Goal: Information Seeking & Learning: Compare options

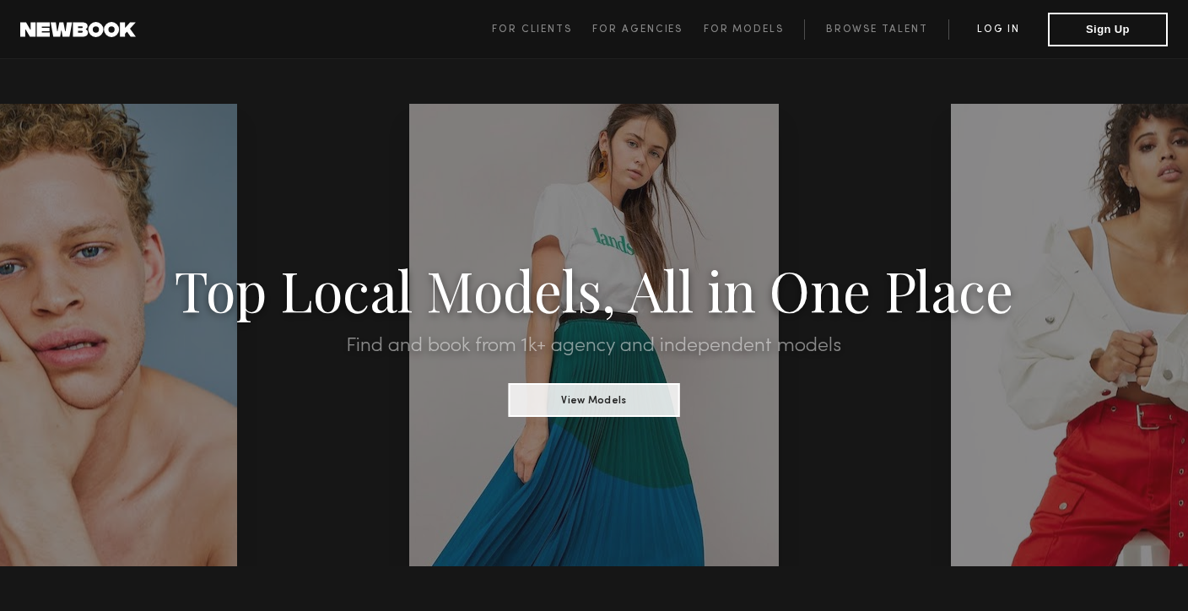
click at [986, 27] on link "Log in" at bounding box center [998, 29] width 100 height 20
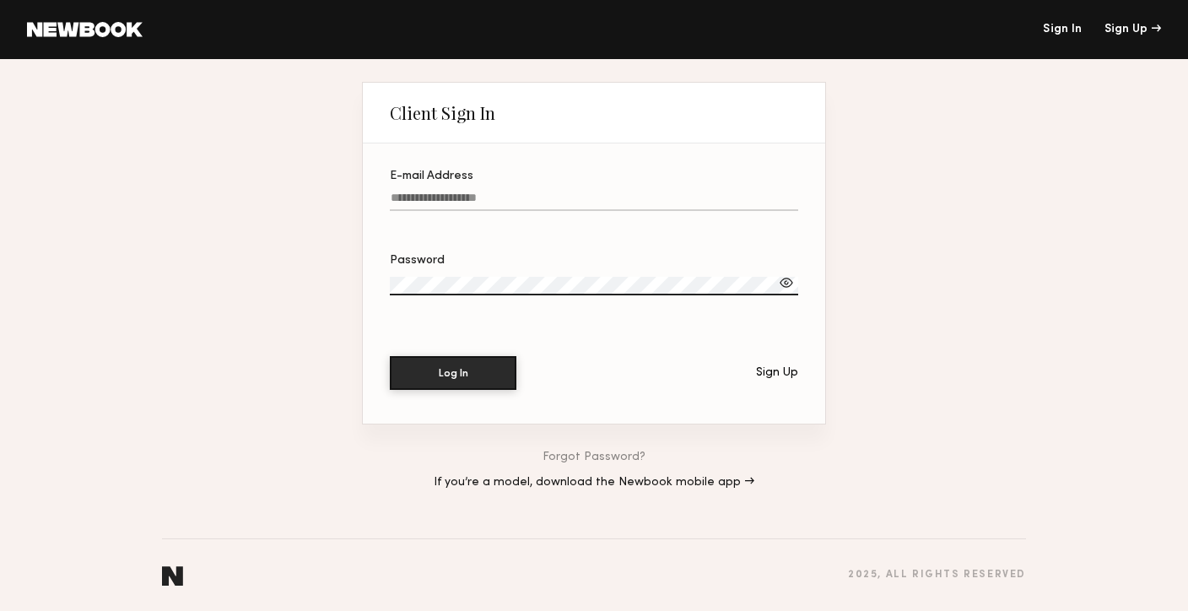
click at [578, 191] on input "E-mail Address" at bounding box center [594, 200] width 408 height 19
type input "**********"
click at [390, 356] on button "Log In" at bounding box center [453, 373] width 127 height 34
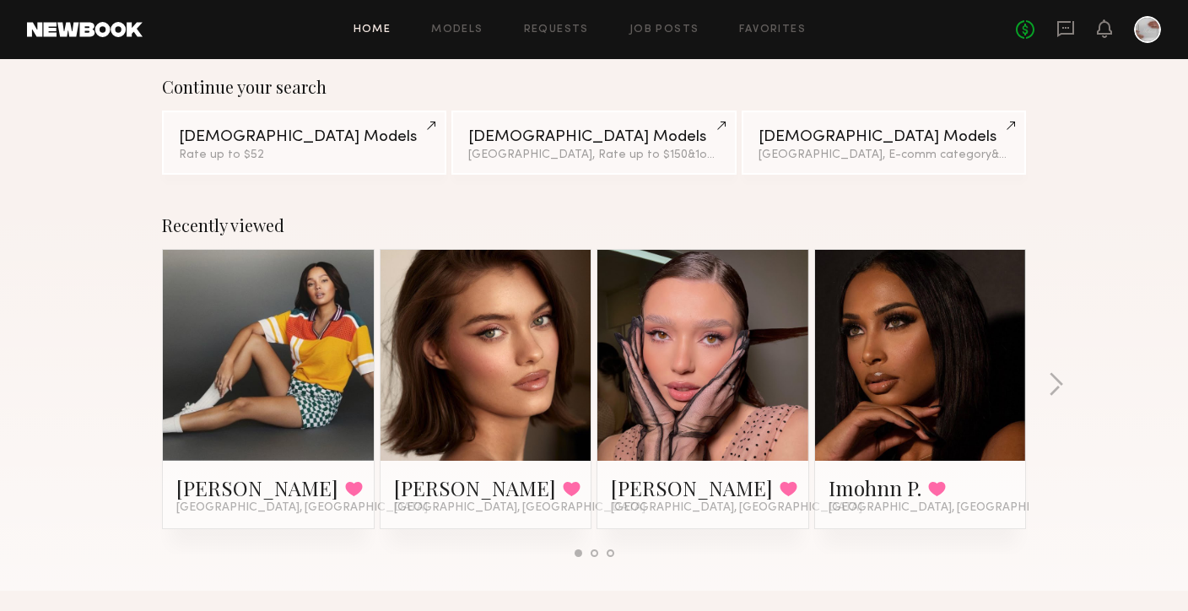
scroll to position [187, 0]
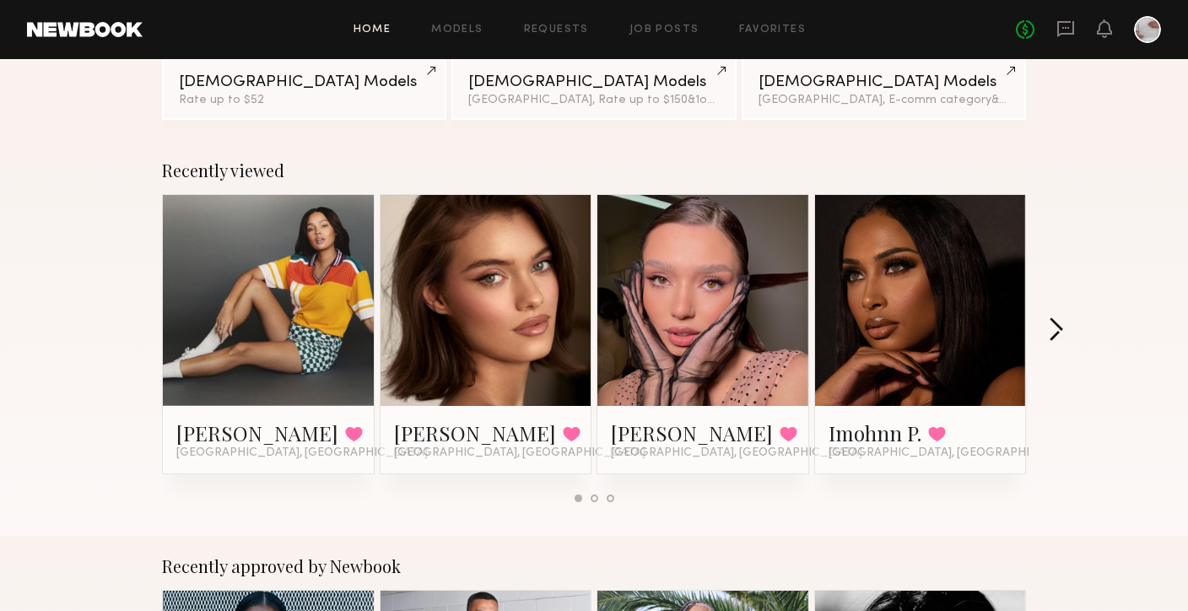
click at [1054, 331] on button "button" at bounding box center [1056, 331] width 16 height 28
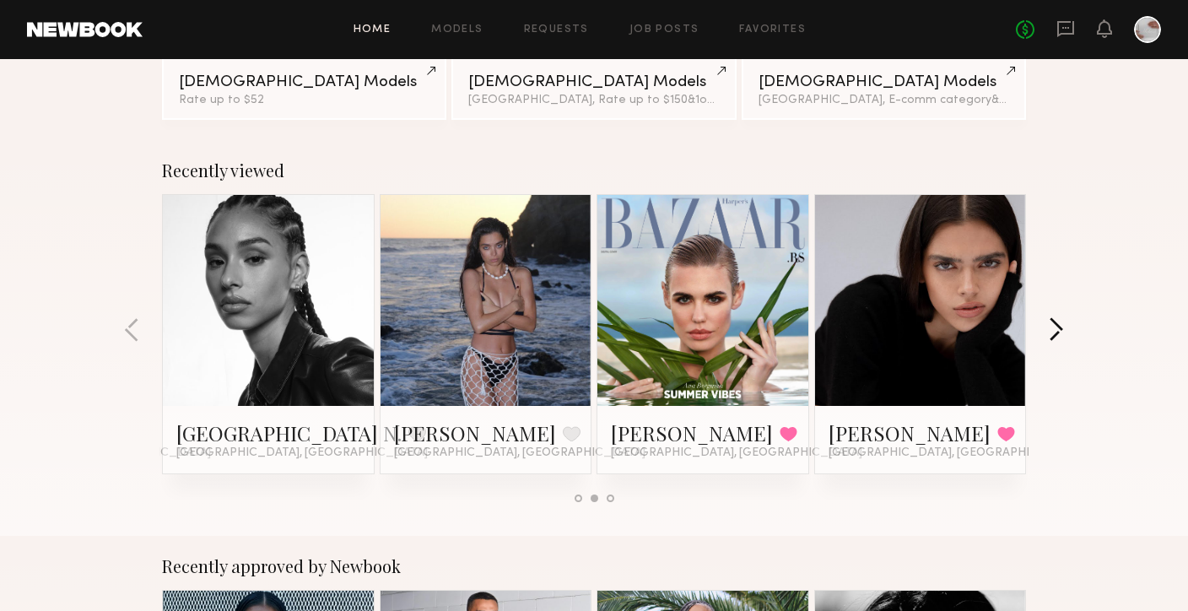
click at [1054, 330] on button "button" at bounding box center [1056, 331] width 16 height 28
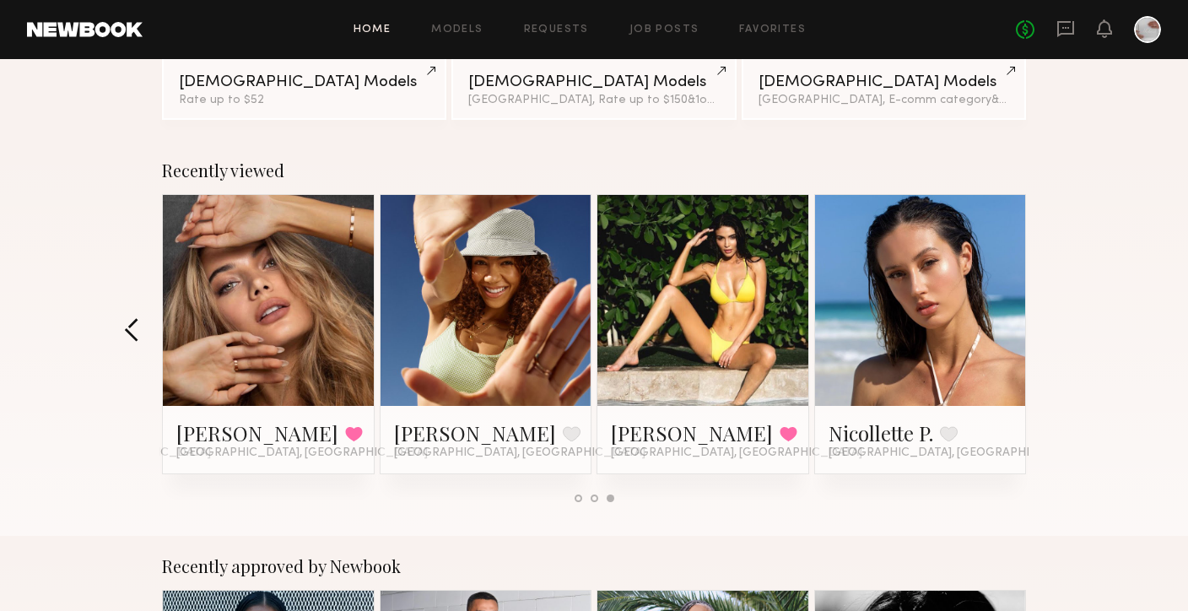
click at [136, 335] on button "button" at bounding box center [132, 331] width 16 height 28
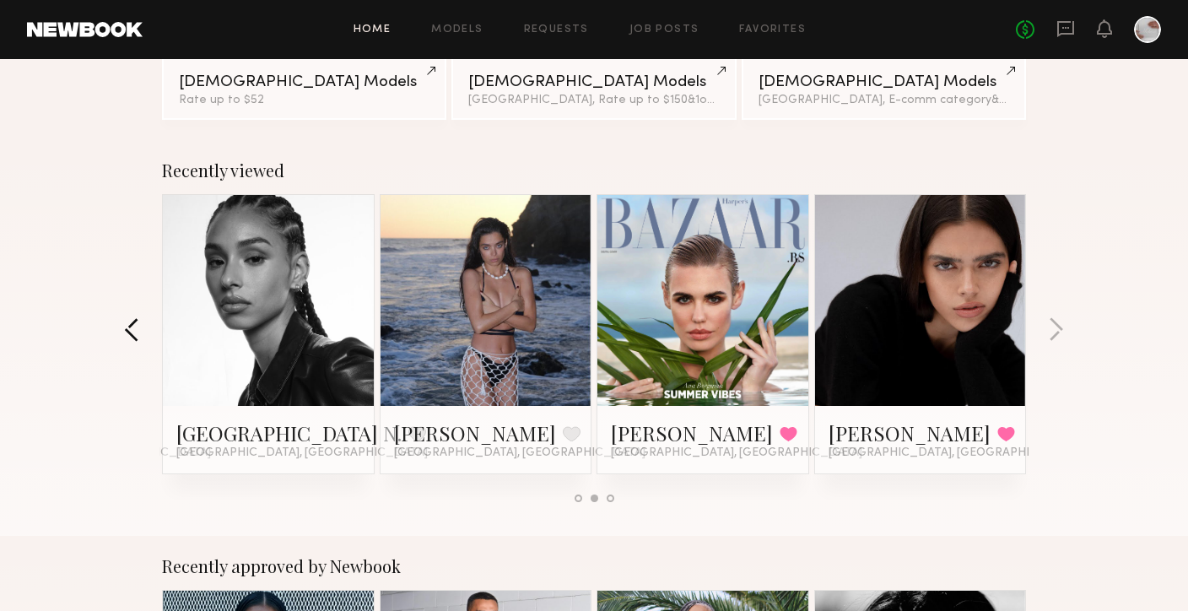
click at [136, 333] on button "button" at bounding box center [132, 331] width 16 height 28
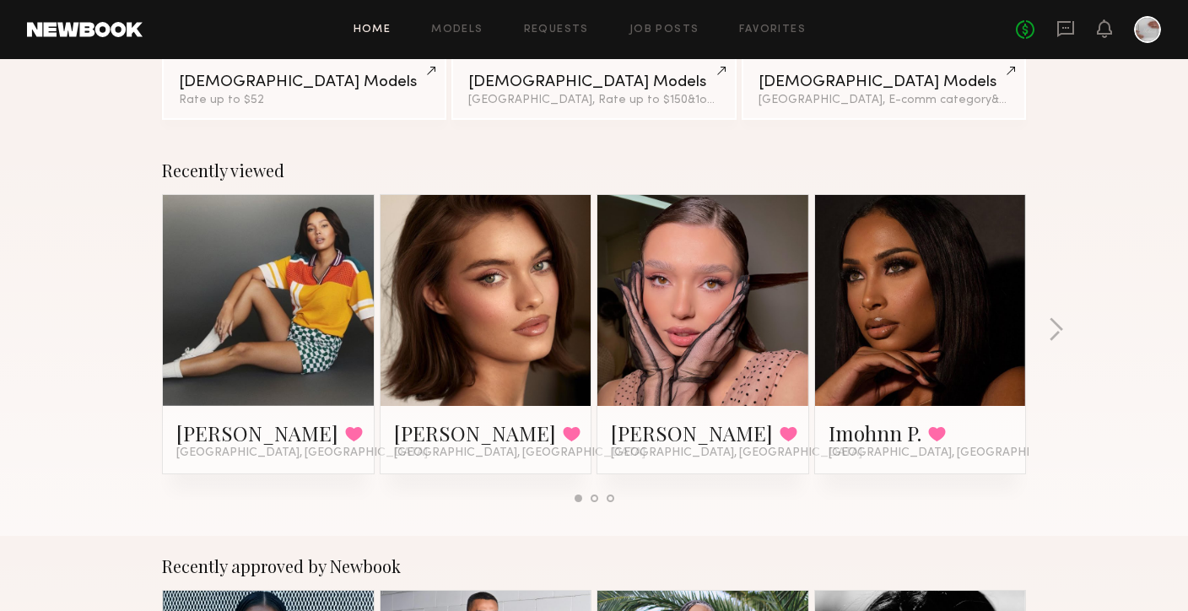
click at [498, 321] on link at bounding box center [485, 300] width 103 height 211
click at [315, 256] on link at bounding box center [268, 300] width 103 height 211
click at [485, 353] on link at bounding box center [485, 300] width 103 height 211
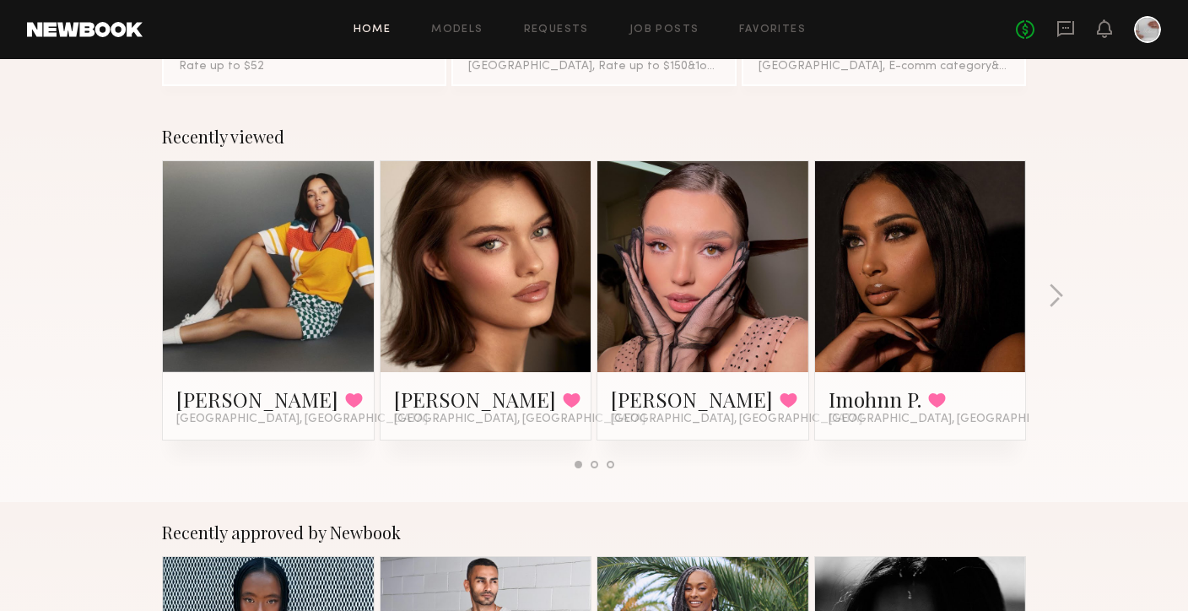
scroll to position [269, 0]
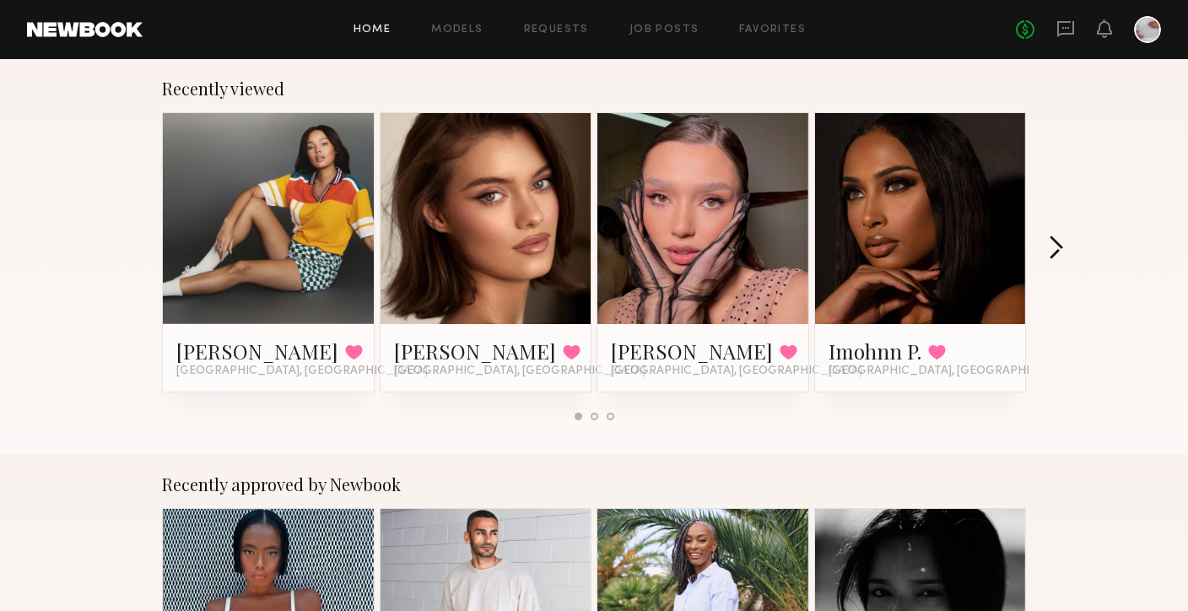
click at [1050, 256] on button "button" at bounding box center [1056, 249] width 16 height 28
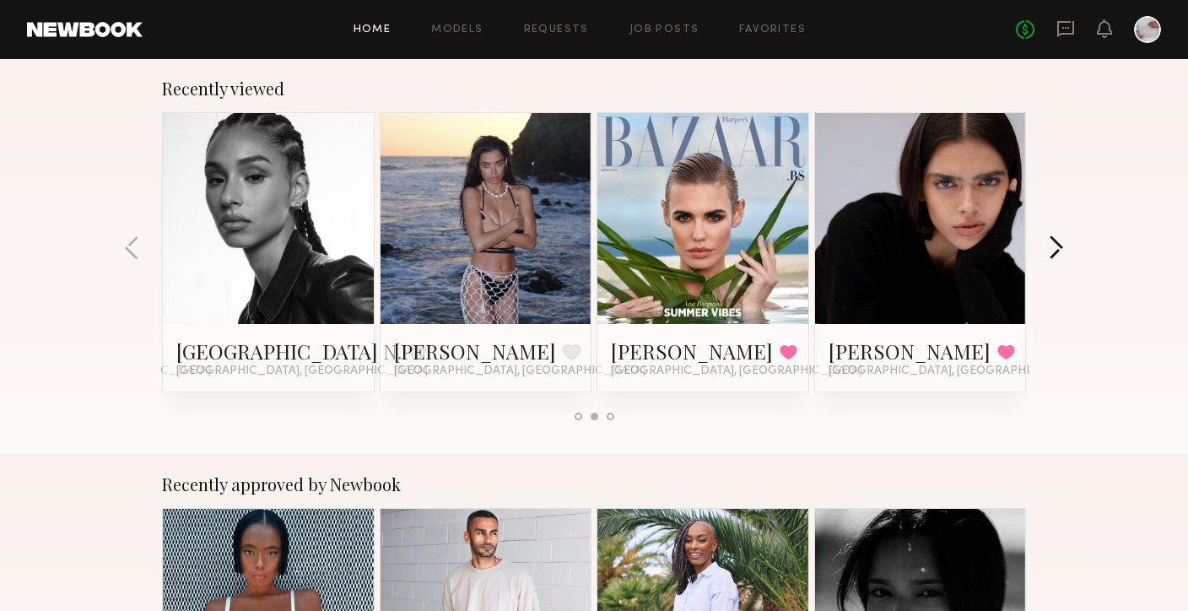
click at [1050, 256] on button "button" at bounding box center [1056, 249] width 16 height 28
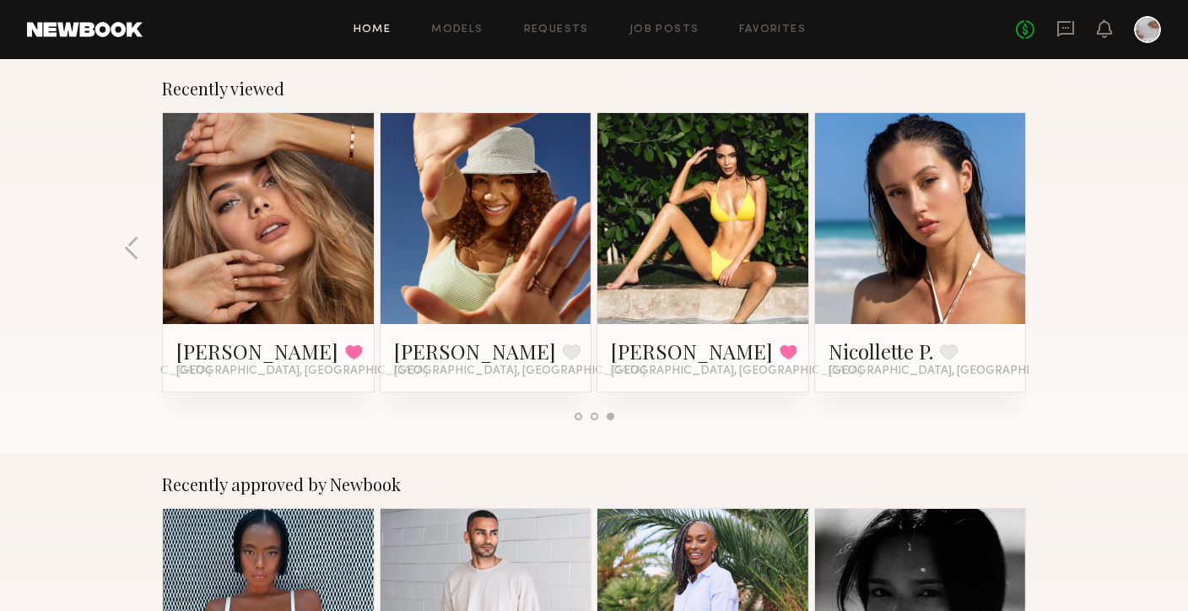
click at [1050, 256] on div "Recently viewed Tyrie R. Favorited Los Angeles, CA Oleksa K. Favorited Los Ange…" at bounding box center [594, 256] width 1188 height 396
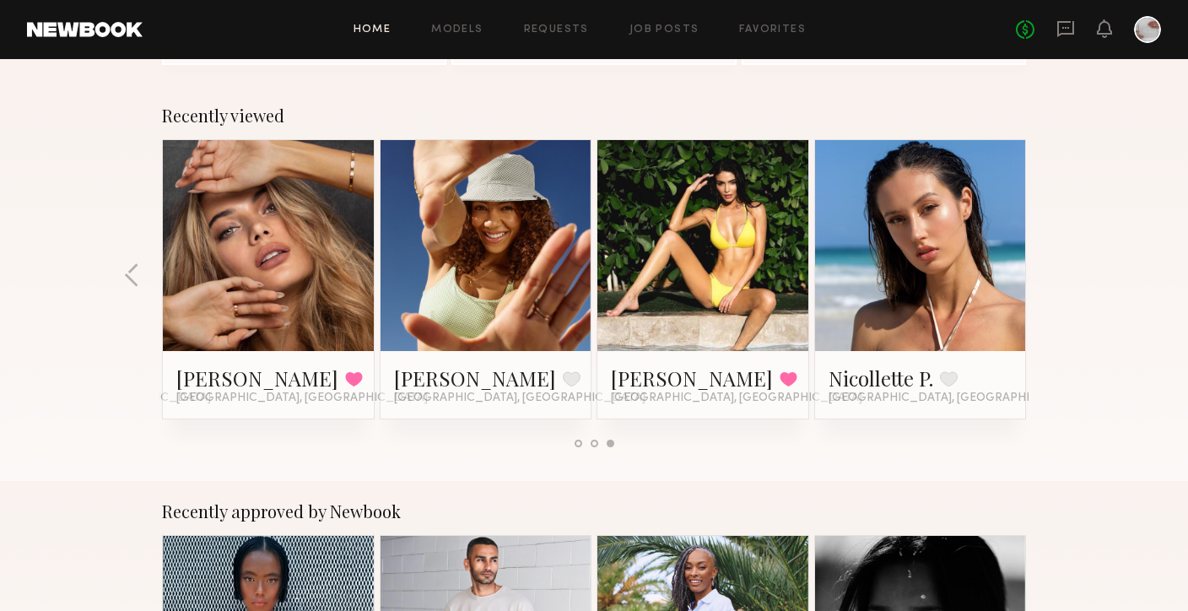
scroll to position [139, 0]
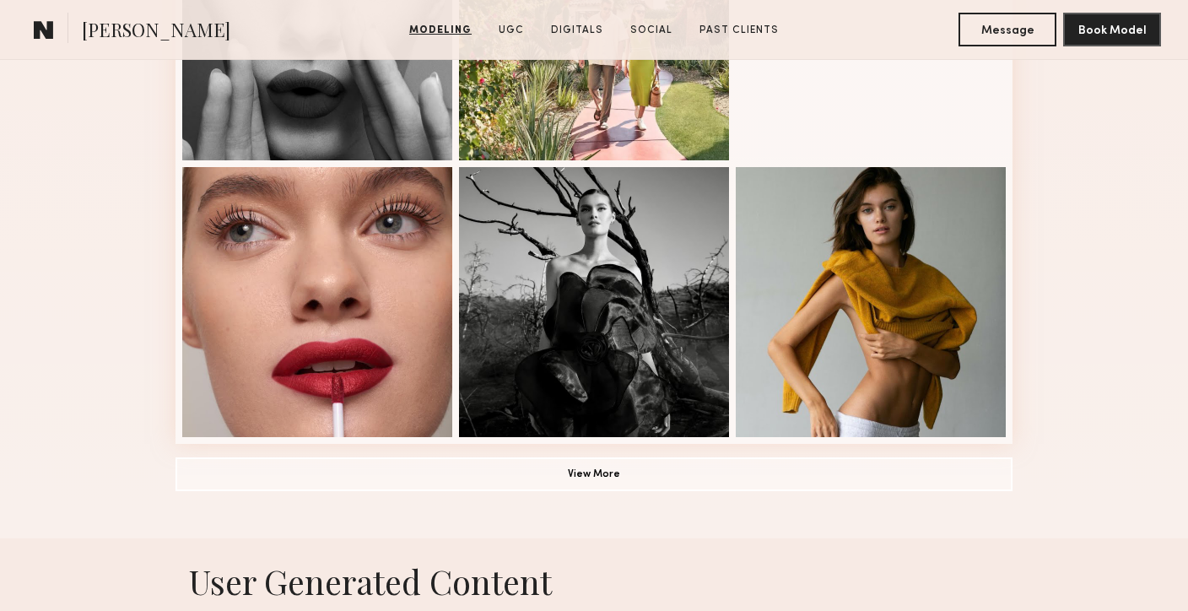
scroll to position [1162, 0]
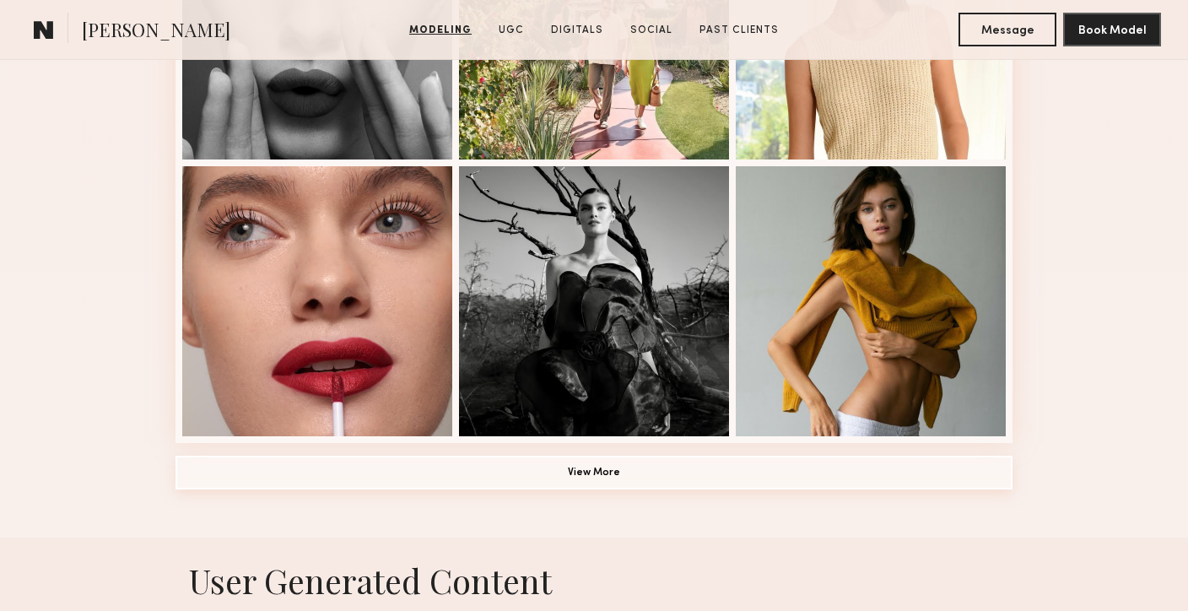
click at [630, 466] on button "View More" at bounding box center [593, 472] width 837 height 34
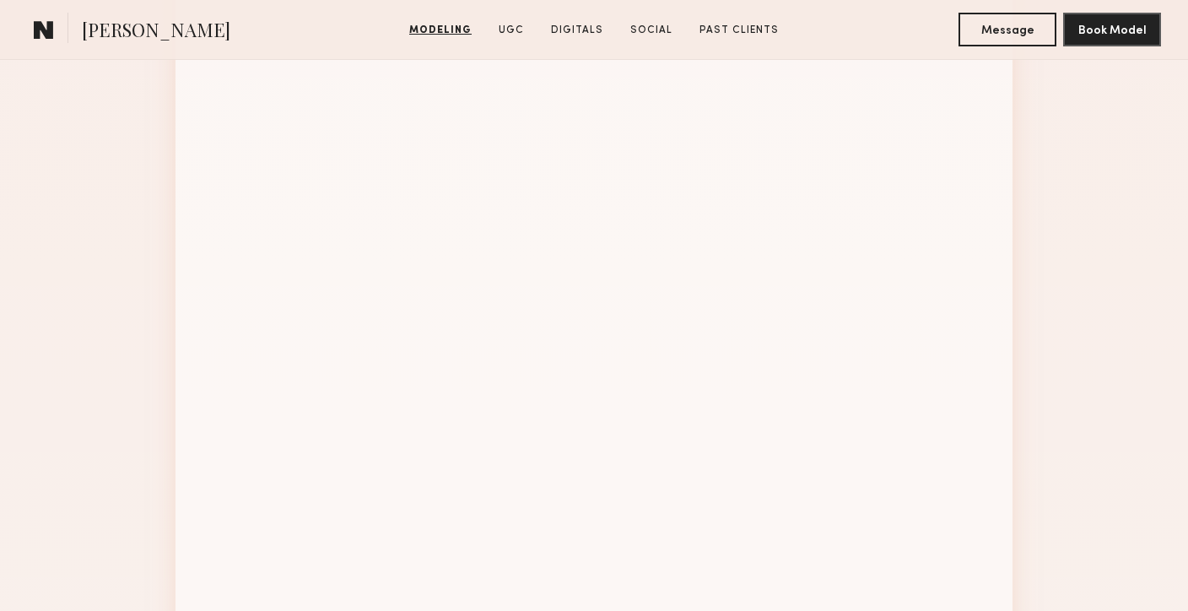
scroll to position [1908, 0]
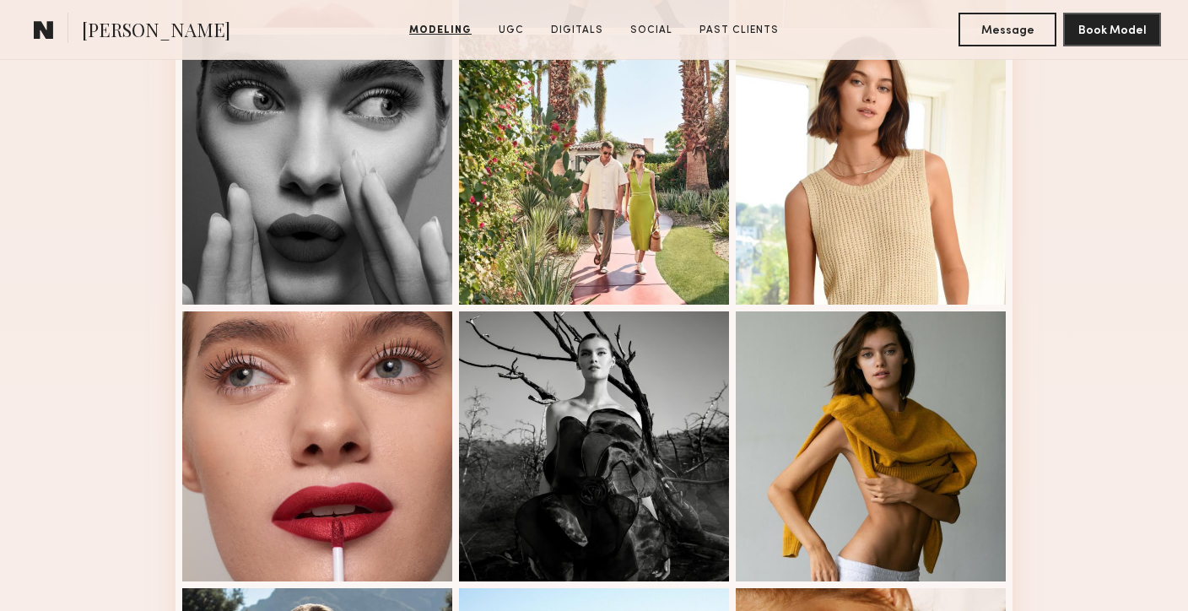
scroll to position [1156, 0]
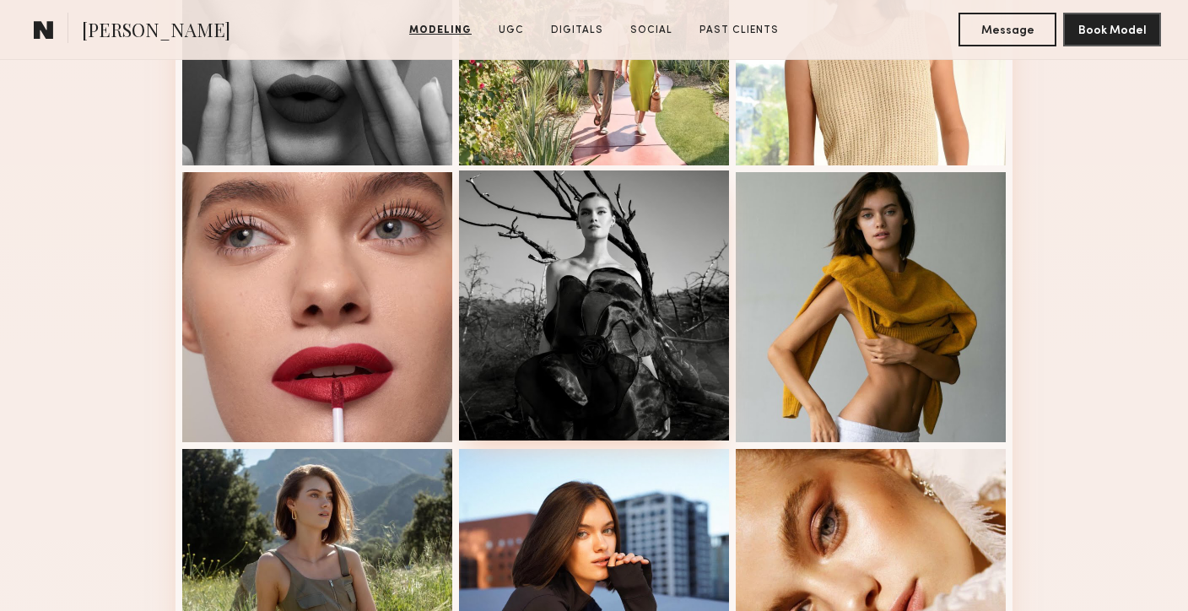
click at [654, 291] on div at bounding box center [594, 305] width 270 height 270
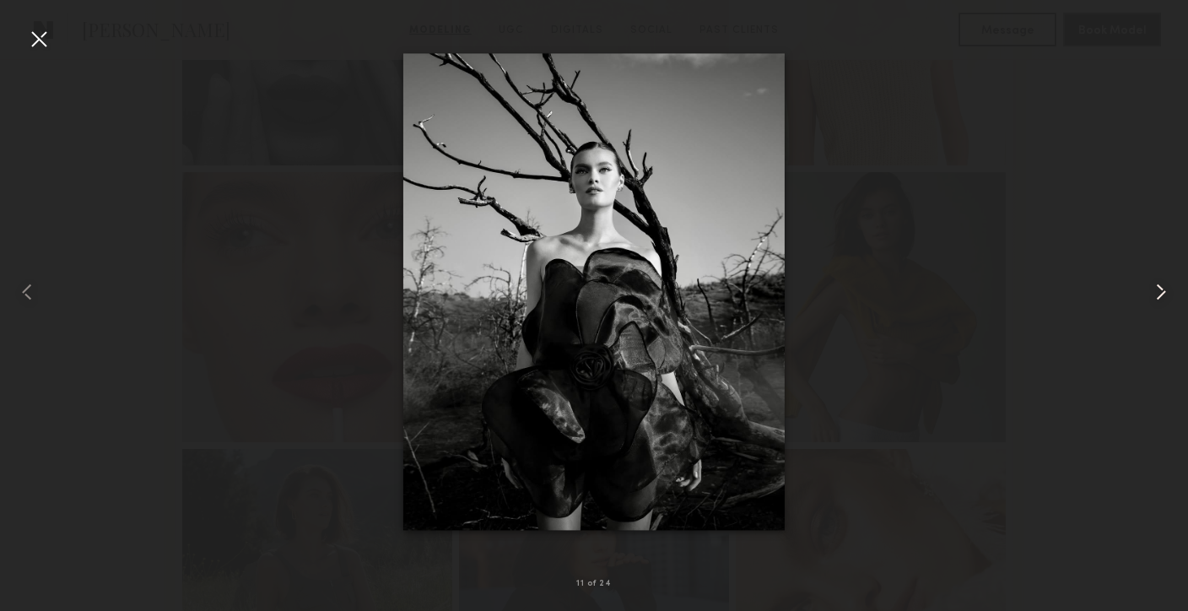
click at [1150, 288] on common-icon at bounding box center [1160, 291] width 27 height 27
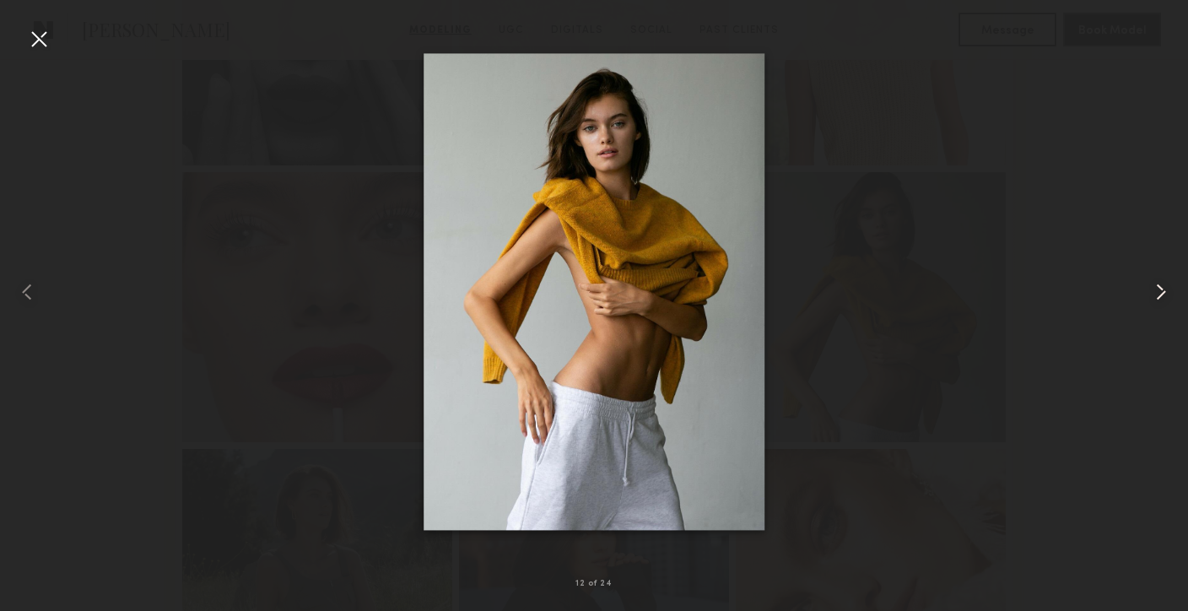
click at [1150, 288] on common-icon at bounding box center [1160, 291] width 27 height 27
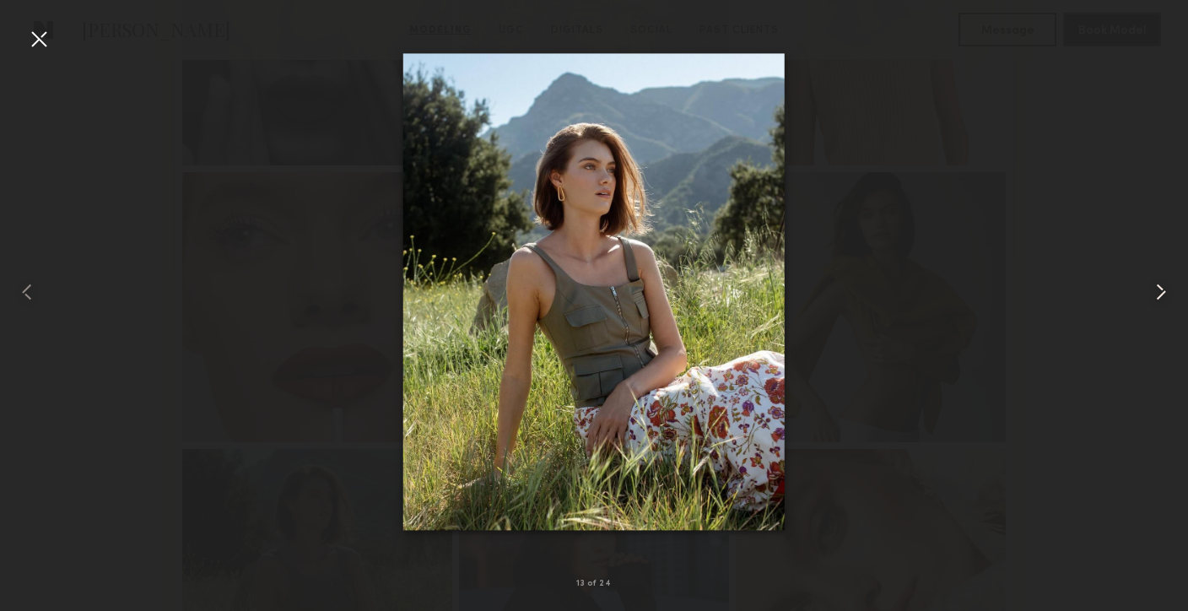
click at [1150, 288] on common-icon at bounding box center [1160, 291] width 27 height 27
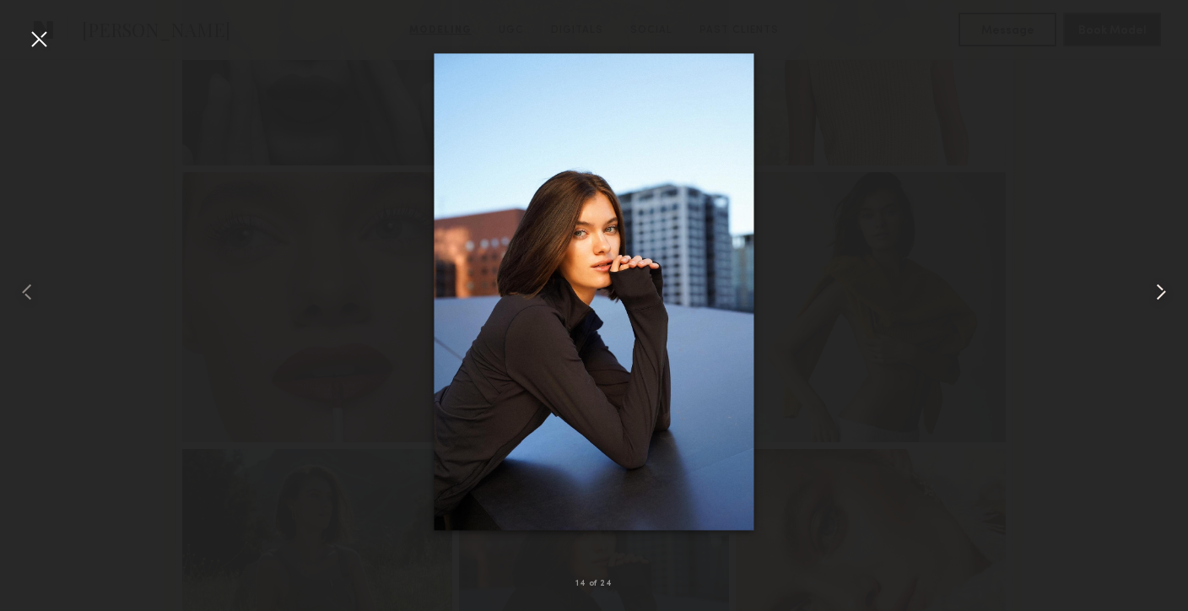
click at [1150, 288] on common-icon at bounding box center [1160, 291] width 27 height 27
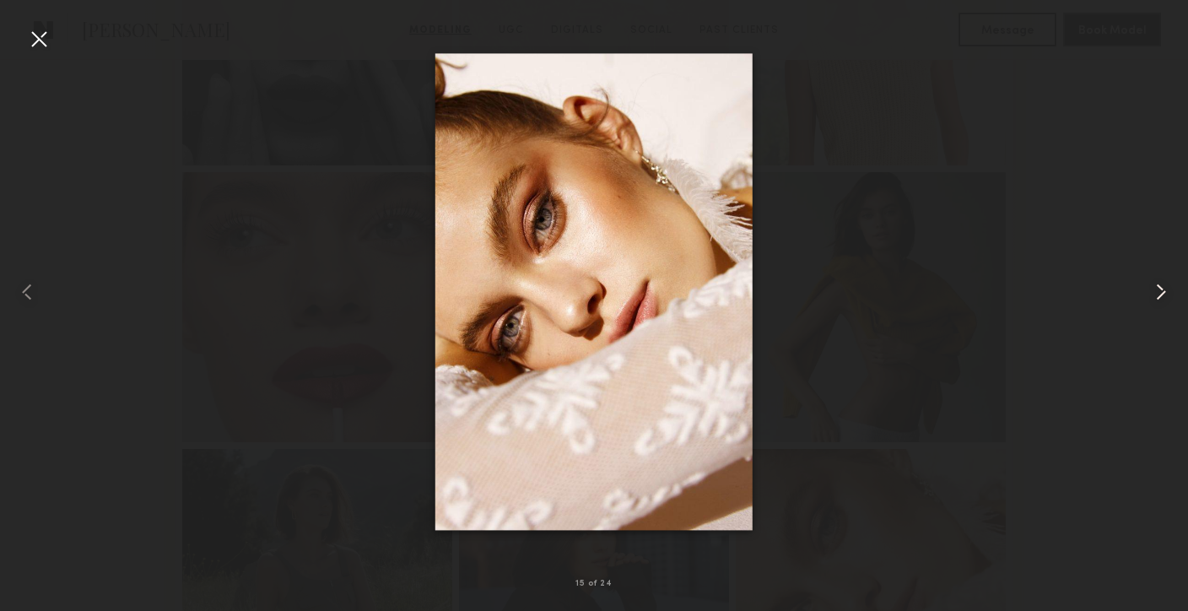
click at [1150, 288] on common-icon at bounding box center [1160, 291] width 27 height 27
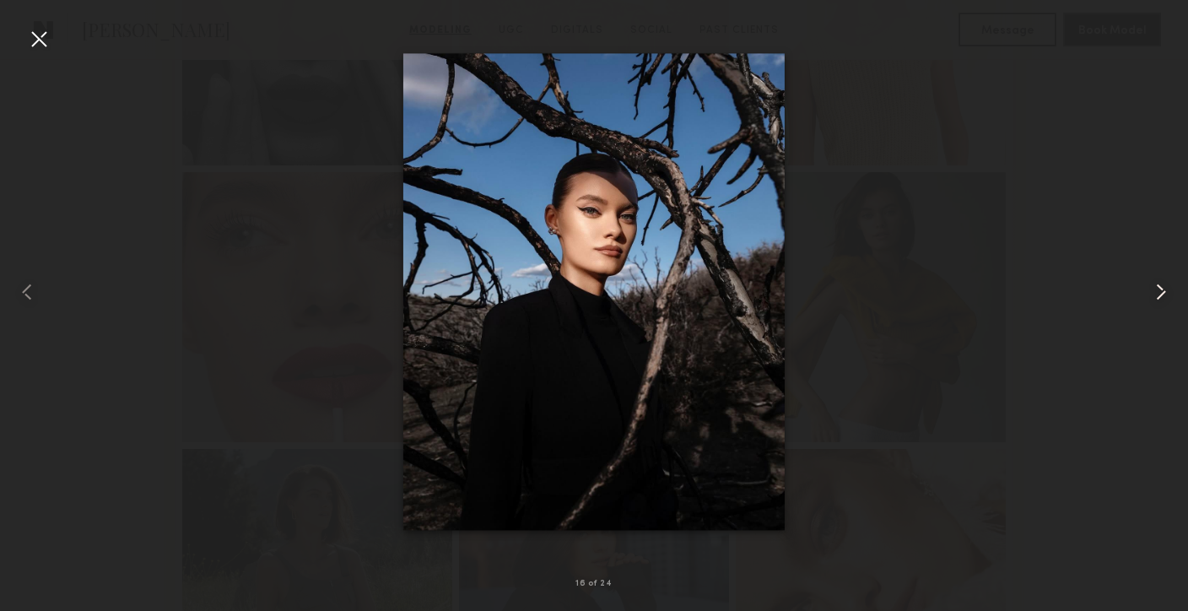
click at [1150, 288] on common-icon at bounding box center [1160, 291] width 27 height 27
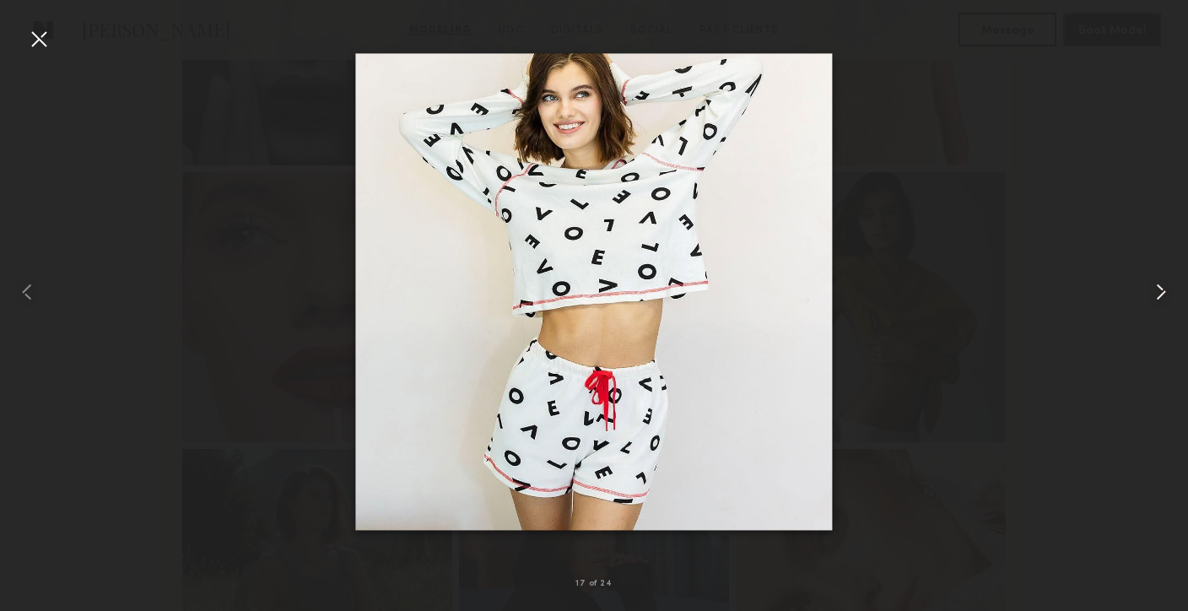
click at [1150, 288] on common-icon at bounding box center [1160, 291] width 27 height 27
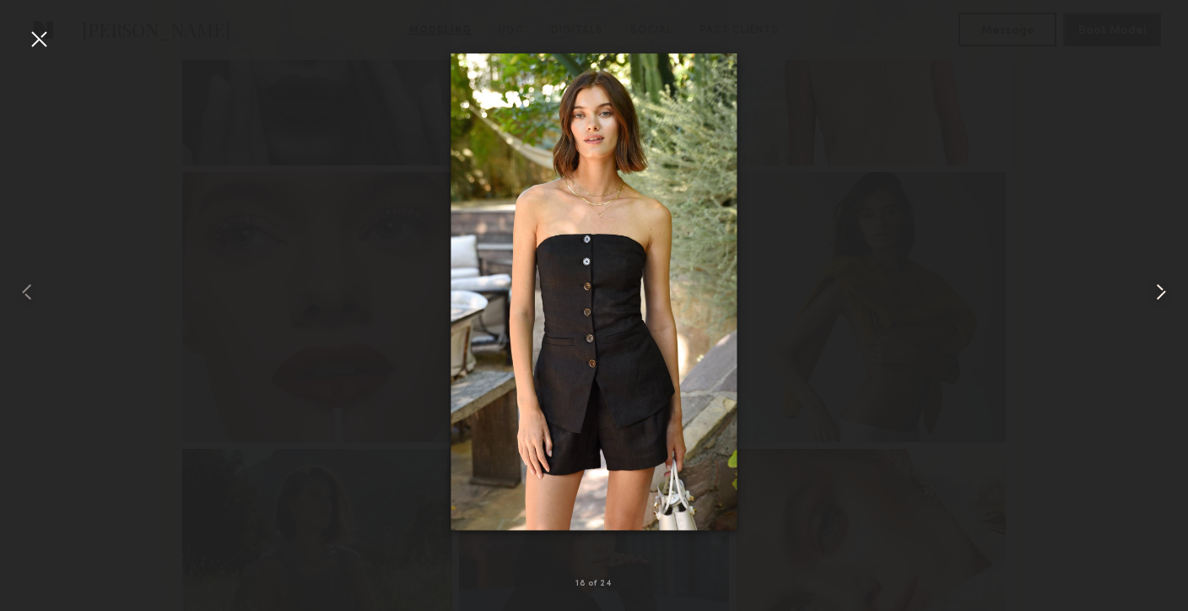
click at [1153, 290] on common-icon at bounding box center [1160, 291] width 27 height 27
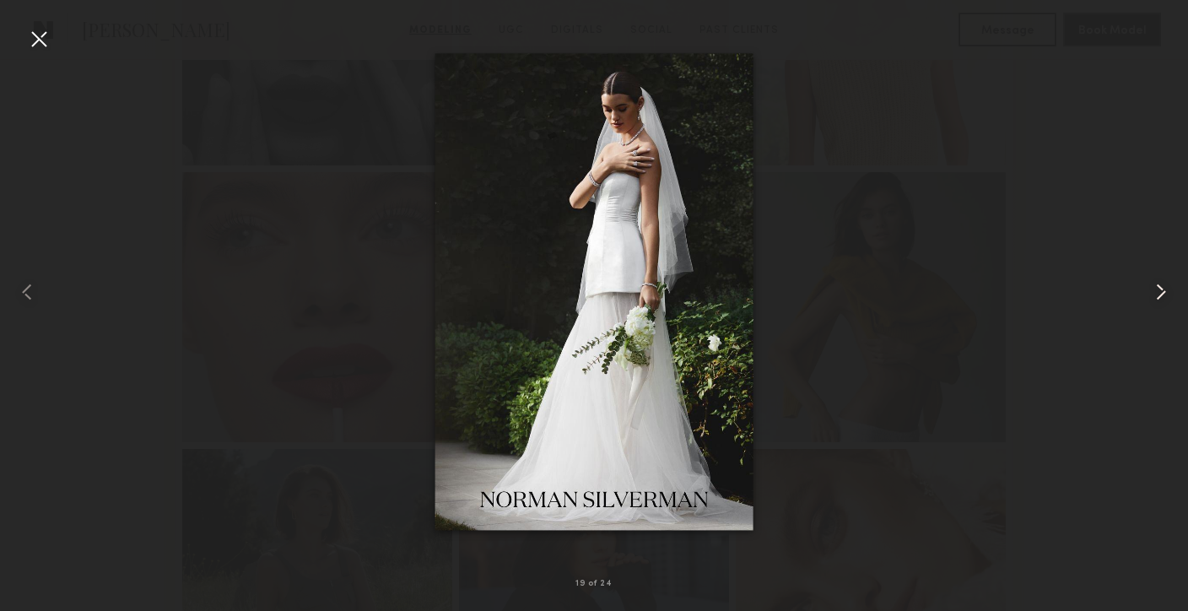
click at [1153, 290] on common-icon at bounding box center [1160, 291] width 27 height 27
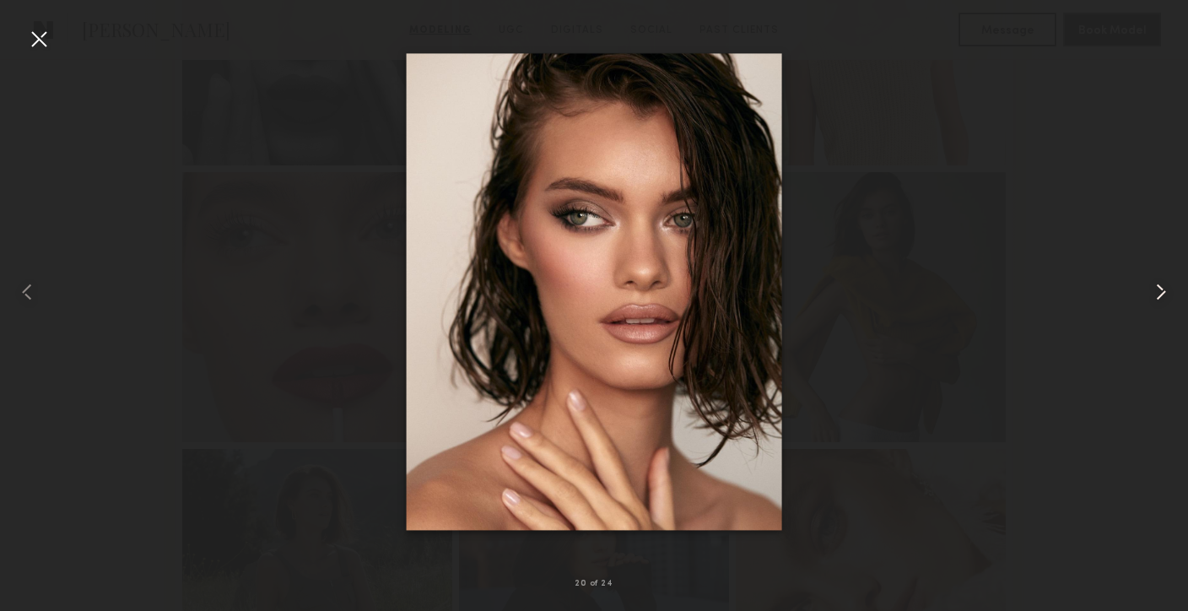
click at [1153, 290] on common-icon at bounding box center [1160, 291] width 27 height 27
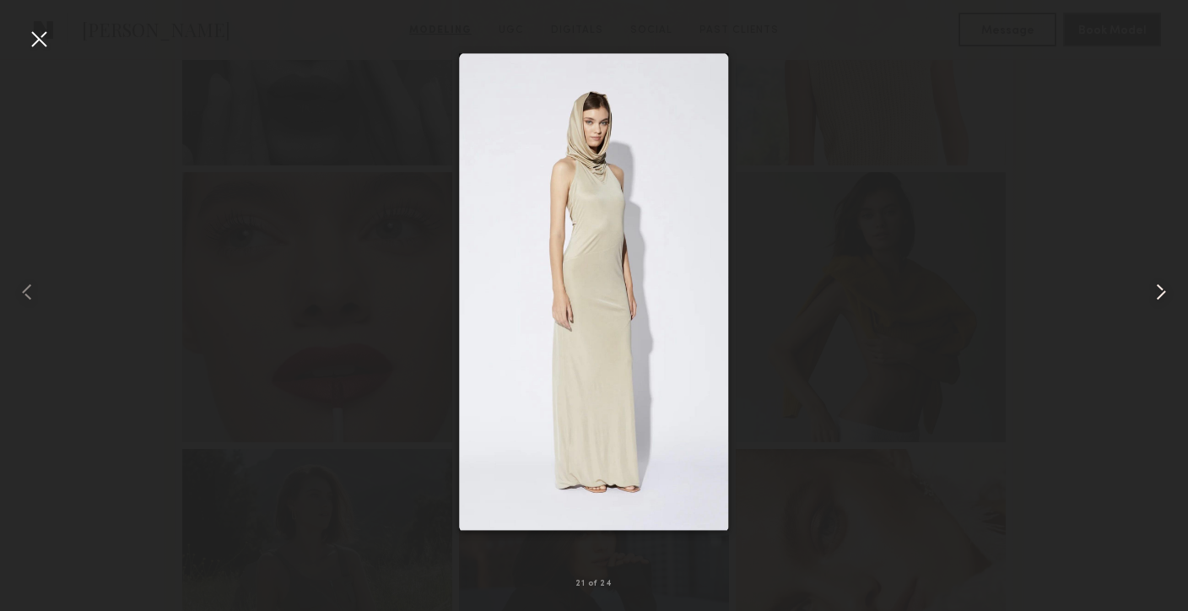
click at [1153, 290] on common-icon at bounding box center [1160, 291] width 27 height 27
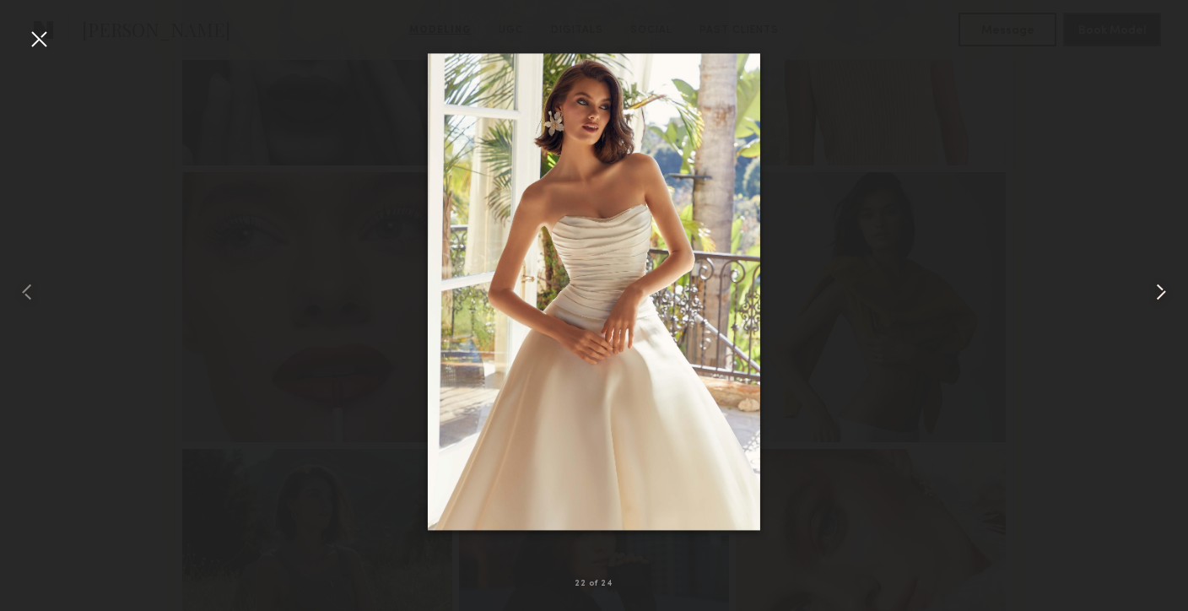
click at [1153, 290] on common-icon at bounding box center [1160, 291] width 27 height 27
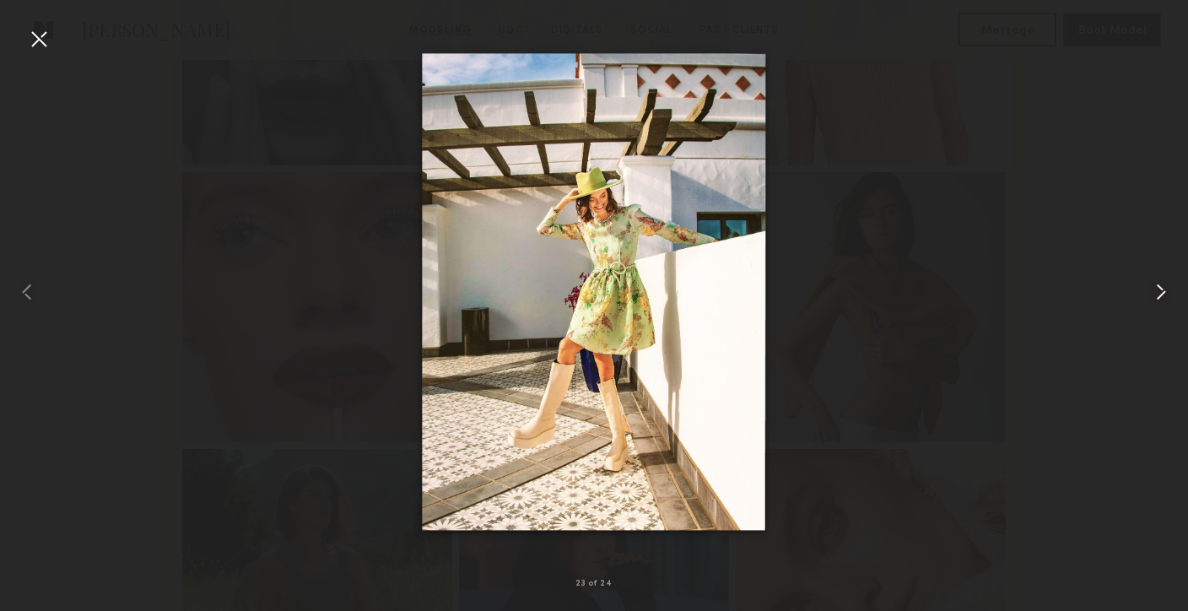
click at [1153, 290] on common-icon at bounding box center [1160, 291] width 27 height 27
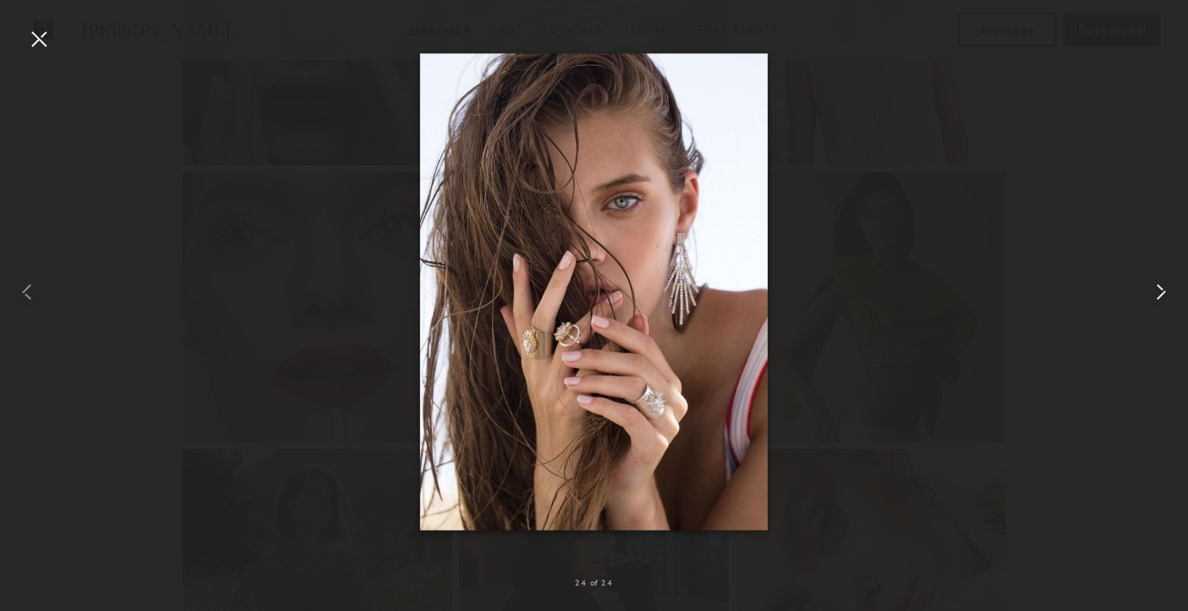
click at [1153, 290] on common-icon at bounding box center [1160, 291] width 27 height 27
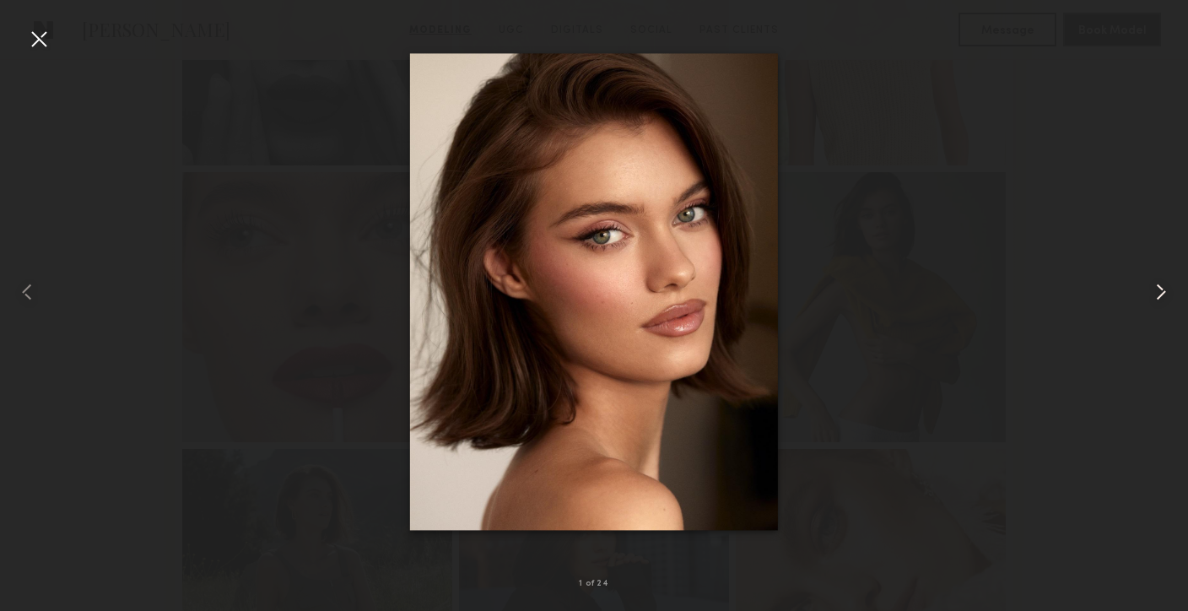
click at [1153, 290] on common-icon at bounding box center [1160, 291] width 27 height 27
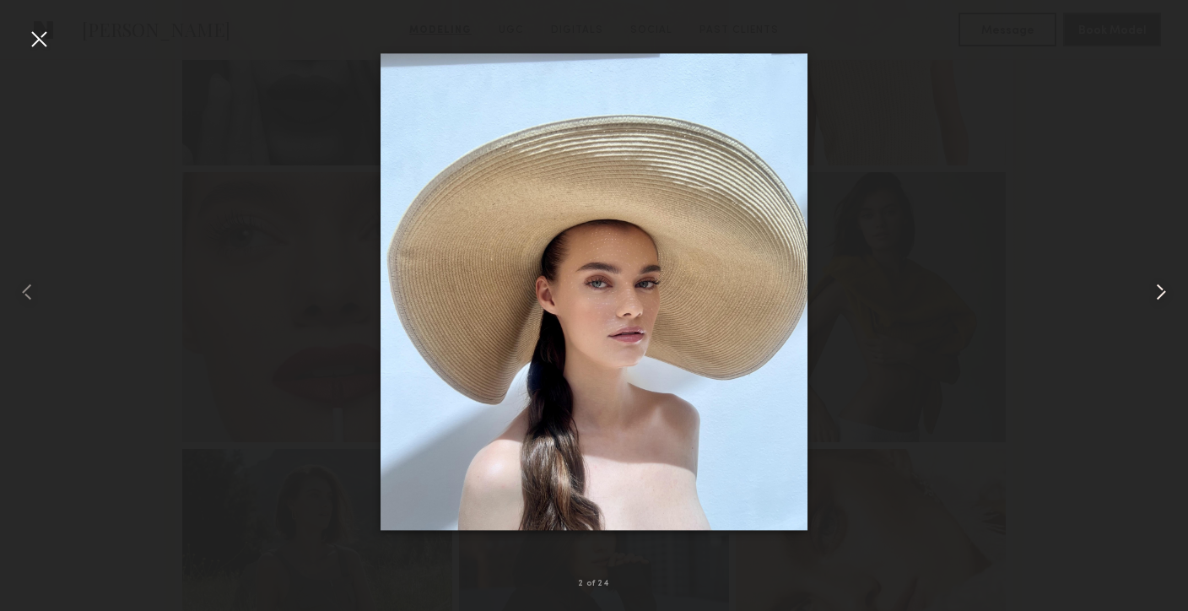
click at [1153, 290] on common-icon at bounding box center [1160, 291] width 27 height 27
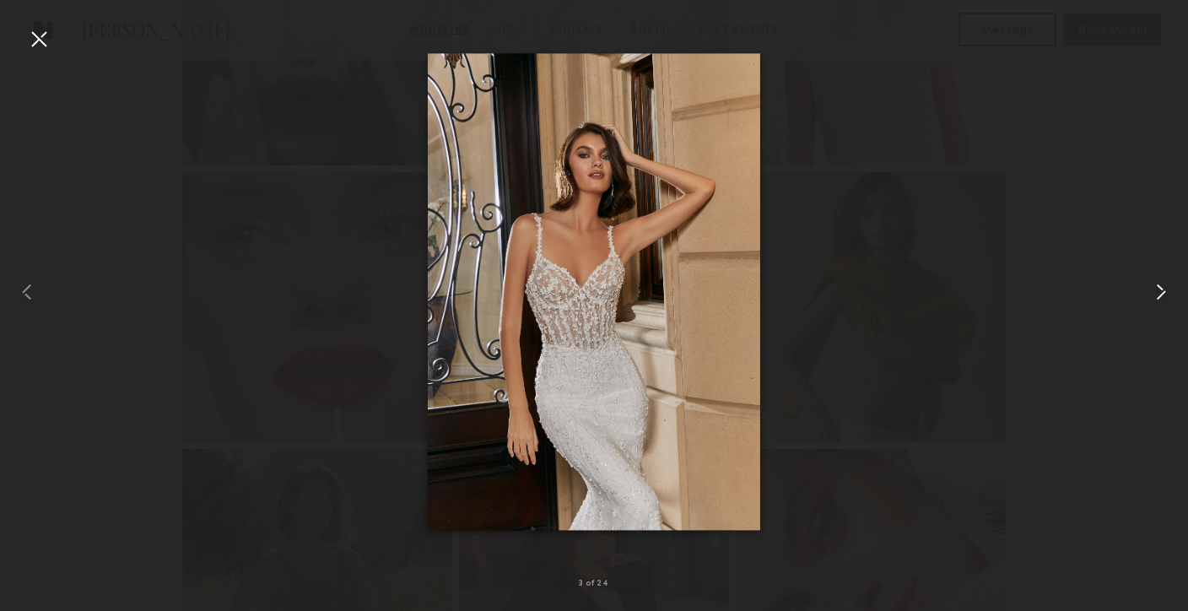
click at [1153, 290] on common-icon at bounding box center [1160, 291] width 27 height 27
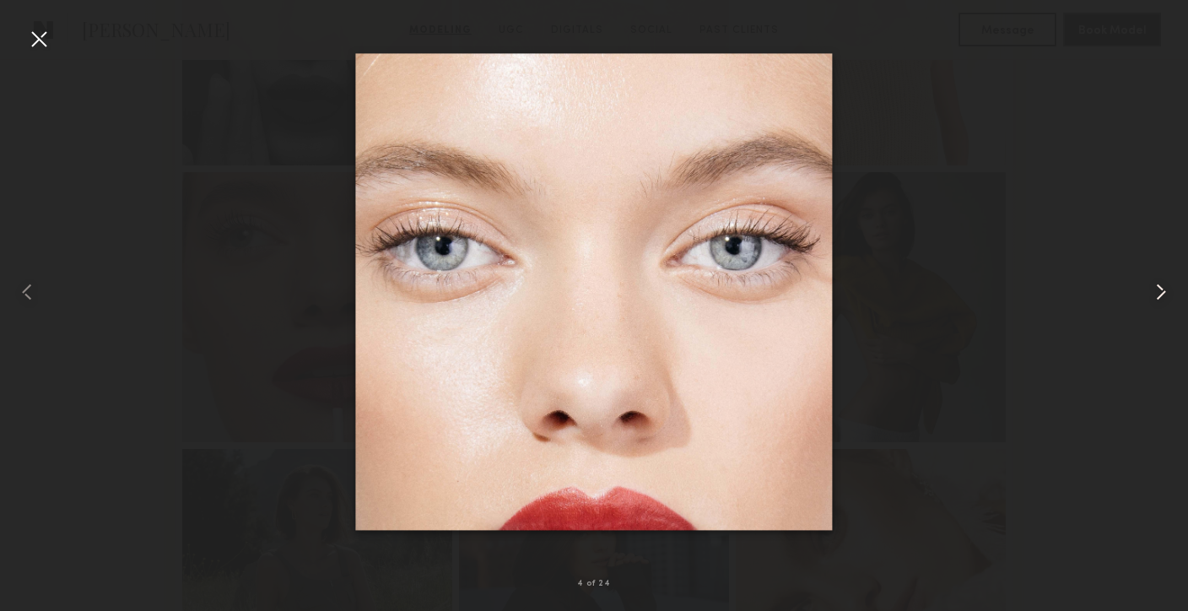
click at [1153, 290] on common-icon at bounding box center [1160, 291] width 27 height 27
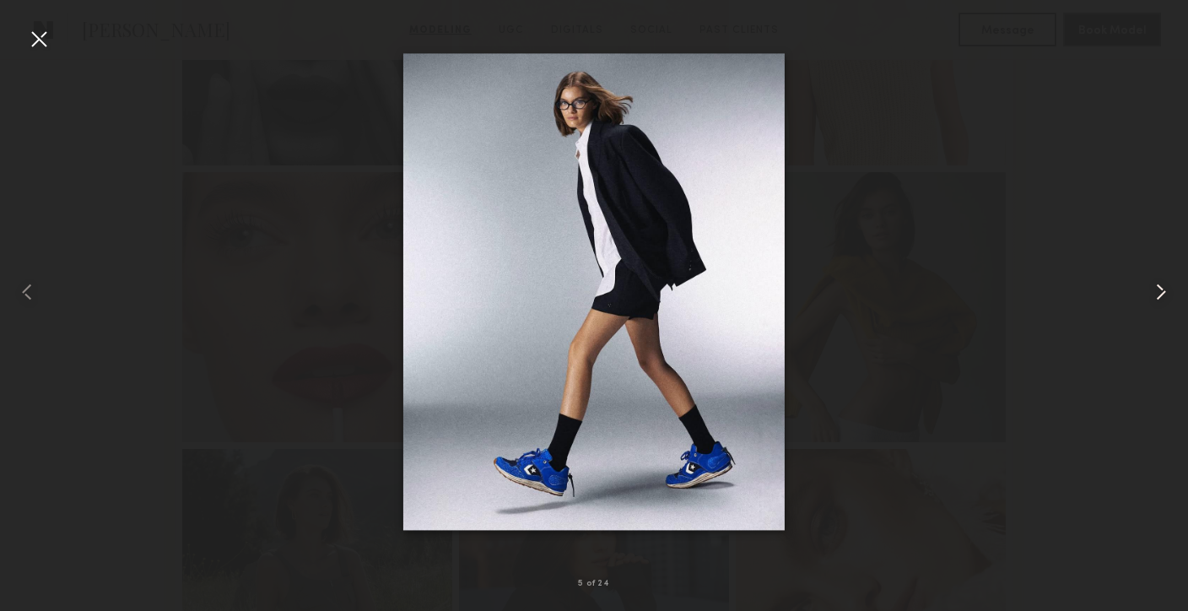
click at [1153, 290] on common-icon at bounding box center [1160, 291] width 27 height 27
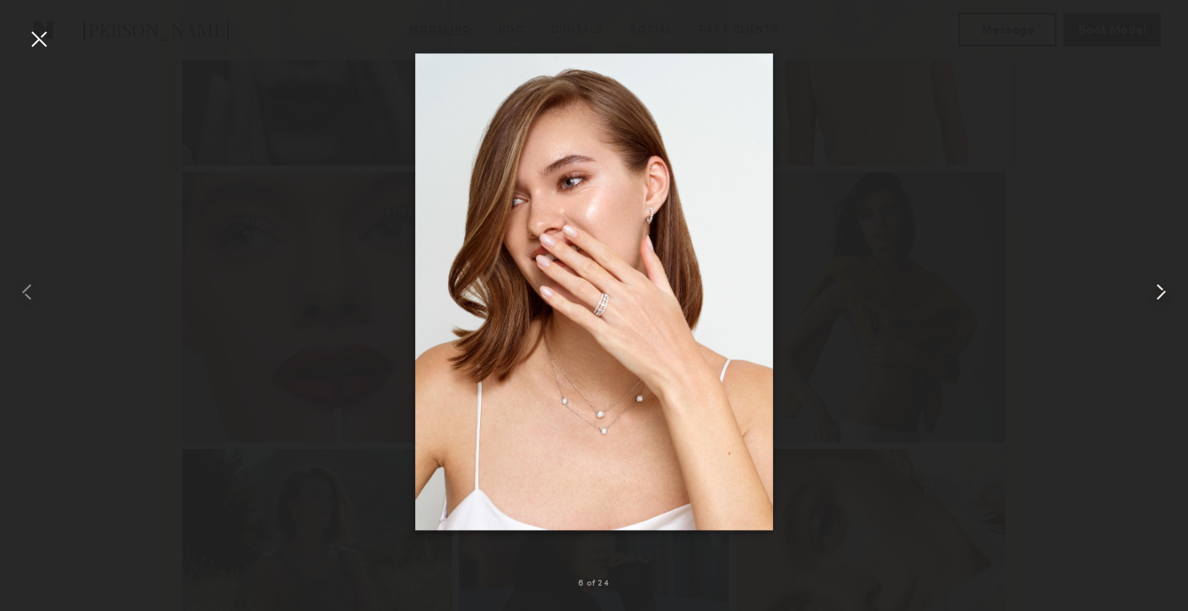
click at [1153, 290] on common-icon at bounding box center [1160, 291] width 27 height 27
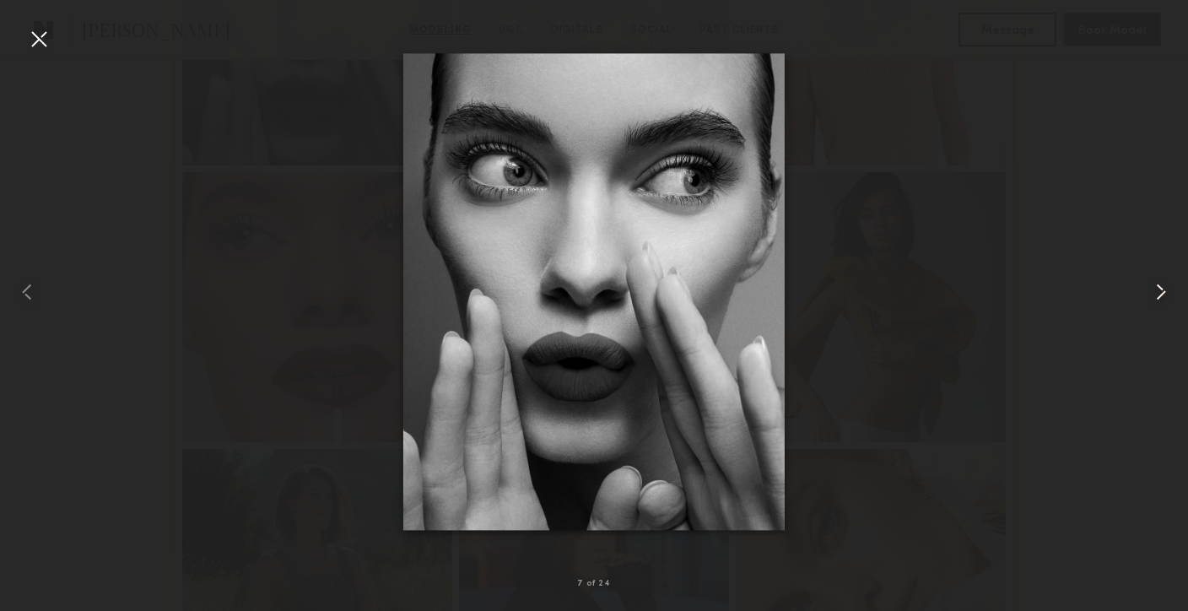
click at [1151, 288] on common-icon at bounding box center [1160, 291] width 27 height 27
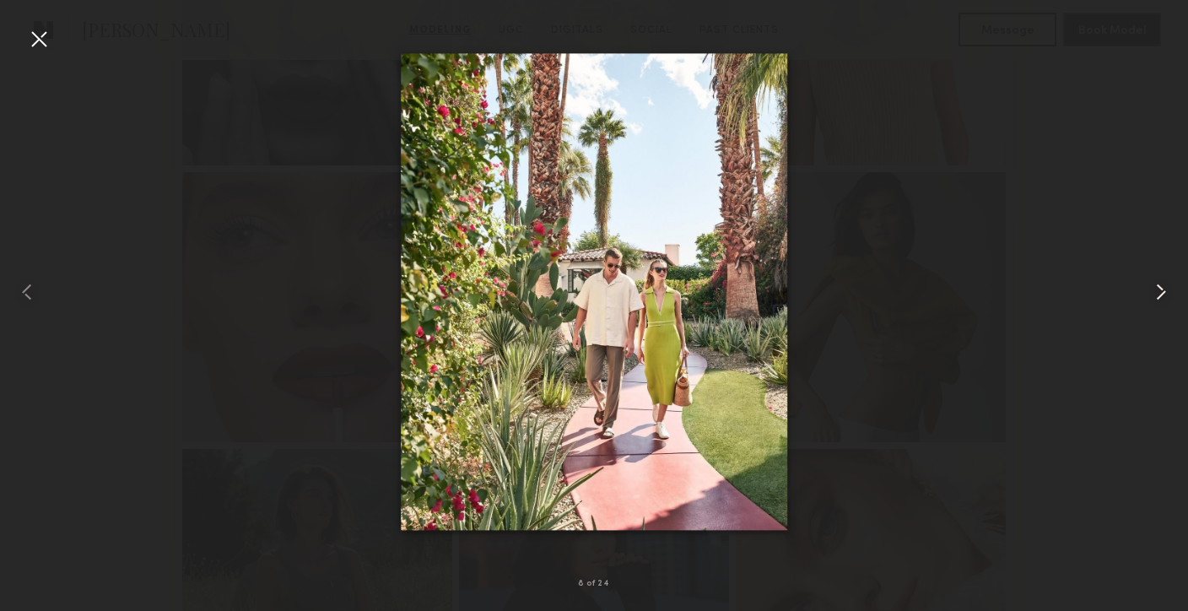
click at [1151, 288] on common-icon at bounding box center [1160, 291] width 27 height 27
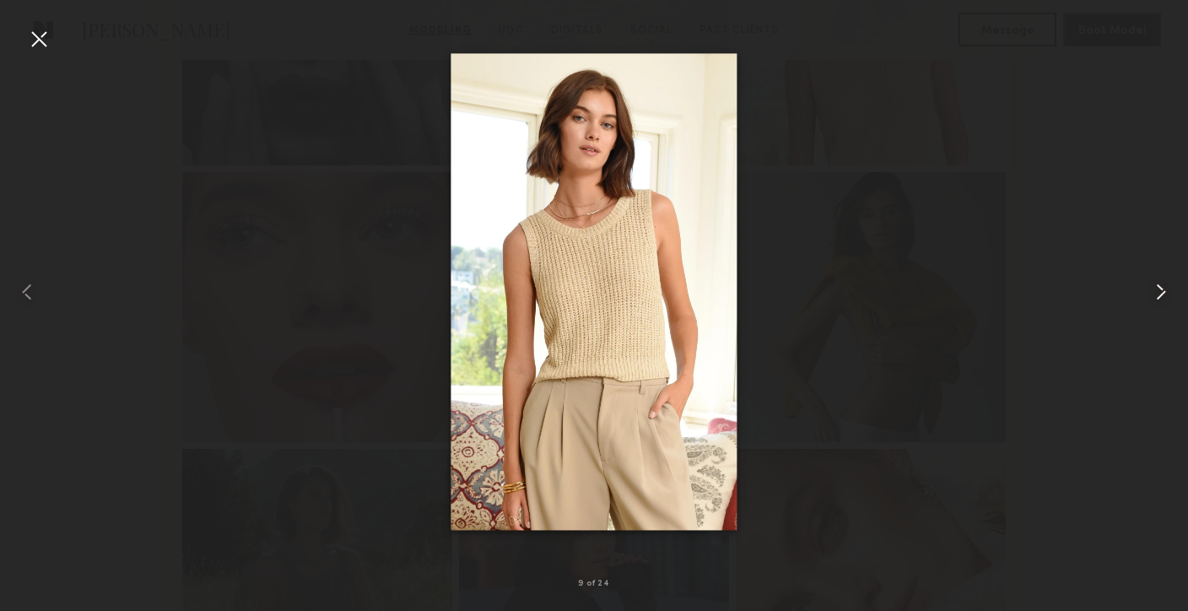
click at [1151, 288] on common-icon at bounding box center [1160, 291] width 27 height 27
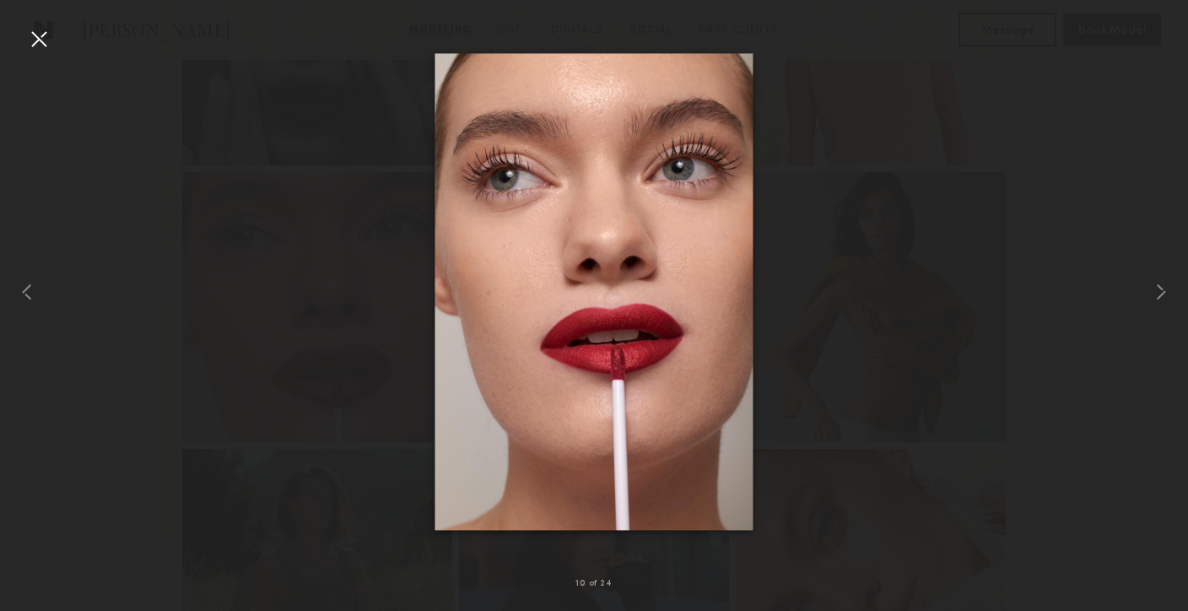
click at [1124, 215] on div at bounding box center [594, 292] width 1188 height 530
click at [34, 36] on div at bounding box center [38, 38] width 27 height 27
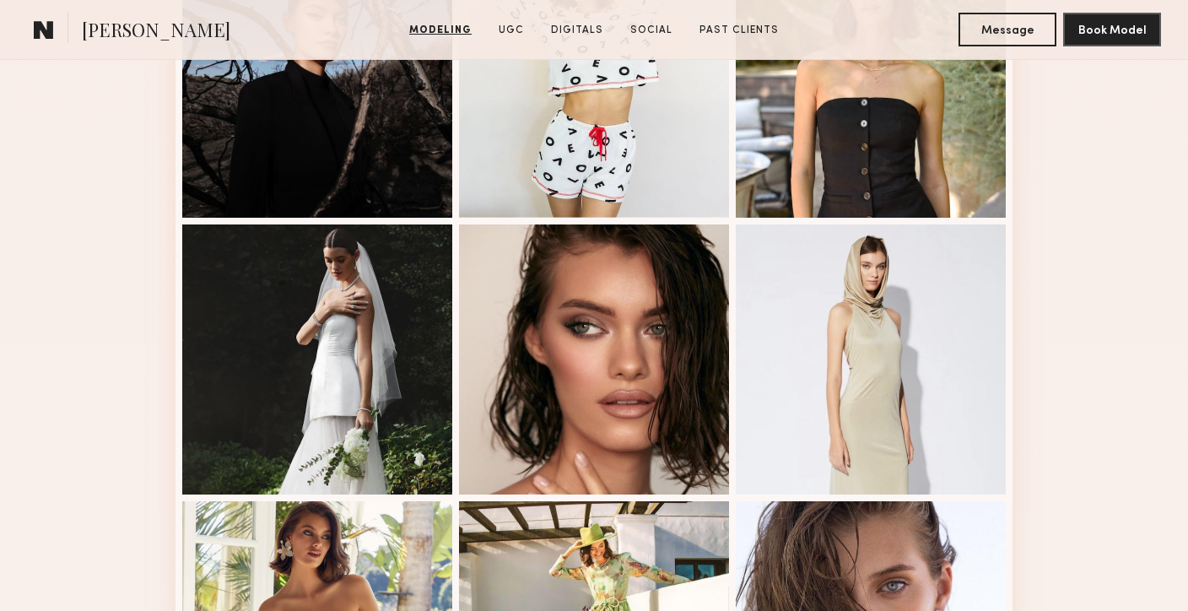
scroll to position [1941, 0]
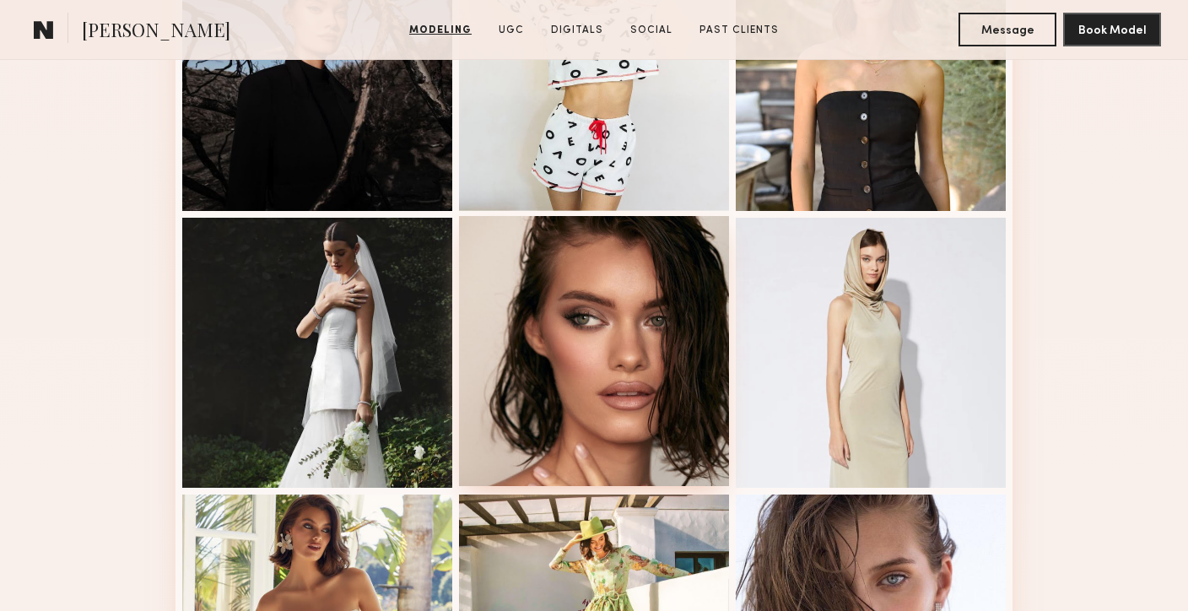
click at [572, 318] on div at bounding box center [594, 351] width 270 height 270
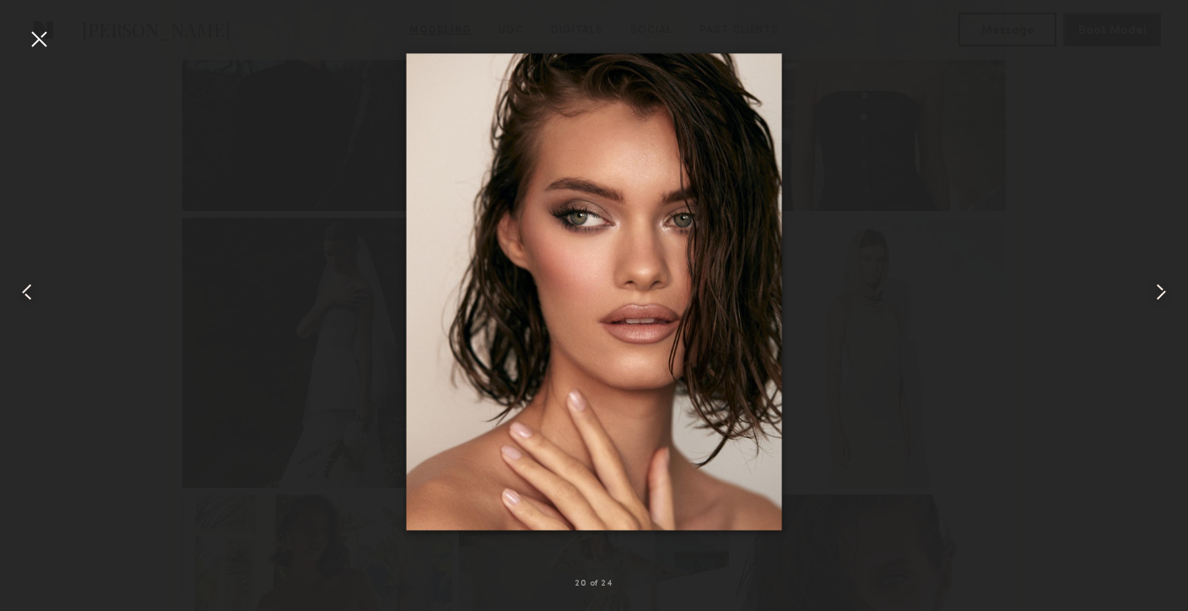
click at [30, 43] on div at bounding box center [38, 38] width 27 height 27
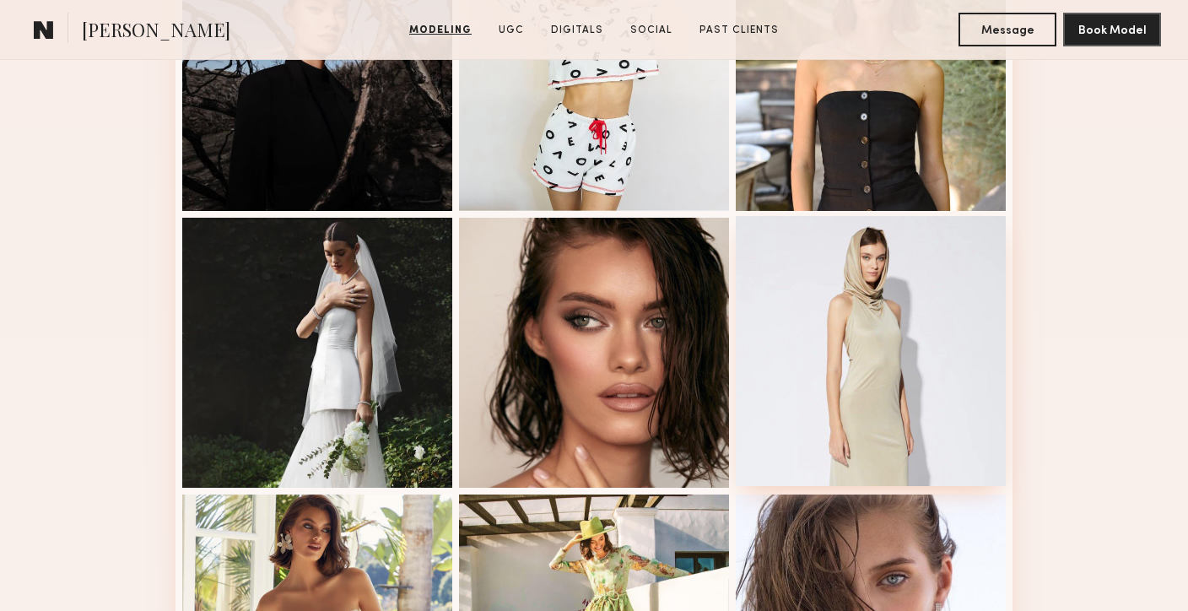
click at [922, 352] on div at bounding box center [870, 351] width 270 height 270
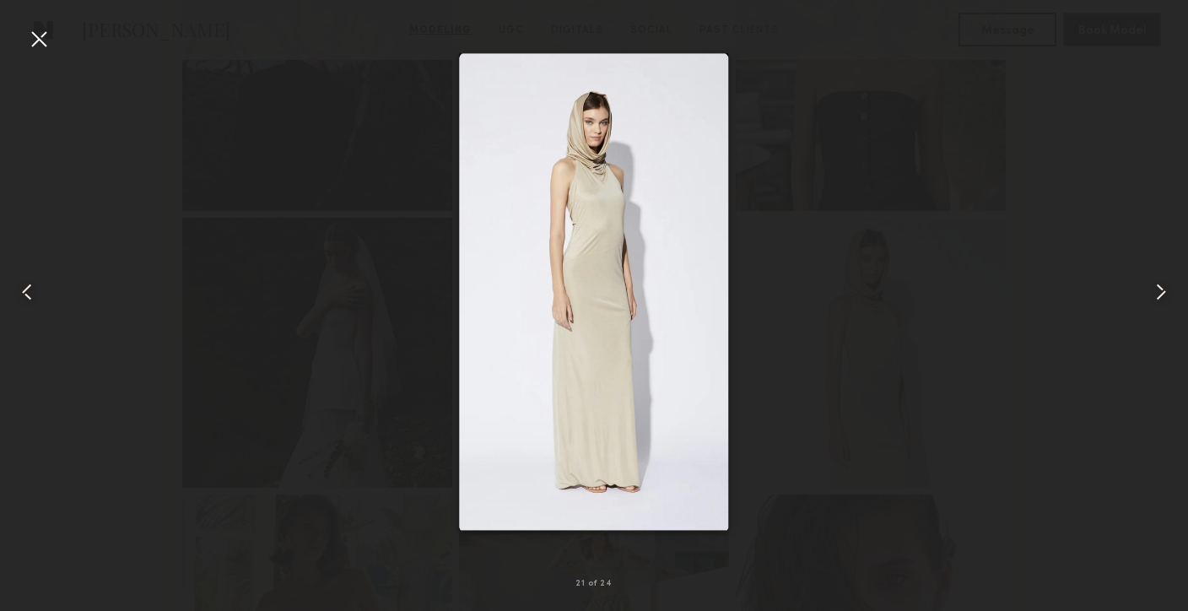
click at [30, 31] on div at bounding box center [38, 38] width 27 height 27
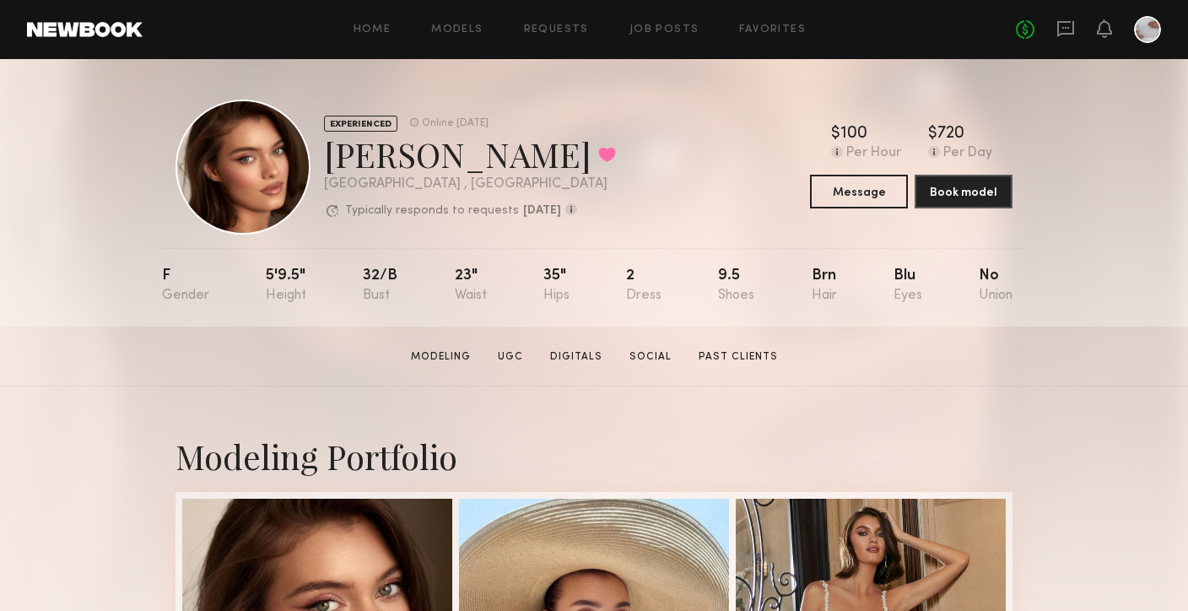
scroll to position [0, 0]
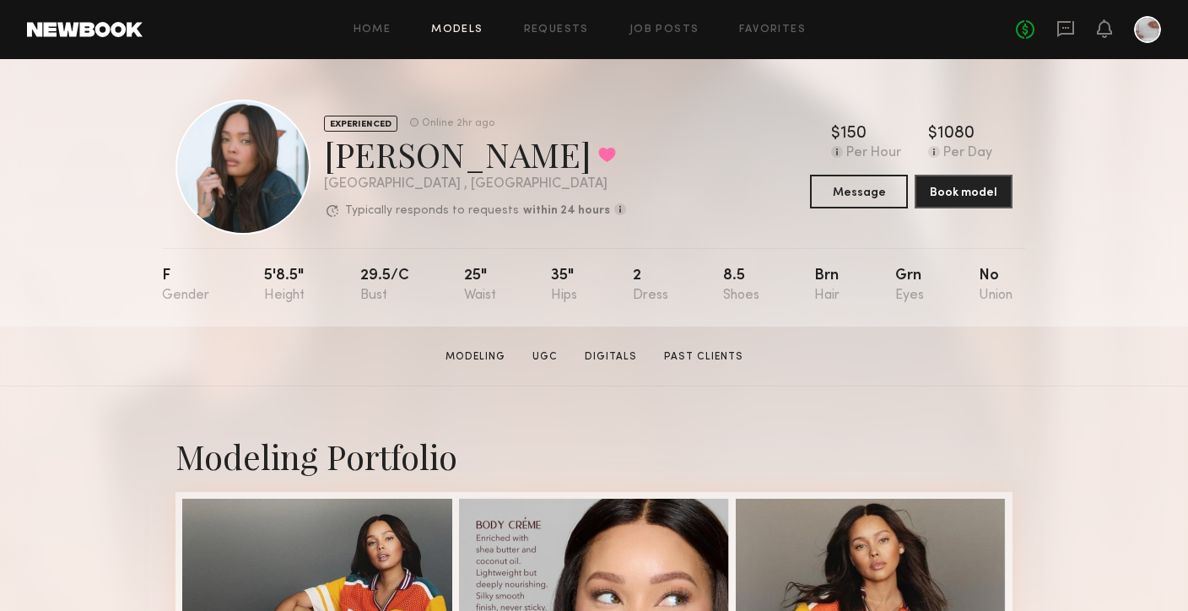
click at [449, 33] on link "Models" at bounding box center [456, 29] width 51 height 11
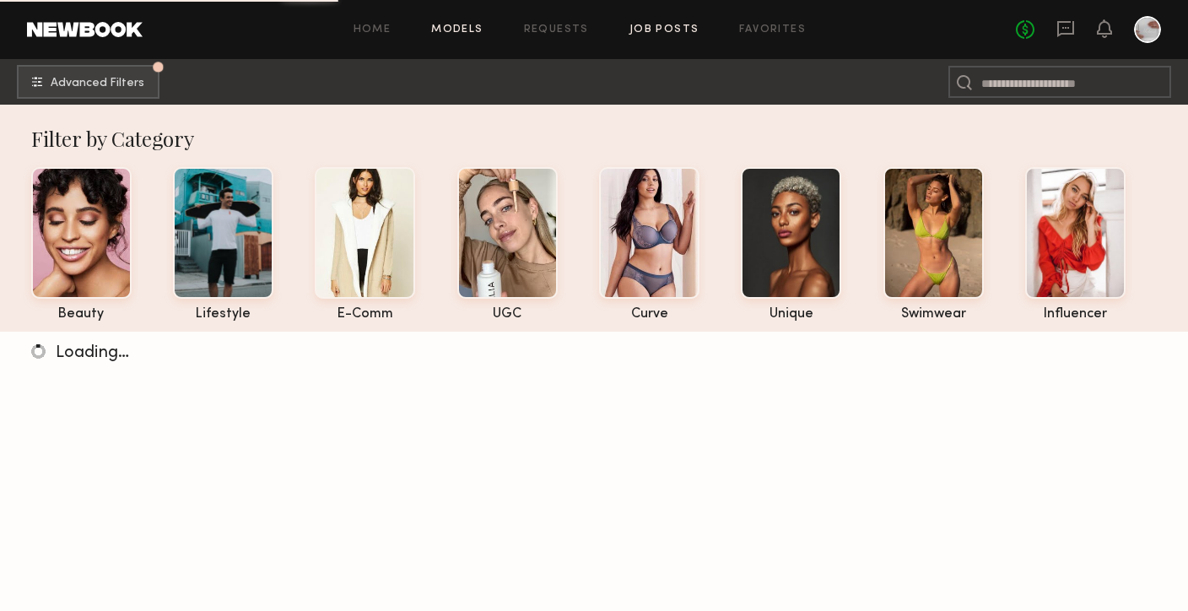
click at [676, 34] on link "Job Posts" at bounding box center [664, 29] width 70 height 11
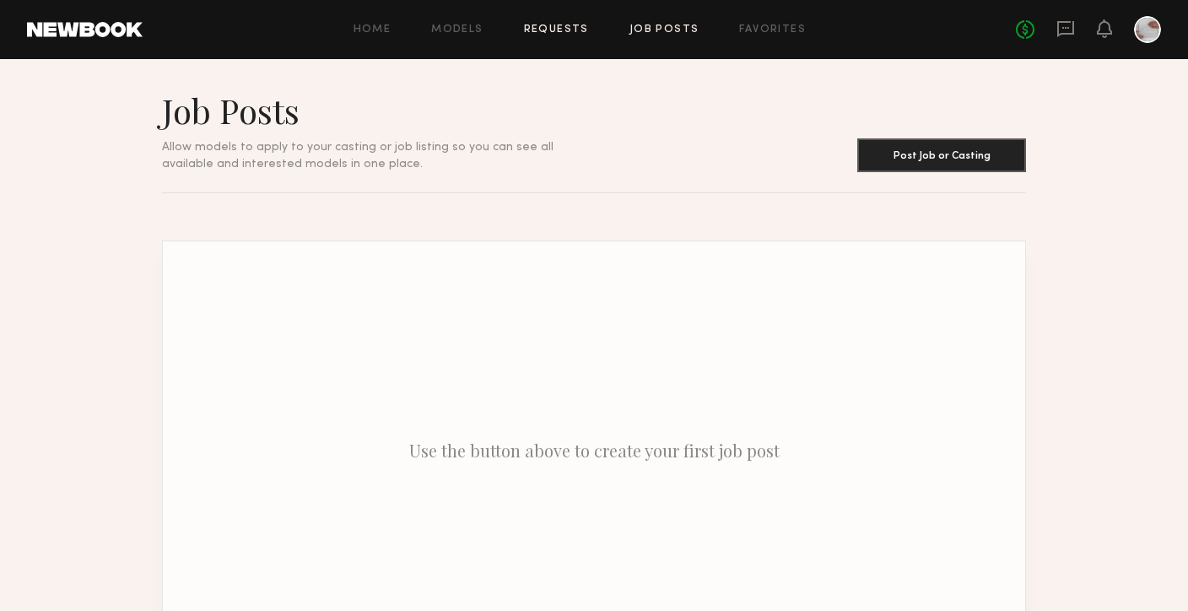
click at [539, 34] on link "Requests" at bounding box center [556, 29] width 65 height 11
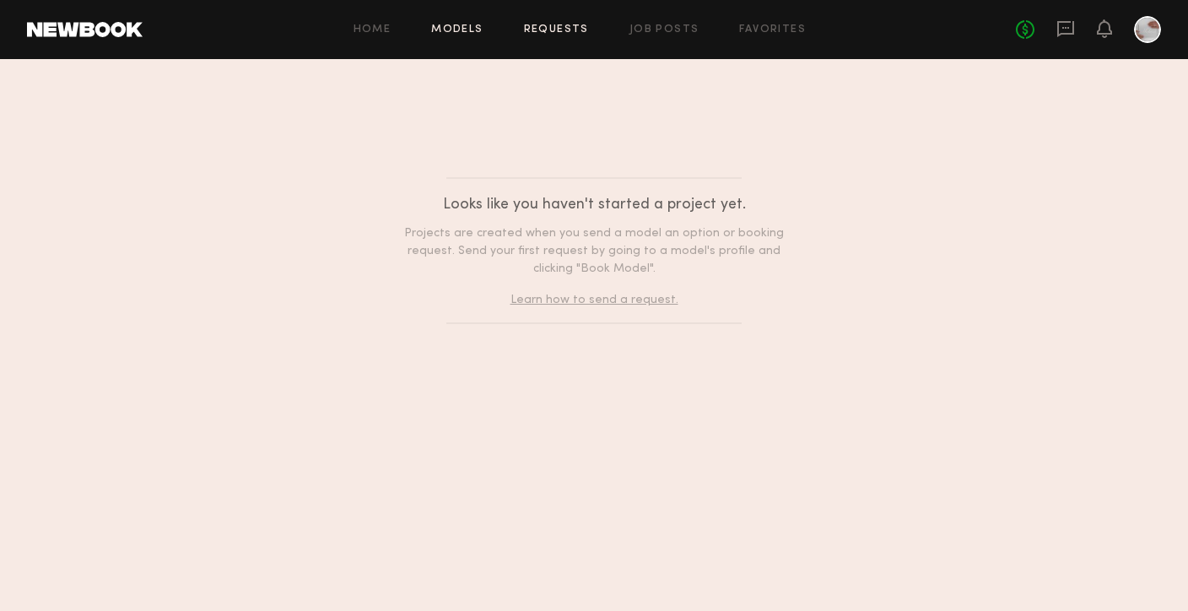
click at [471, 28] on link "Models" at bounding box center [456, 29] width 51 height 11
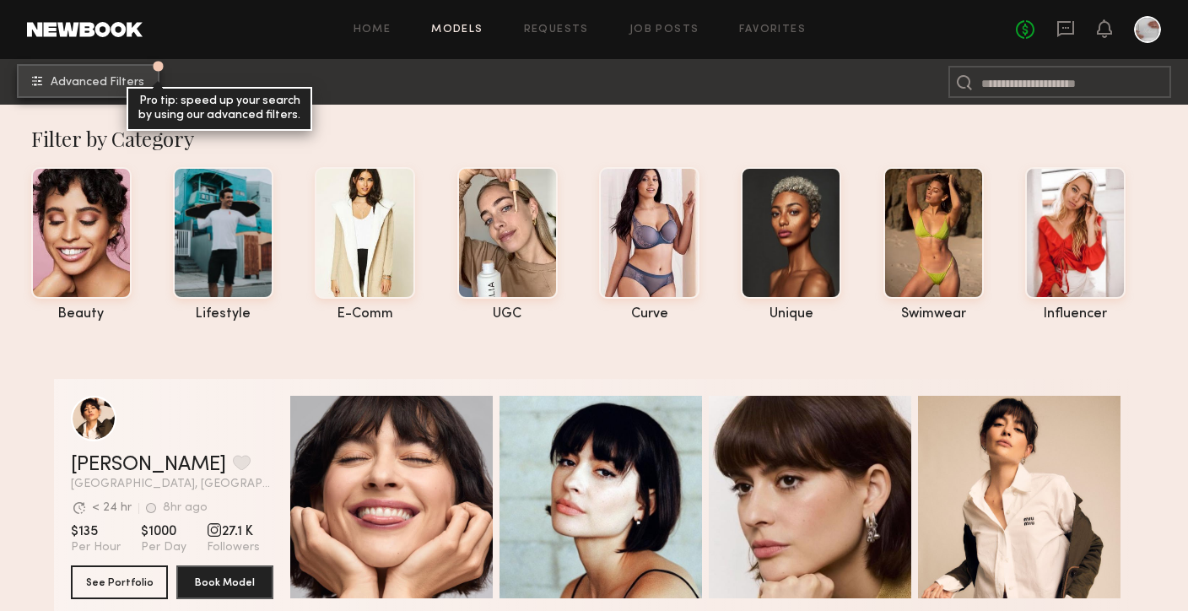
click at [137, 86] on span "Advanced Filters" at bounding box center [98, 83] width 94 height 12
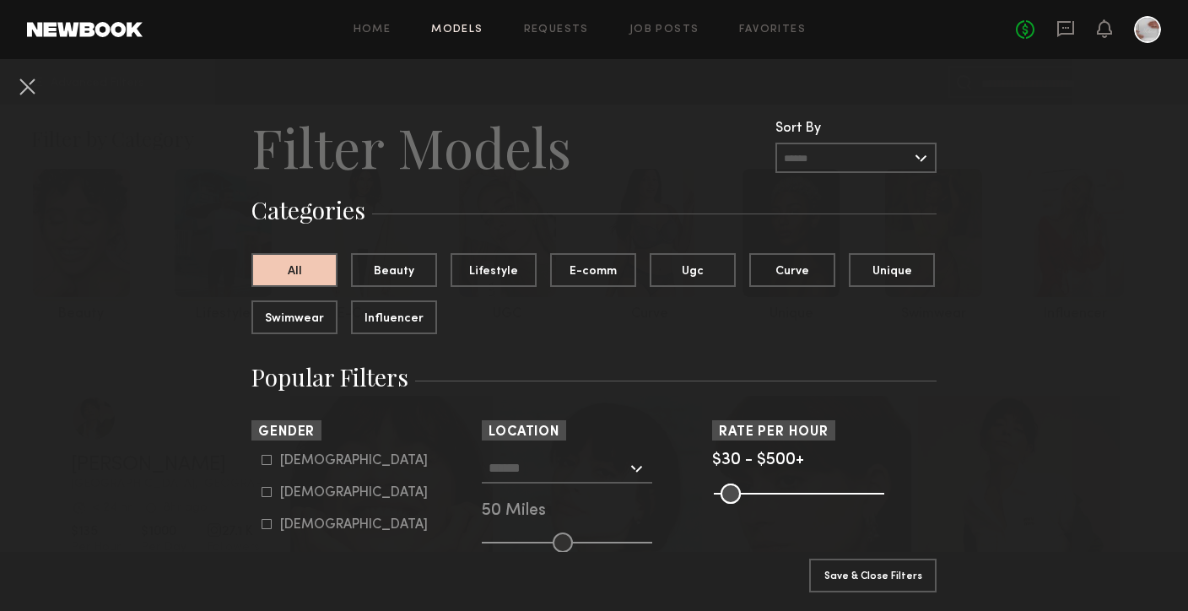
click at [267, 493] on icon at bounding box center [266, 492] width 10 height 10
type input "**"
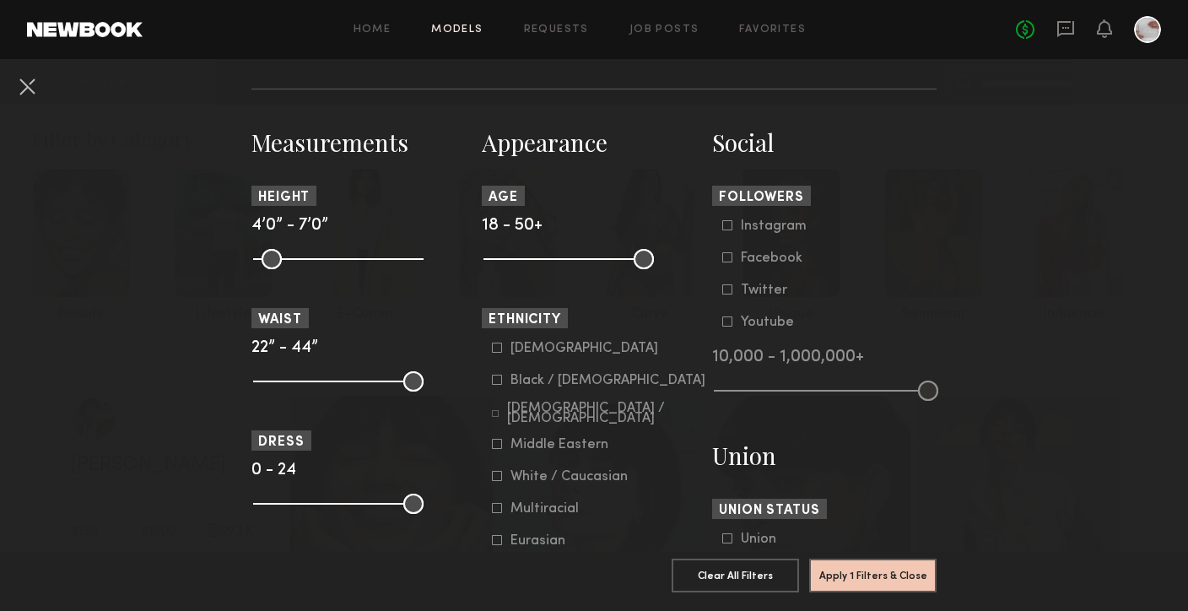
scroll to position [685, 0]
drag, startPoint x: 266, startPoint y: 258, endPoint x: 350, endPoint y: 283, distance: 87.8
type input "**"
click at [350, 270] on input "range" at bounding box center [338, 260] width 170 height 20
click at [908, 579] on button "Apply 2 Filters & Close" at bounding box center [872, 575] width 127 height 34
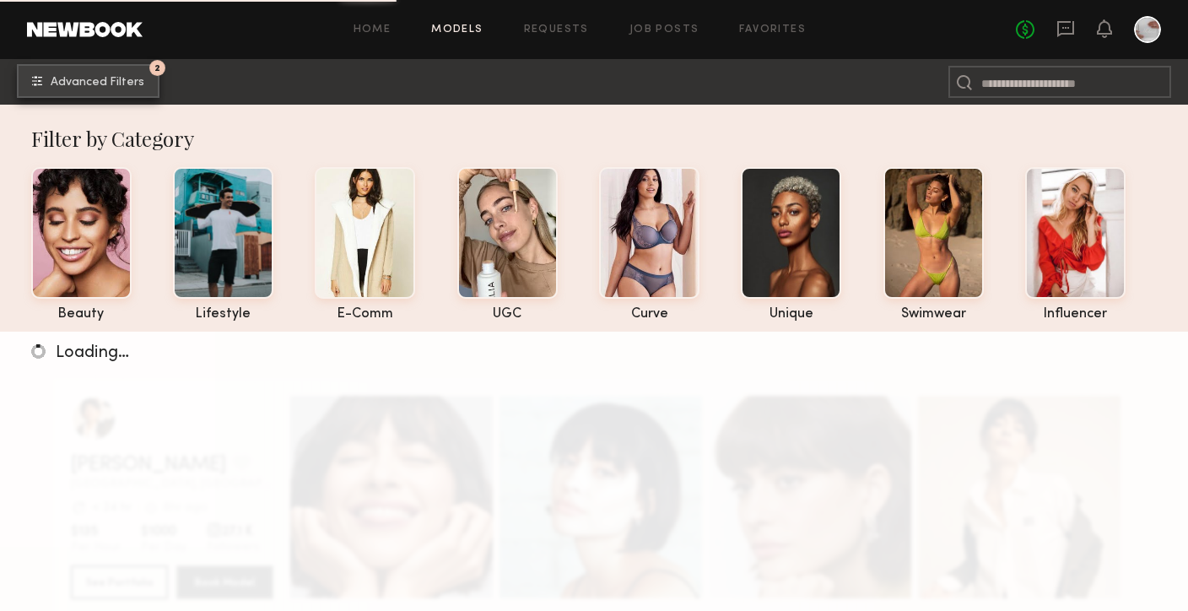
click at [116, 79] on span "Advanced Filters" at bounding box center [98, 83] width 94 height 12
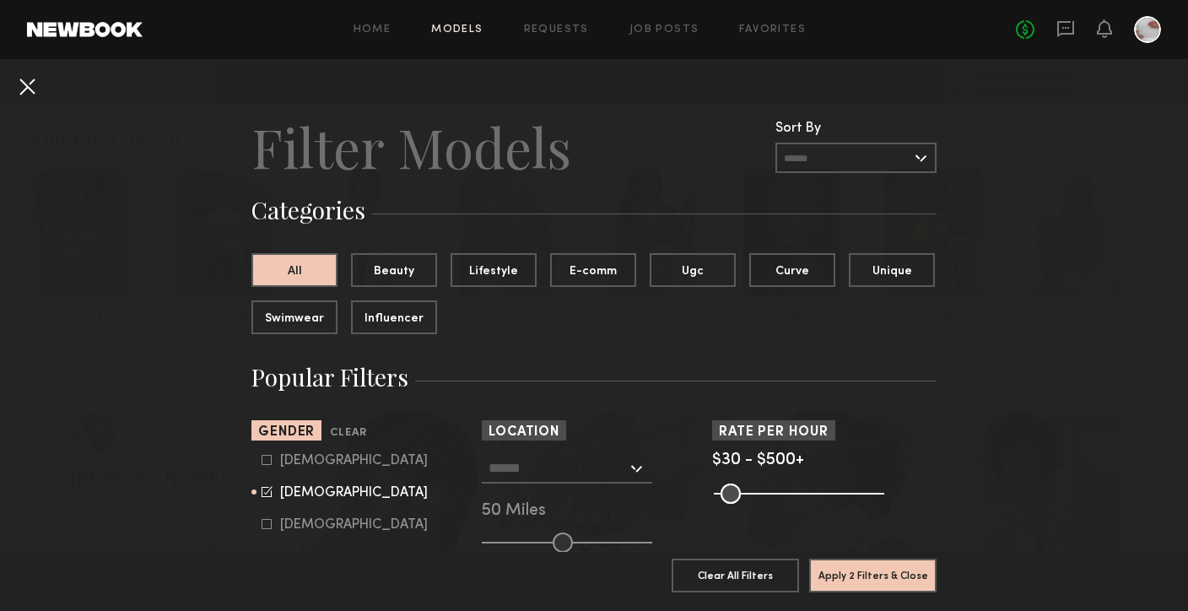
click at [32, 83] on button at bounding box center [26, 86] width 27 height 27
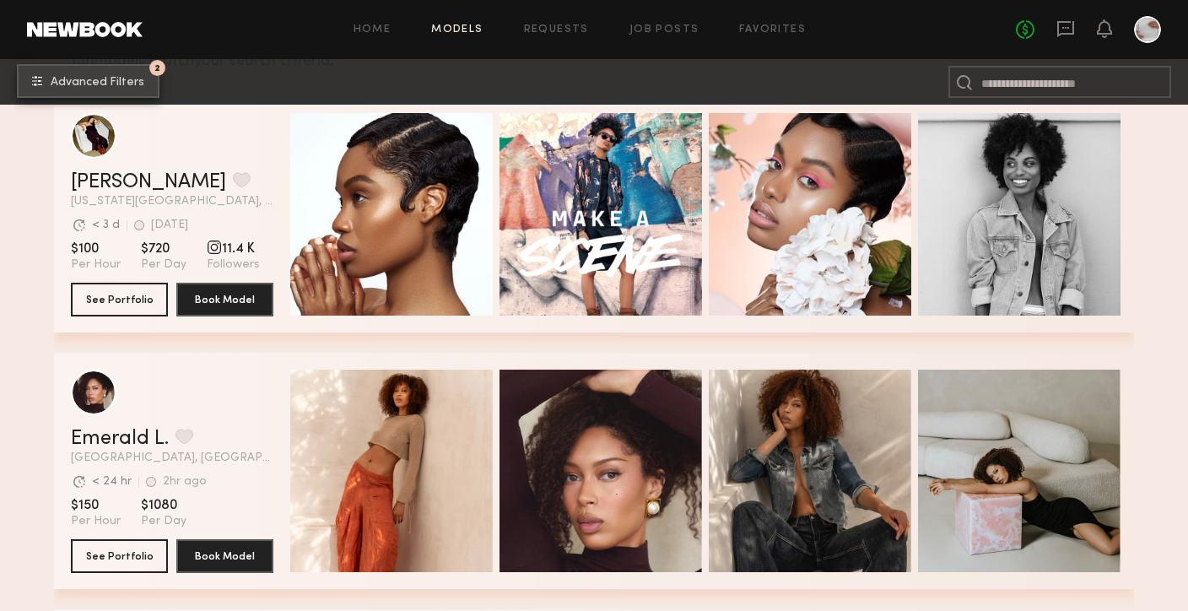
scroll to position [264, 0]
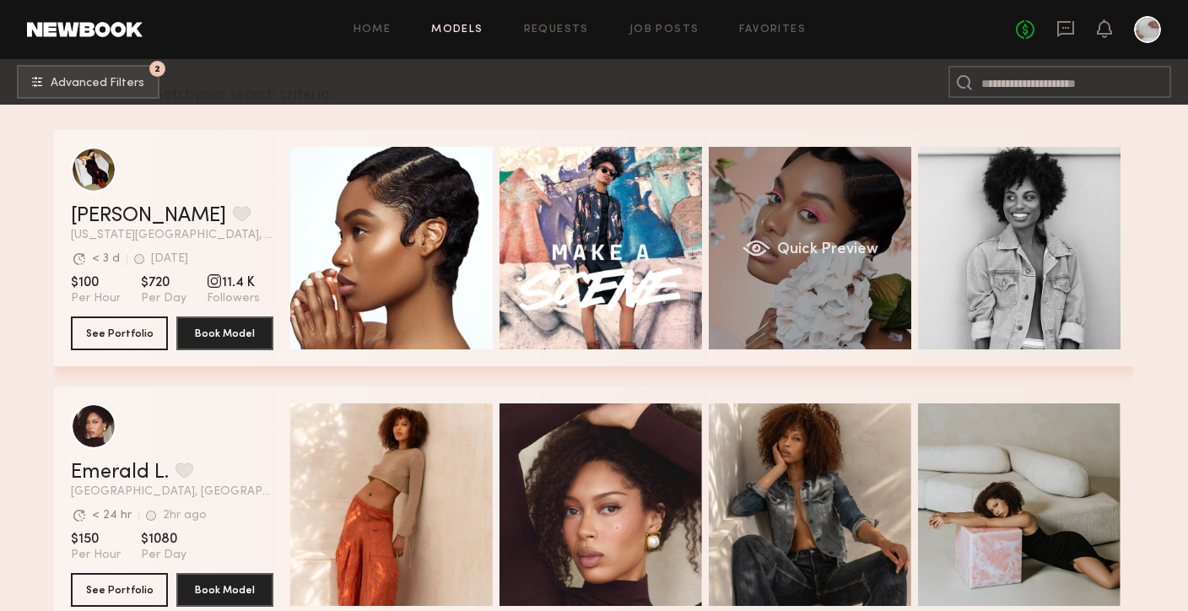
click at [825, 271] on div "Quick Preview" at bounding box center [810, 248] width 202 height 202
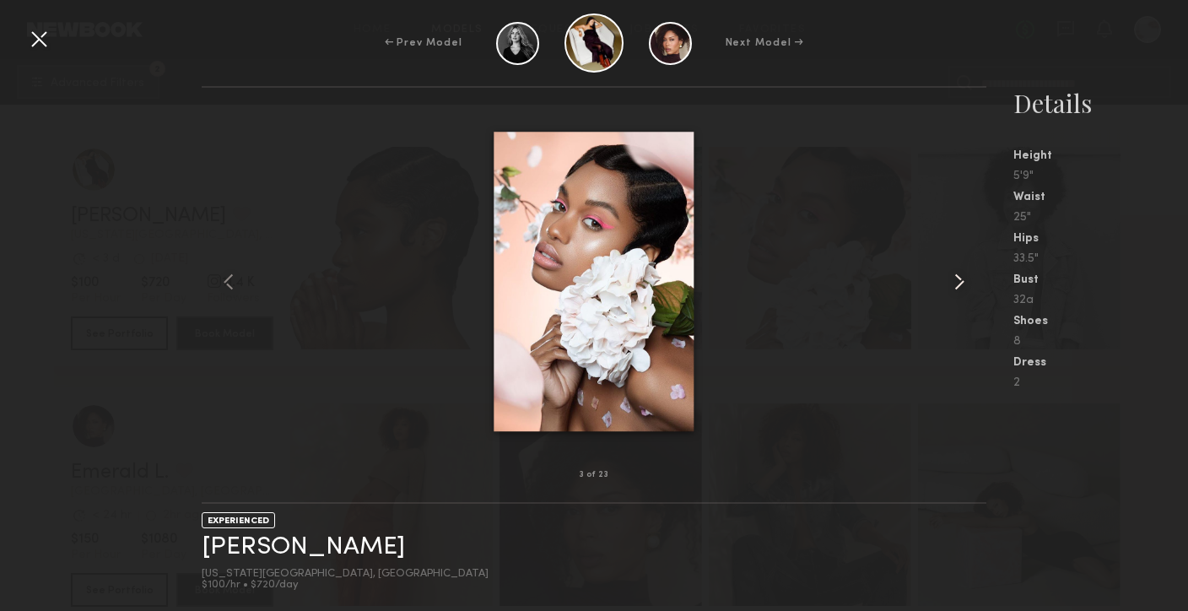
click at [961, 283] on common-icon at bounding box center [959, 281] width 27 height 27
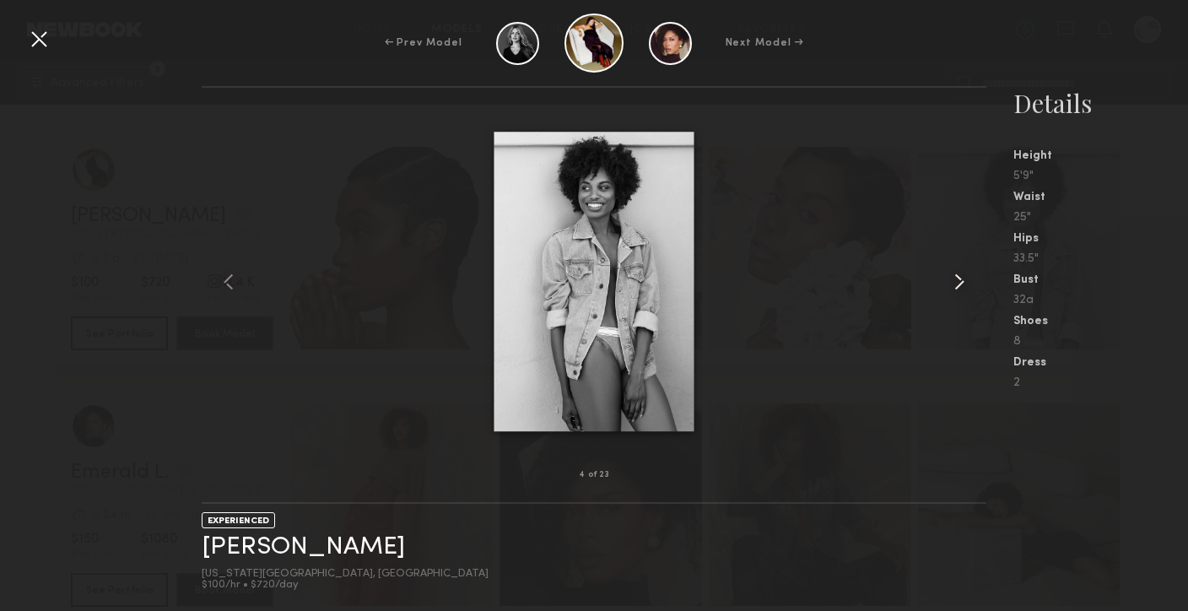
click at [961, 283] on common-icon at bounding box center [959, 281] width 27 height 27
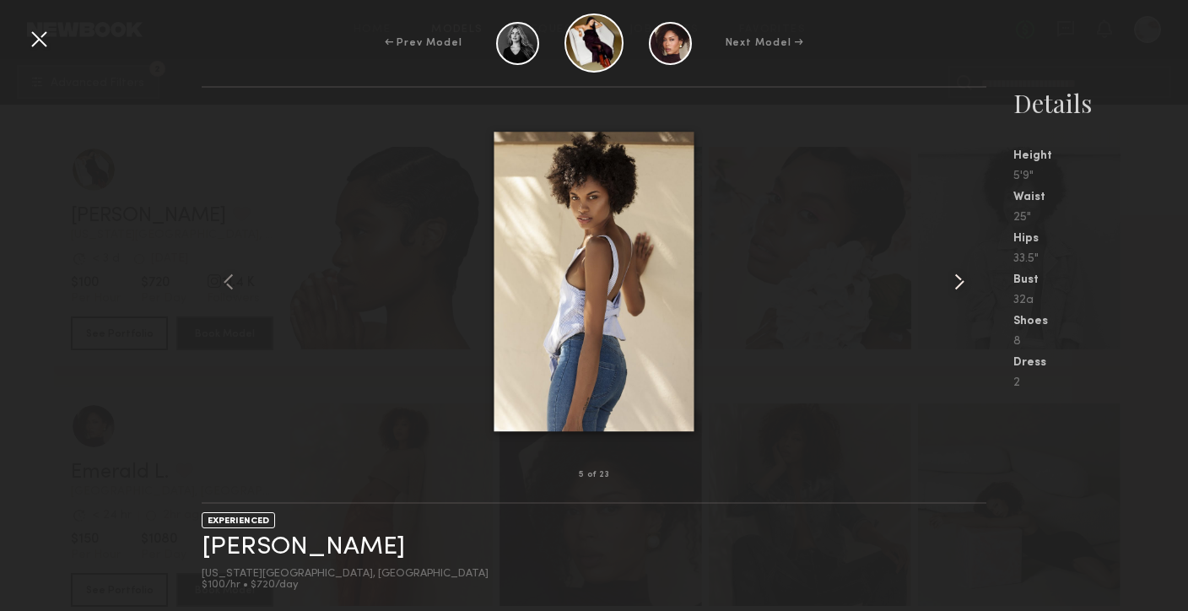
click at [961, 283] on common-icon at bounding box center [959, 281] width 27 height 27
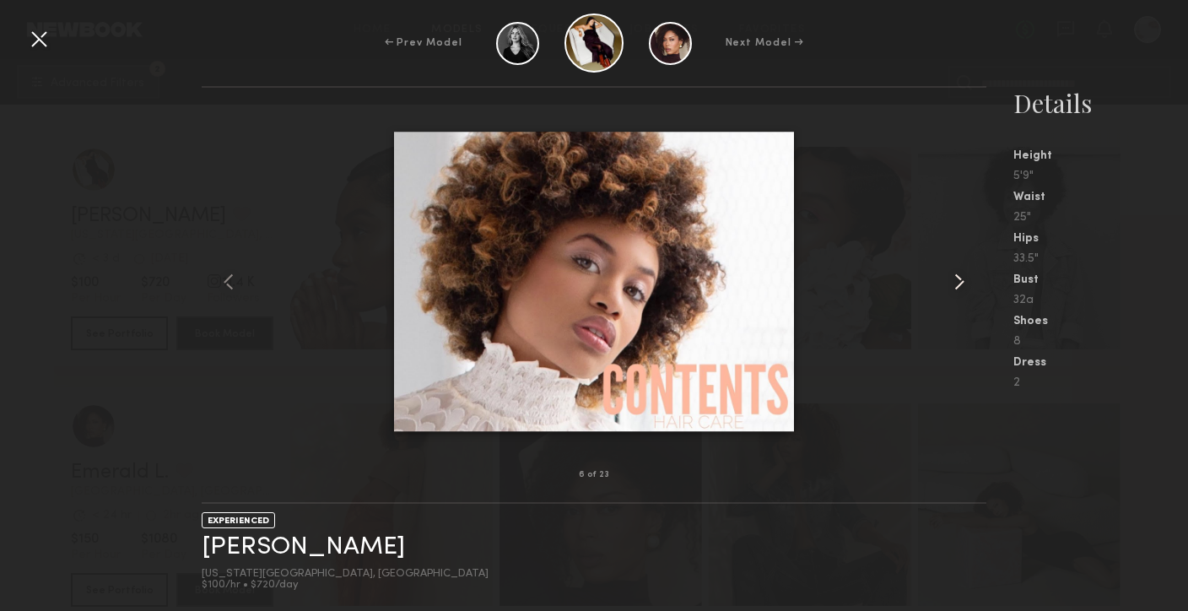
click at [961, 283] on common-icon at bounding box center [959, 281] width 27 height 27
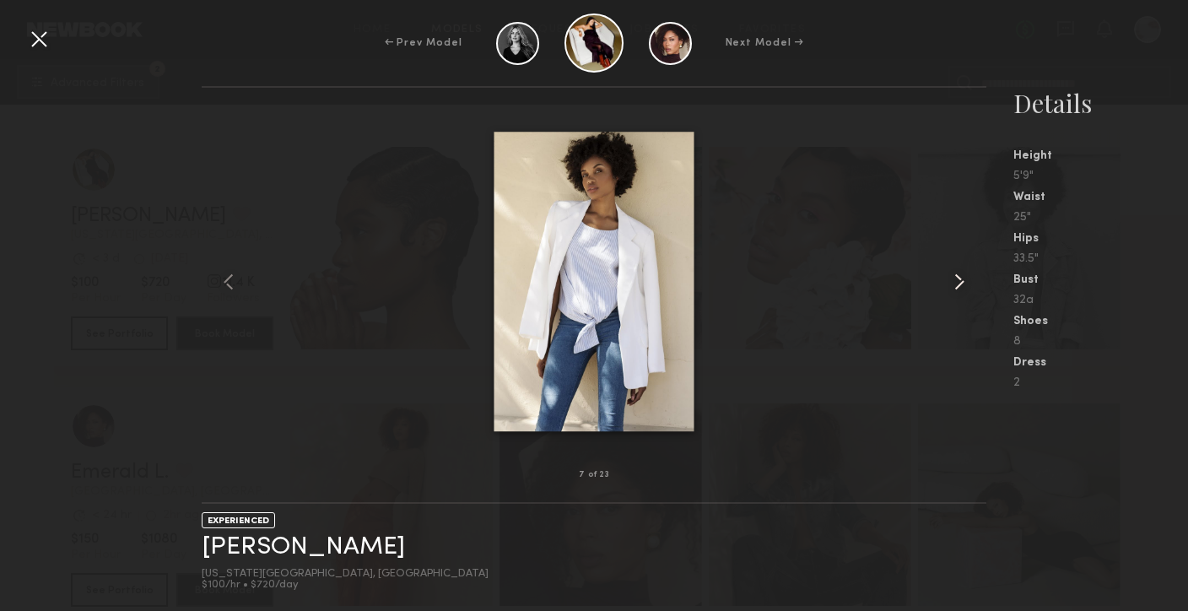
click at [961, 283] on common-icon at bounding box center [959, 281] width 27 height 27
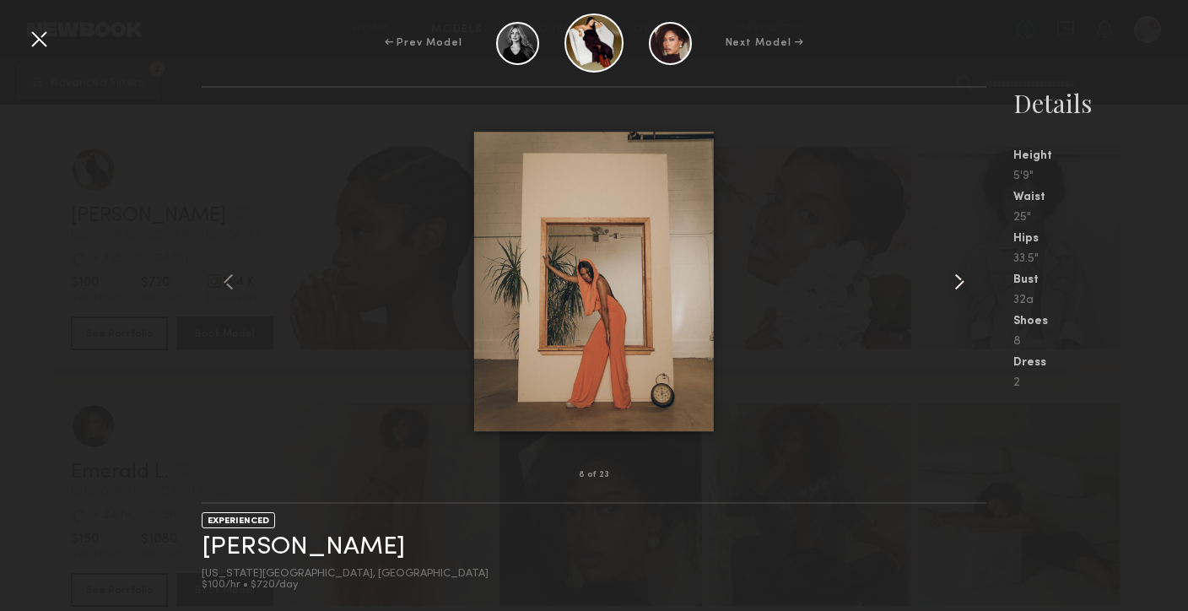
click at [961, 283] on common-icon at bounding box center [959, 281] width 27 height 27
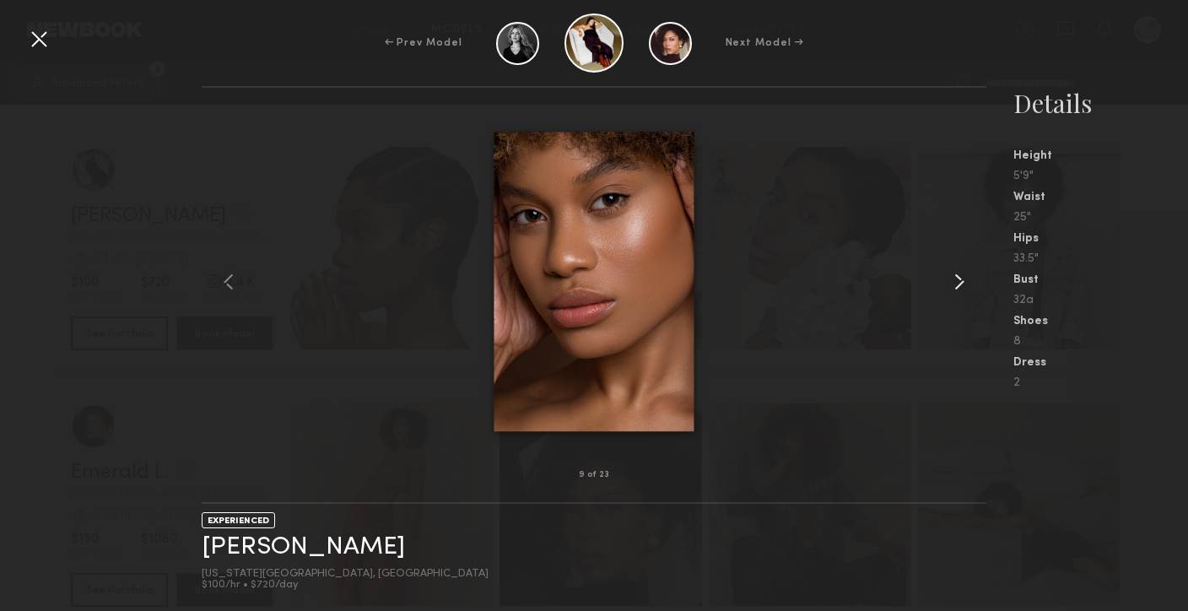
click at [961, 283] on common-icon at bounding box center [959, 281] width 27 height 27
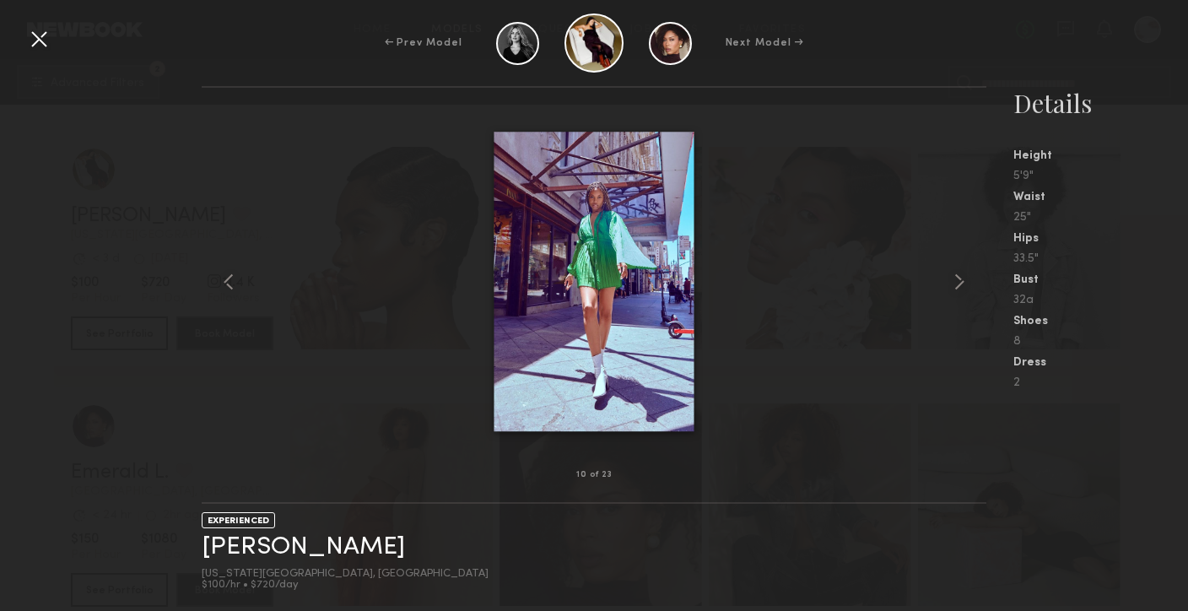
click at [32, 34] on div at bounding box center [38, 38] width 27 height 27
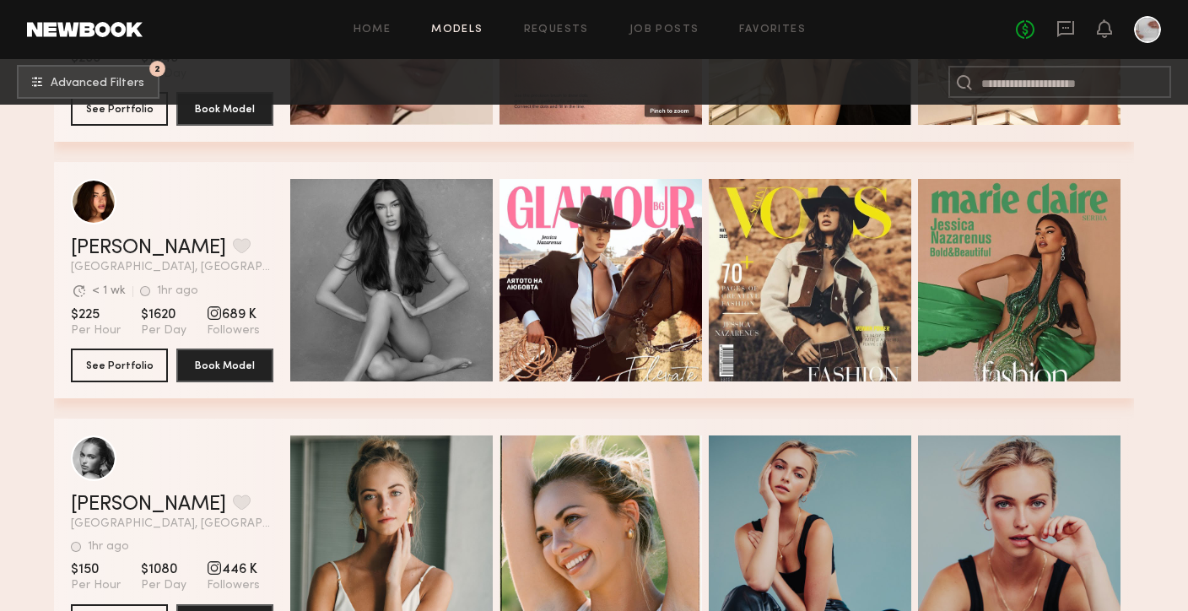
scroll to position [1772, 0]
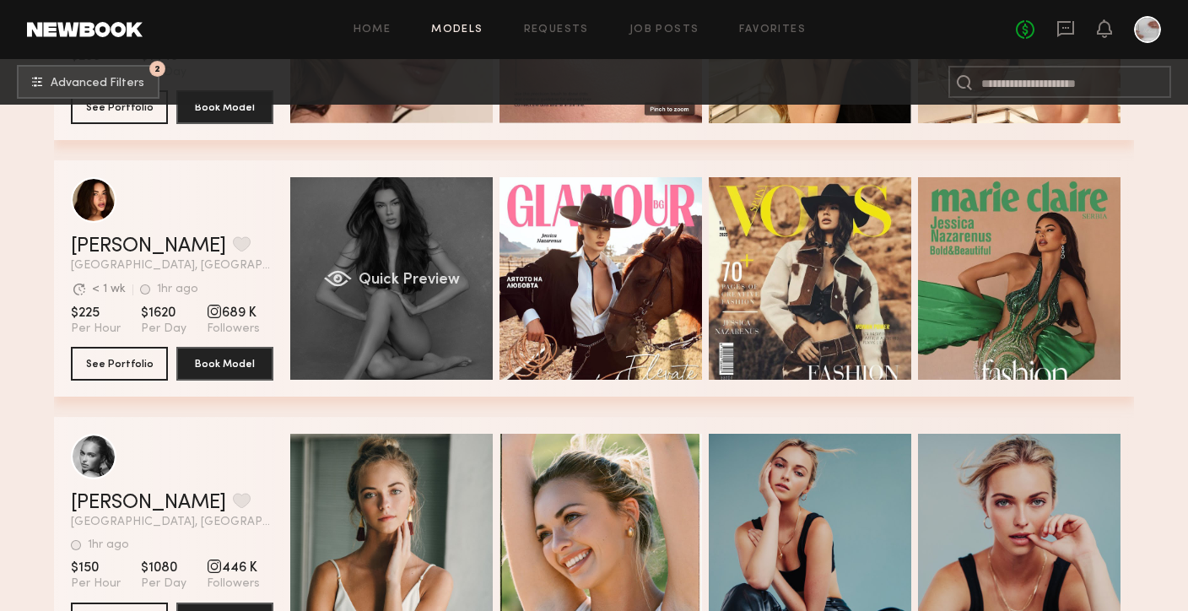
click at [387, 277] on span "Quick Preview" at bounding box center [408, 279] width 101 height 15
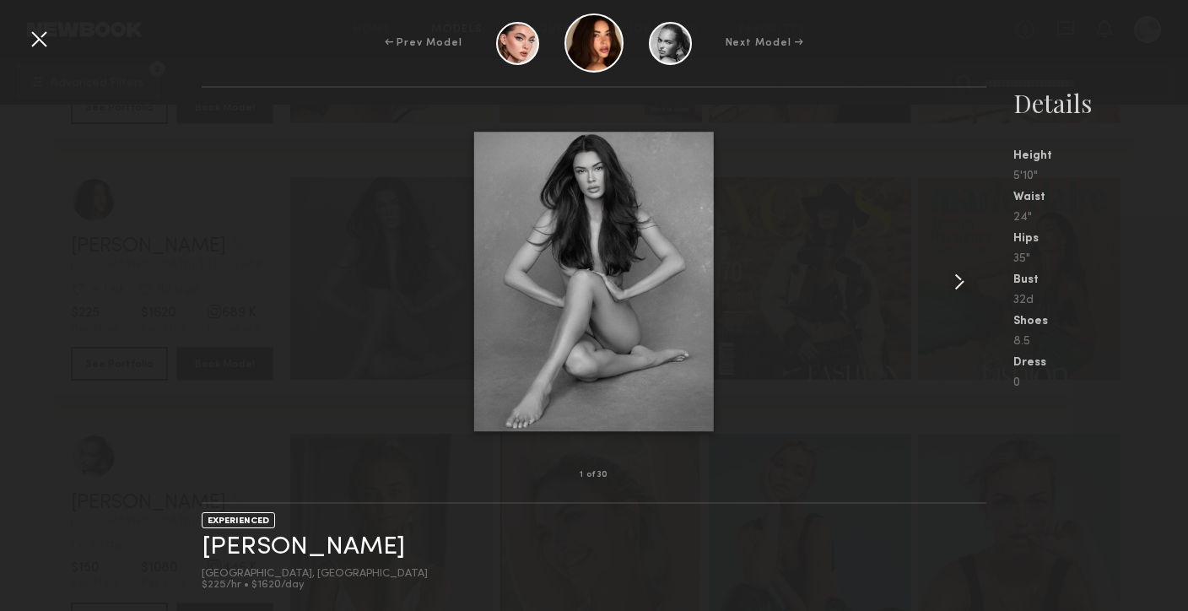
click at [958, 275] on common-icon at bounding box center [959, 281] width 27 height 27
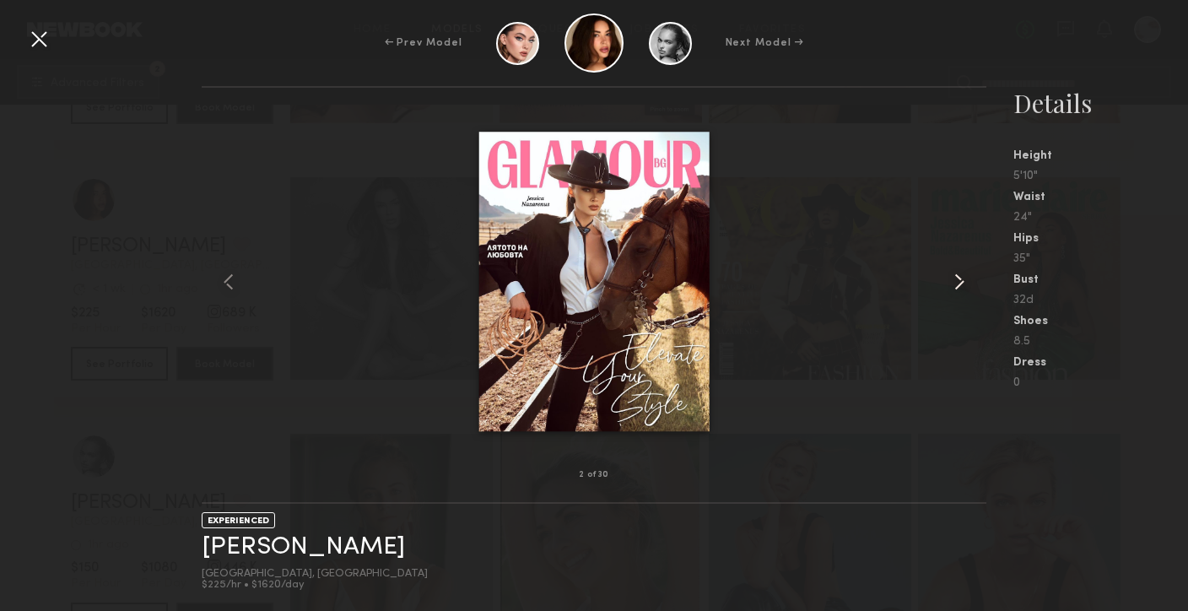
click at [959, 277] on common-icon at bounding box center [959, 281] width 27 height 27
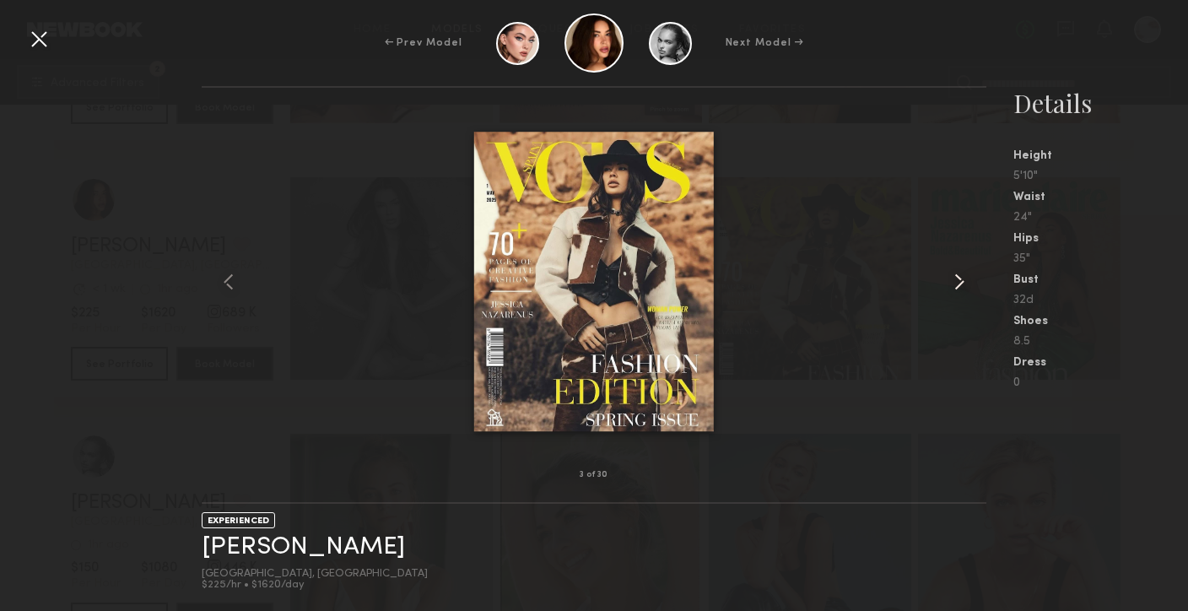
click at [959, 277] on common-icon at bounding box center [959, 281] width 27 height 27
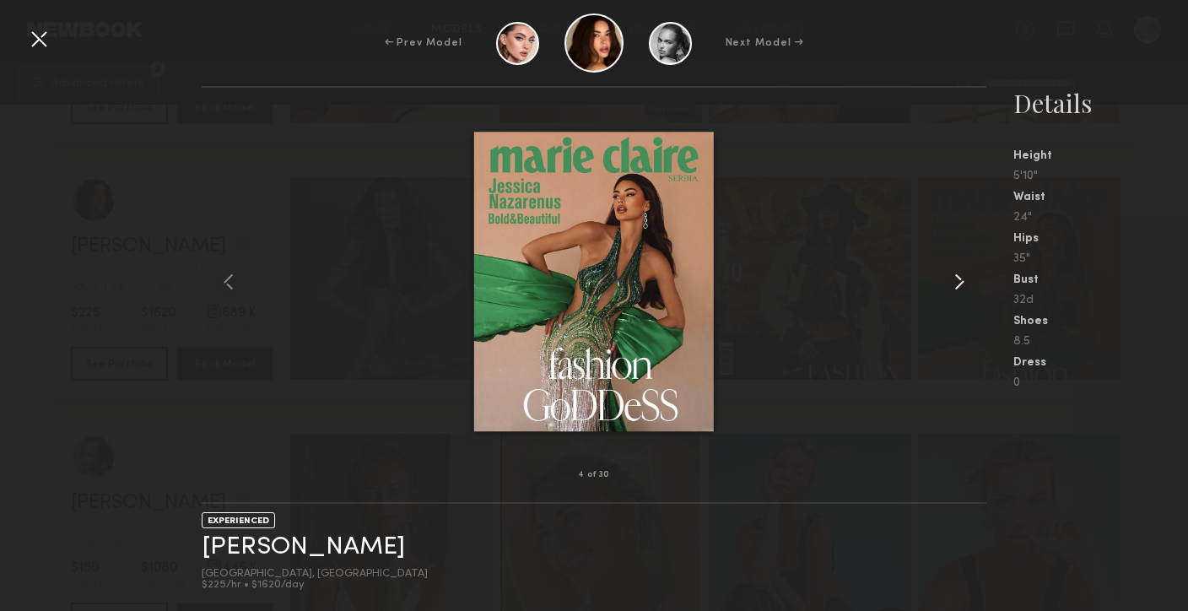
click at [959, 277] on common-icon at bounding box center [959, 281] width 27 height 27
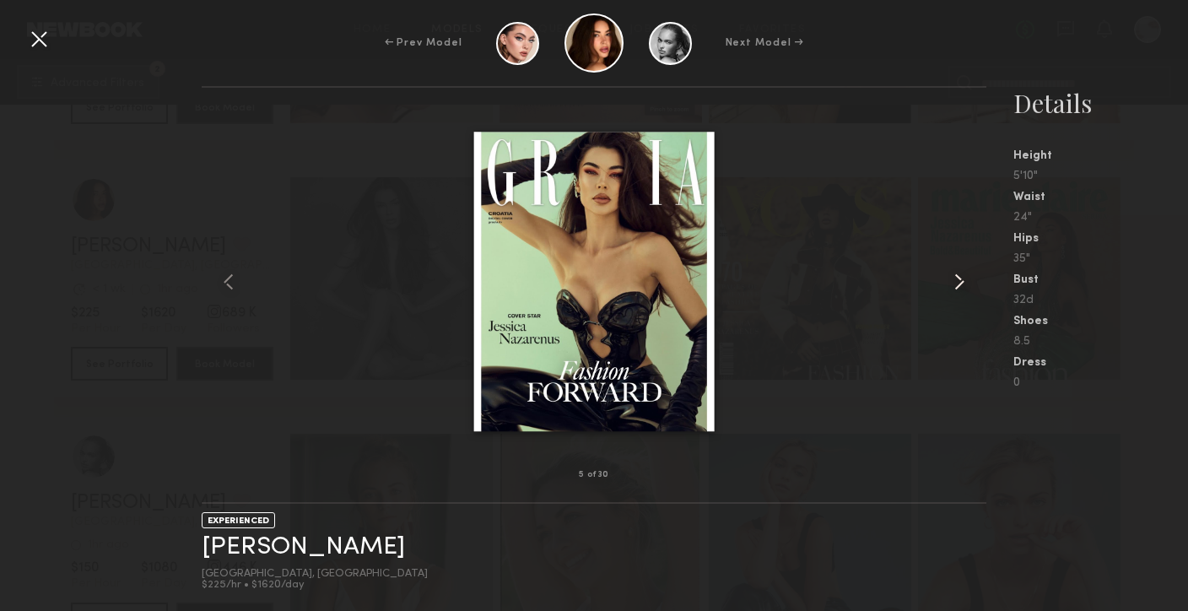
click at [959, 277] on common-icon at bounding box center [959, 281] width 27 height 27
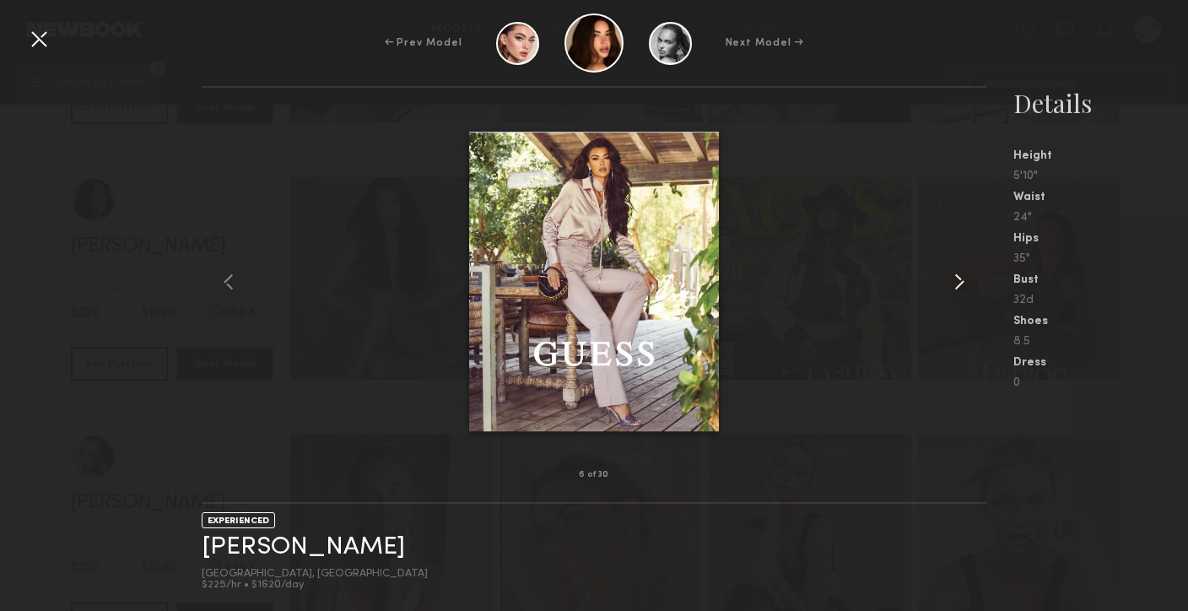
click at [960, 278] on common-icon at bounding box center [959, 281] width 27 height 27
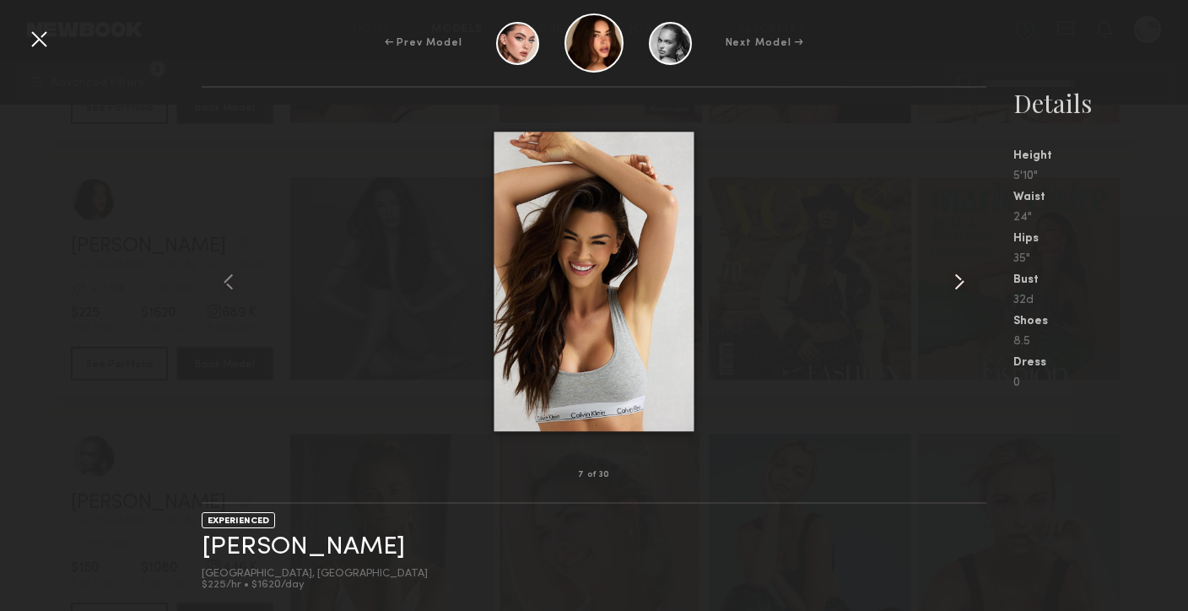
click at [960, 278] on common-icon at bounding box center [959, 281] width 27 height 27
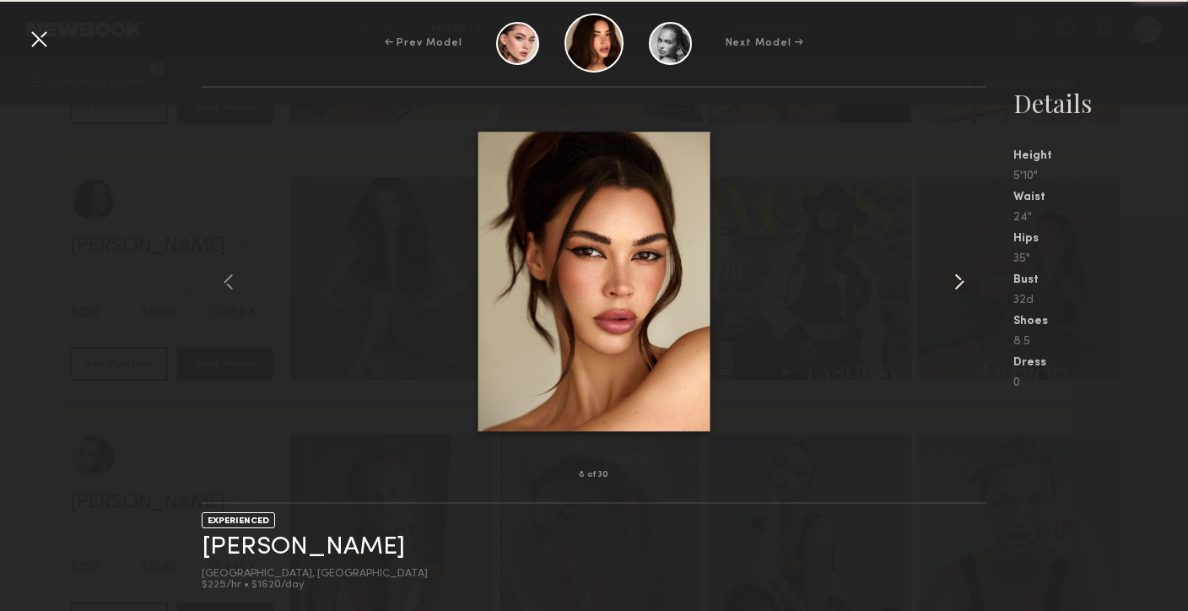
click at [960, 278] on common-icon at bounding box center [959, 281] width 27 height 27
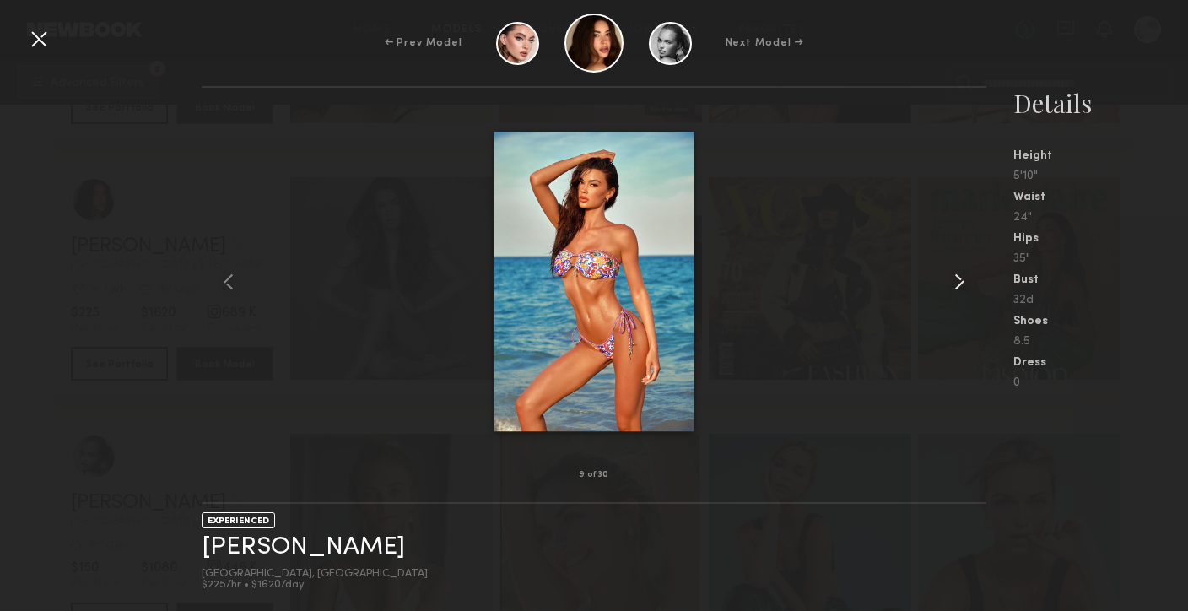
click at [960, 278] on common-icon at bounding box center [959, 281] width 27 height 27
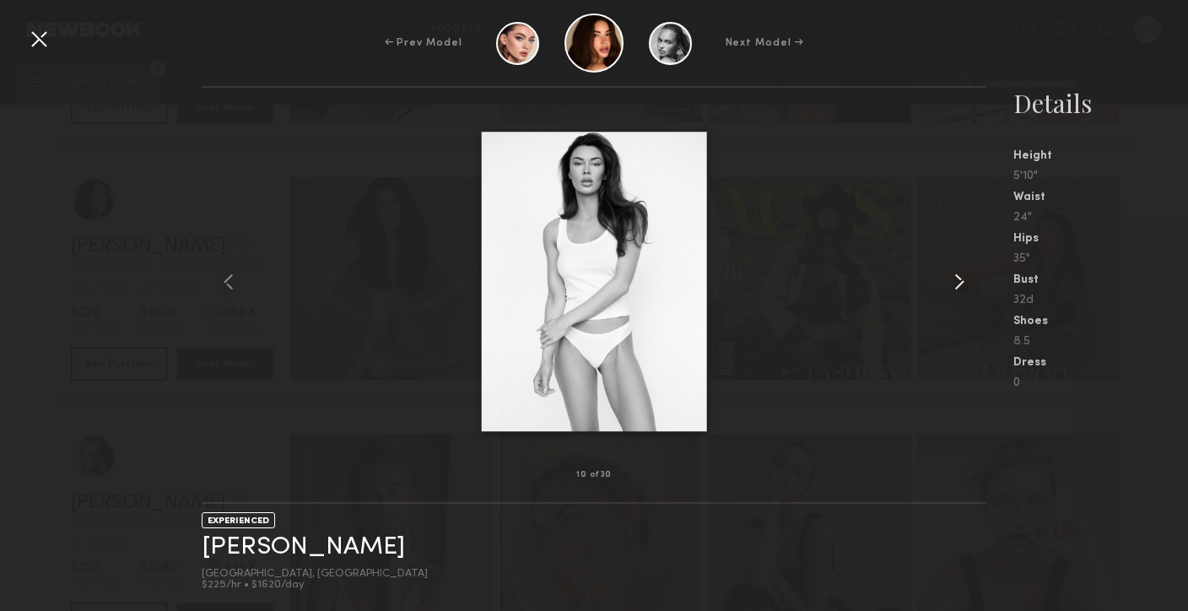
click at [960, 278] on common-icon at bounding box center [959, 281] width 27 height 27
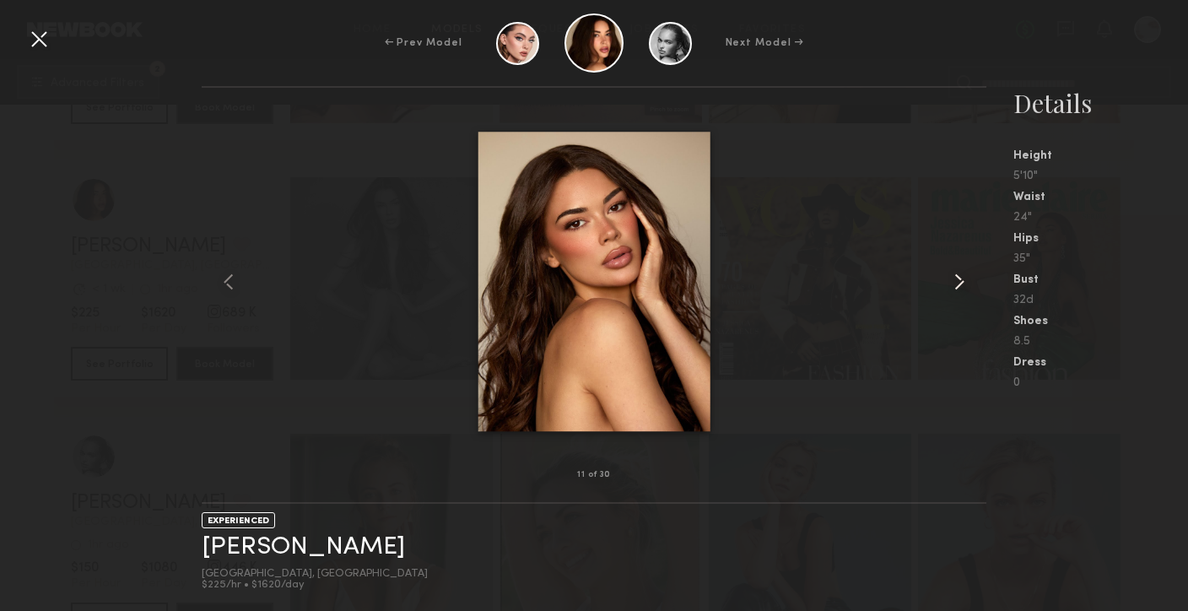
click at [960, 278] on common-icon at bounding box center [959, 281] width 27 height 27
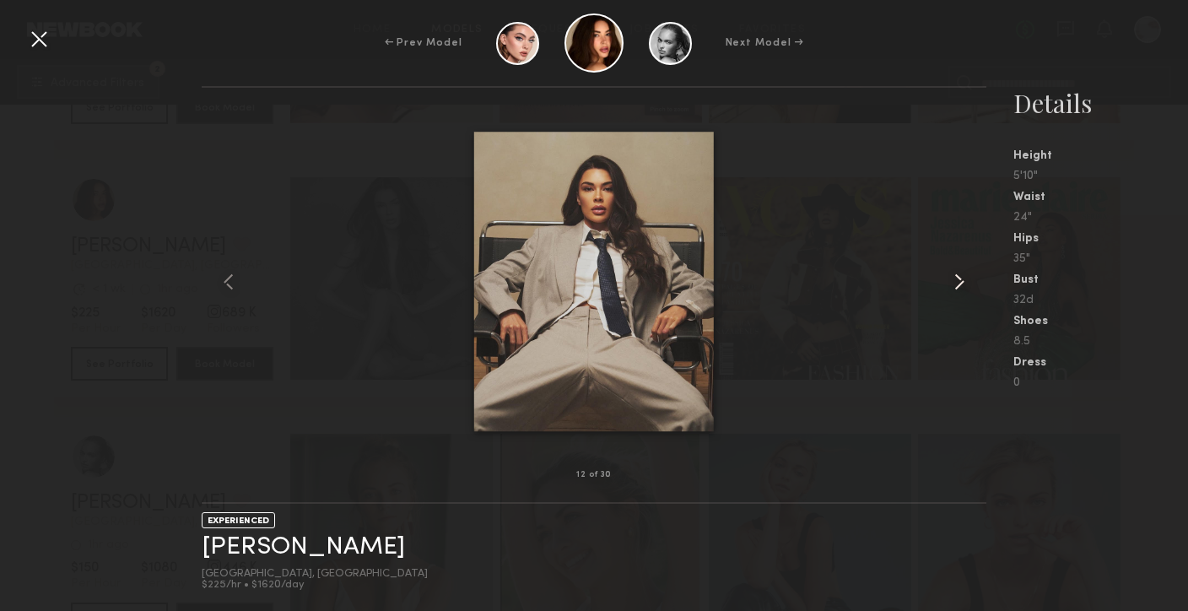
click at [960, 279] on common-icon at bounding box center [959, 281] width 27 height 27
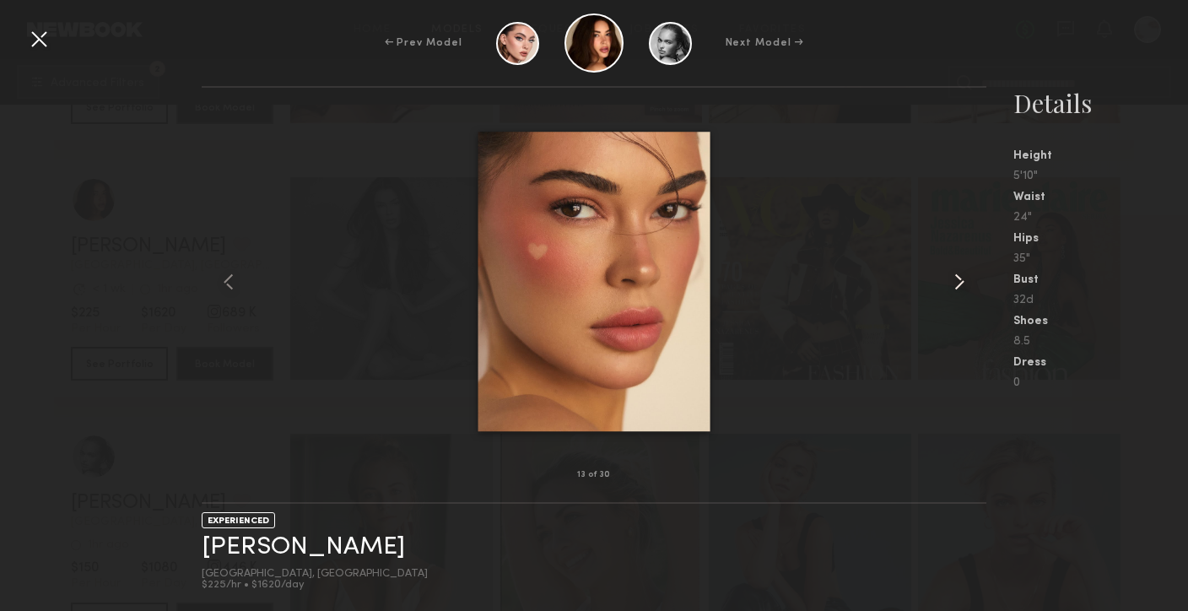
click at [960, 280] on common-icon at bounding box center [959, 281] width 27 height 27
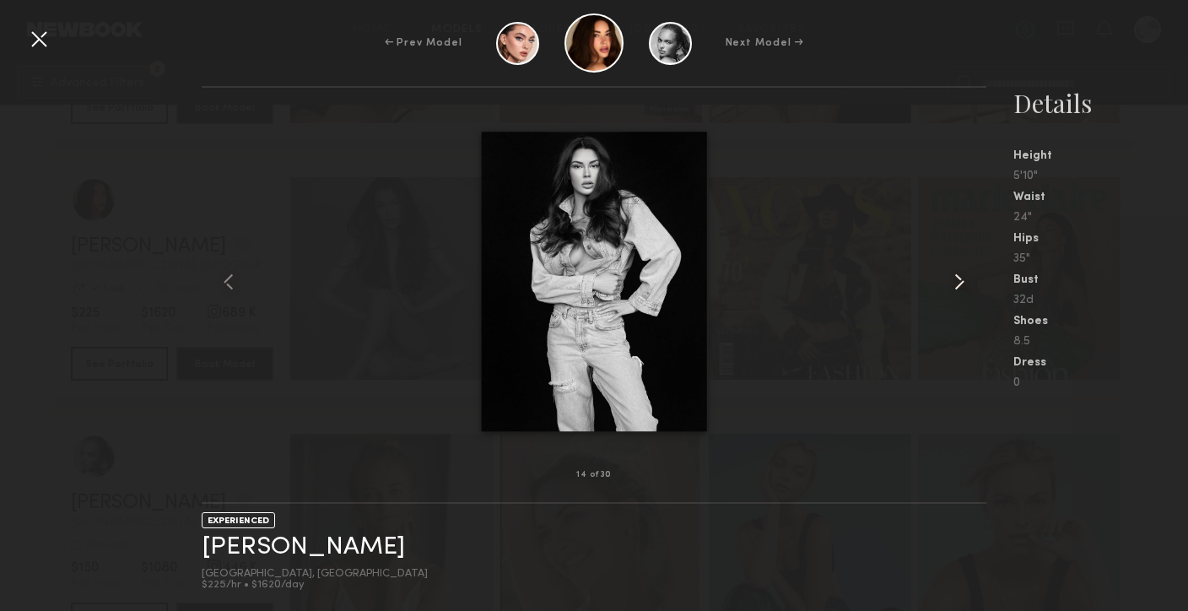
click at [960, 281] on common-icon at bounding box center [959, 281] width 27 height 27
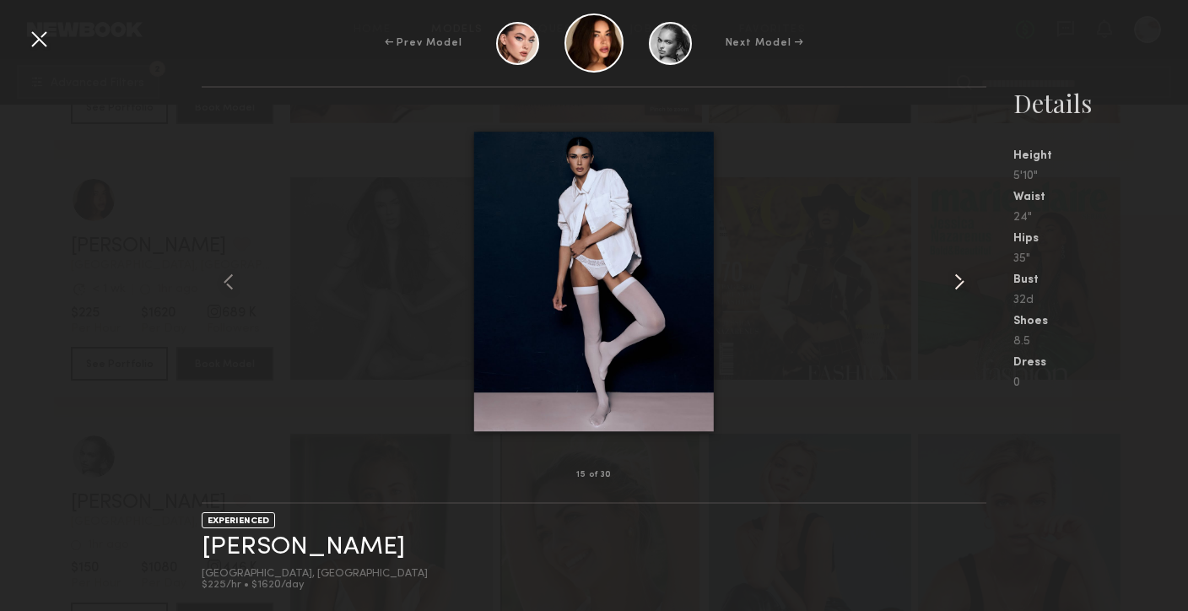
click at [959, 284] on common-icon at bounding box center [959, 281] width 27 height 27
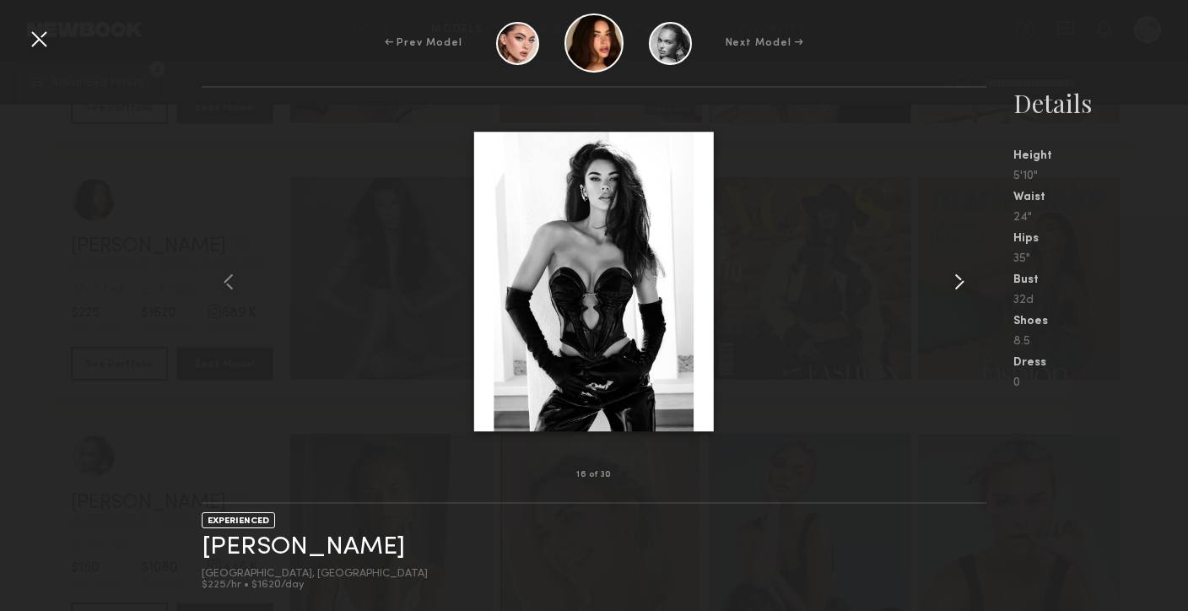
click at [959, 286] on common-icon at bounding box center [959, 281] width 27 height 27
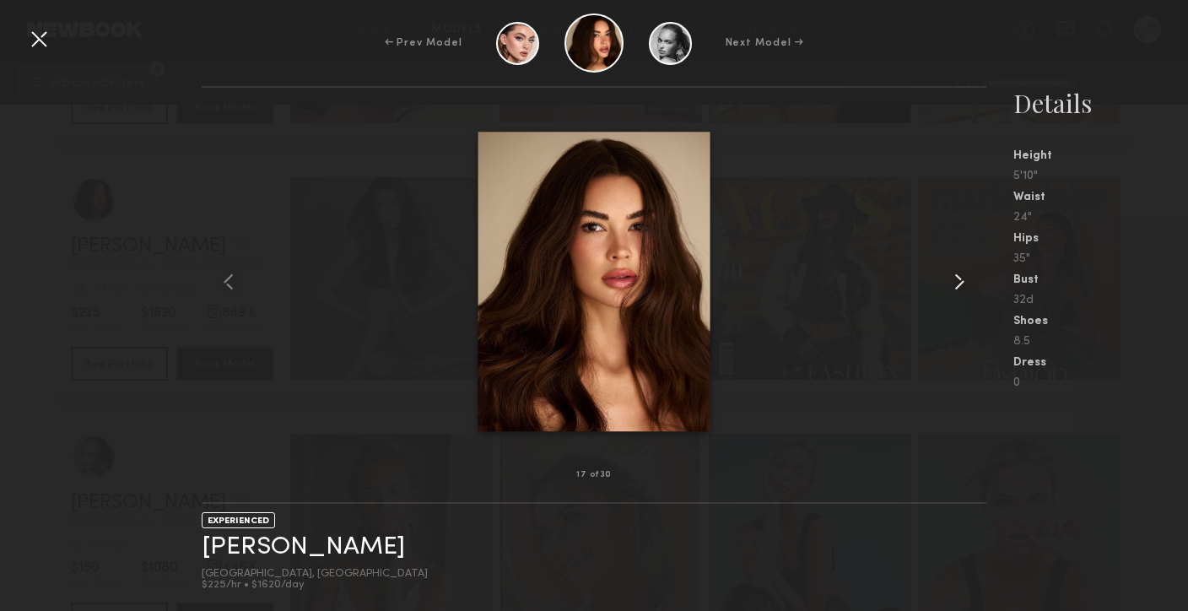
click at [959, 286] on common-icon at bounding box center [959, 281] width 27 height 27
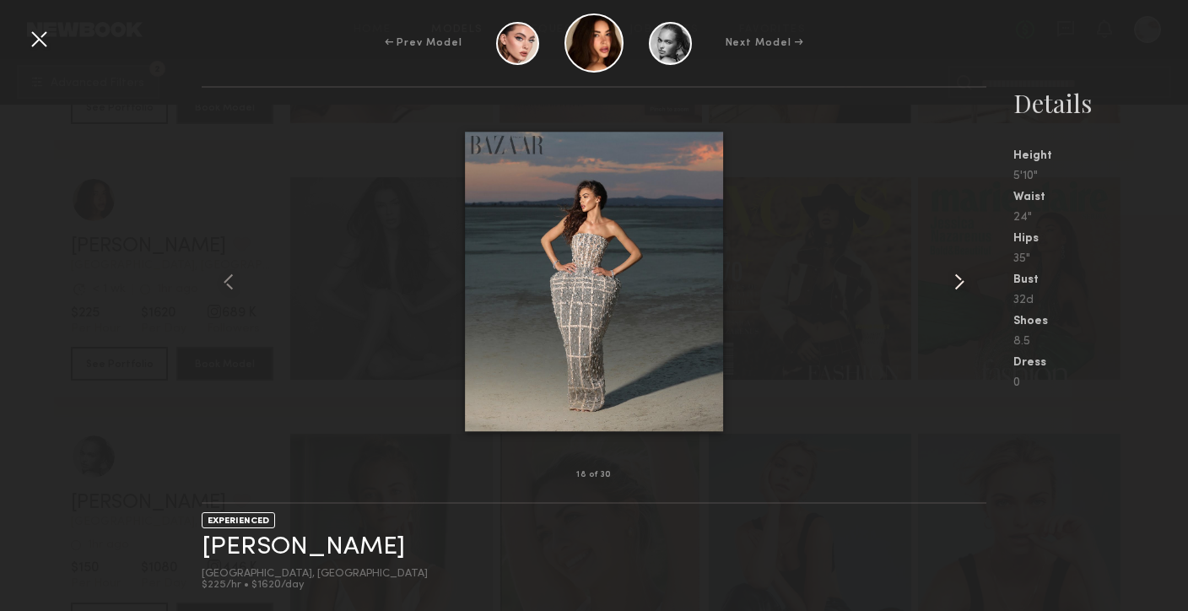
click at [959, 286] on common-icon at bounding box center [959, 281] width 27 height 27
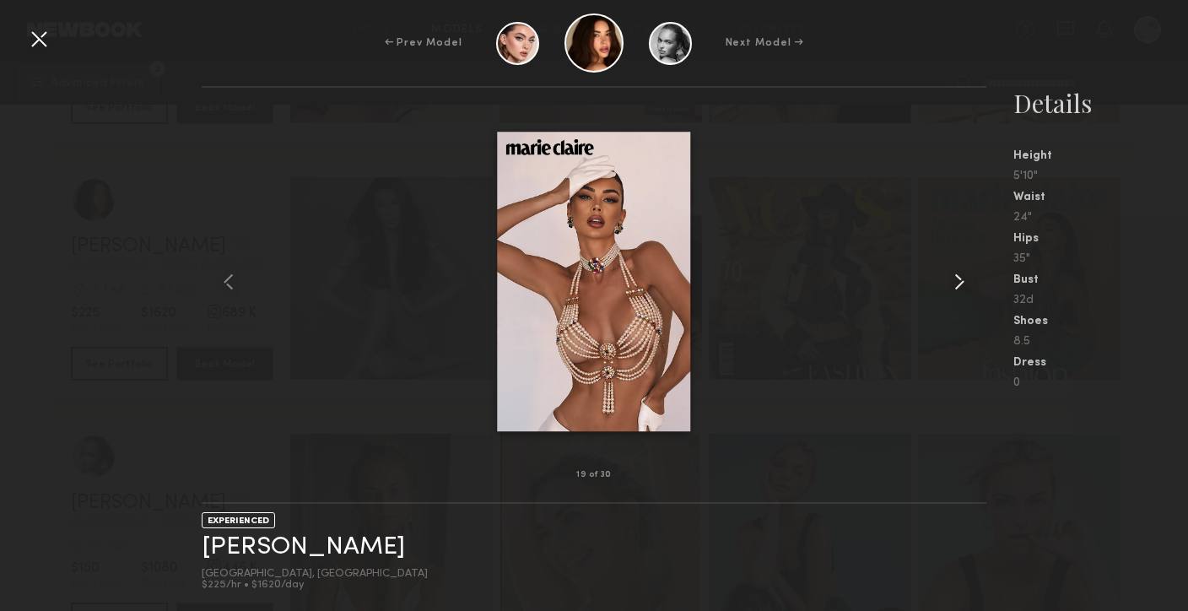
click at [959, 286] on common-icon at bounding box center [959, 281] width 27 height 27
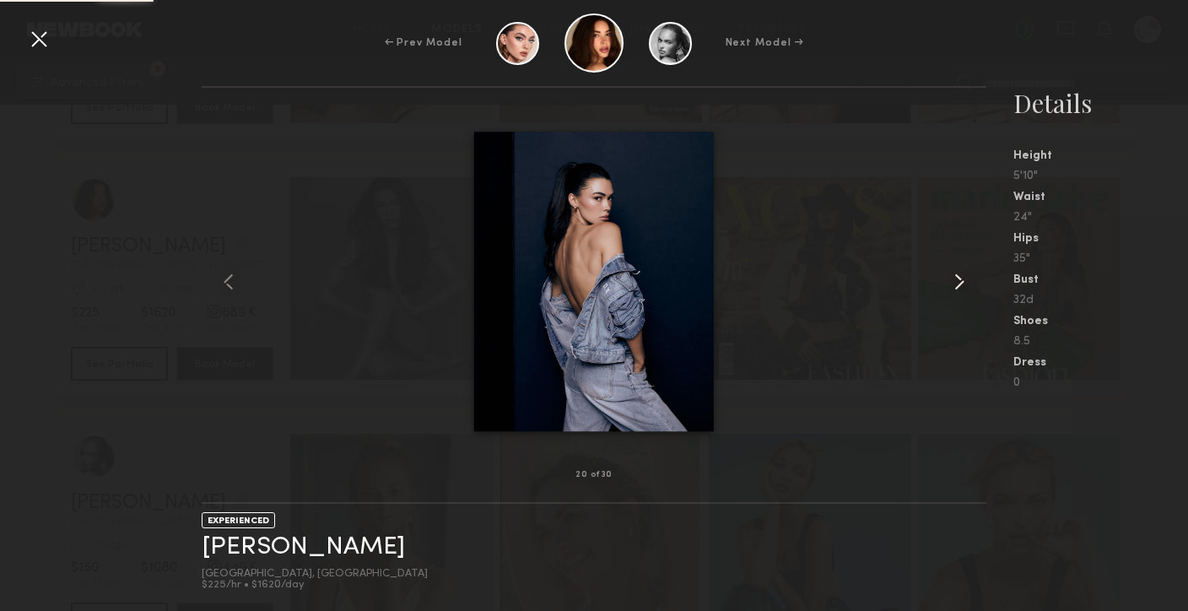
click at [959, 286] on common-icon at bounding box center [959, 281] width 27 height 27
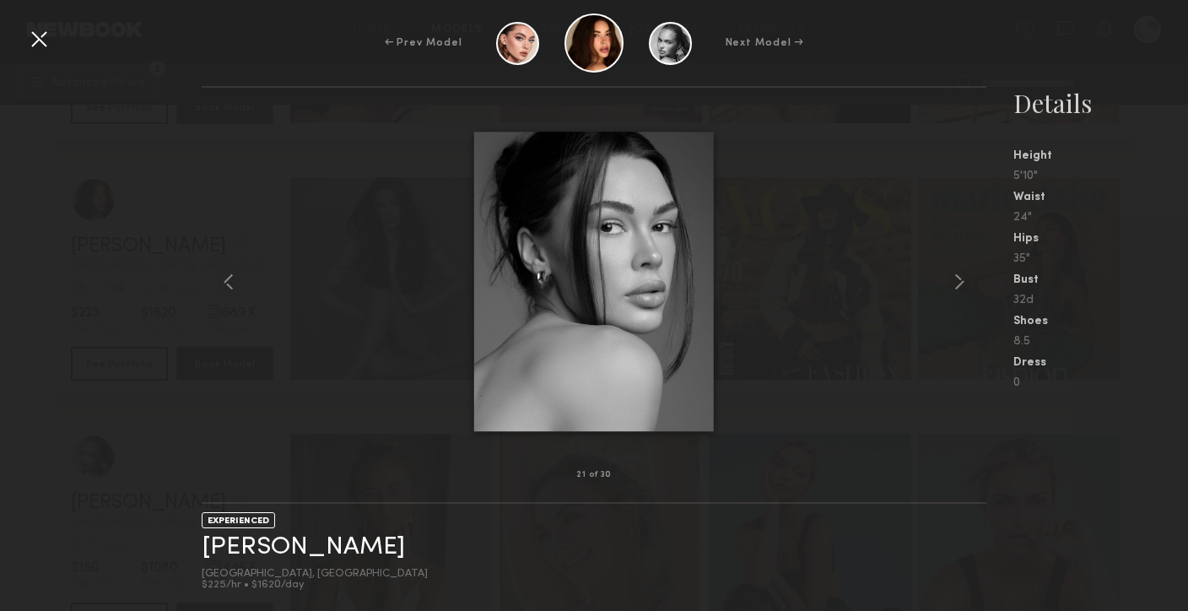
click at [959, 286] on common-icon at bounding box center [959, 281] width 27 height 27
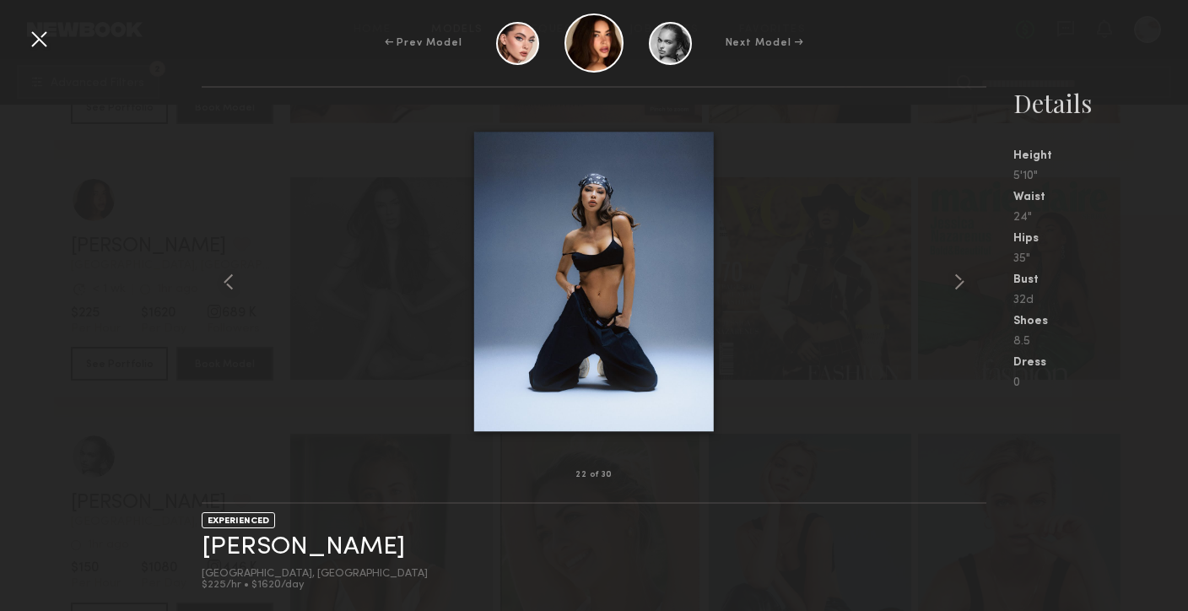
click at [959, 286] on common-icon at bounding box center [959, 281] width 27 height 27
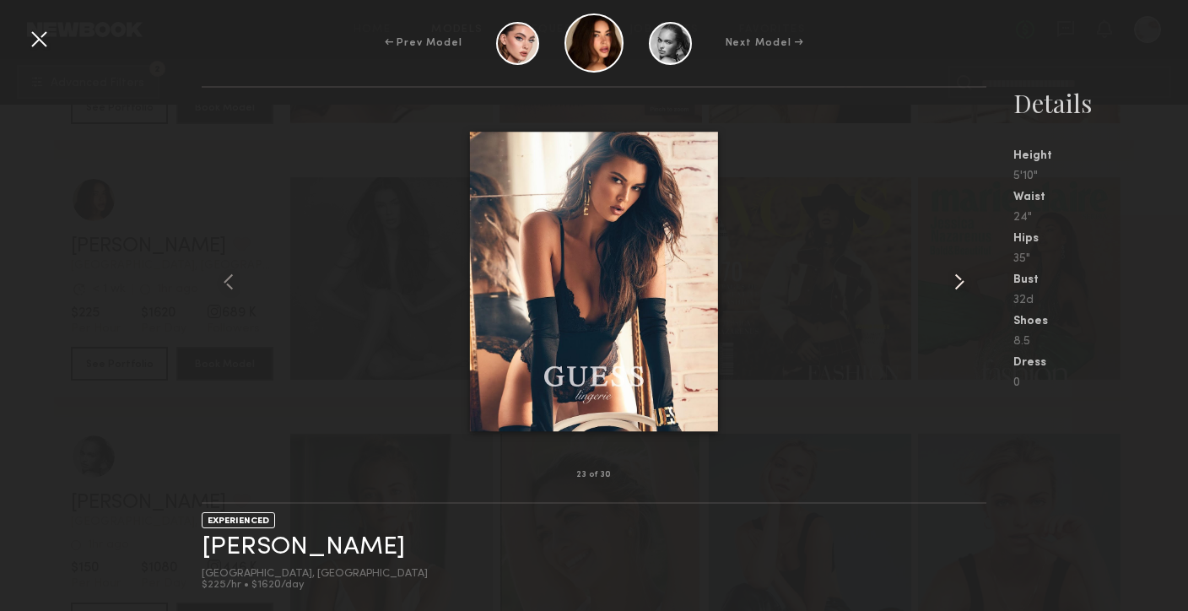
click at [960, 288] on common-icon at bounding box center [959, 281] width 27 height 27
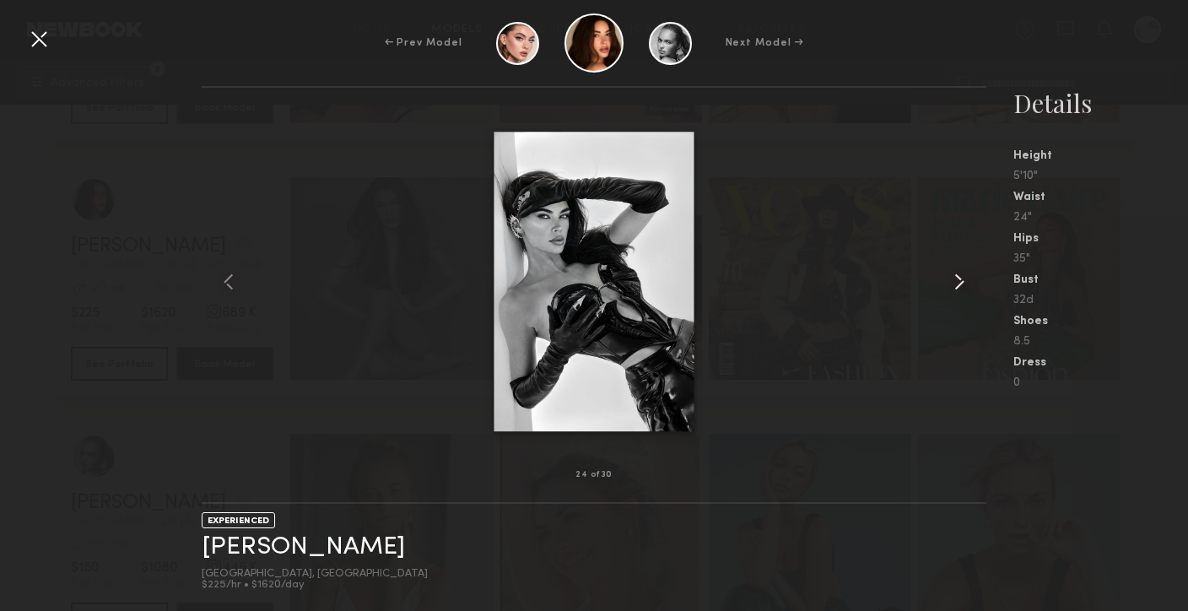
click at [960, 288] on common-icon at bounding box center [959, 281] width 27 height 27
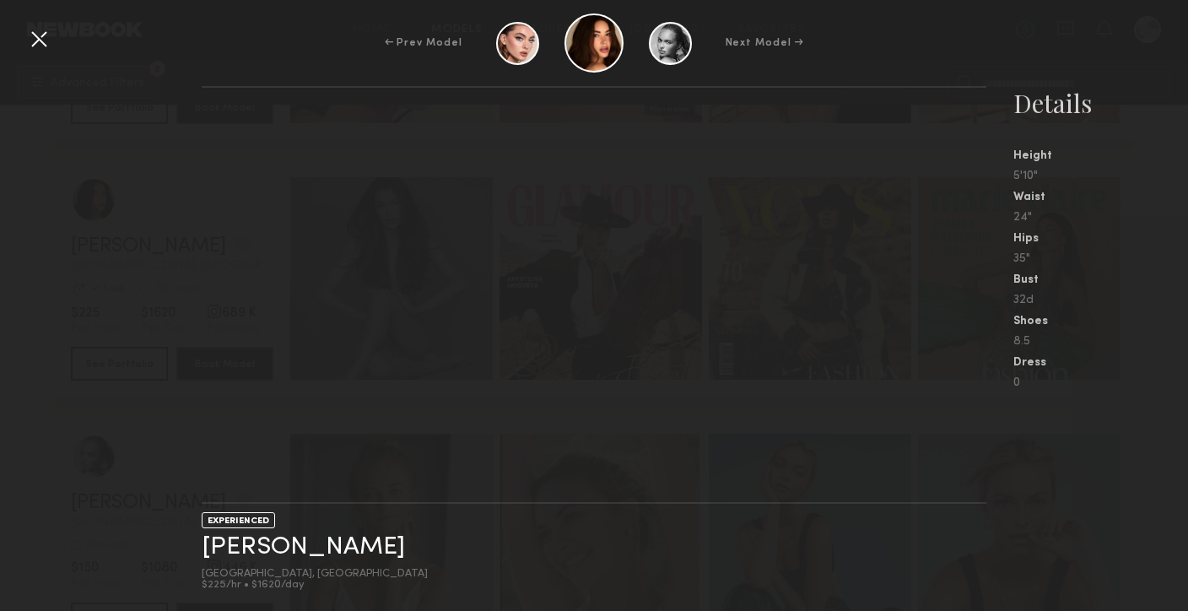
click at [38, 44] on div at bounding box center [38, 38] width 27 height 27
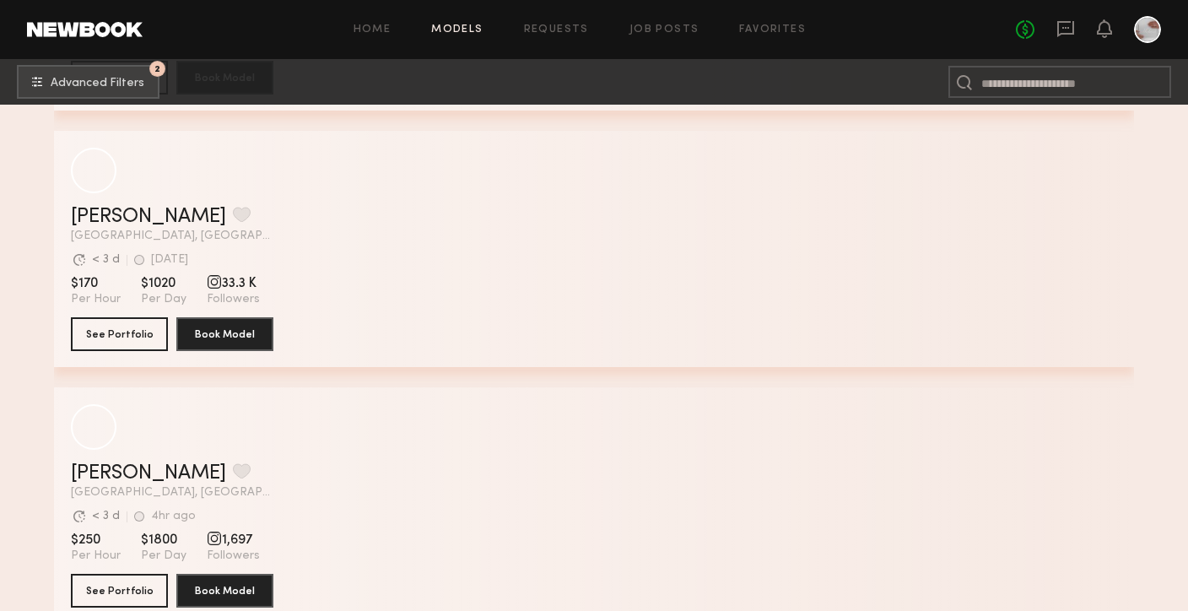
scroll to position [9984, 0]
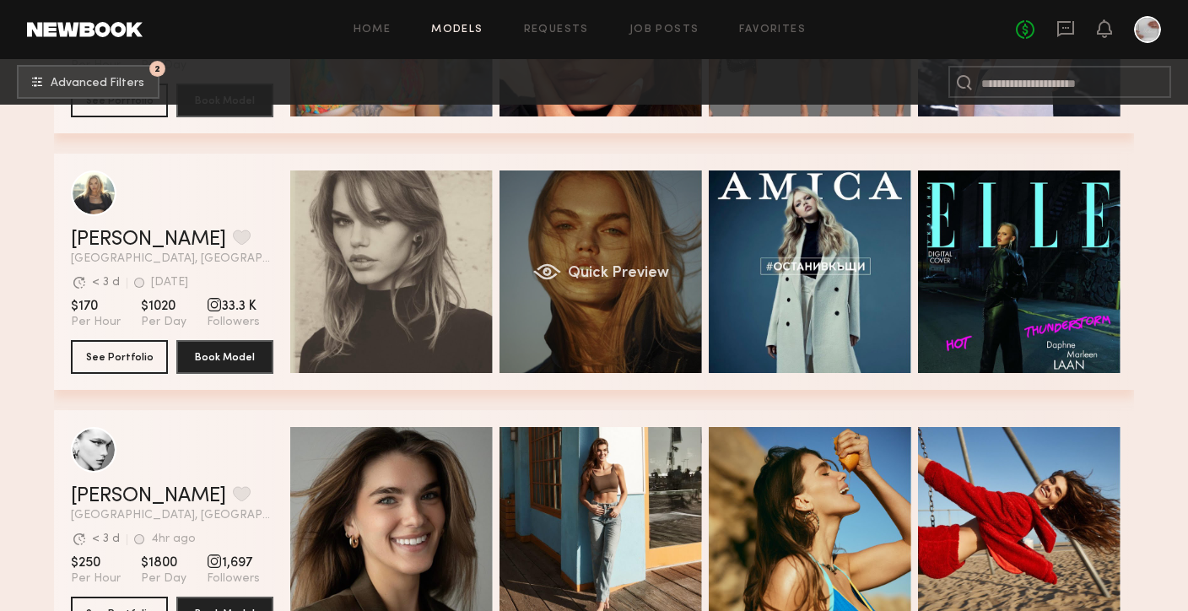
click at [579, 323] on div "Quick Preview" at bounding box center [600, 271] width 202 height 202
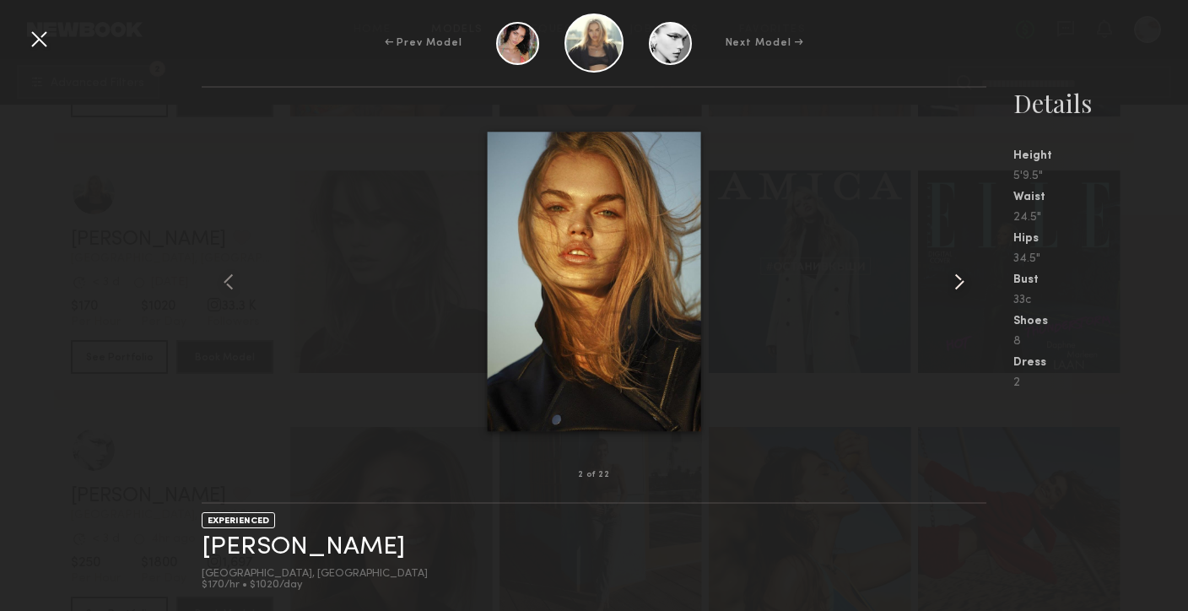
click at [961, 280] on common-icon at bounding box center [959, 281] width 27 height 27
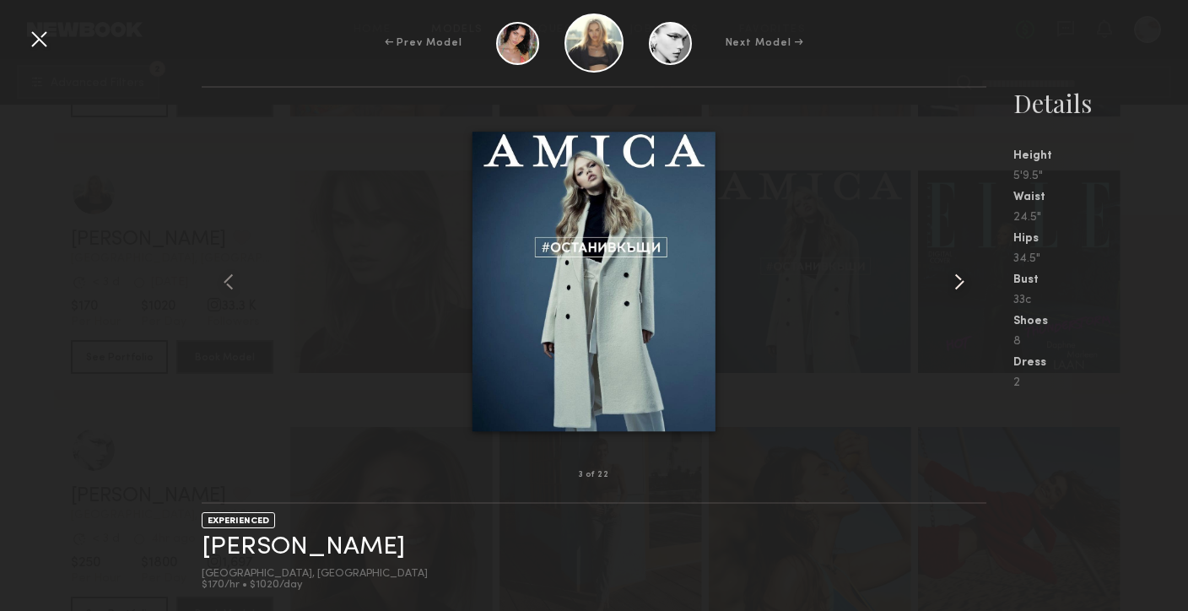
click at [961, 280] on common-icon at bounding box center [959, 281] width 27 height 27
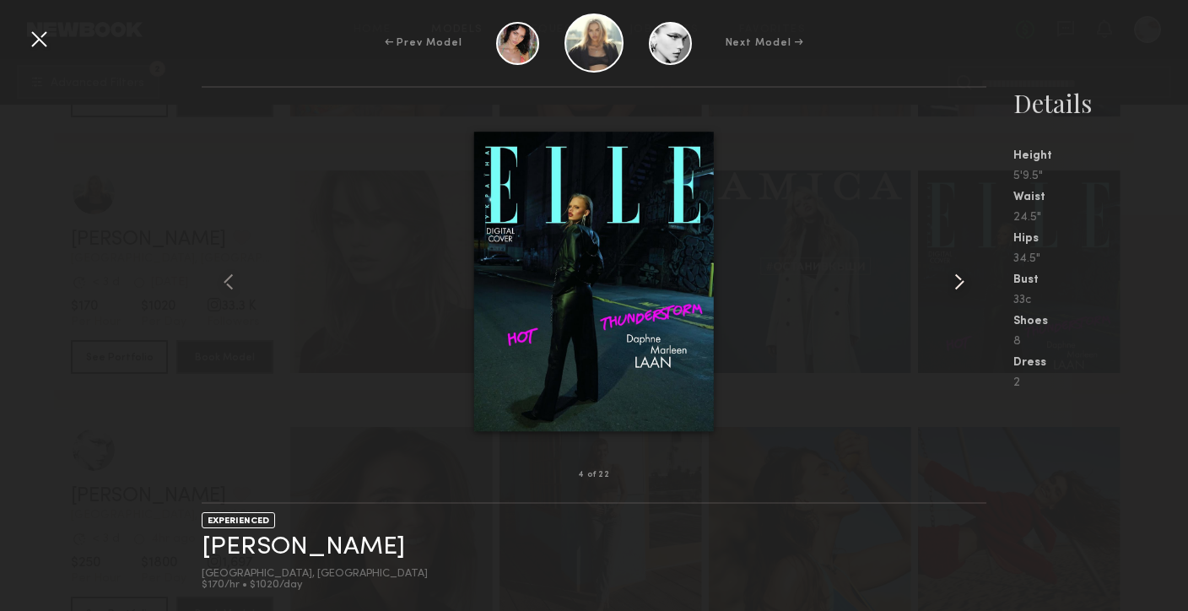
click at [961, 280] on common-icon at bounding box center [959, 281] width 27 height 27
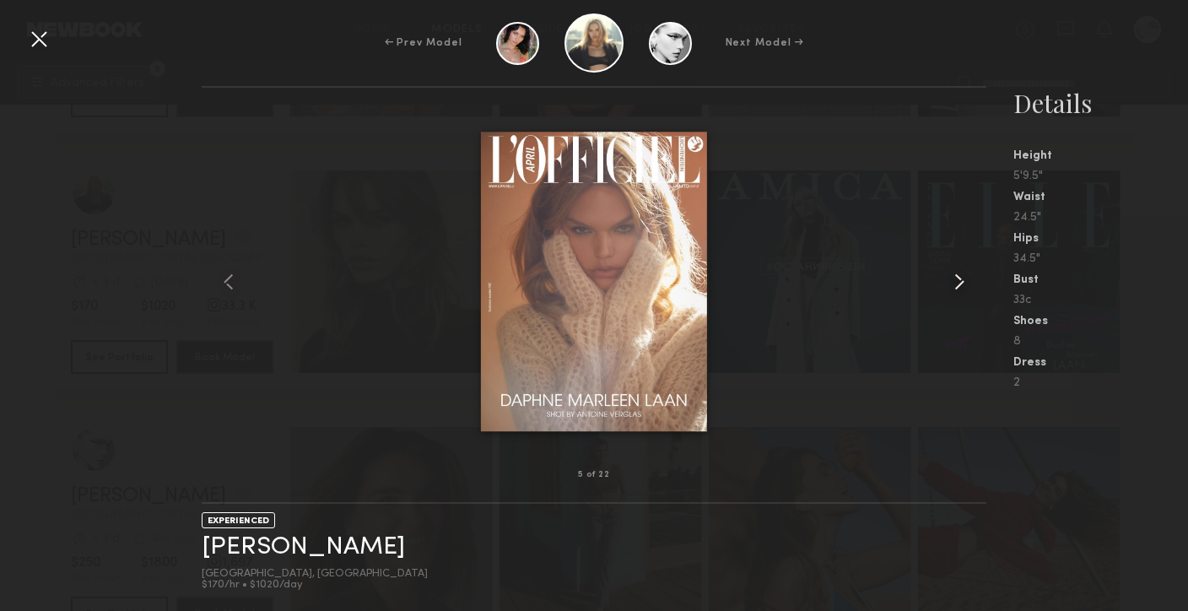
click at [961, 280] on common-icon at bounding box center [959, 281] width 27 height 27
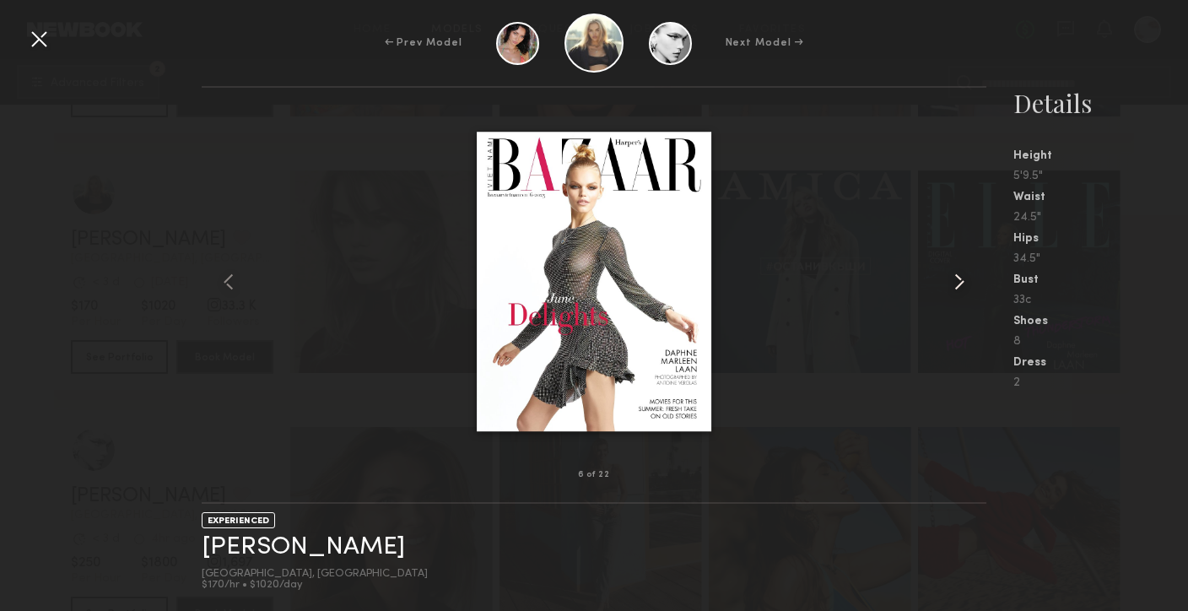
click at [961, 280] on common-icon at bounding box center [959, 281] width 27 height 27
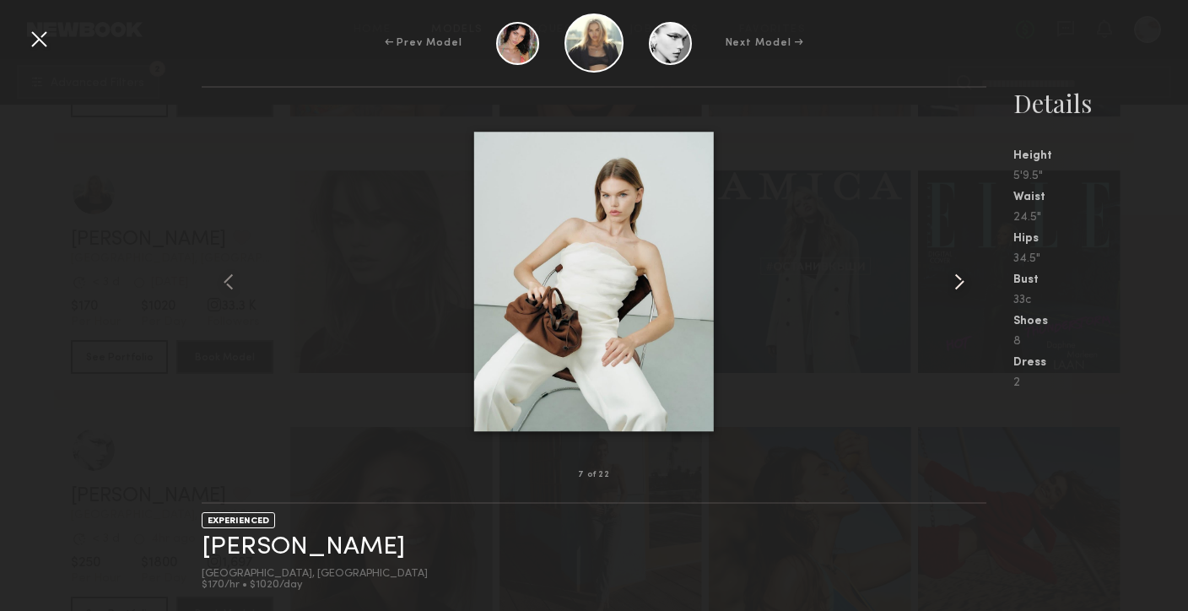
click at [961, 280] on common-icon at bounding box center [959, 281] width 27 height 27
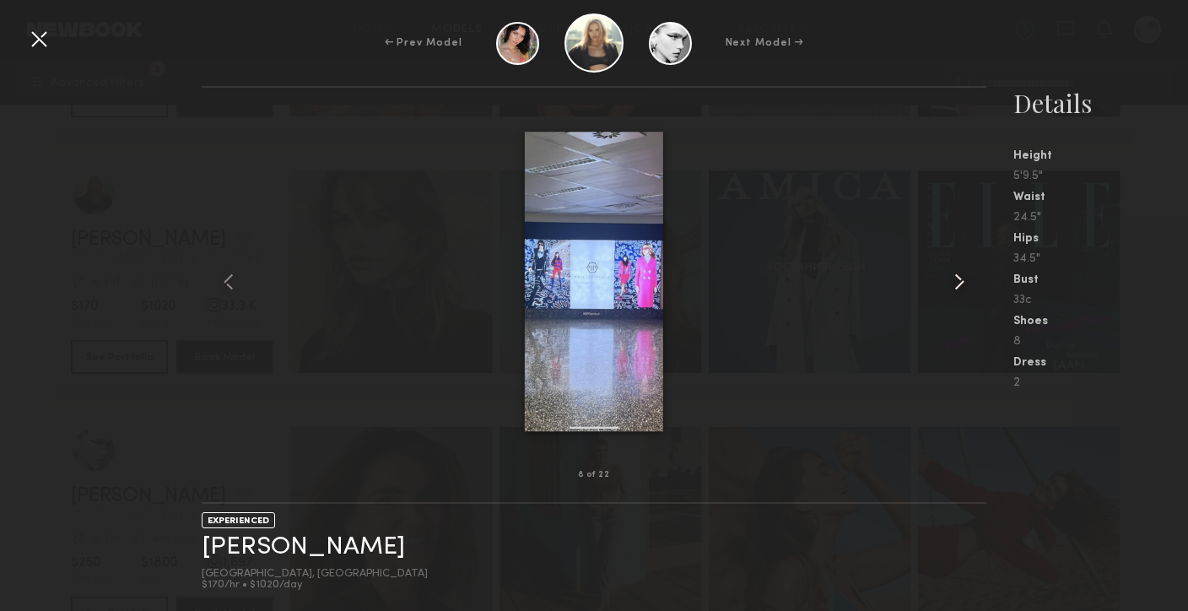
click at [961, 280] on common-icon at bounding box center [959, 281] width 27 height 27
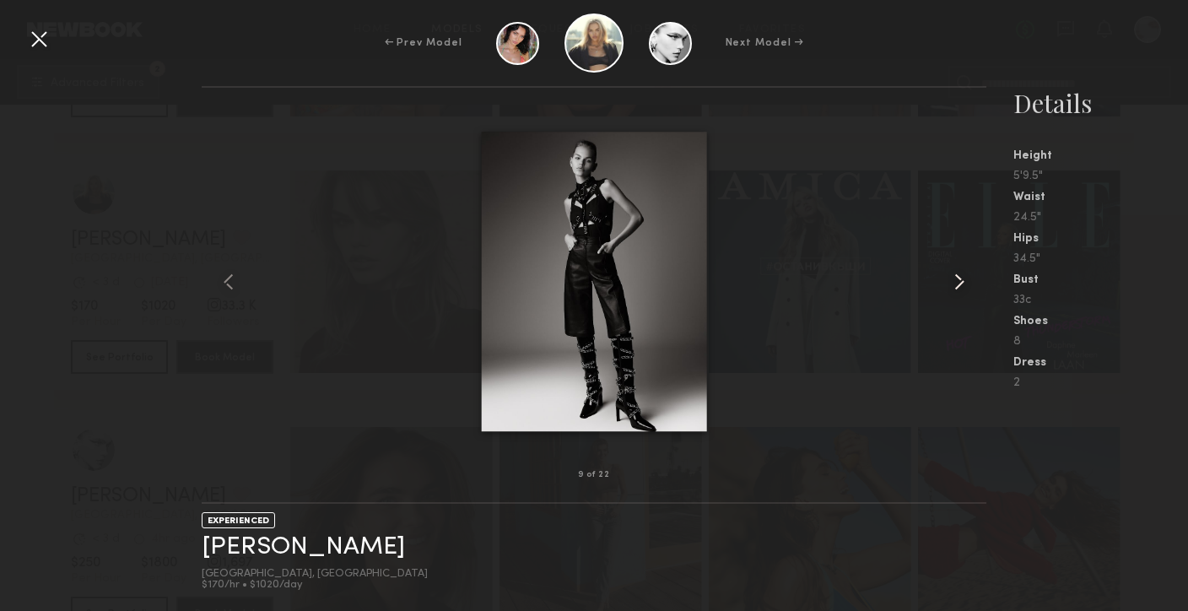
click at [962, 281] on common-icon at bounding box center [959, 281] width 27 height 27
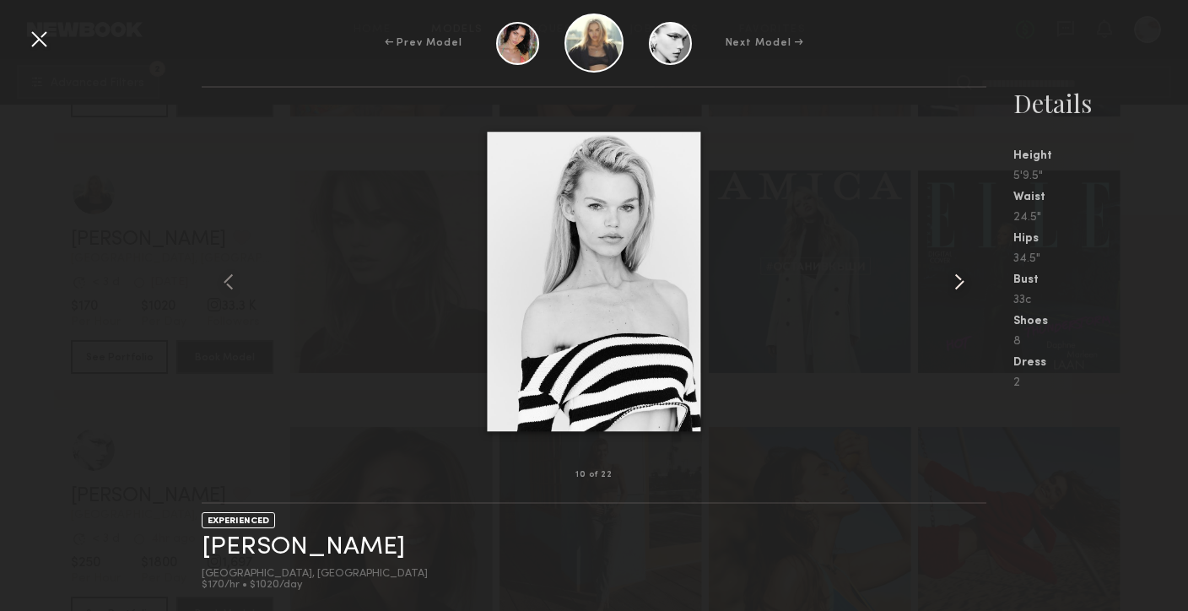
click at [958, 281] on common-icon at bounding box center [959, 281] width 27 height 27
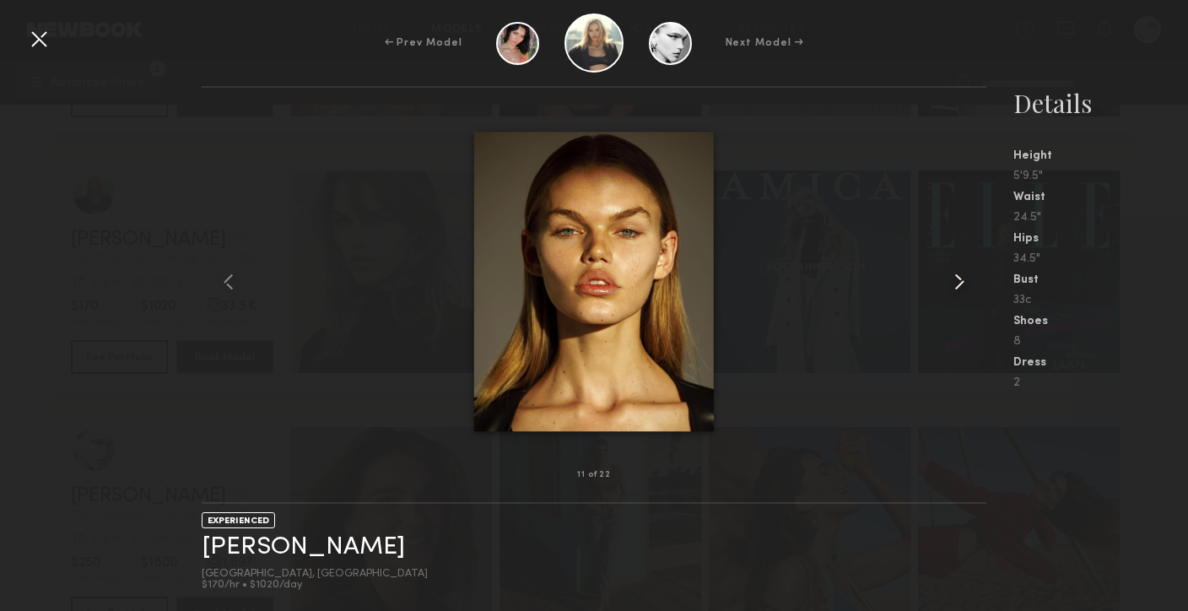
click at [958, 281] on common-icon at bounding box center [959, 281] width 27 height 27
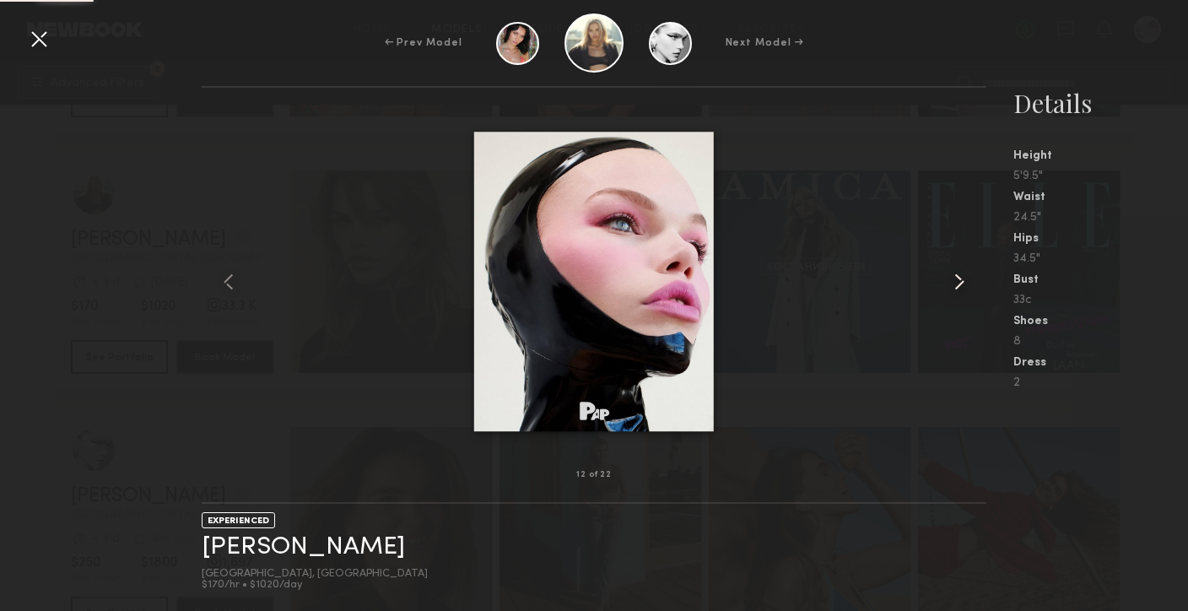
click at [958, 281] on common-icon at bounding box center [959, 281] width 27 height 27
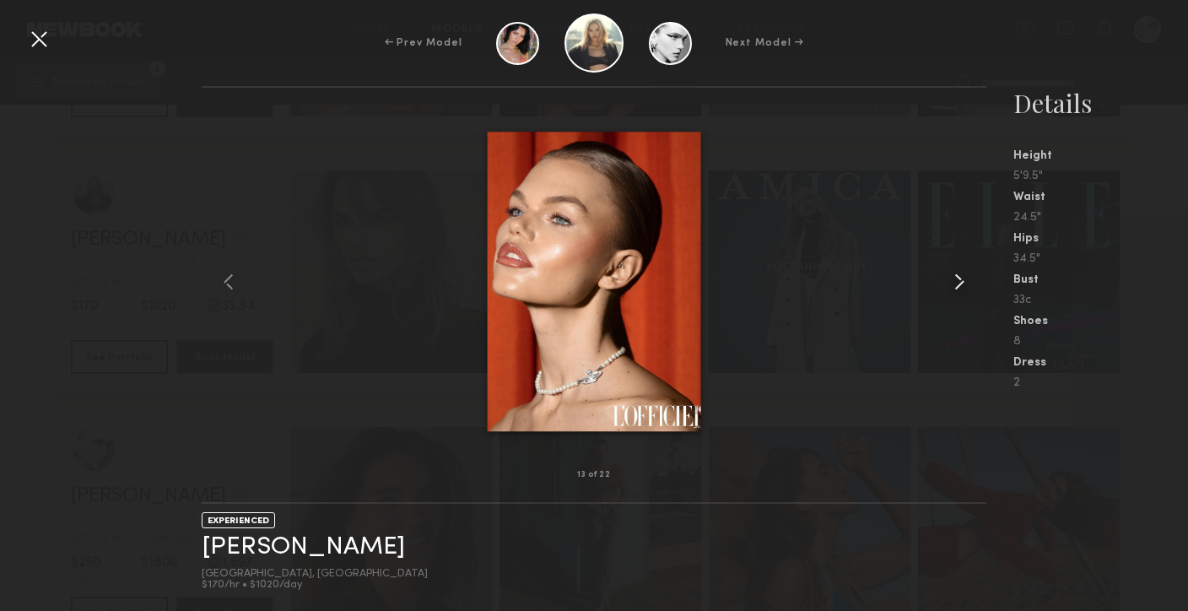
click at [959, 280] on common-icon at bounding box center [959, 281] width 27 height 27
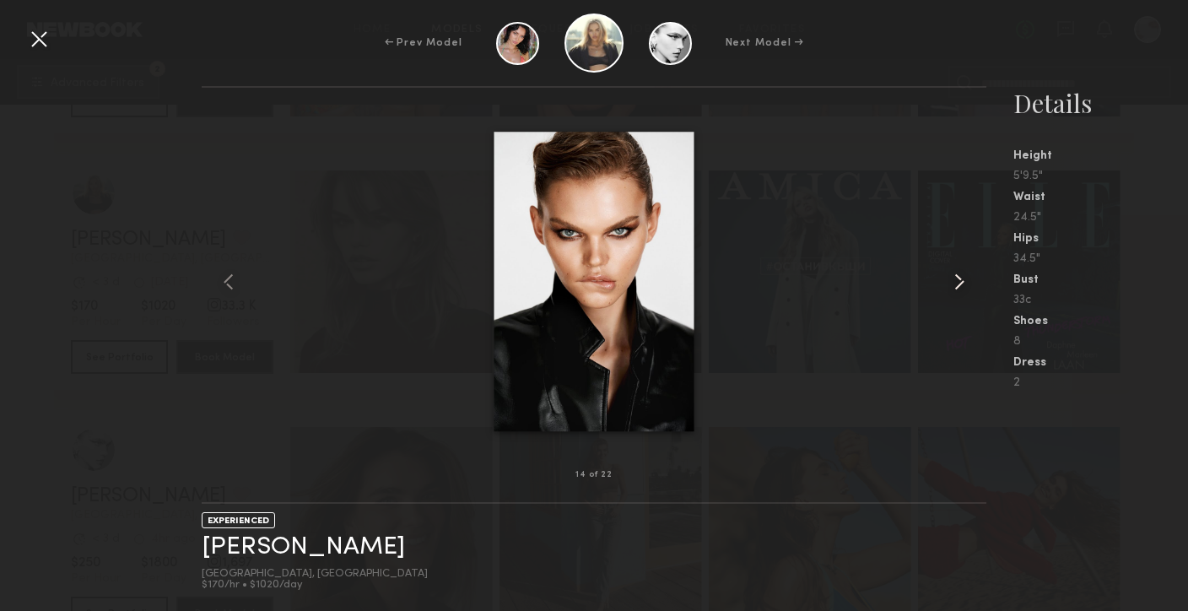
click at [959, 280] on common-icon at bounding box center [959, 281] width 27 height 27
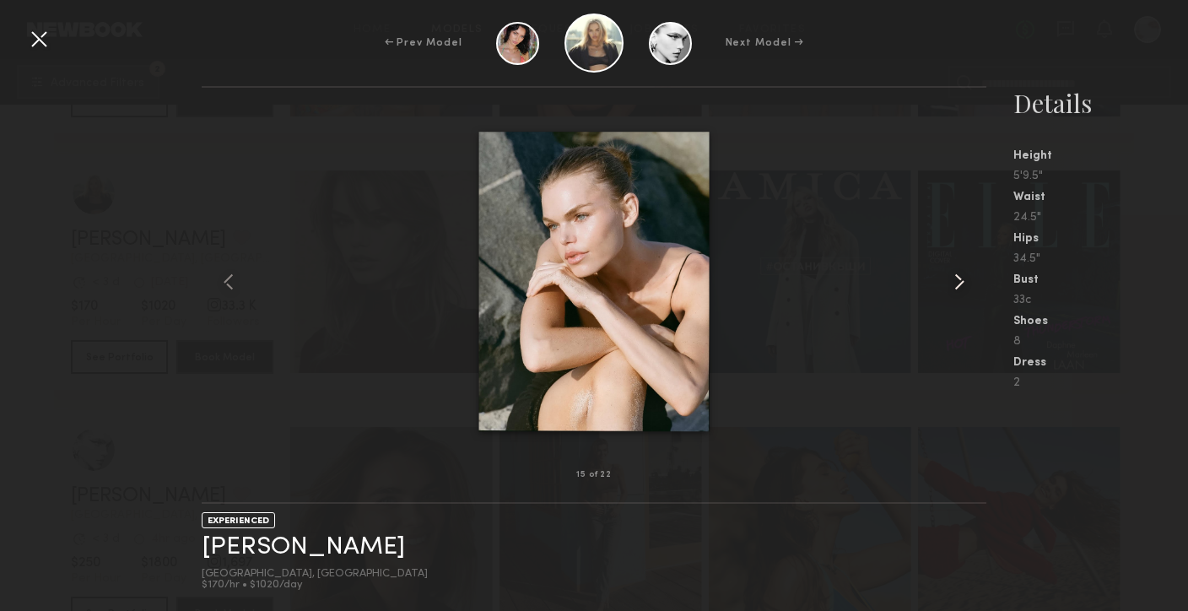
click at [959, 280] on common-icon at bounding box center [959, 281] width 27 height 27
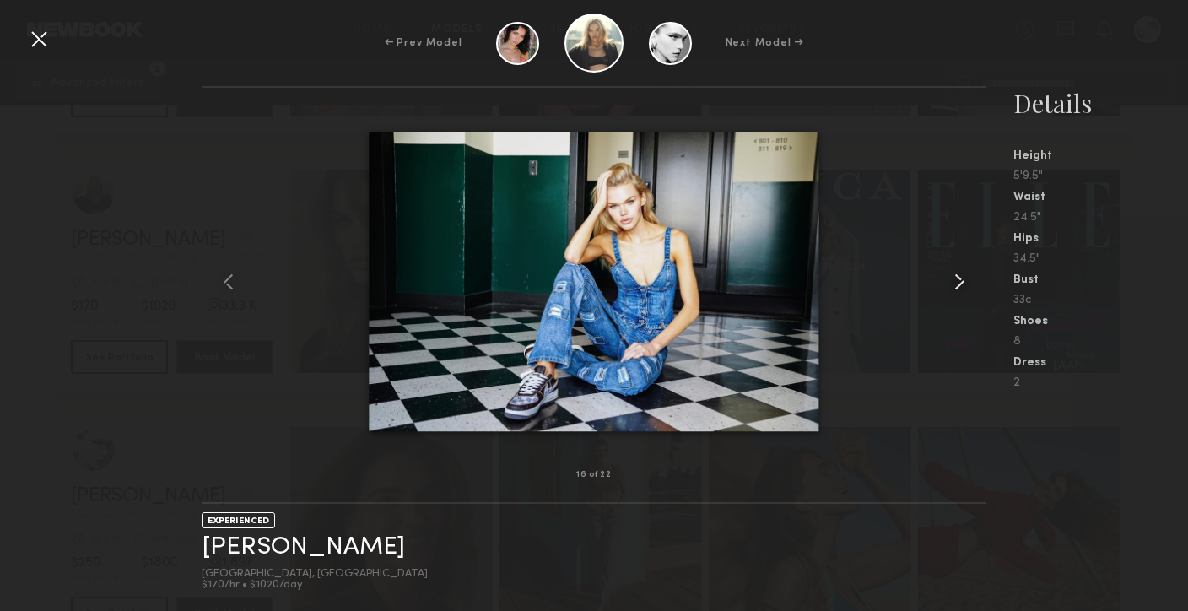
click at [959, 280] on common-icon at bounding box center [959, 281] width 27 height 27
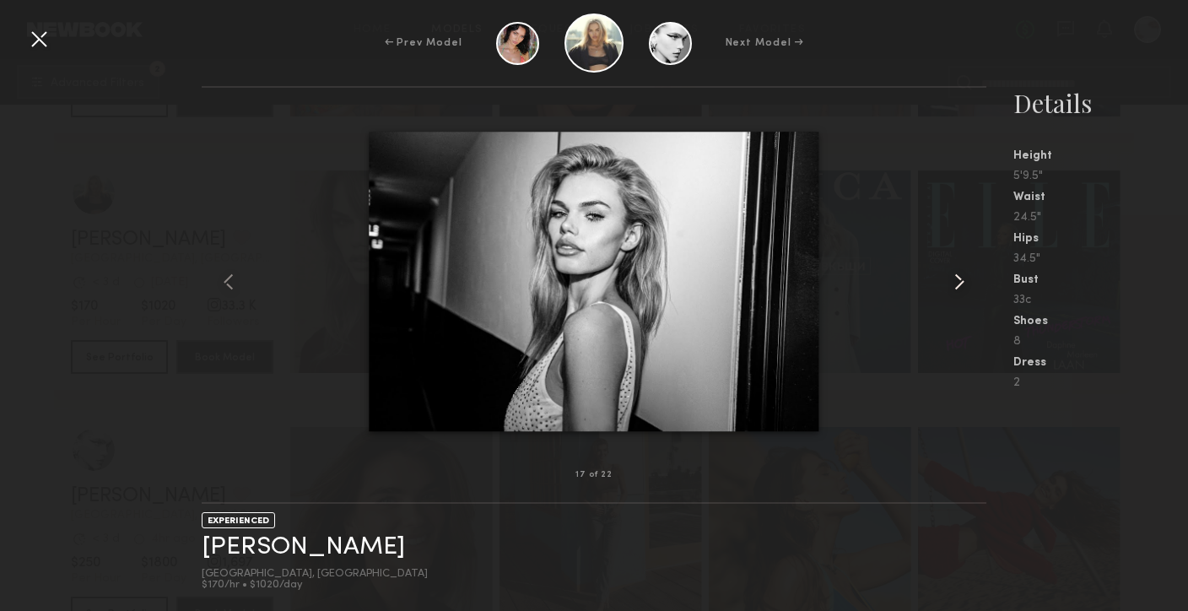
click at [959, 280] on common-icon at bounding box center [959, 281] width 27 height 27
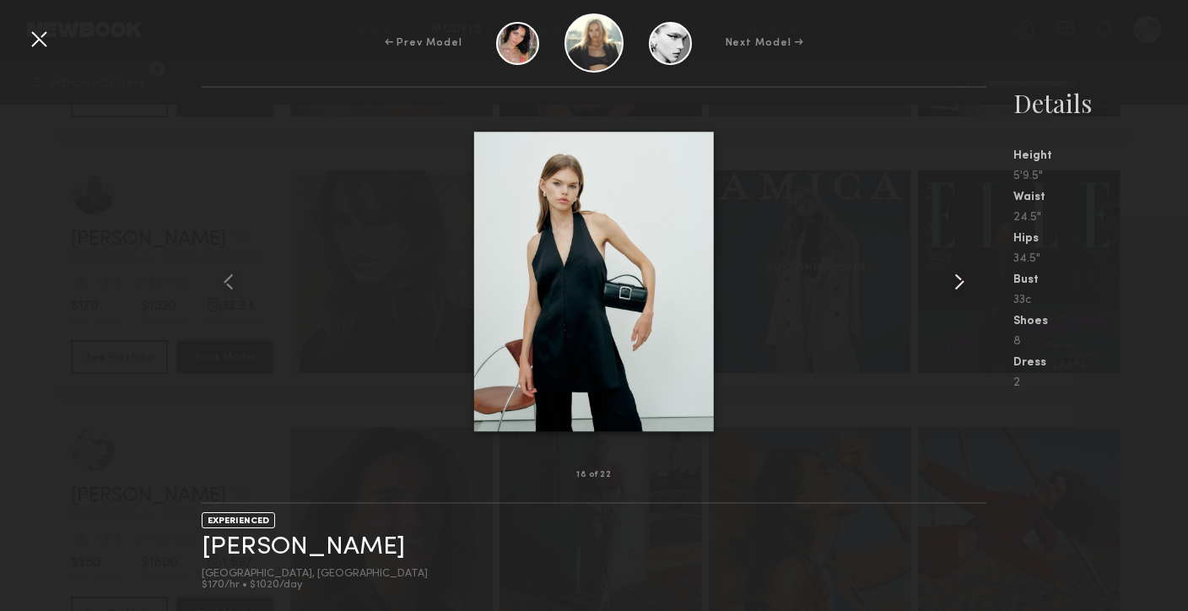
click at [959, 281] on common-icon at bounding box center [959, 281] width 27 height 27
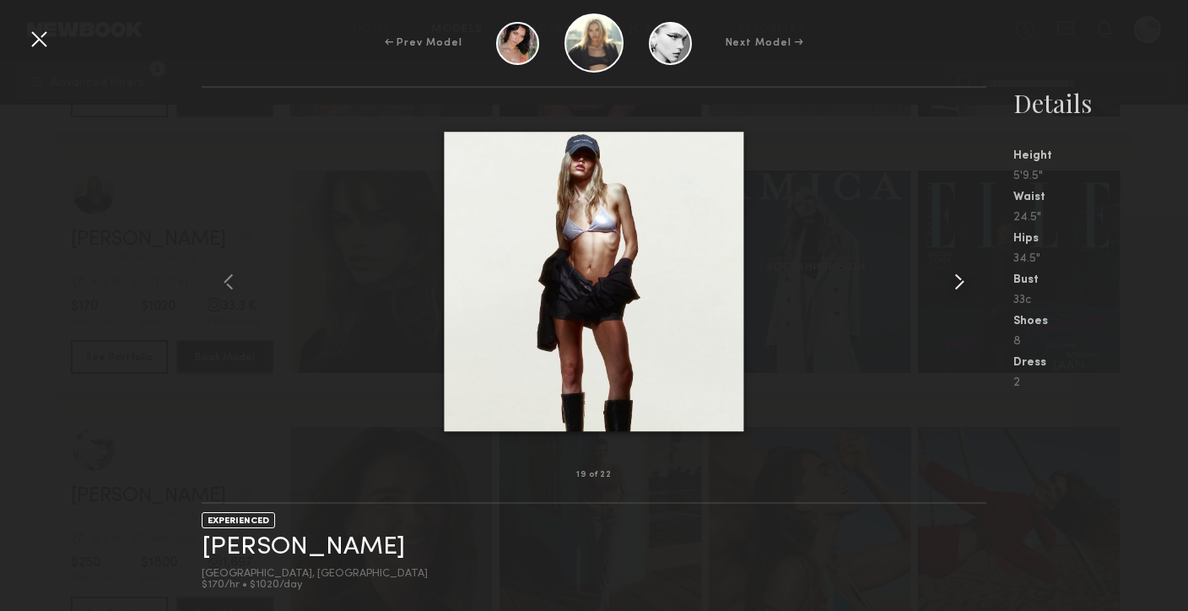
click at [959, 281] on common-icon at bounding box center [959, 281] width 27 height 27
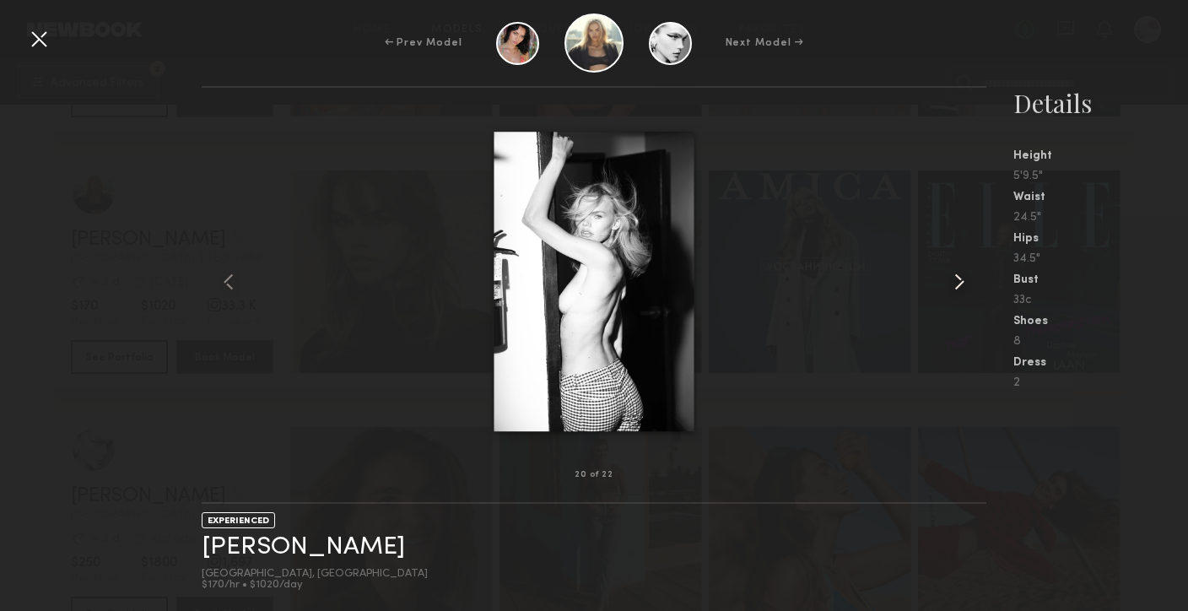
click at [959, 281] on common-icon at bounding box center [959, 281] width 27 height 27
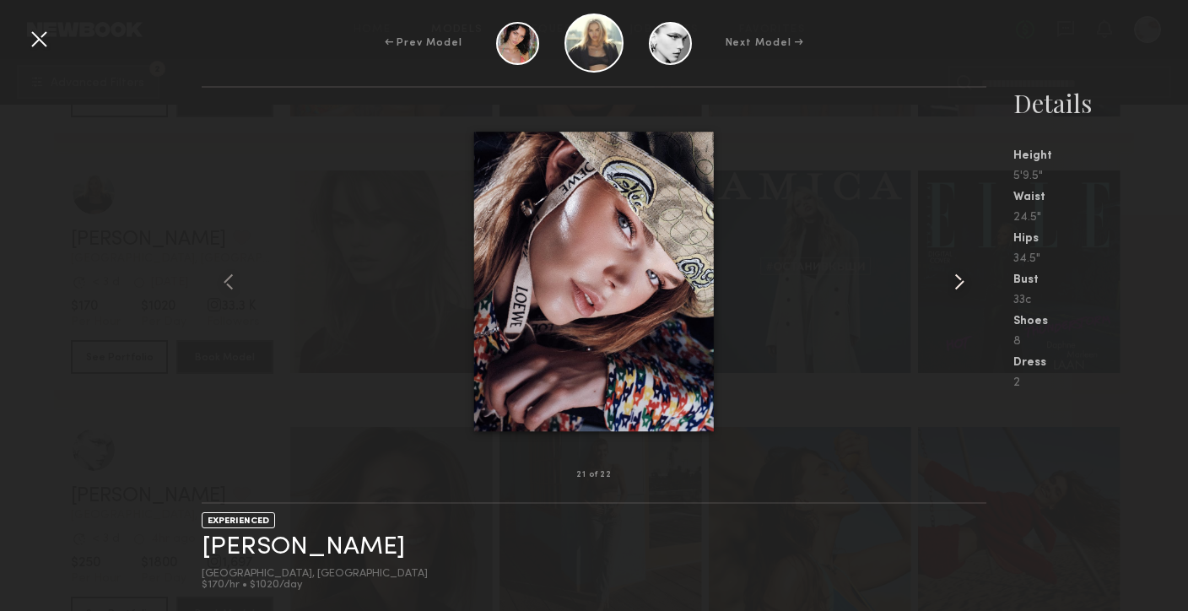
click at [959, 281] on common-icon at bounding box center [959, 281] width 27 height 27
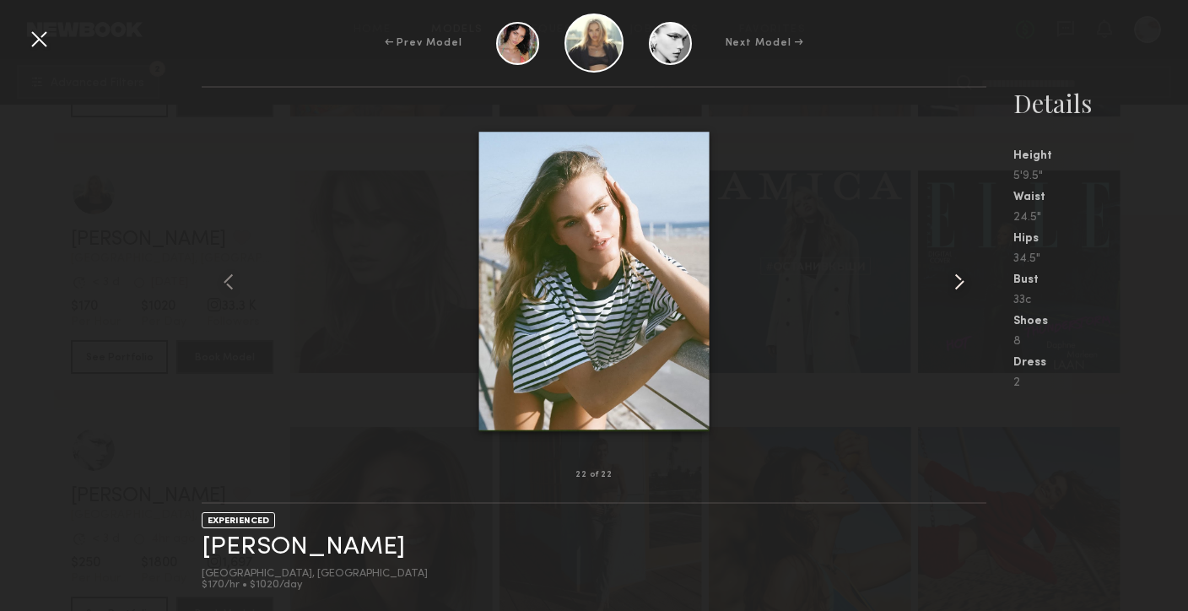
click at [959, 281] on common-icon at bounding box center [959, 281] width 27 height 27
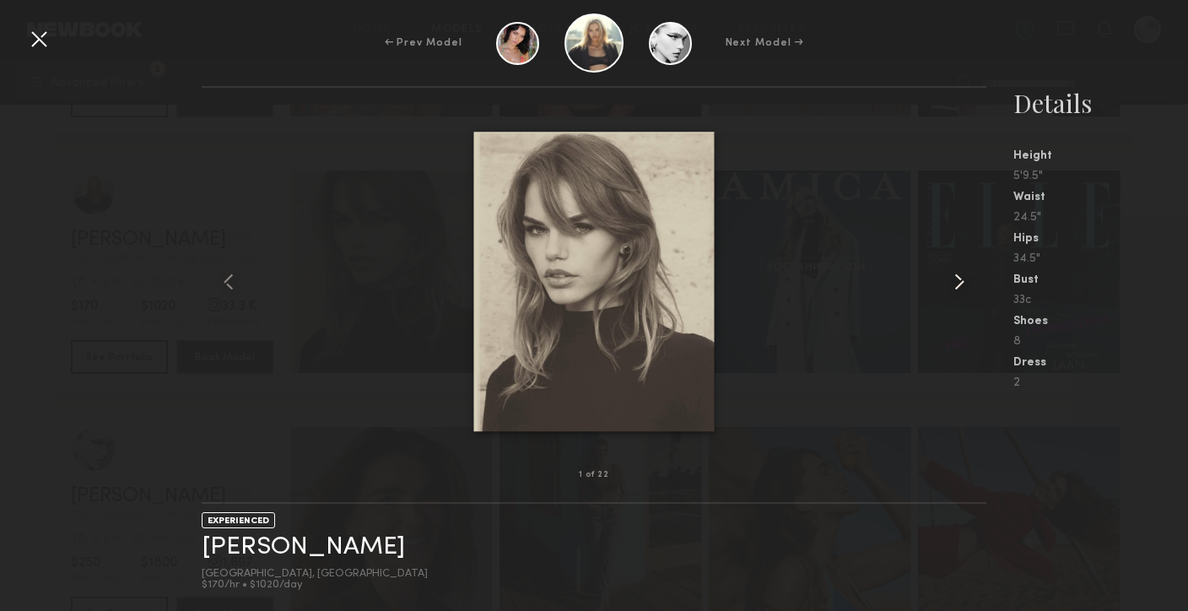
click at [959, 283] on common-icon at bounding box center [959, 281] width 27 height 27
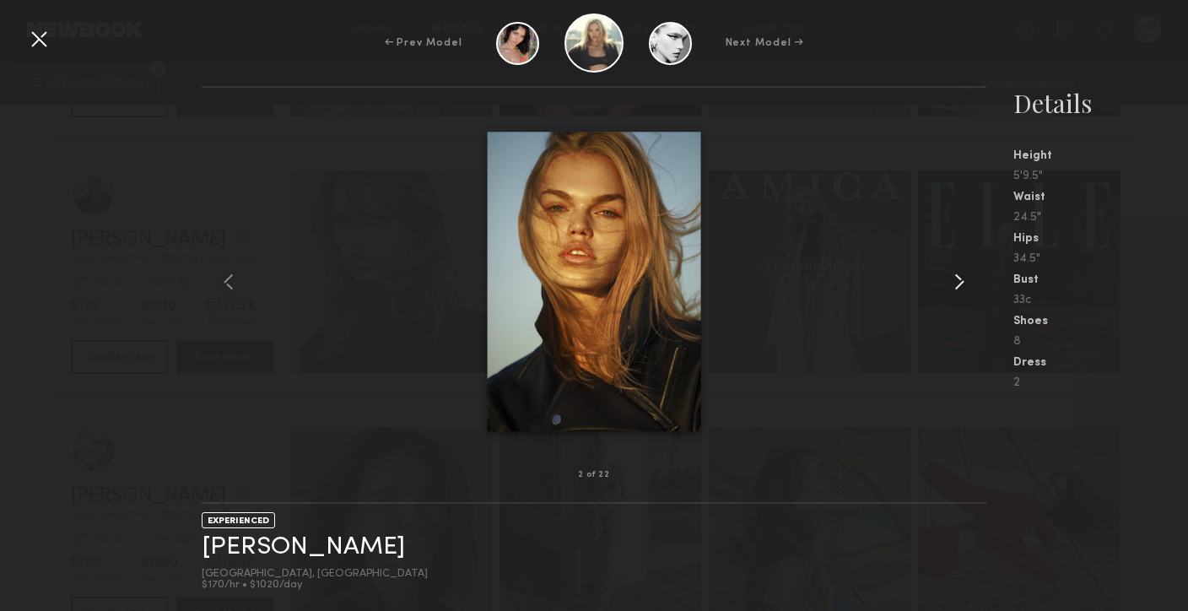
click at [959, 283] on common-icon at bounding box center [959, 281] width 27 height 27
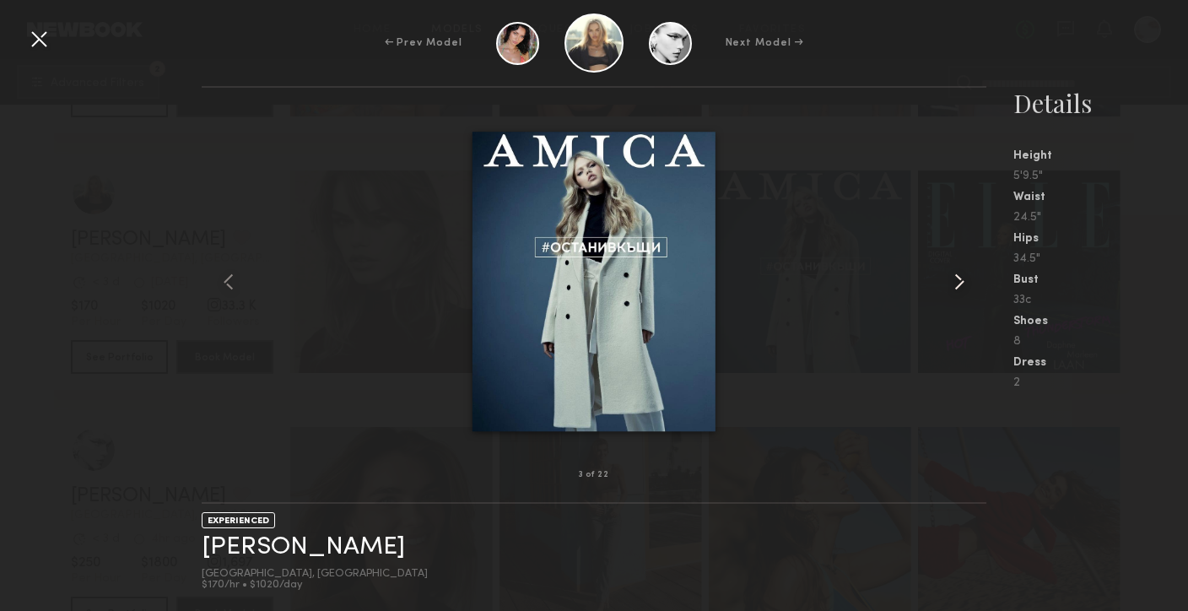
click at [959, 283] on common-icon at bounding box center [959, 281] width 27 height 27
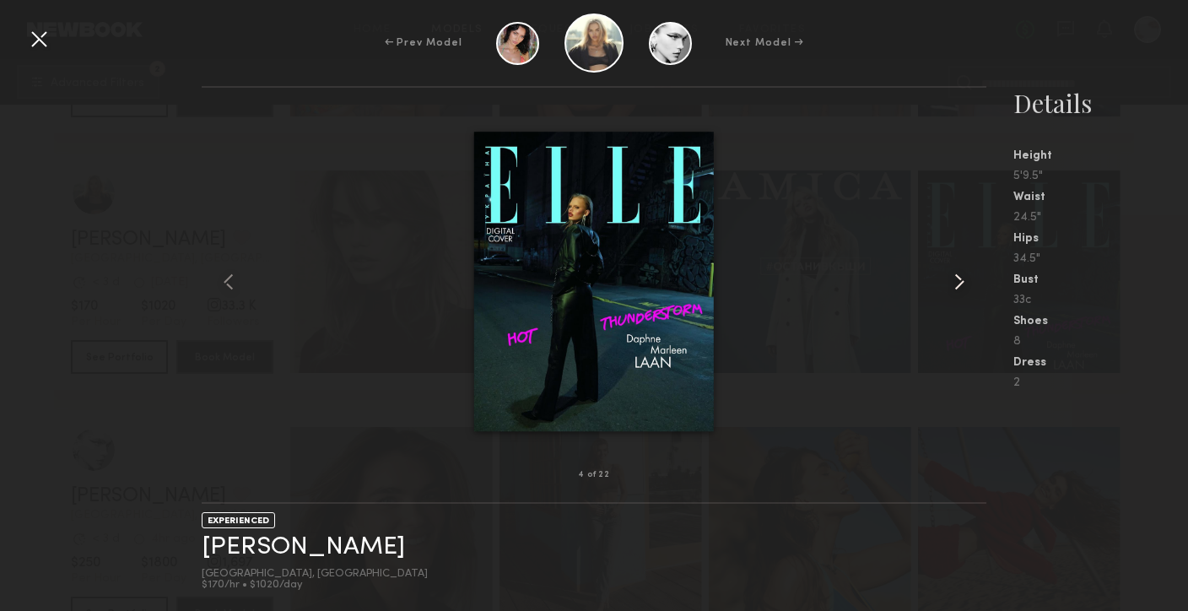
click at [959, 275] on common-icon at bounding box center [959, 281] width 27 height 27
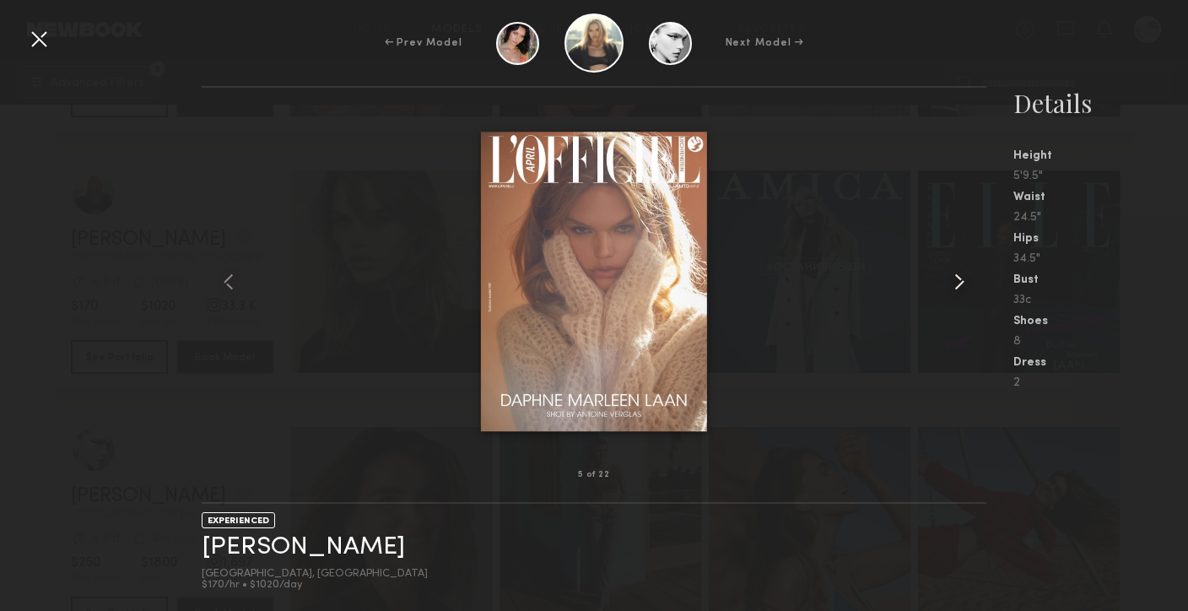
click at [958, 279] on common-icon at bounding box center [959, 281] width 27 height 27
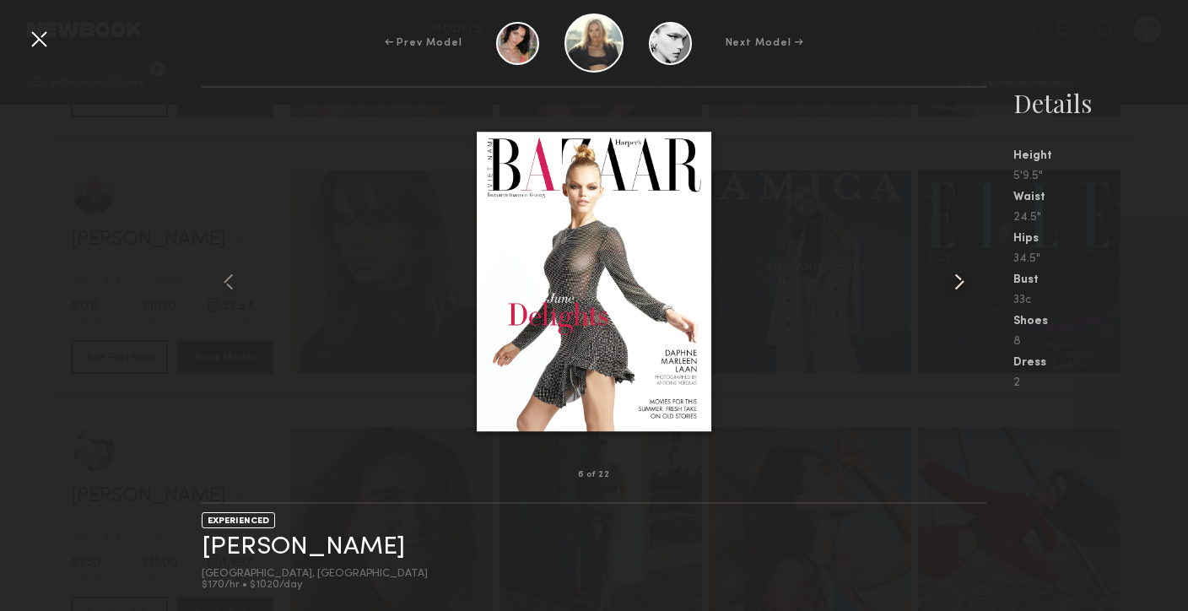
click at [958, 279] on common-icon at bounding box center [959, 281] width 27 height 27
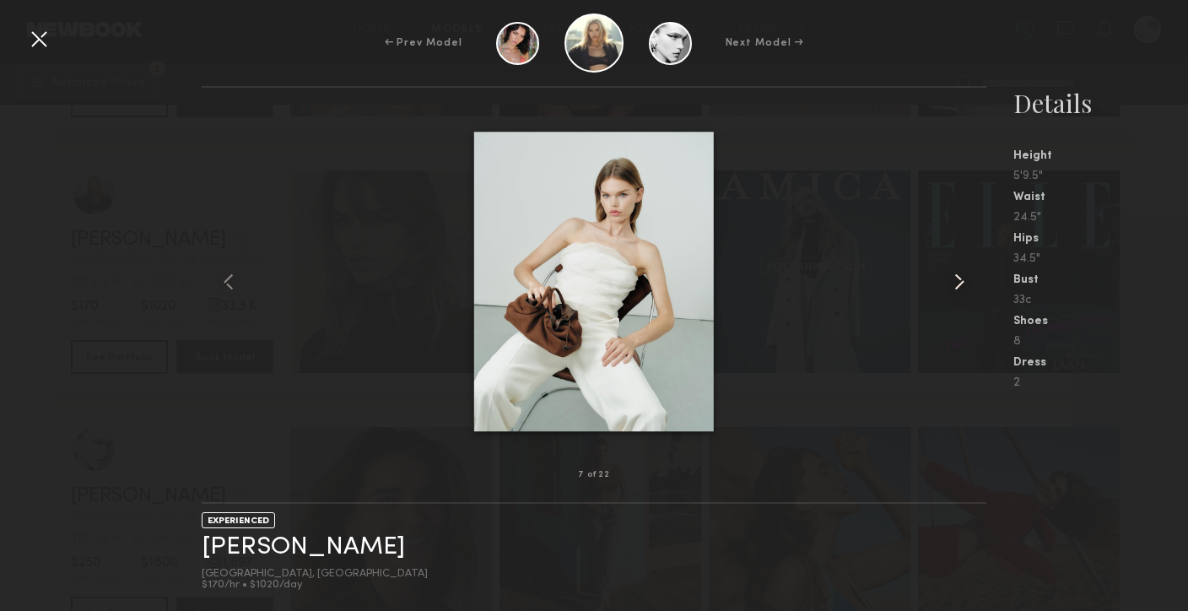
click at [956, 279] on common-icon at bounding box center [959, 281] width 27 height 27
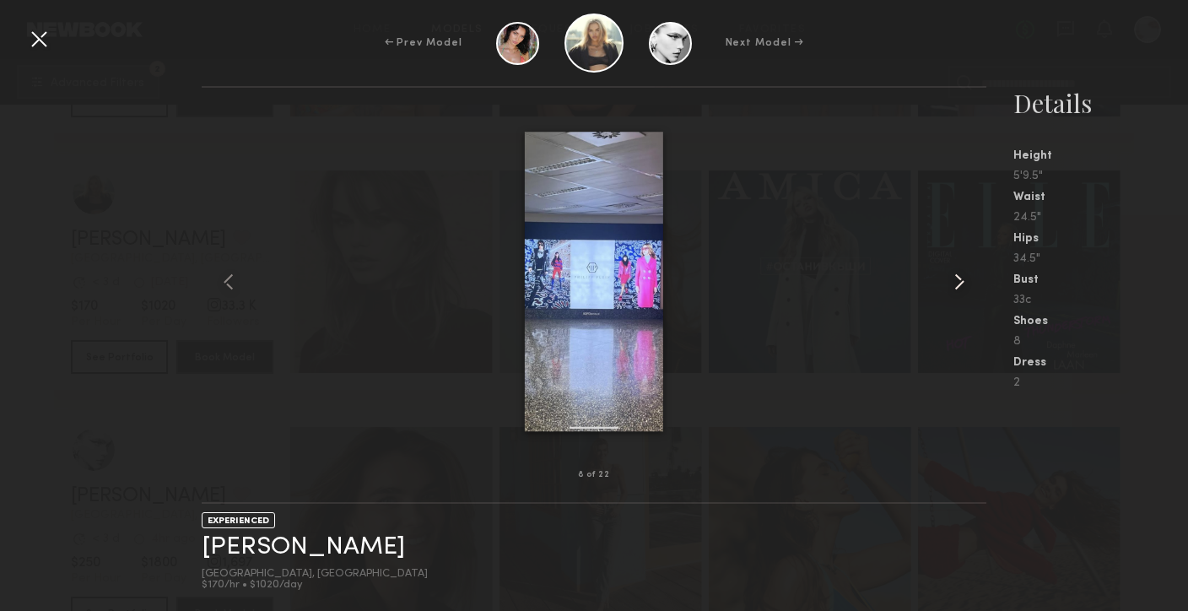
click at [956, 280] on common-icon at bounding box center [959, 281] width 27 height 27
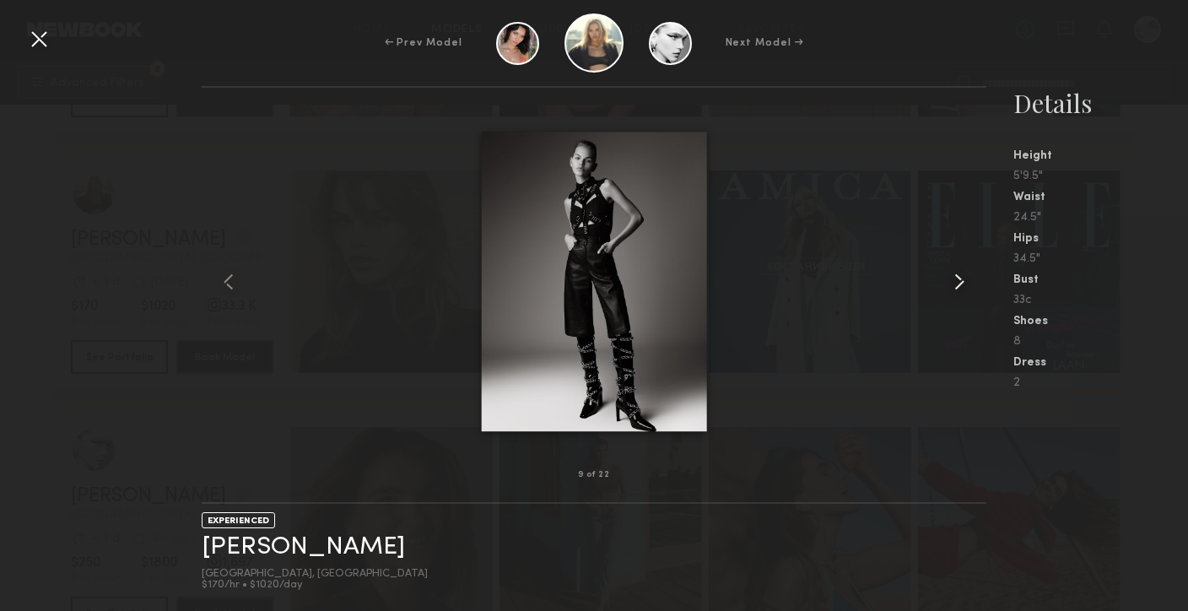
click at [955, 280] on common-icon at bounding box center [959, 281] width 27 height 27
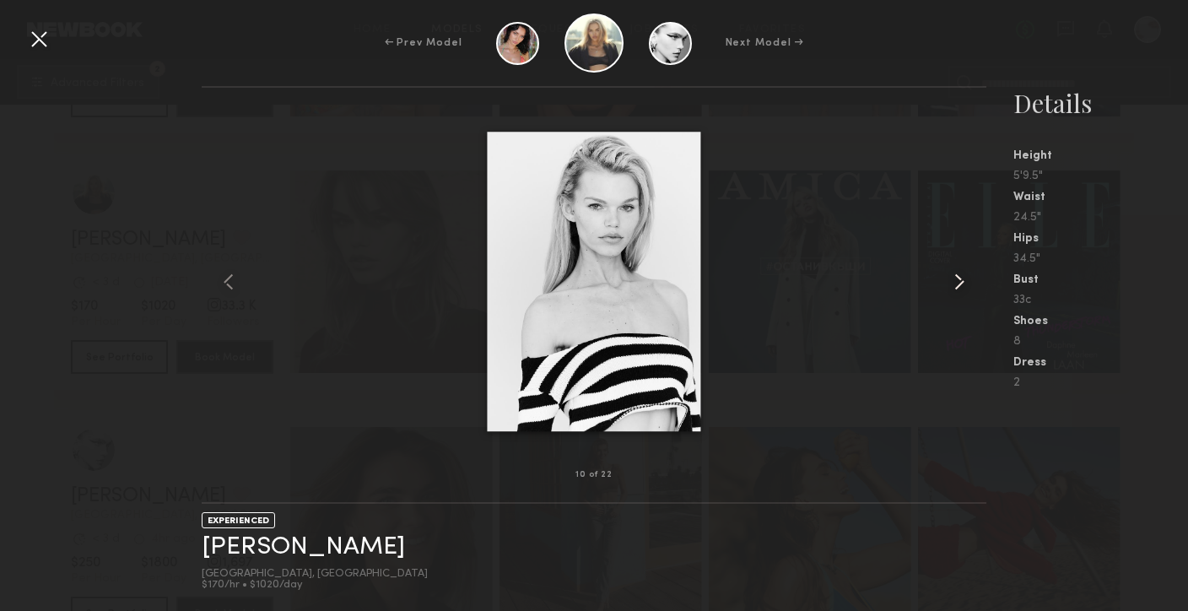
click at [955, 281] on common-icon at bounding box center [959, 281] width 27 height 27
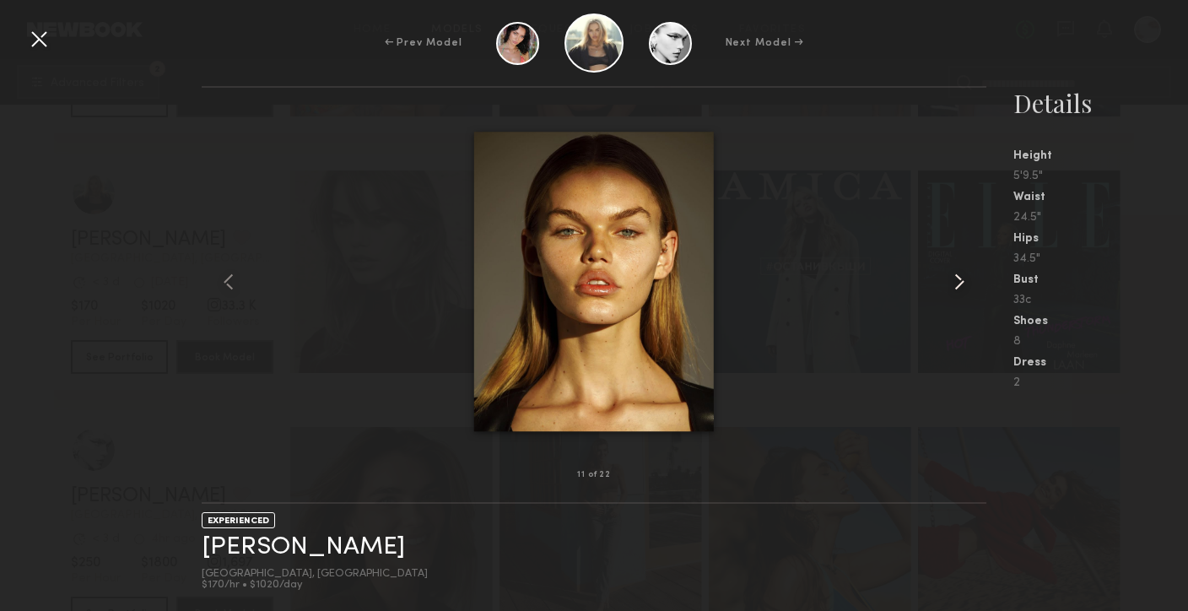
click at [954, 282] on common-icon at bounding box center [959, 281] width 27 height 27
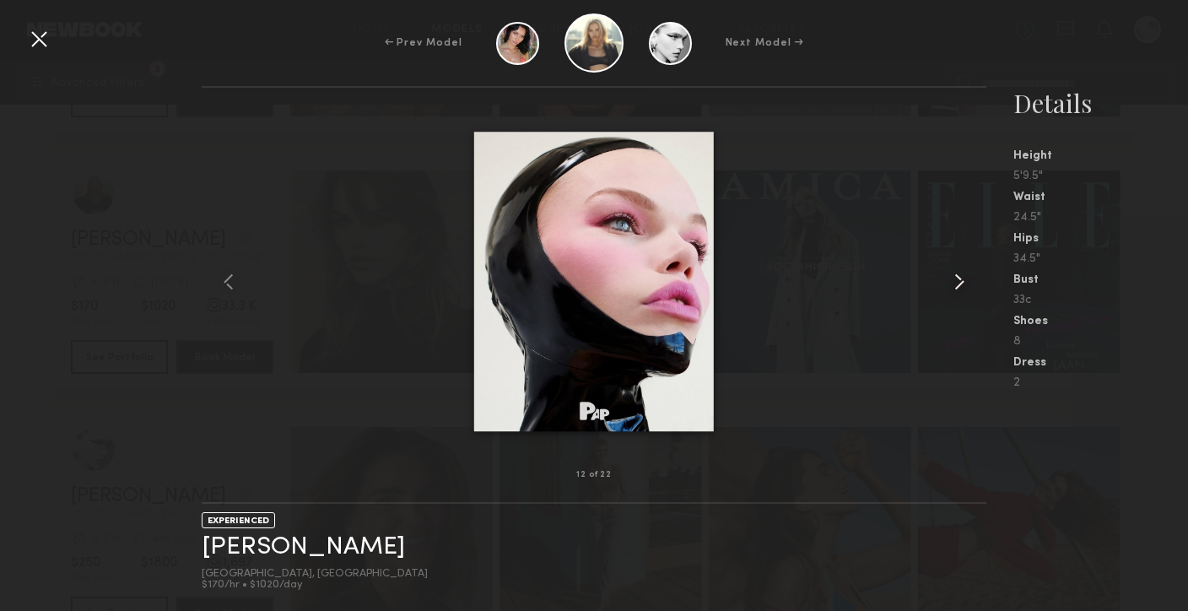
click at [954, 282] on common-icon at bounding box center [959, 281] width 27 height 27
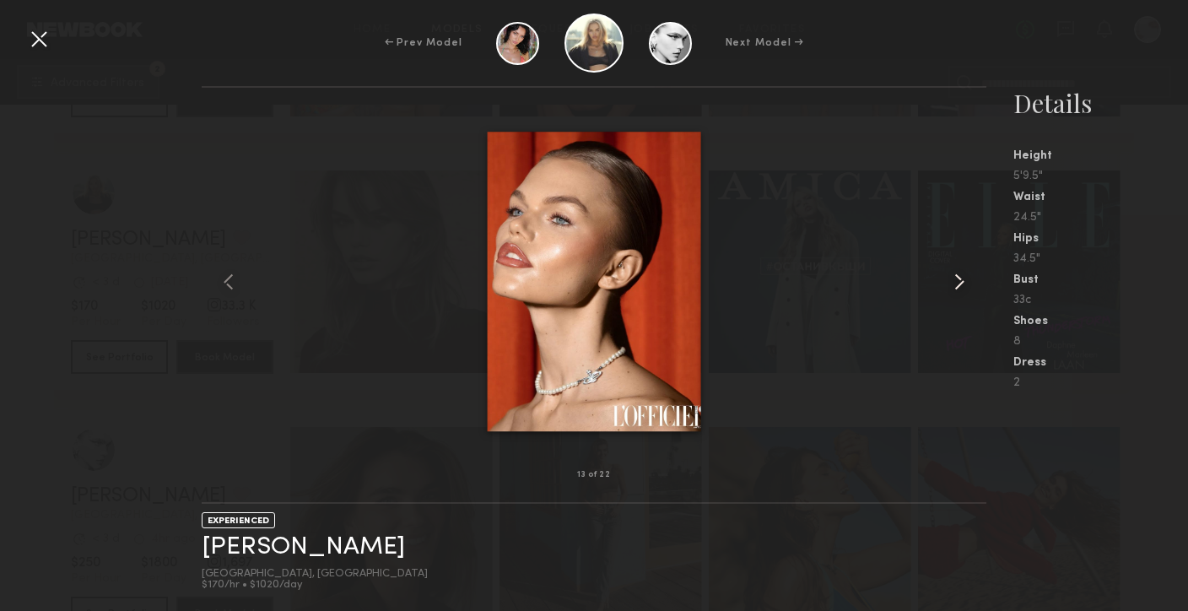
click at [954, 282] on common-icon at bounding box center [959, 281] width 27 height 27
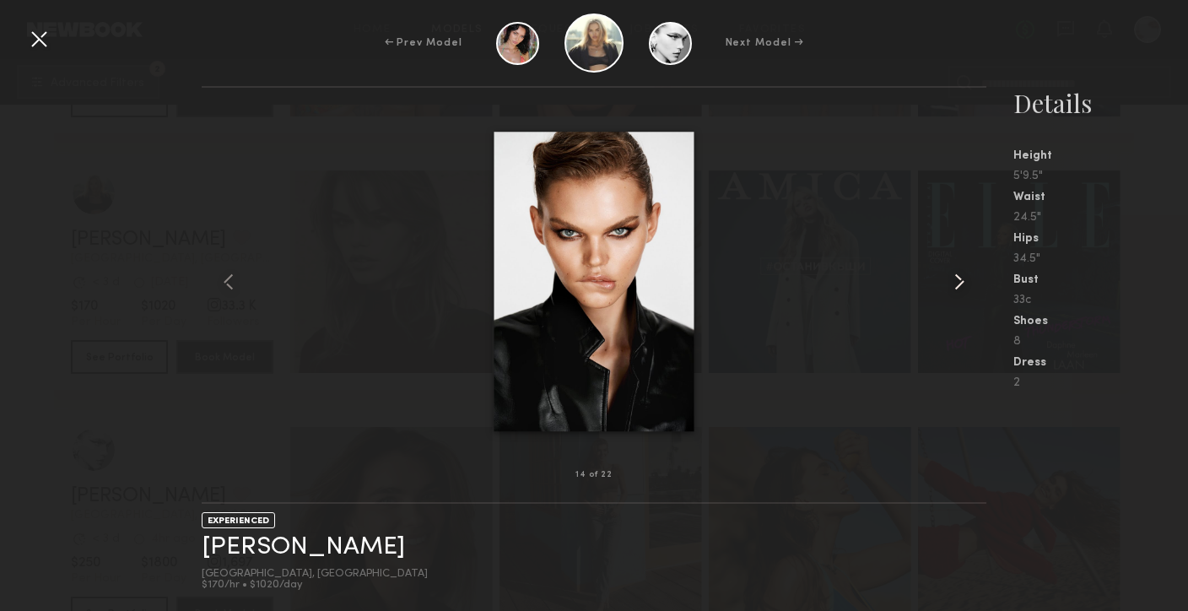
click at [954, 282] on common-icon at bounding box center [959, 281] width 27 height 27
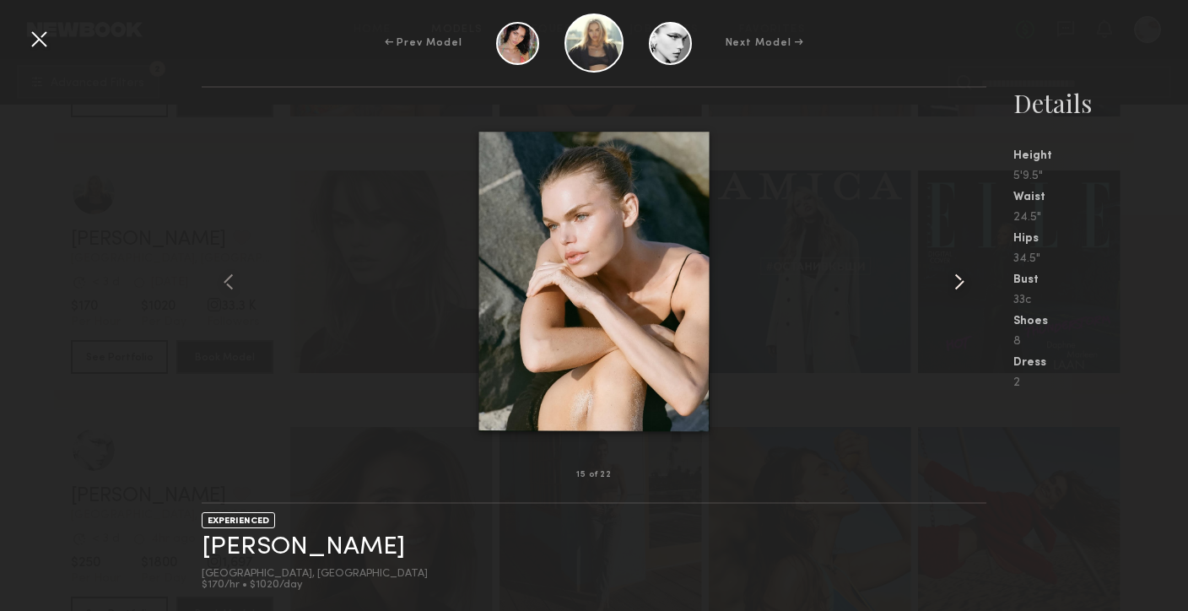
click at [954, 282] on common-icon at bounding box center [959, 281] width 27 height 27
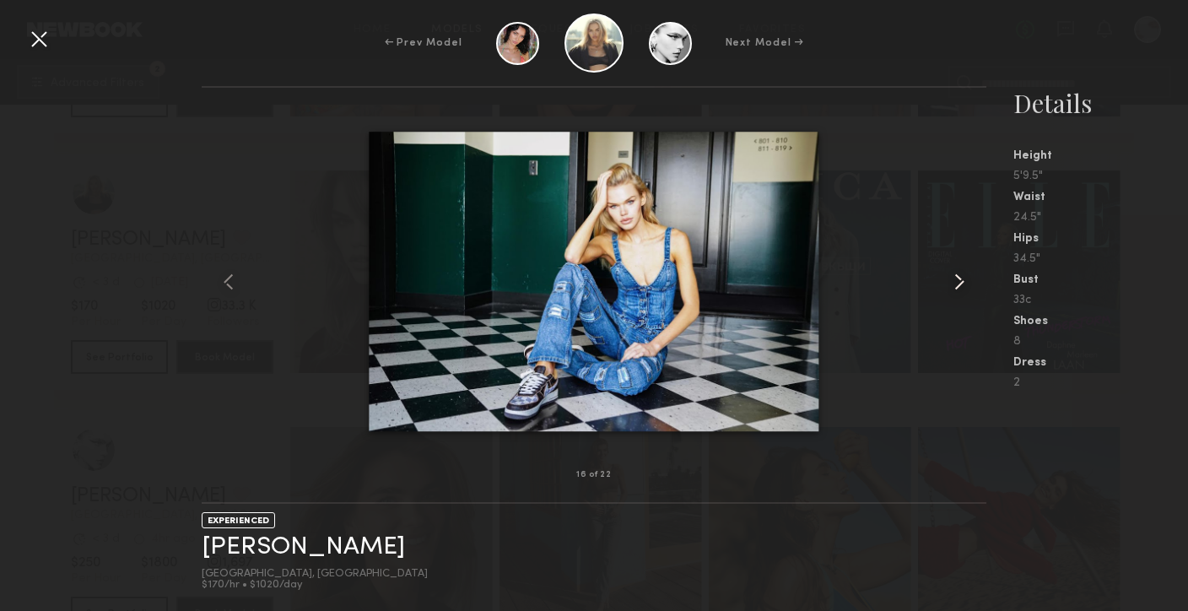
click at [954, 282] on common-icon at bounding box center [959, 281] width 27 height 27
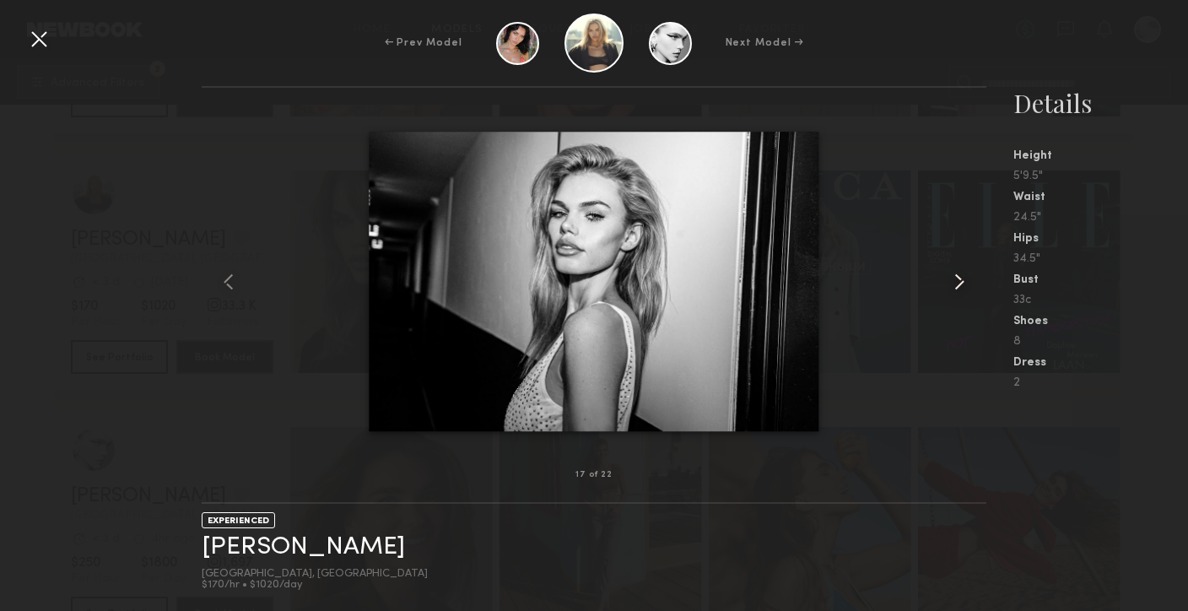
click at [954, 282] on common-icon at bounding box center [959, 281] width 27 height 27
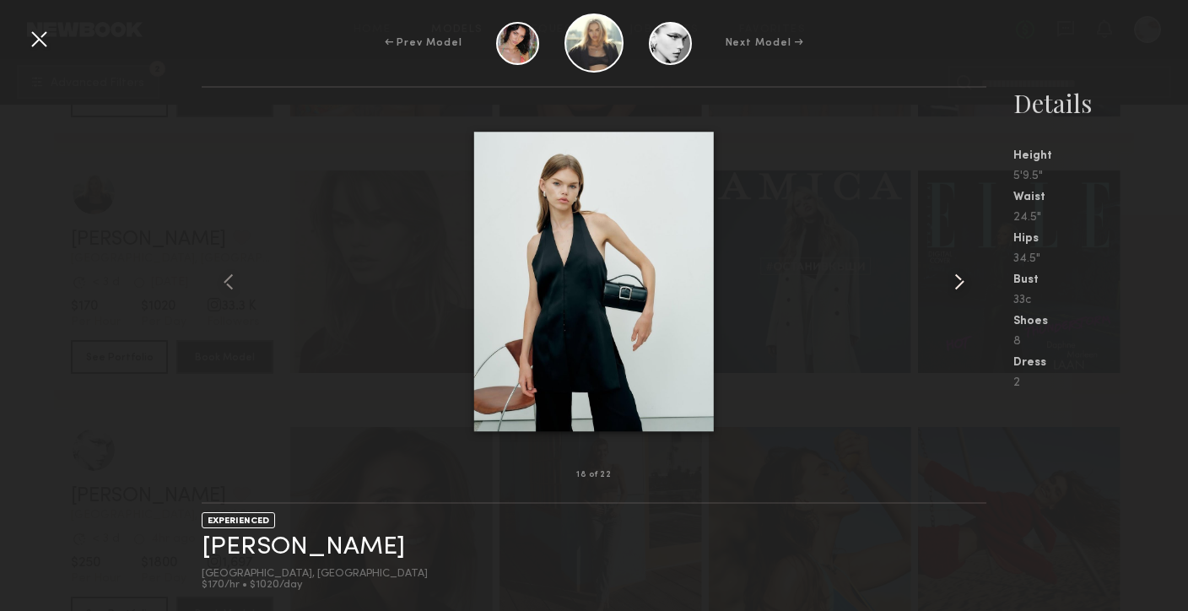
click at [954, 282] on common-icon at bounding box center [959, 281] width 27 height 27
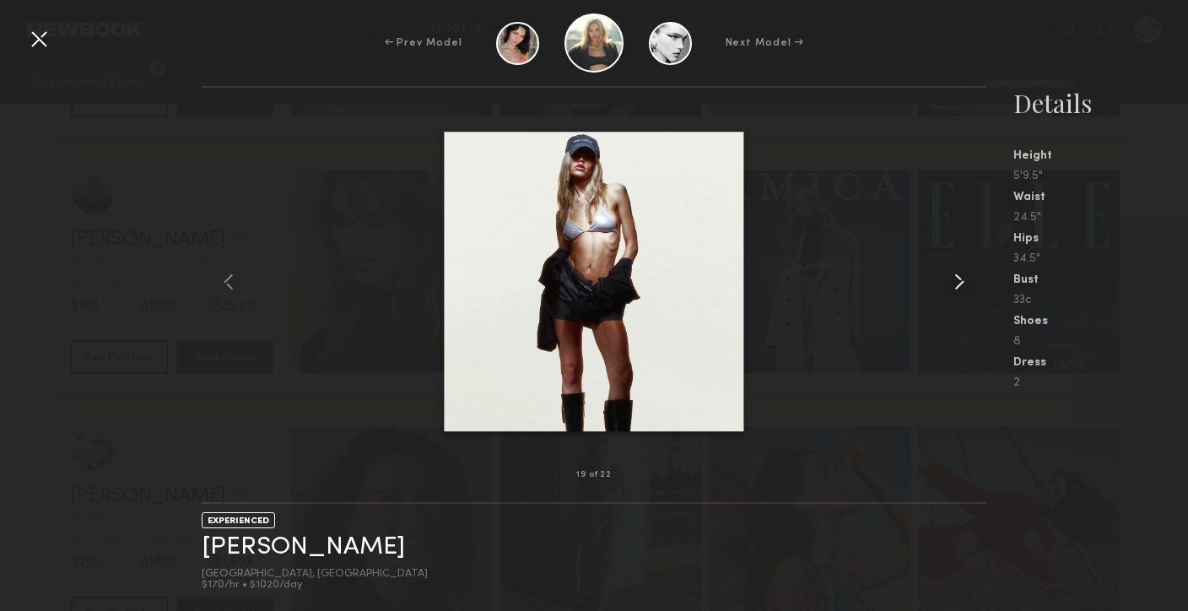
click at [954, 282] on common-icon at bounding box center [959, 281] width 27 height 27
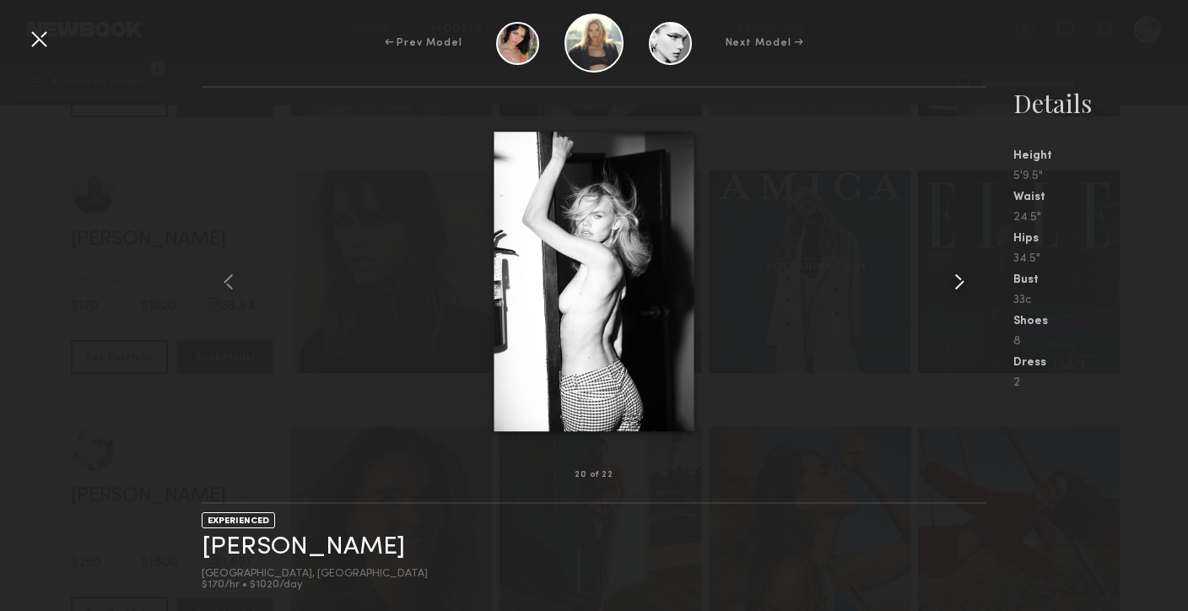
click at [955, 281] on common-icon at bounding box center [959, 281] width 27 height 27
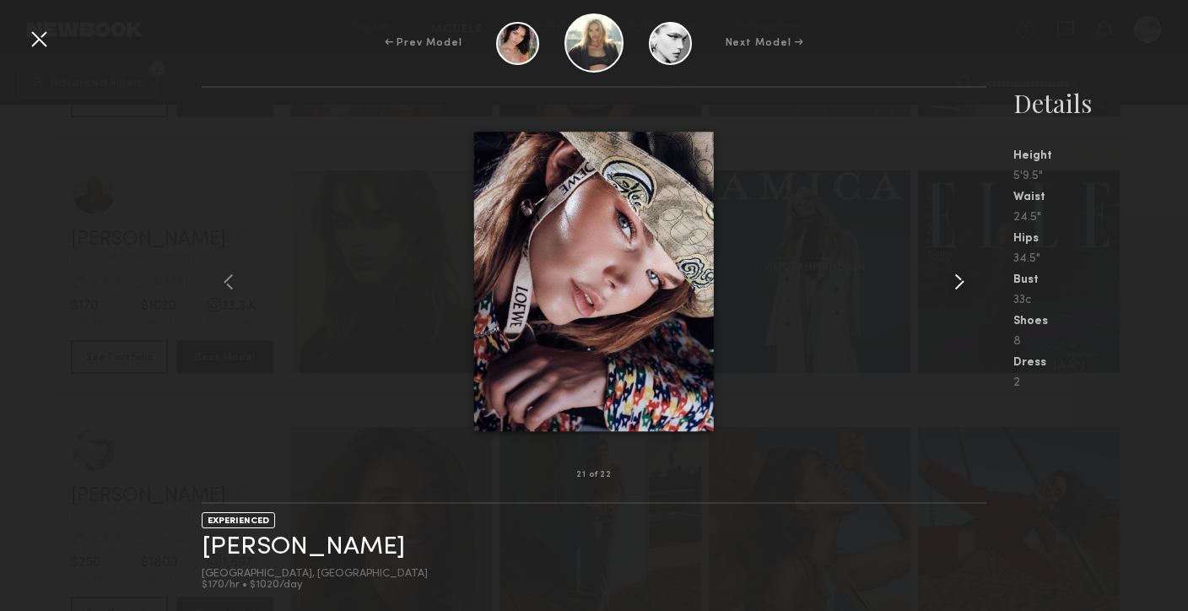
click at [955, 281] on common-icon at bounding box center [959, 281] width 27 height 27
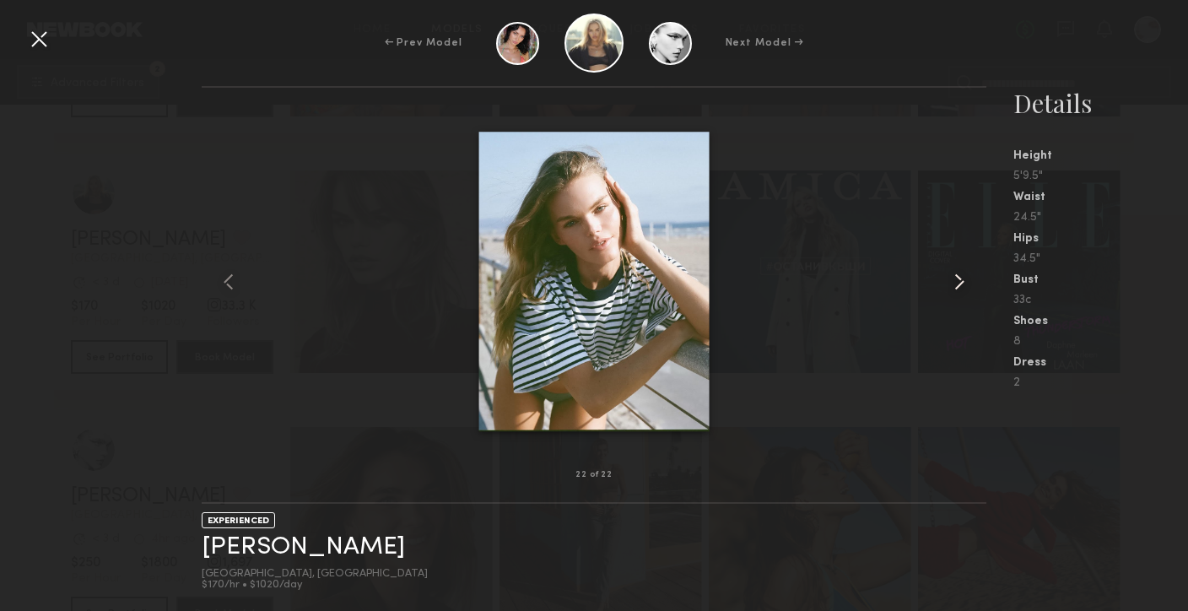
click at [955, 281] on common-icon at bounding box center [959, 281] width 27 height 27
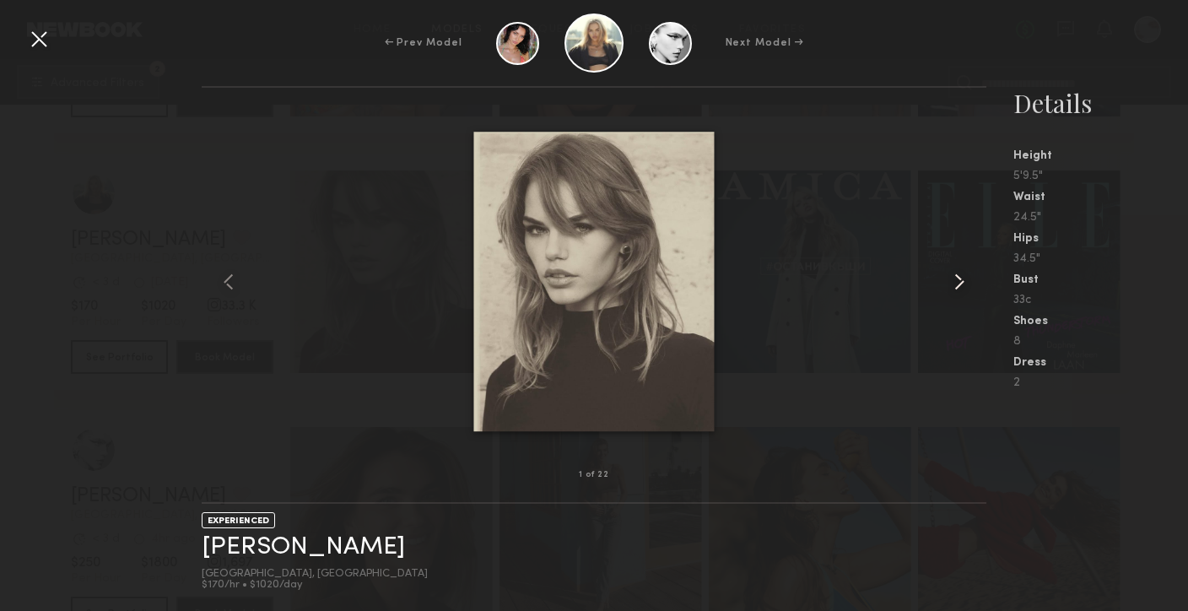
click at [955, 281] on common-icon at bounding box center [959, 281] width 27 height 27
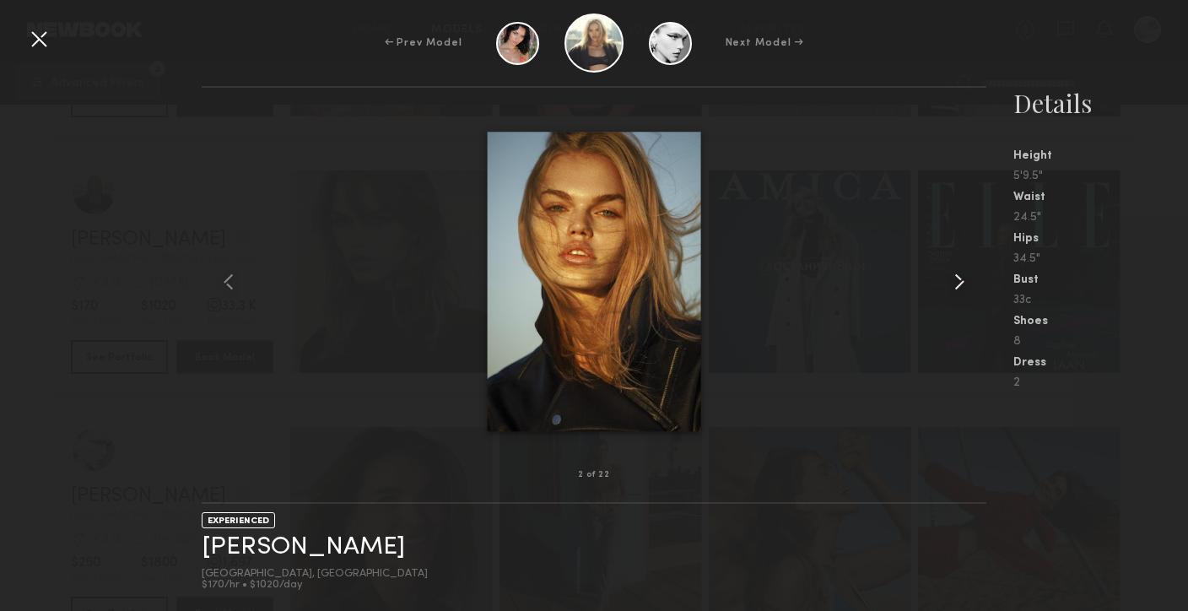
click at [955, 281] on common-icon at bounding box center [959, 281] width 27 height 27
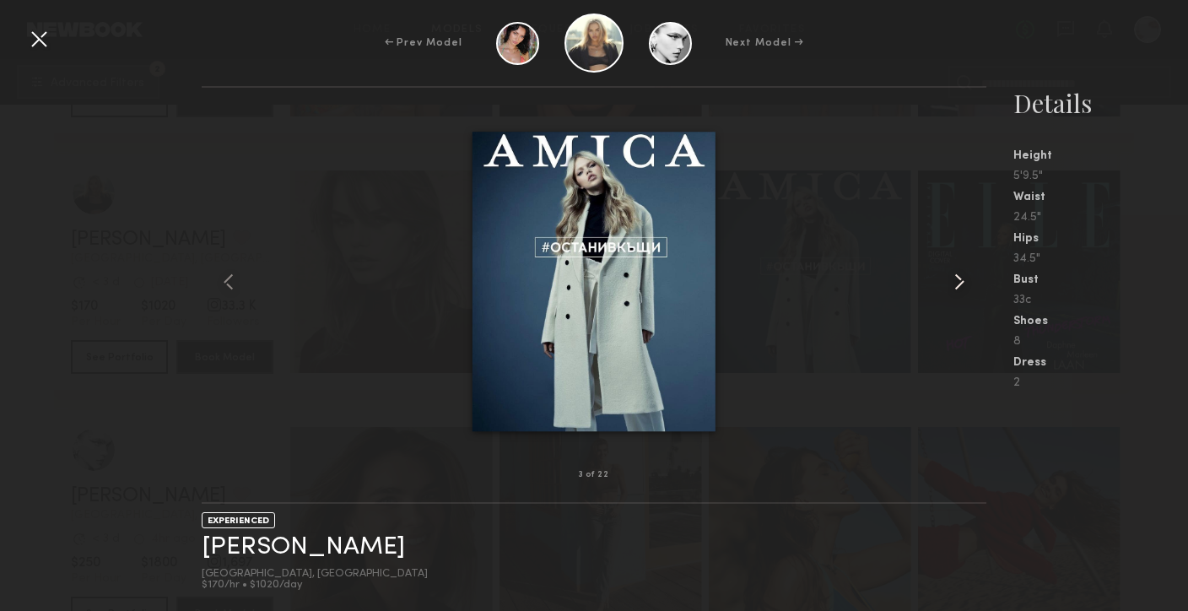
click at [955, 281] on common-icon at bounding box center [959, 281] width 27 height 27
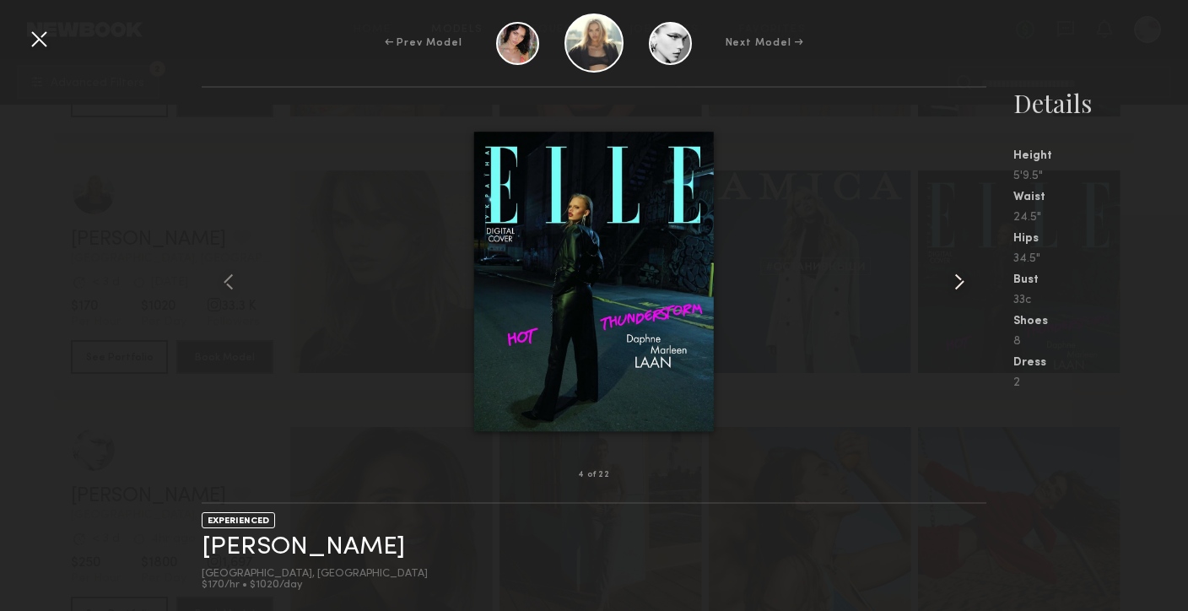
click at [955, 281] on common-icon at bounding box center [959, 281] width 27 height 27
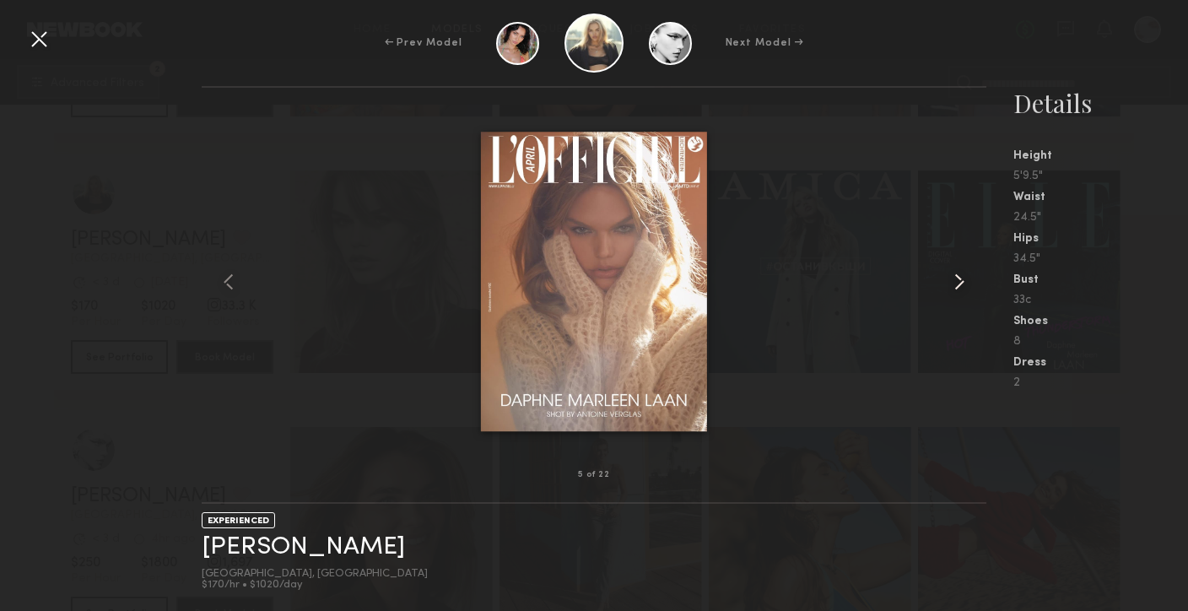
click at [955, 281] on common-icon at bounding box center [959, 281] width 27 height 27
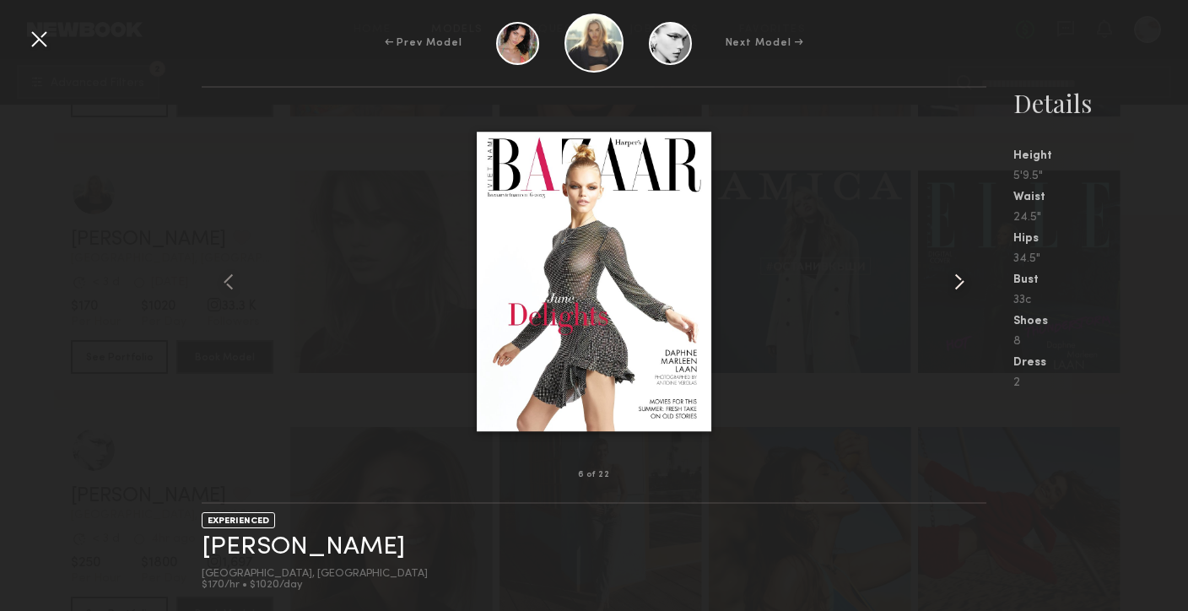
click at [955, 281] on common-icon at bounding box center [959, 281] width 27 height 27
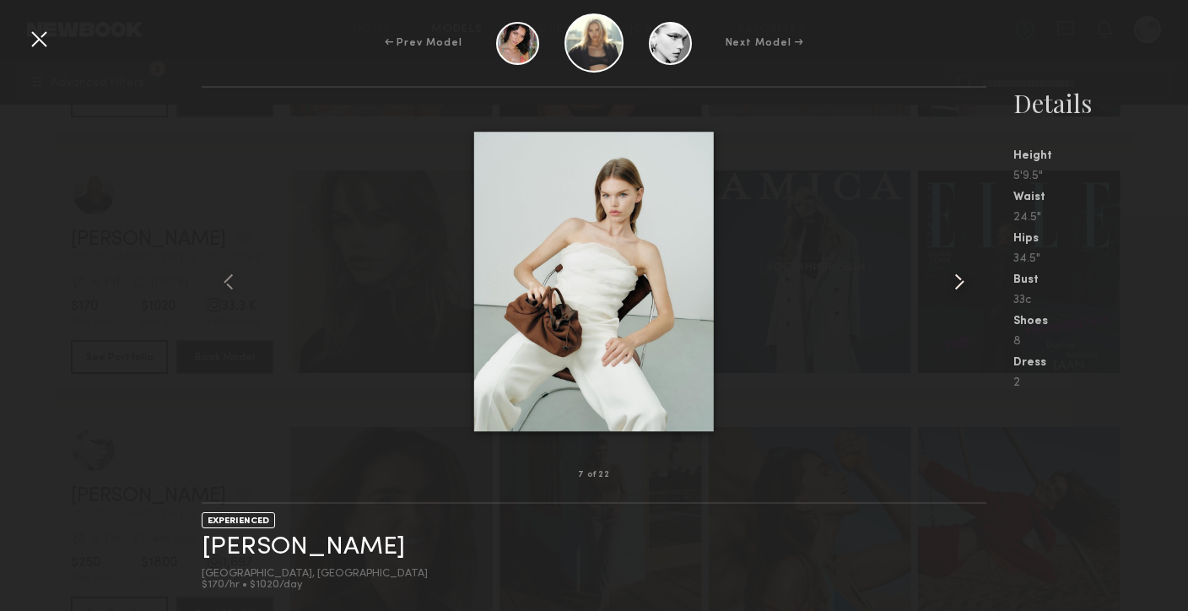
click at [955, 281] on common-icon at bounding box center [959, 281] width 27 height 27
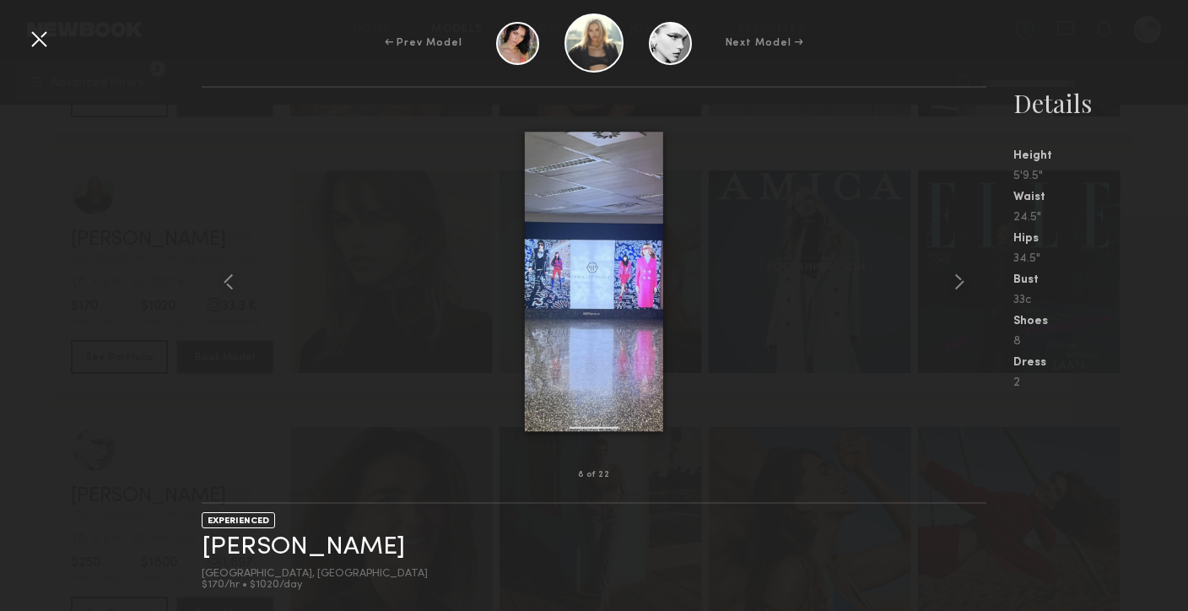
click at [48, 36] on div at bounding box center [38, 38] width 27 height 27
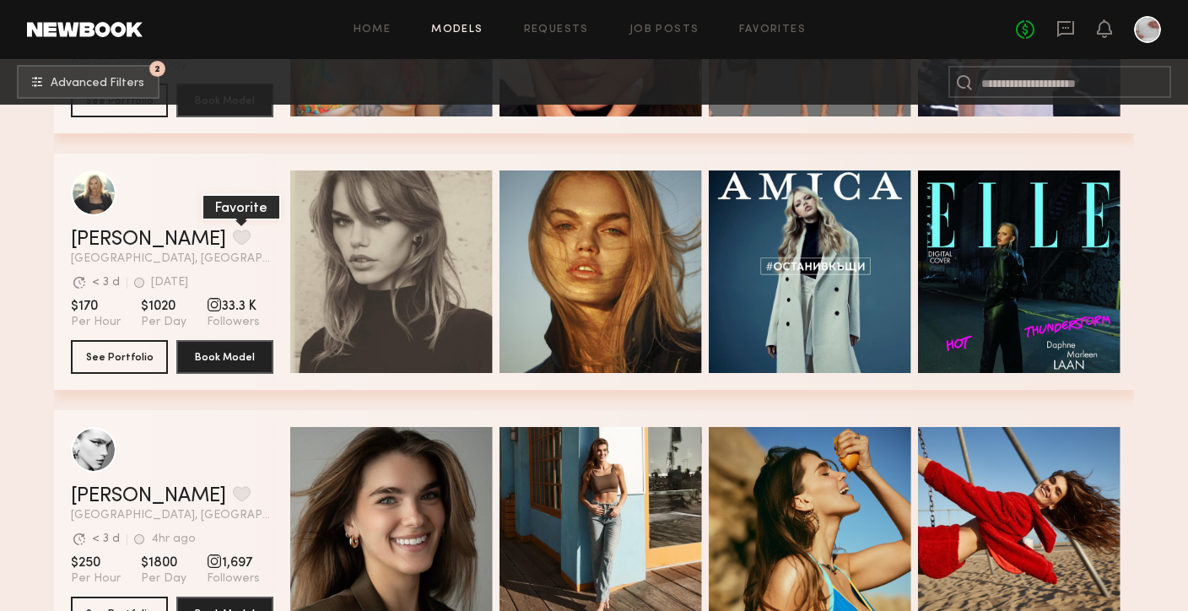
click at [233, 235] on button "grid" at bounding box center [242, 236] width 18 height 15
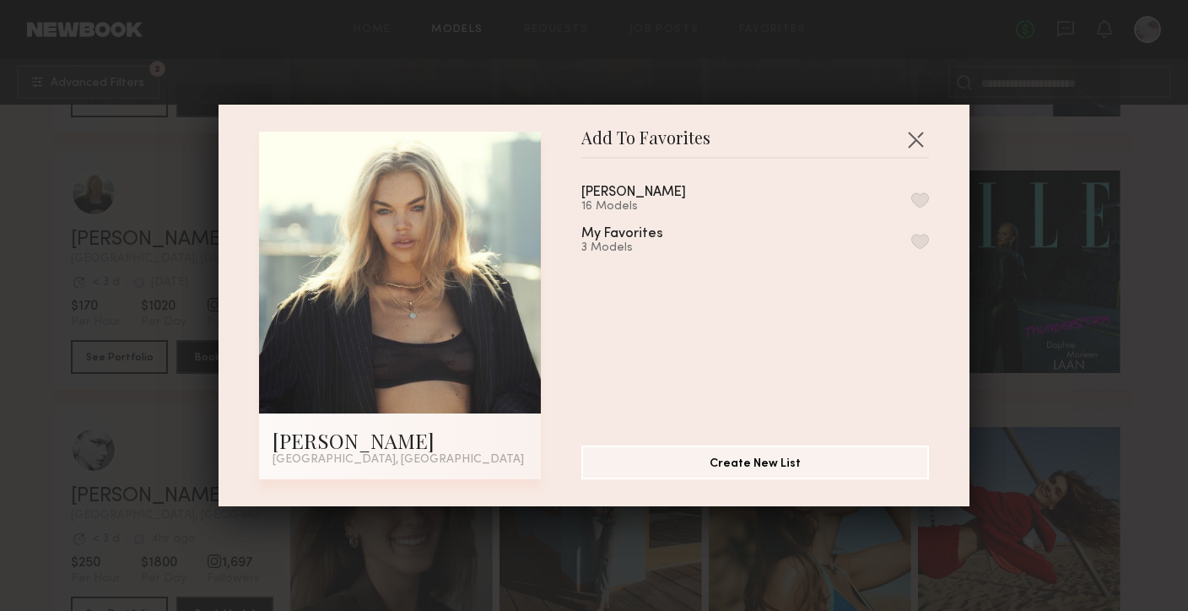
click at [913, 199] on button "button" at bounding box center [920, 199] width 18 height 15
click at [916, 142] on button "button" at bounding box center [915, 139] width 27 height 27
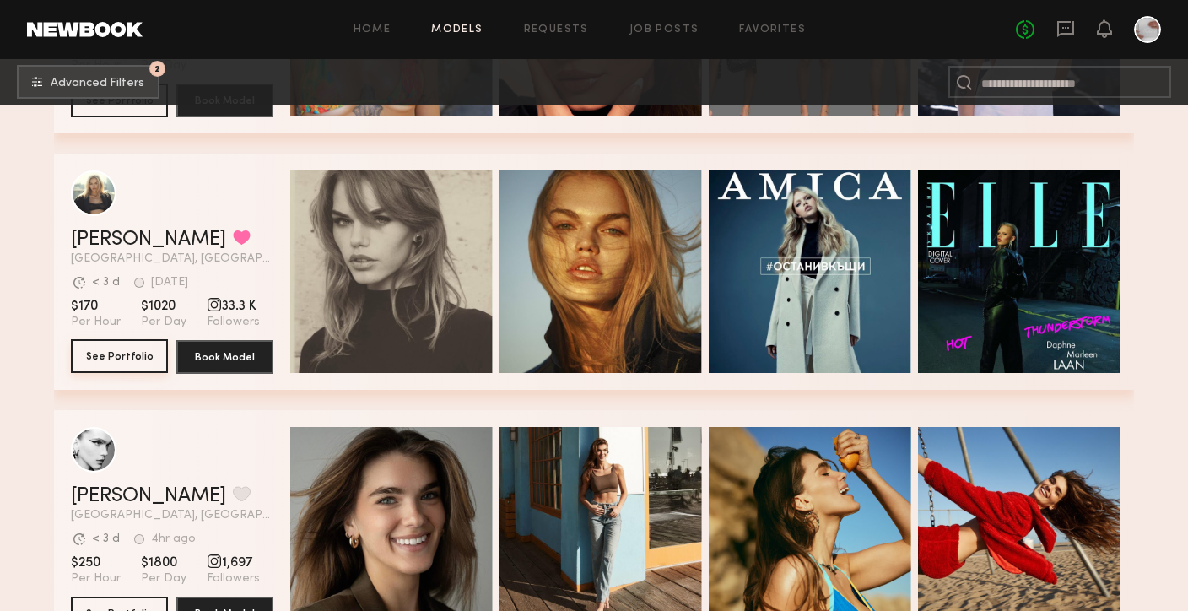
click at [151, 350] on button "See Portfolio" at bounding box center [119, 356] width 97 height 34
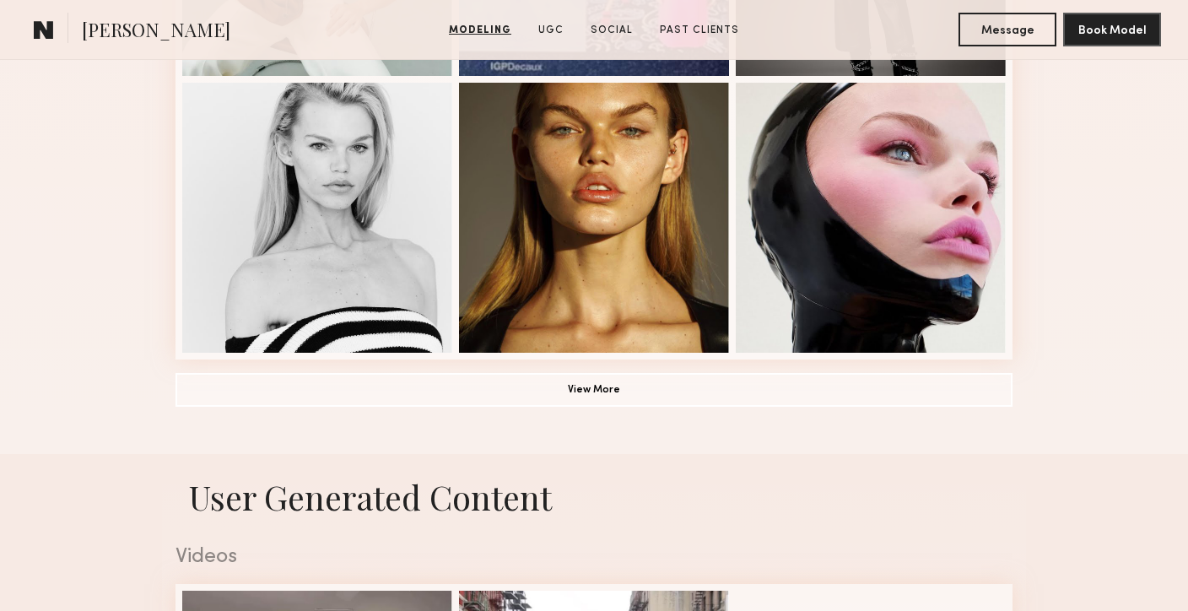
scroll to position [1247, 0]
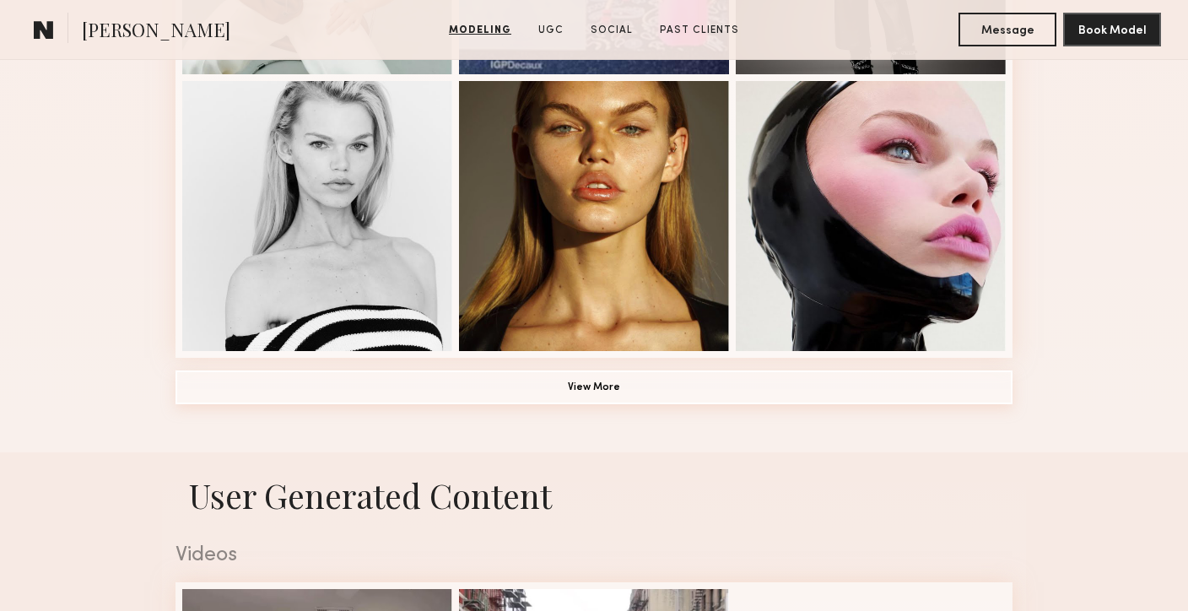
click at [628, 376] on button "View More" at bounding box center [593, 387] width 837 height 34
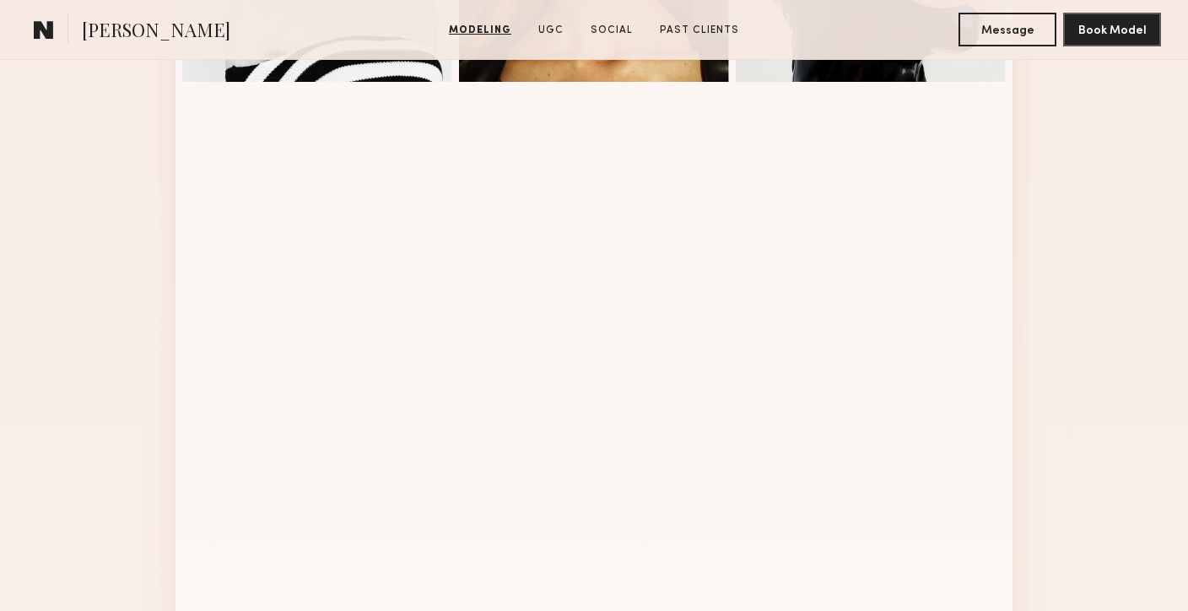
scroll to position [1490, 0]
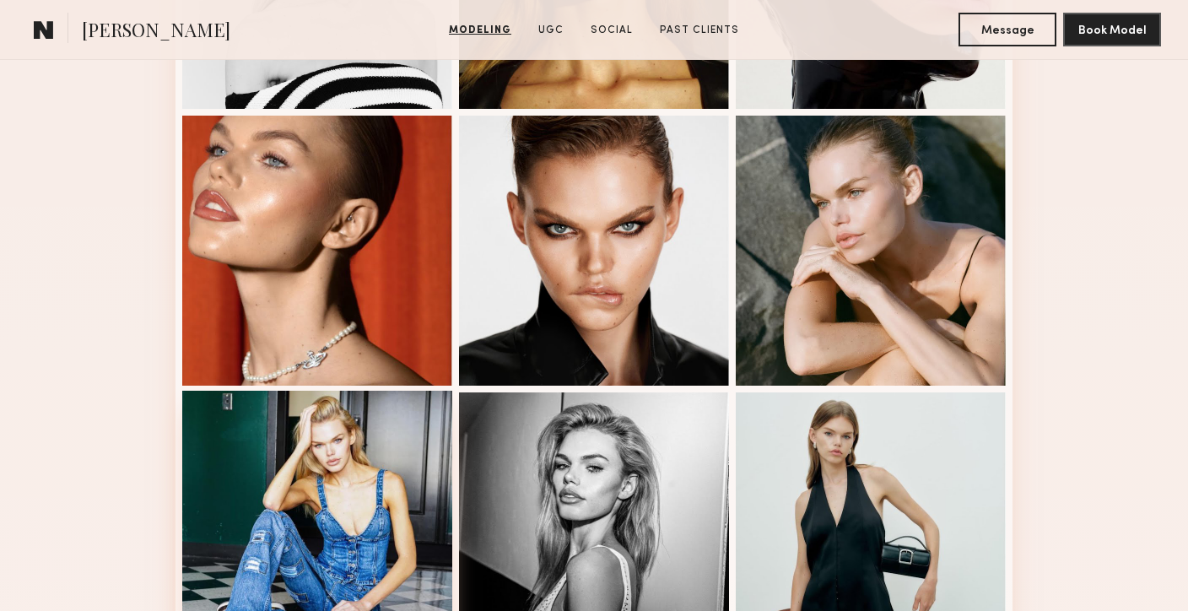
click at [392, 445] on div at bounding box center [317, 526] width 270 height 270
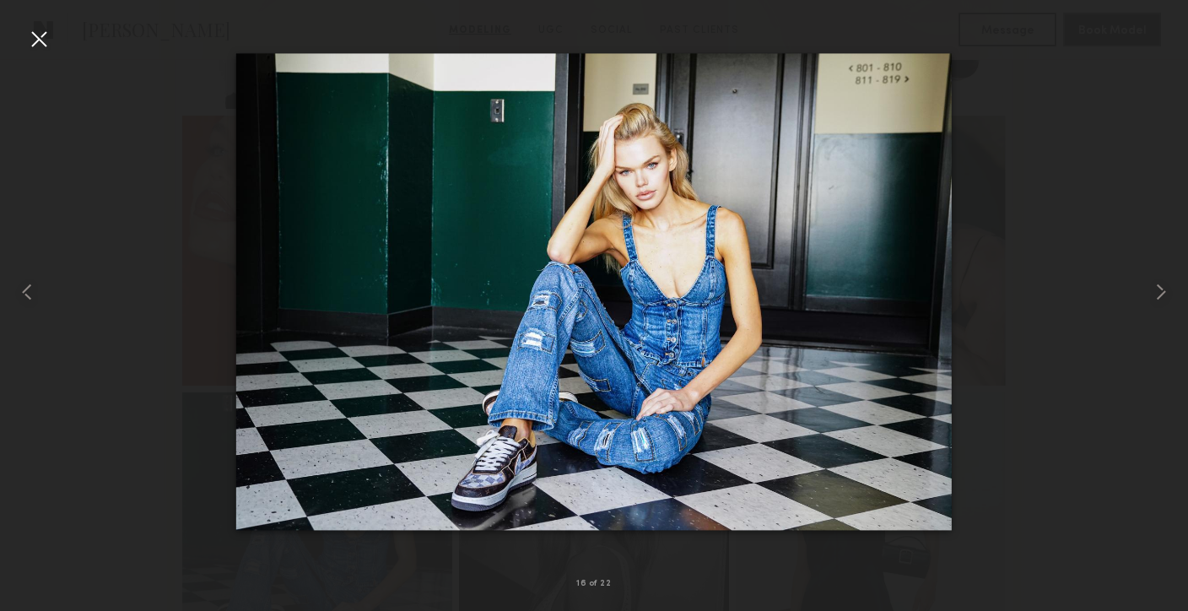
click at [36, 37] on div at bounding box center [38, 38] width 27 height 27
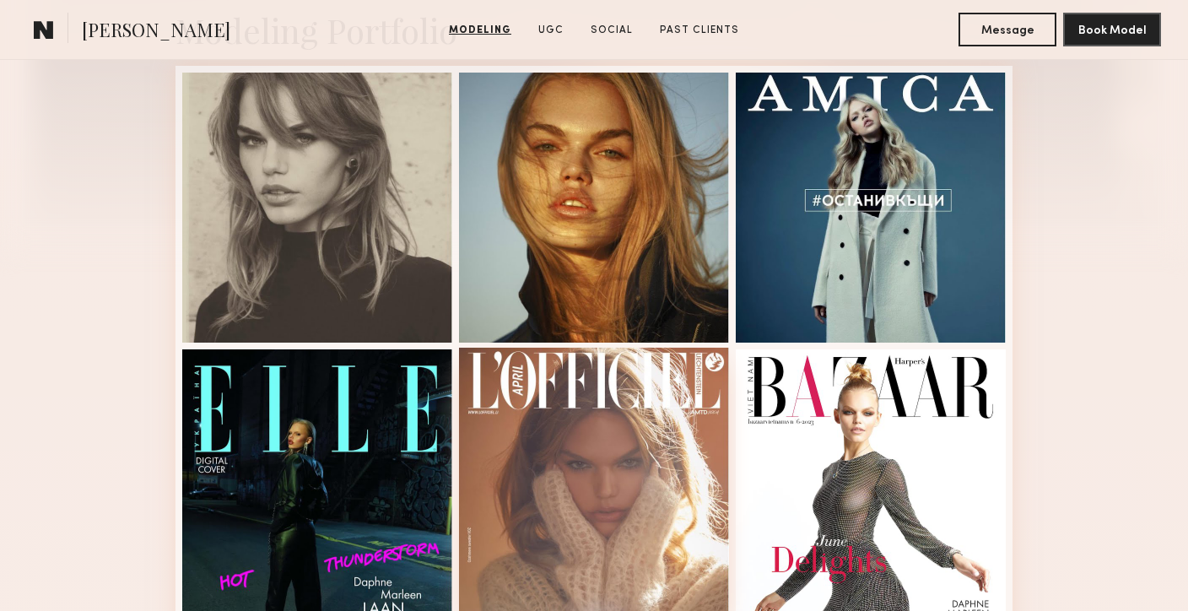
scroll to position [417, 0]
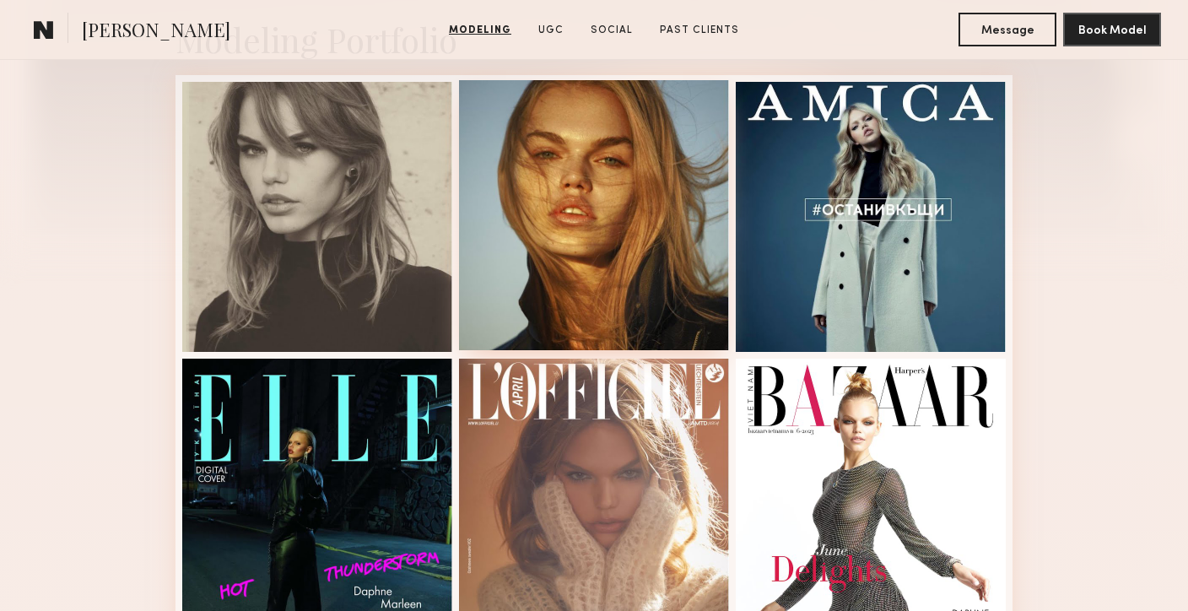
click at [595, 256] on div at bounding box center [594, 215] width 270 height 270
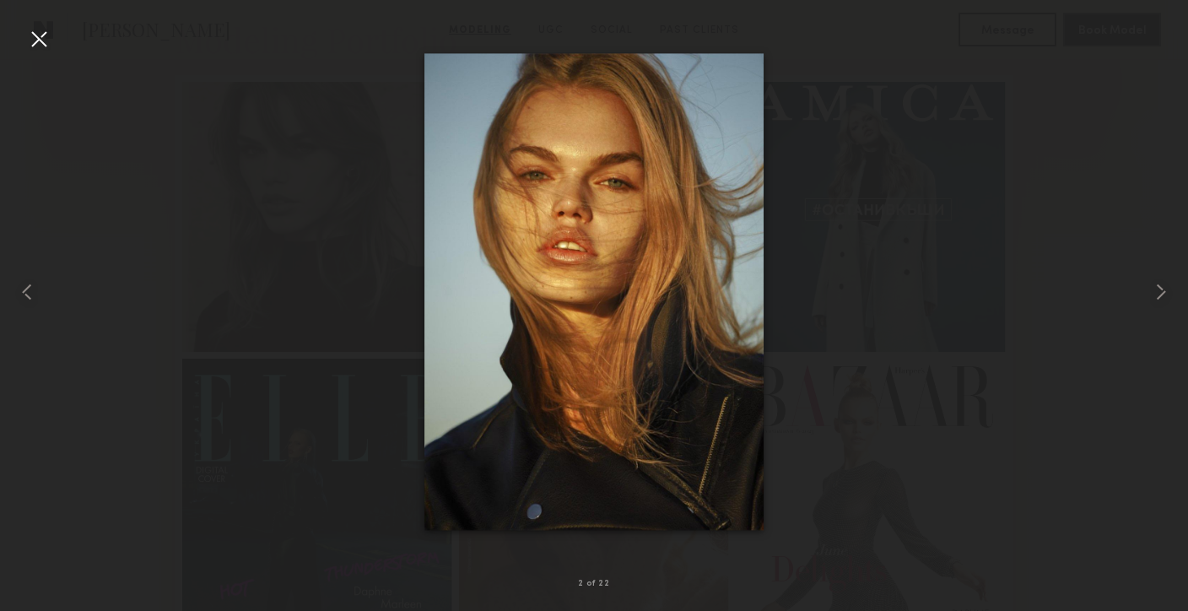
click at [37, 34] on div at bounding box center [38, 38] width 27 height 27
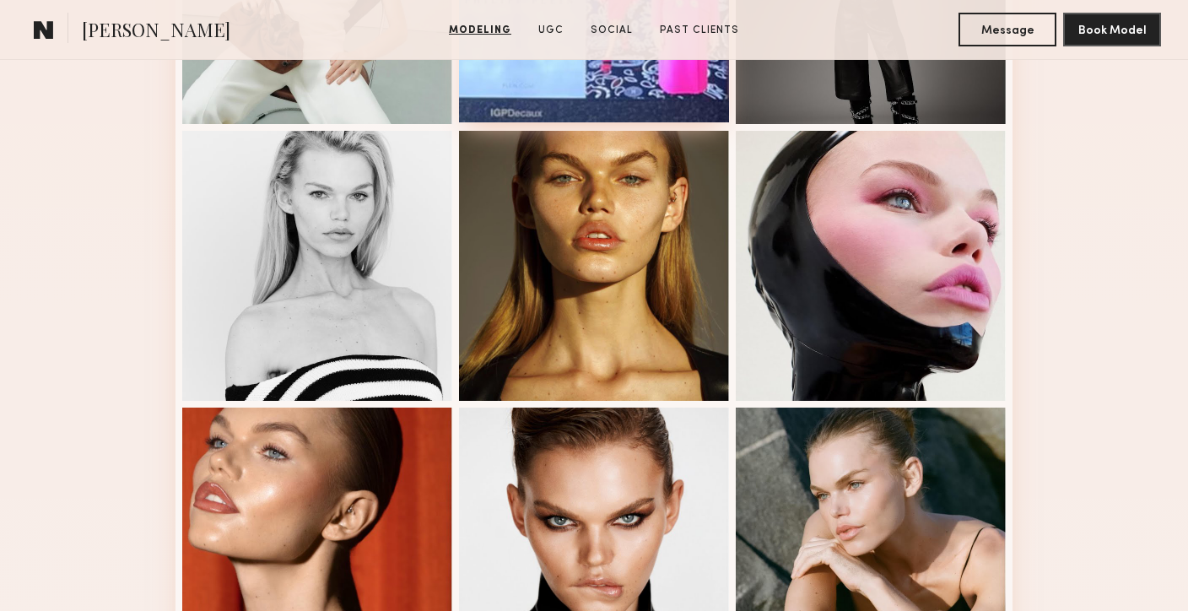
scroll to position [1237, 0]
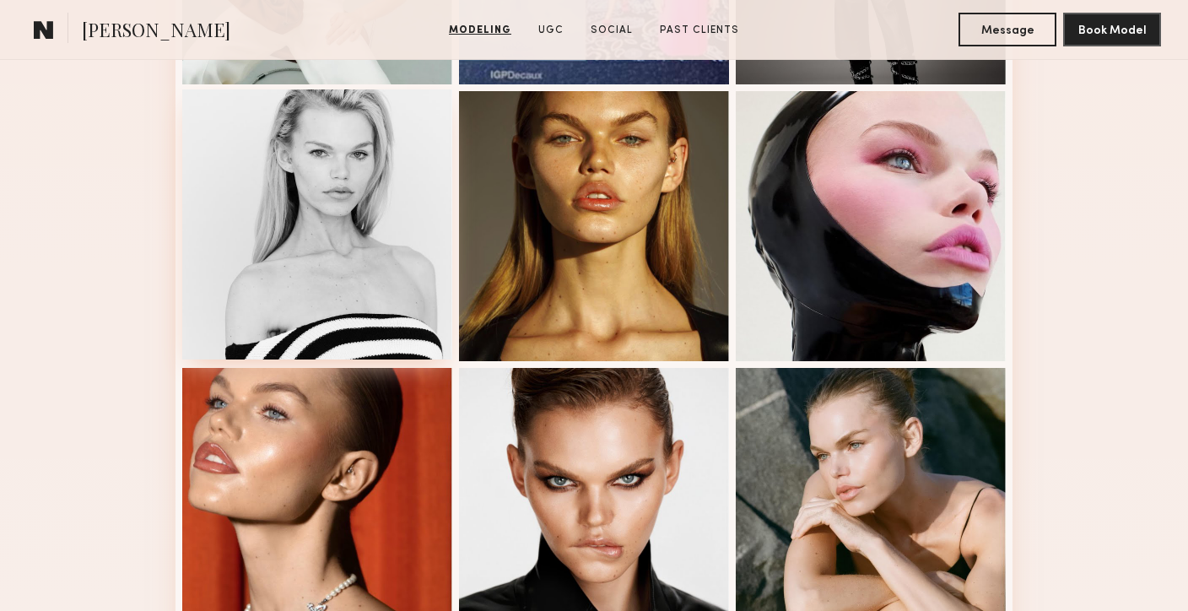
click at [390, 292] on div at bounding box center [317, 224] width 270 height 270
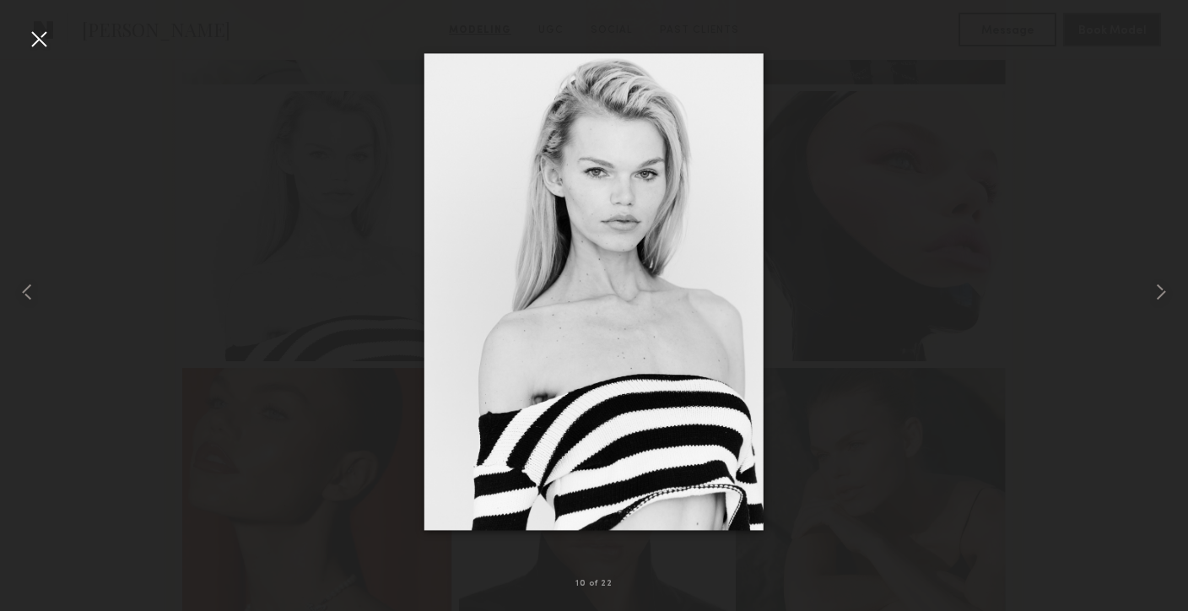
click at [29, 40] on div at bounding box center [38, 38] width 27 height 27
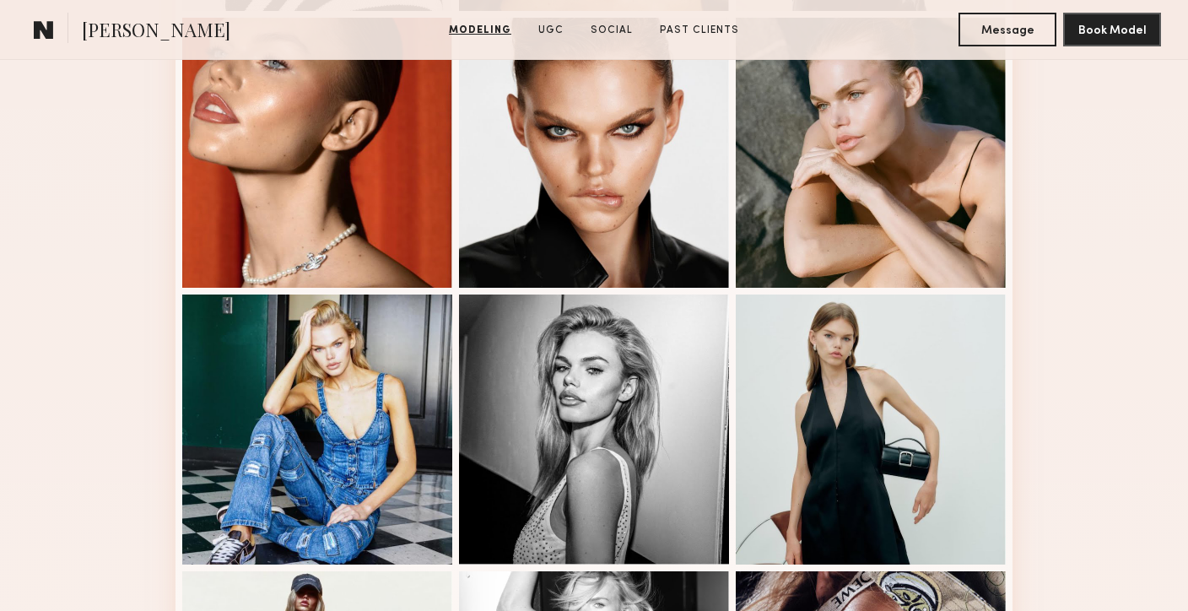
scroll to position [1600, 0]
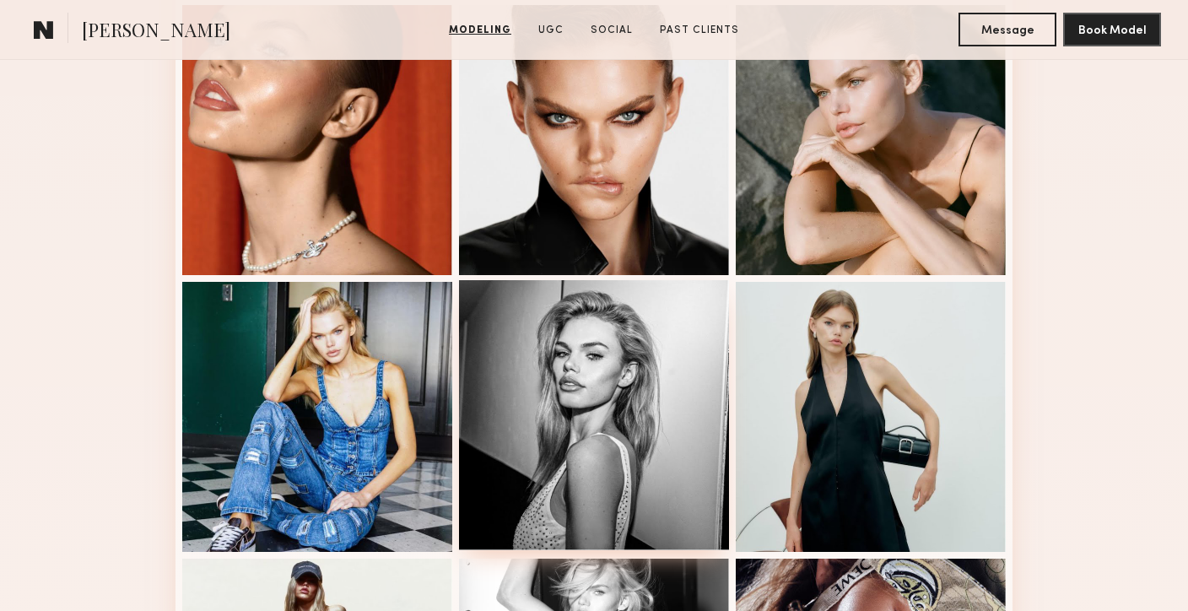
click at [573, 401] on div at bounding box center [594, 415] width 270 height 270
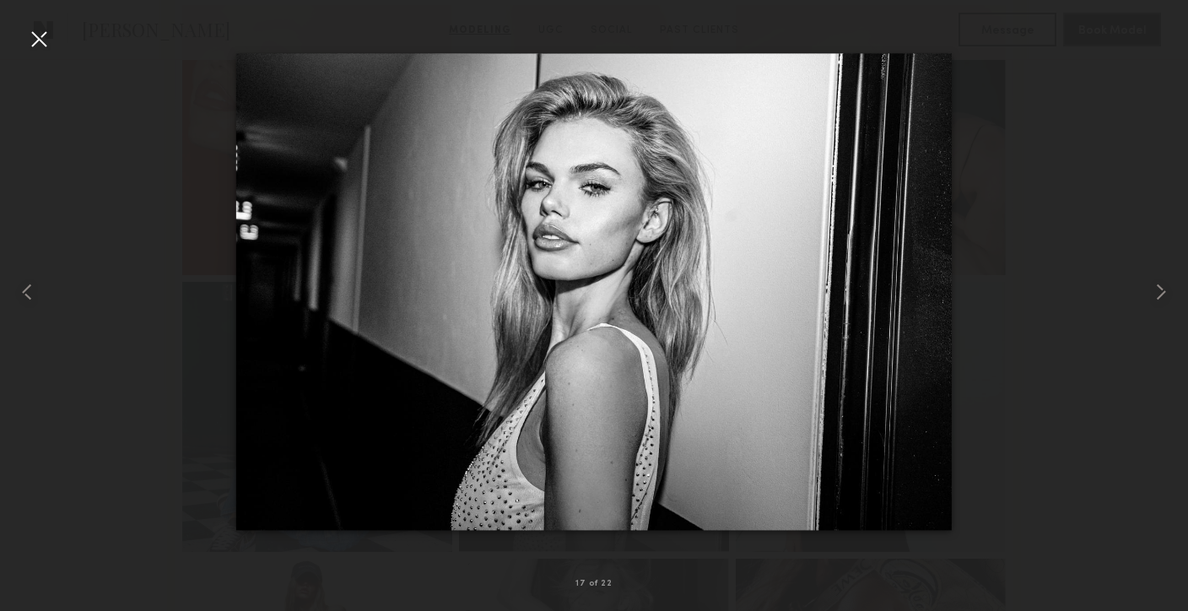
click at [34, 51] on div at bounding box center [38, 38] width 27 height 27
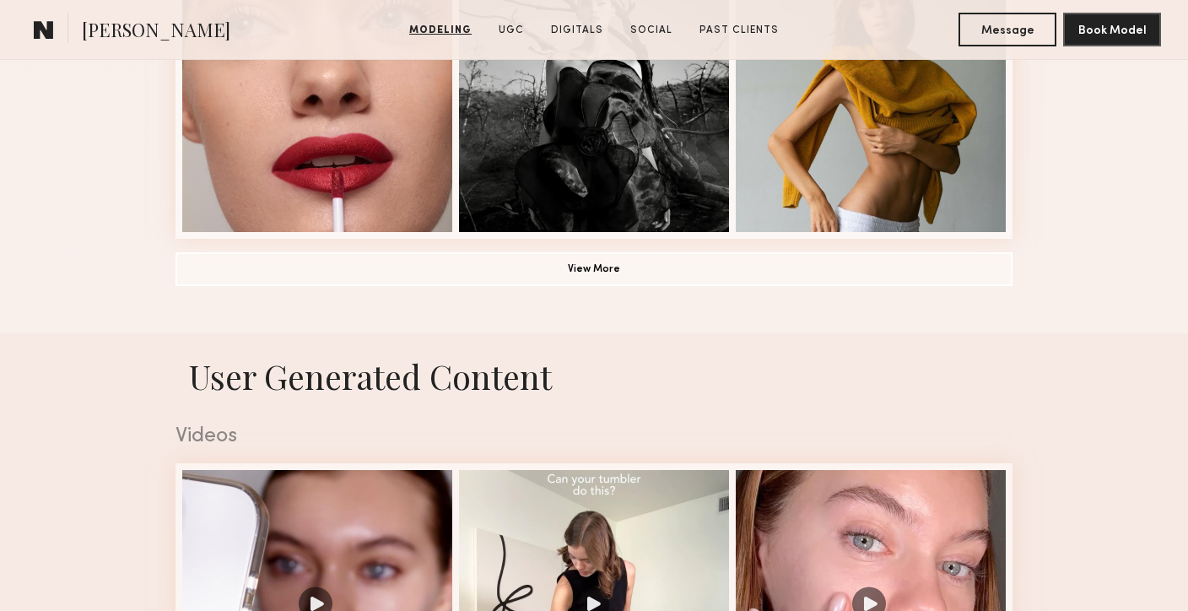
scroll to position [1372, 0]
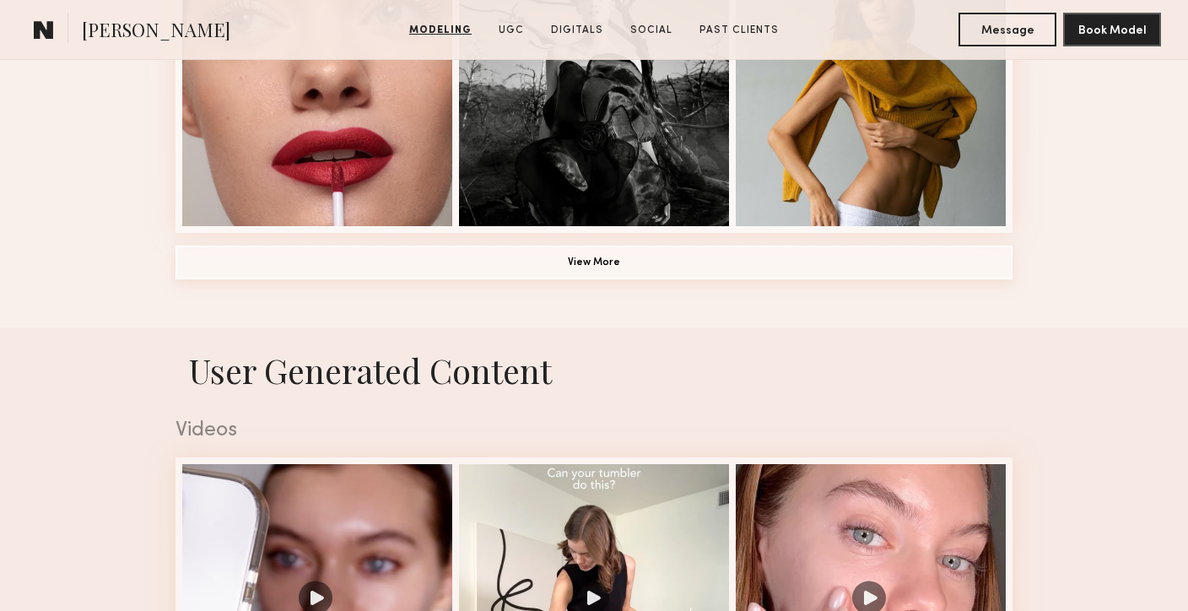
click at [593, 267] on button "View More" at bounding box center [593, 262] width 837 height 34
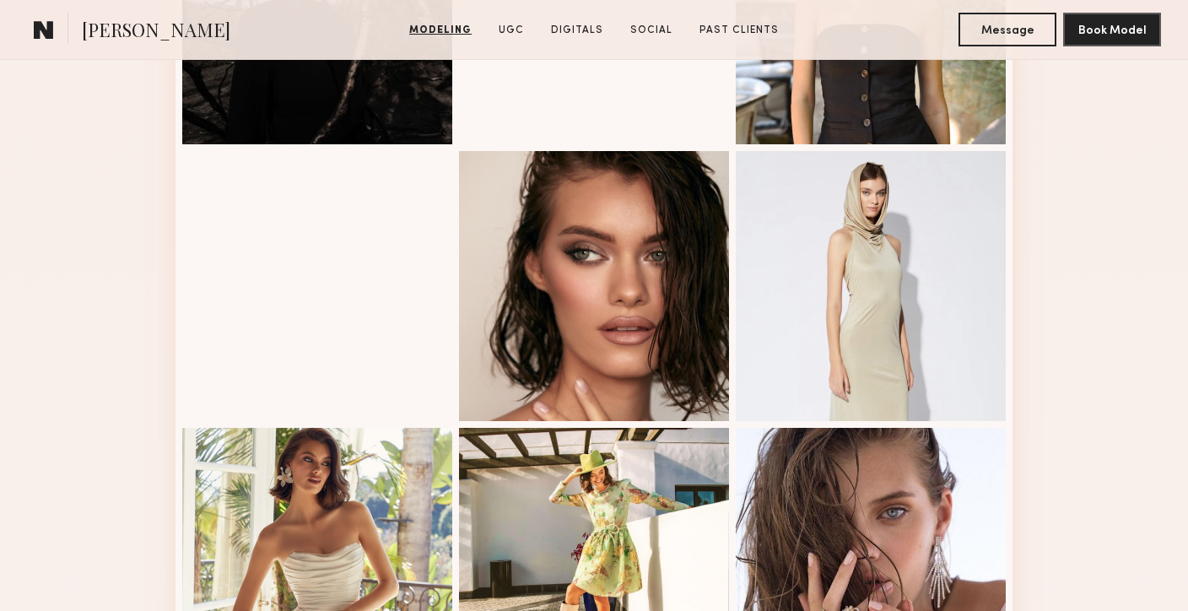
scroll to position [2030, 0]
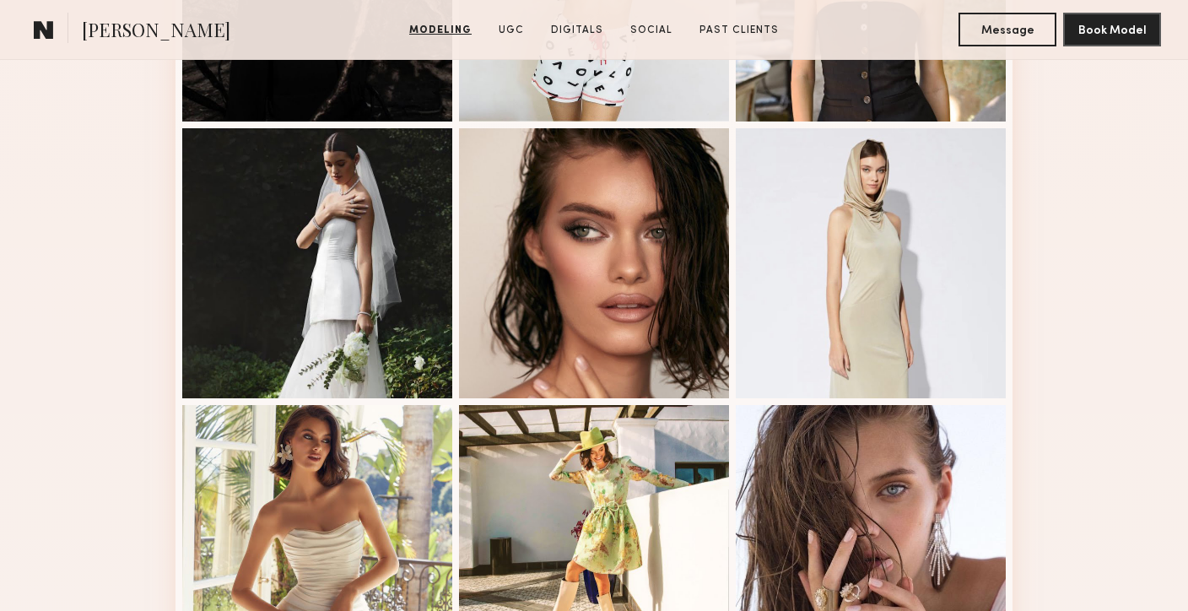
click at [593, 267] on div at bounding box center [594, 263] width 270 height 270
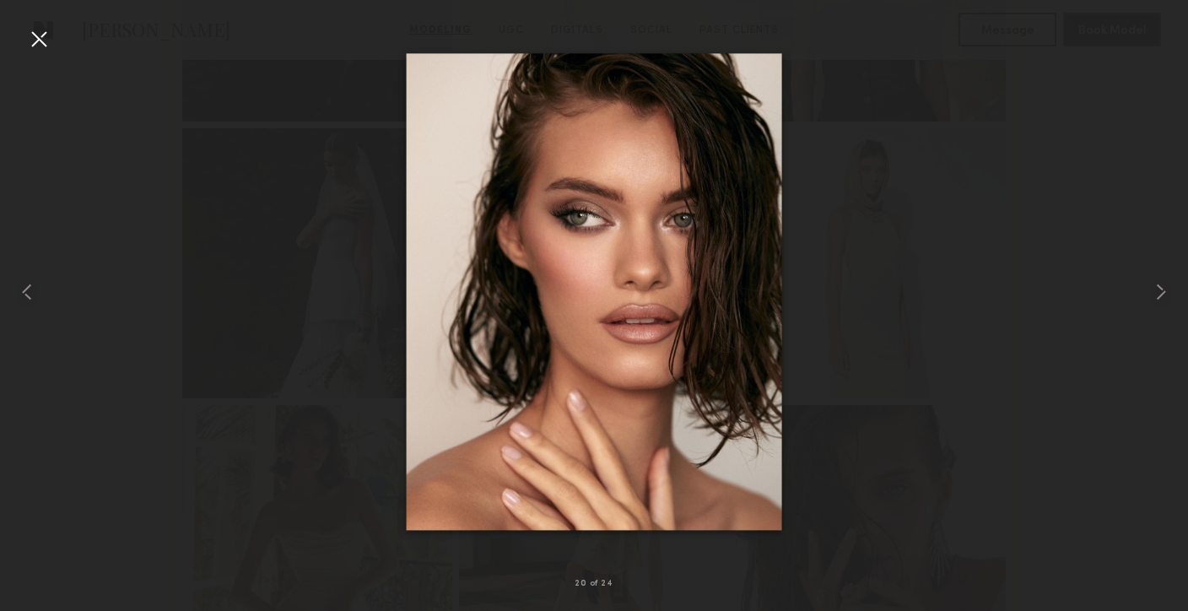
click at [1088, 383] on div at bounding box center [594, 292] width 1188 height 530
click at [30, 28] on div at bounding box center [38, 38] width 27 height 27
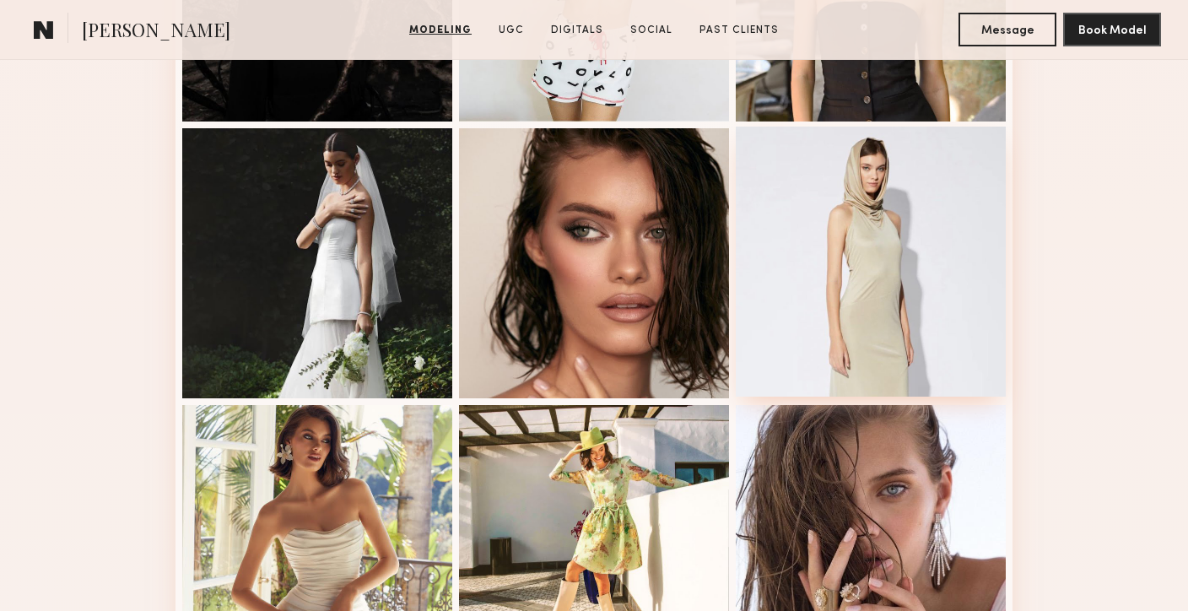
click at [806, 252] on div at bounding box center [870, 262] width 270 height 270
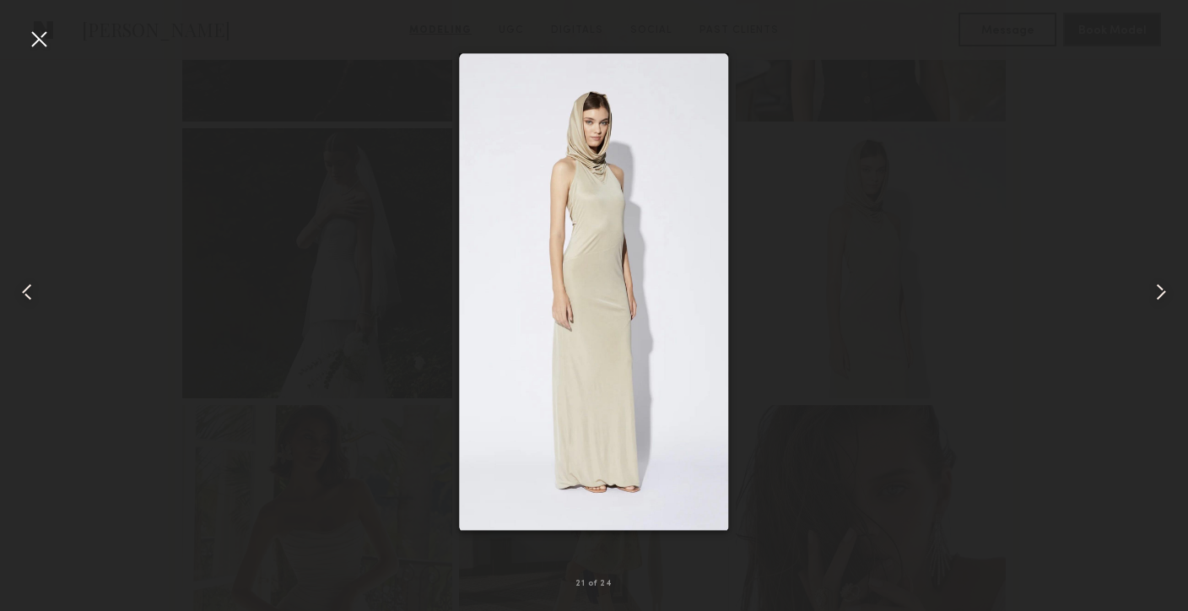
click at [44, 31] on div at bounding box center [38, 38] width 27 height 27
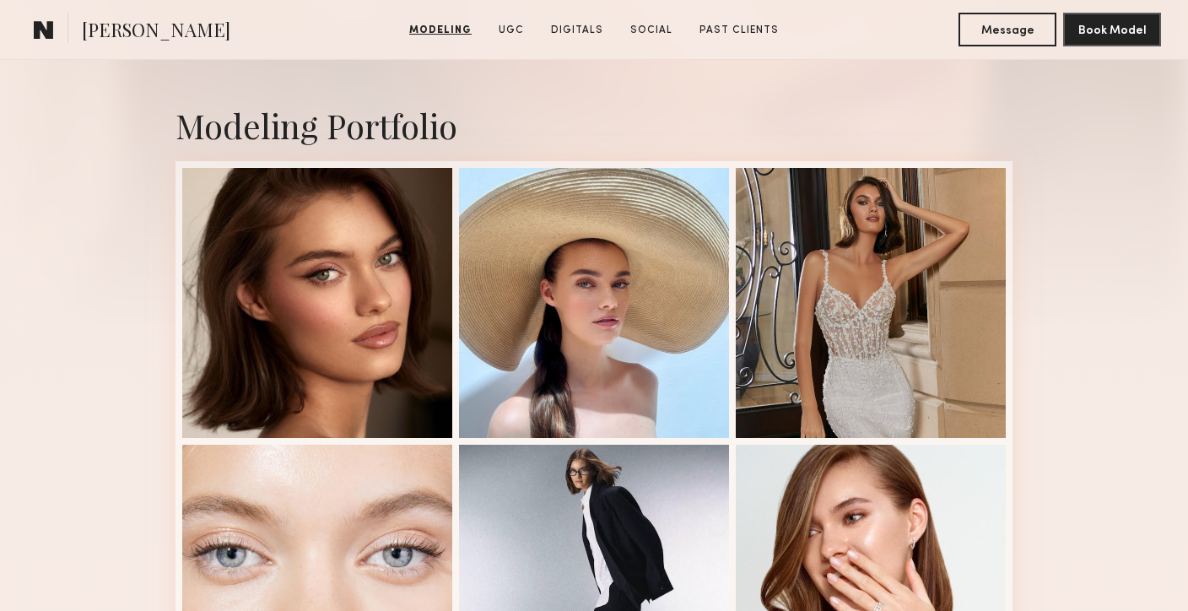
scroll to position [331, 0]
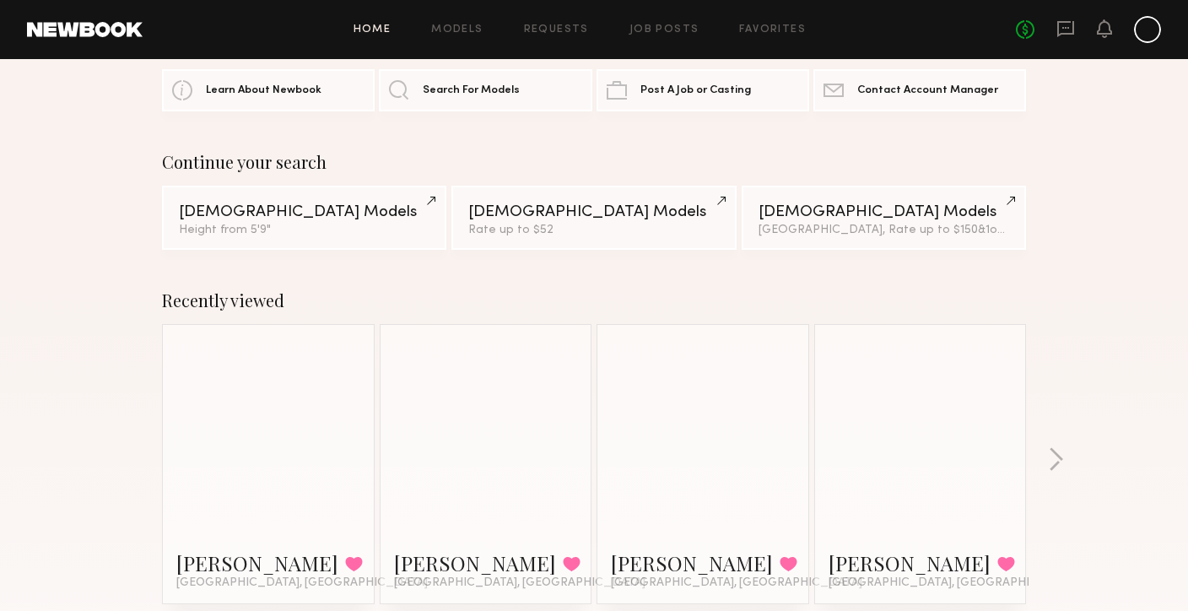
scroll to position [192, 0]
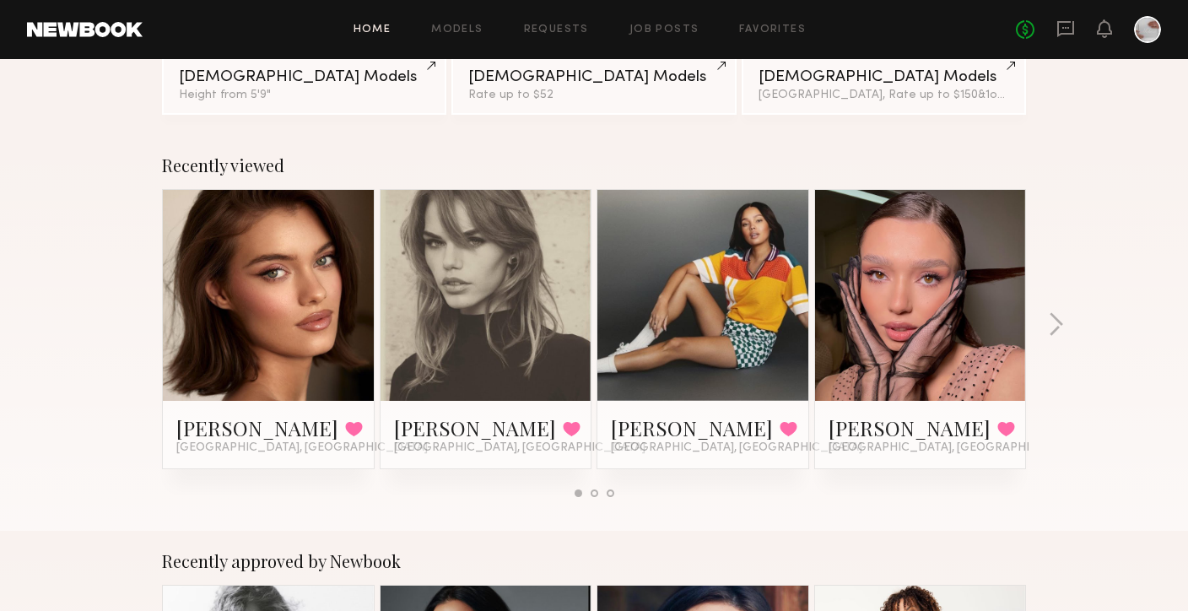
click at [515, 304] on link at bounding box center [485, 295] width 103 height 211
click at [454, 27] on link "Models" at bounding box center [456, 29] width 51 height 11
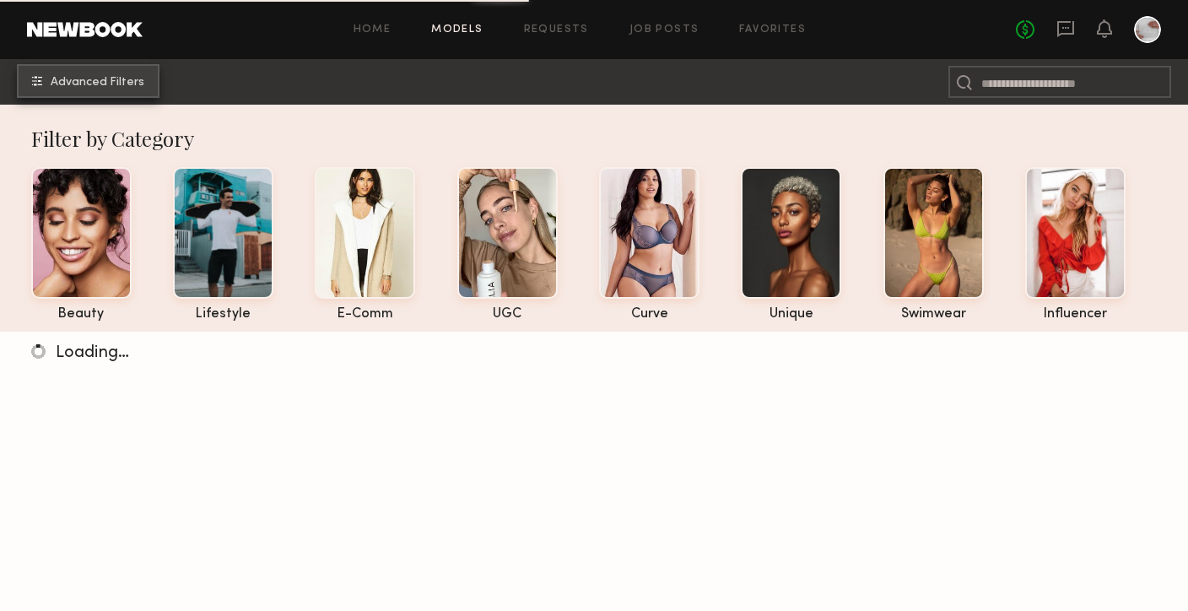
click at [111, 84] on span "Advanced Filters" at bounding box center [98, 83] width 94 height 12
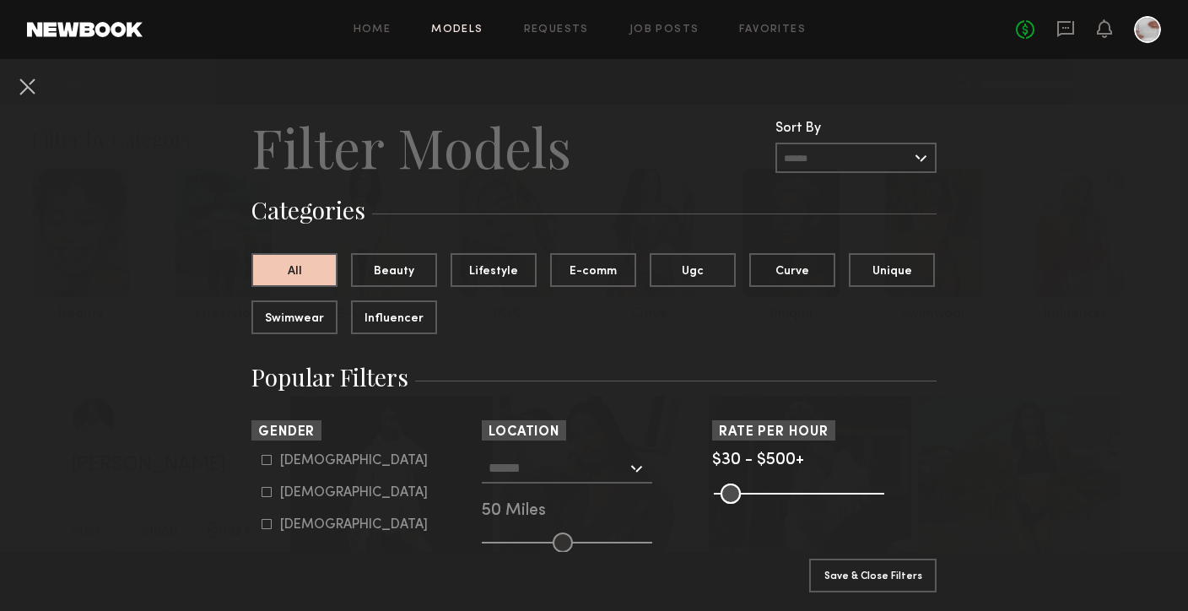
click at [270, 498] on common-framework-checkbox "[DEMOGRAPHIC_DATA]" at bounding box center [368, 492] width 214 height 15
click at [263, 493] on icon at bounding box center [266, 492] width 10 height 10
type input "**"
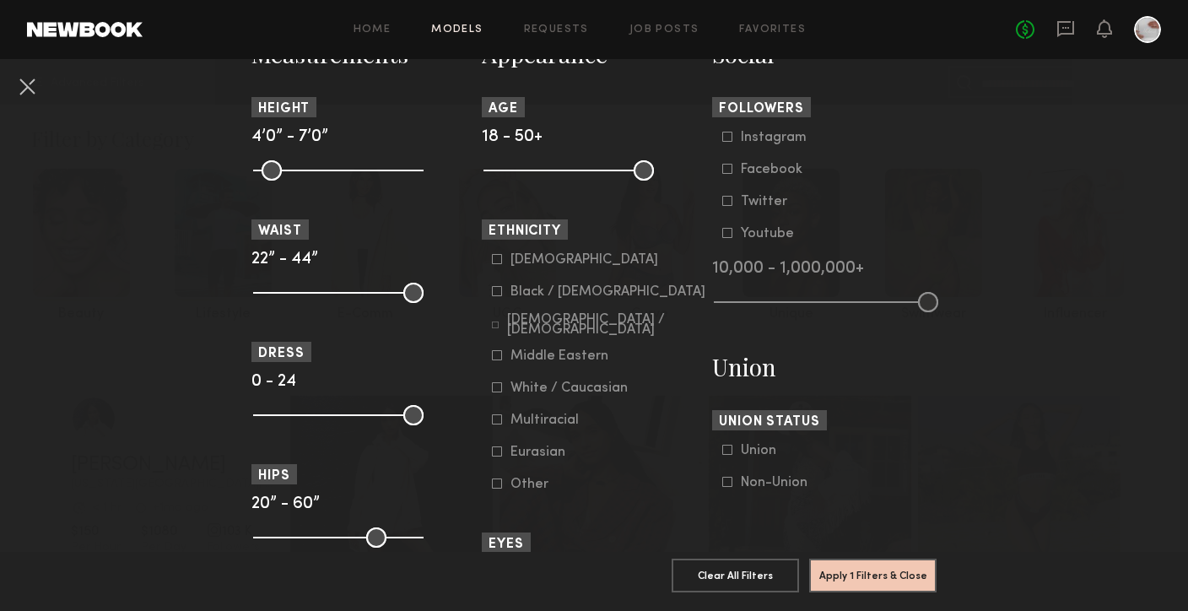
scroll to position [822, 0]
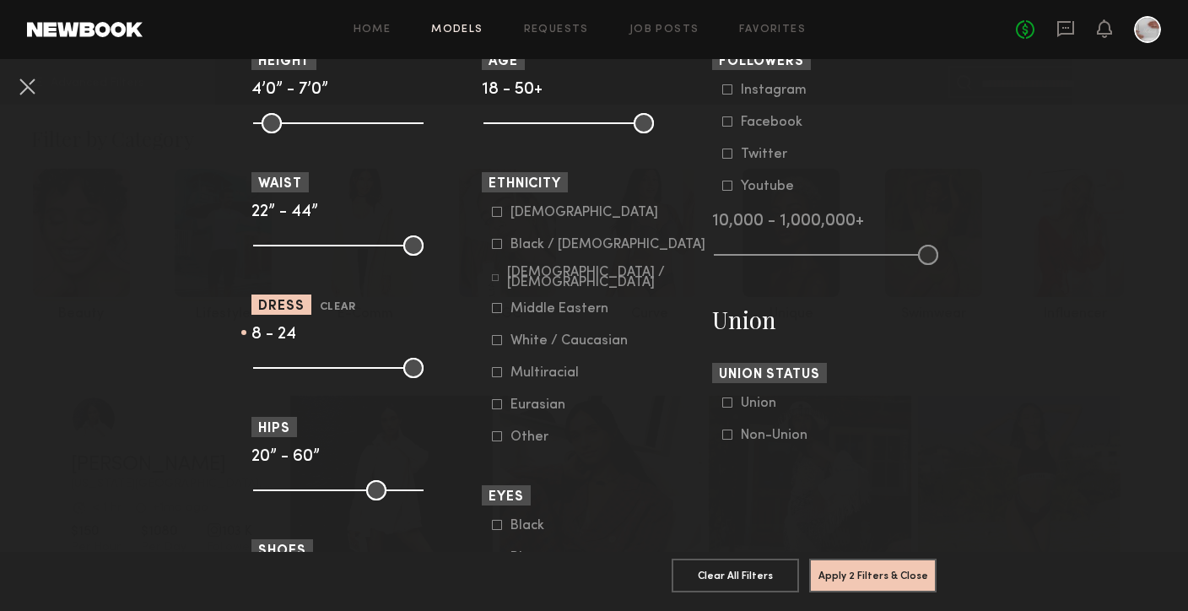
drag, startPoint x: 265, startPoint y: 367, endPoint x: 316, endPoint y: 373, distance: 51.8
type input "*"
click at [316, 373] on input "range" at bounding box center [338, 368] width 170 height 20
click at [845, 578] on button "Apply 2 Filters & Close" at bounding box center [872, 575] width 127 height 34
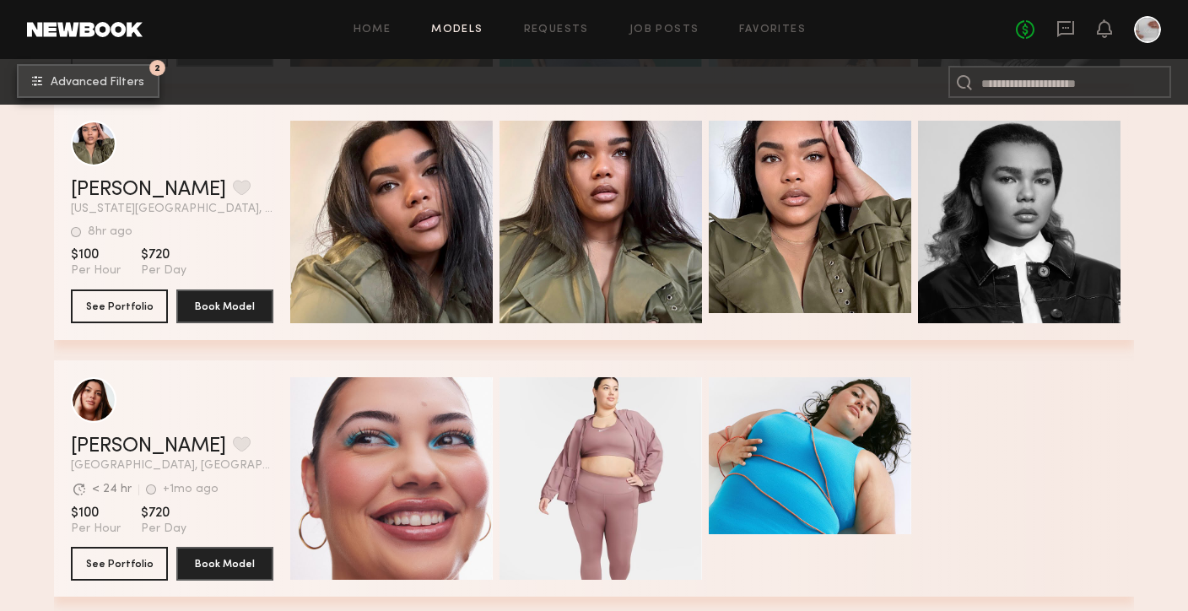
scroll to position [12599, 0]
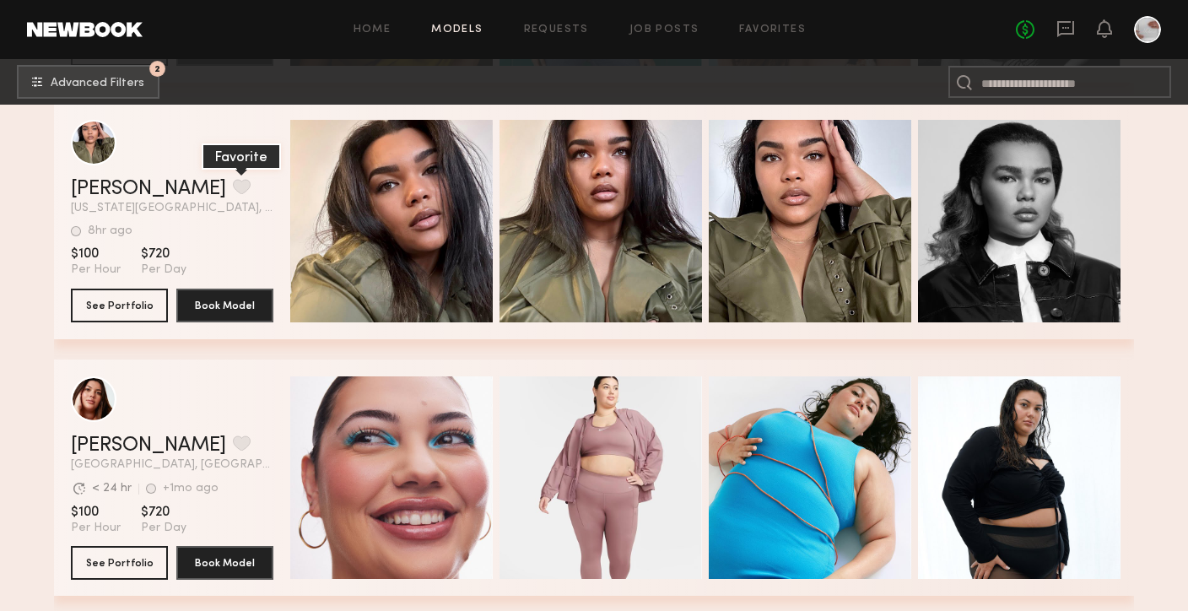
click at [233, 187] on button "grid" at bounding box center [242, 186] width 18 height 15
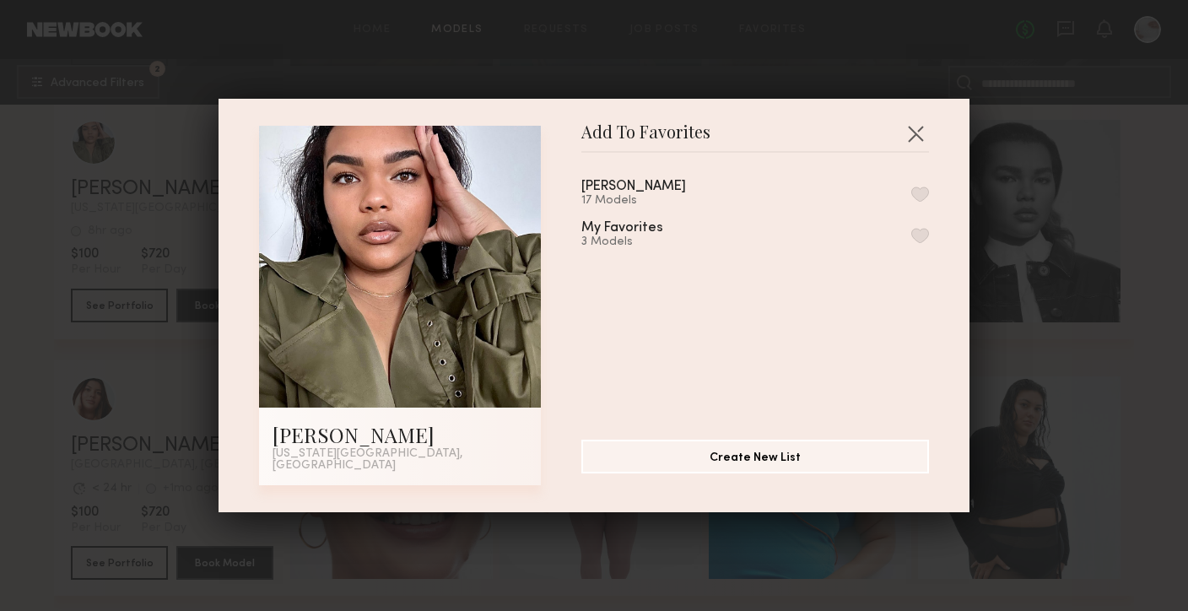
click at [920, 197] on button "button" at bounding box center [920, 193] width 18 height 15
click at [917, 145] on button "button" at bounding box center [915, 133] width 27 height 27
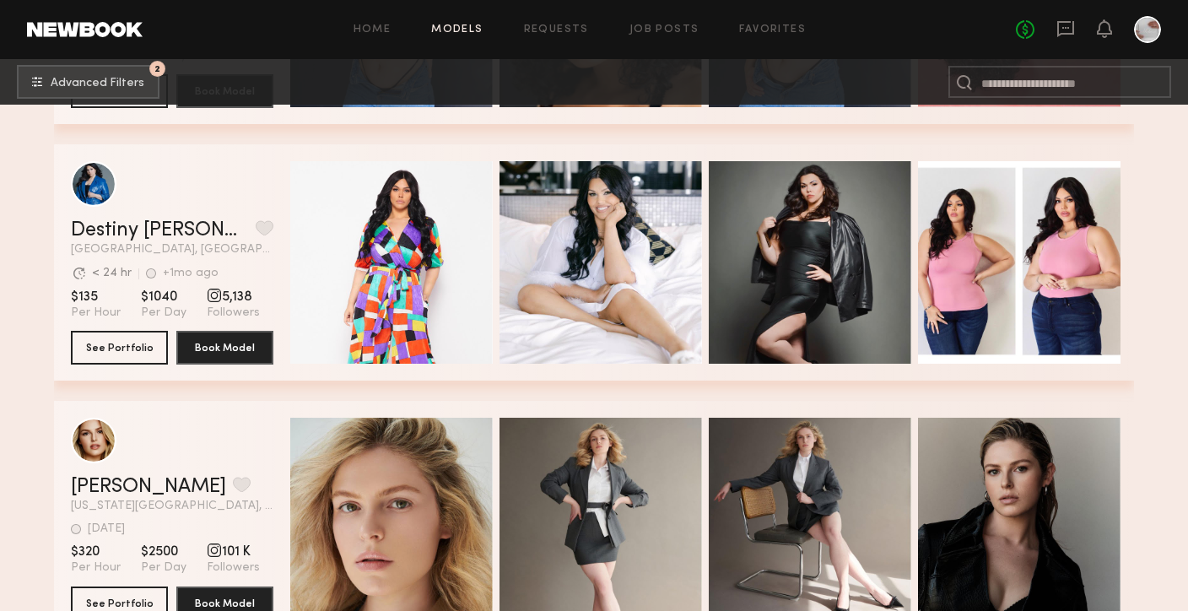
scroll to position [13621, 0]
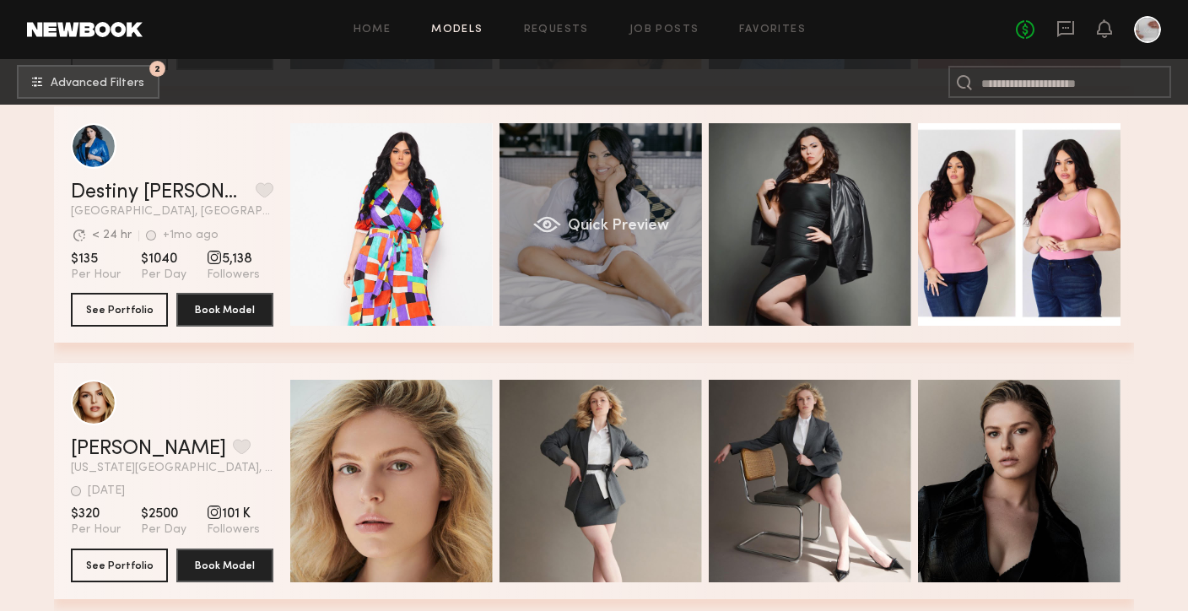
click at [657, 256] on div "Quick Preview" at bounding box center [600, 224] width 202 height 202
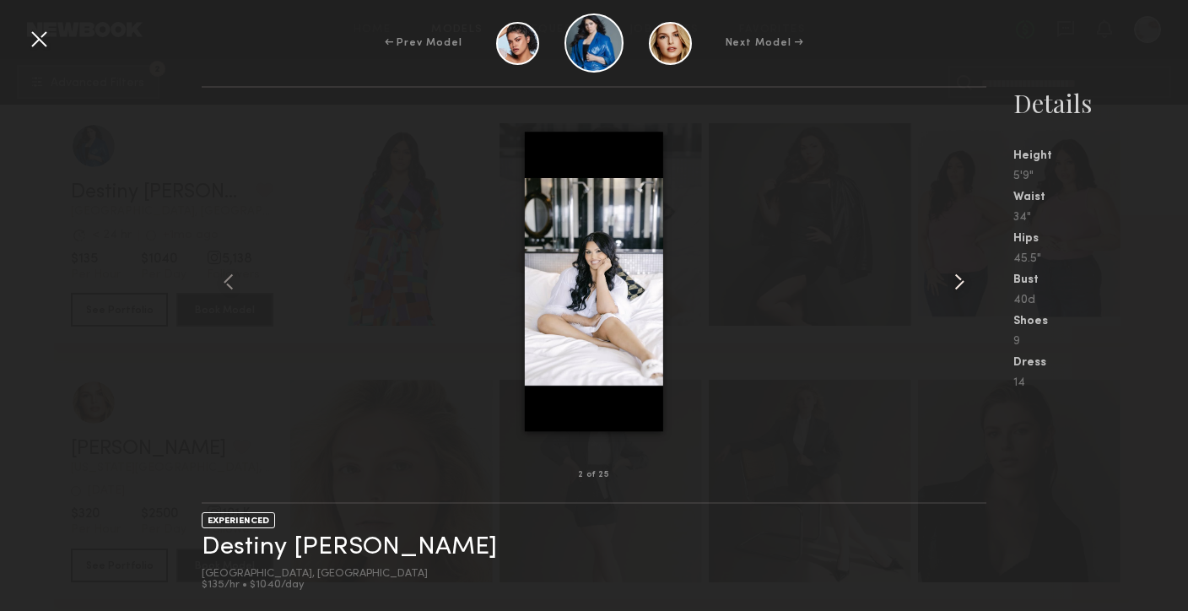
click at [958, 288] on common-icon at bounding box center [959, 281] width 27 height 27
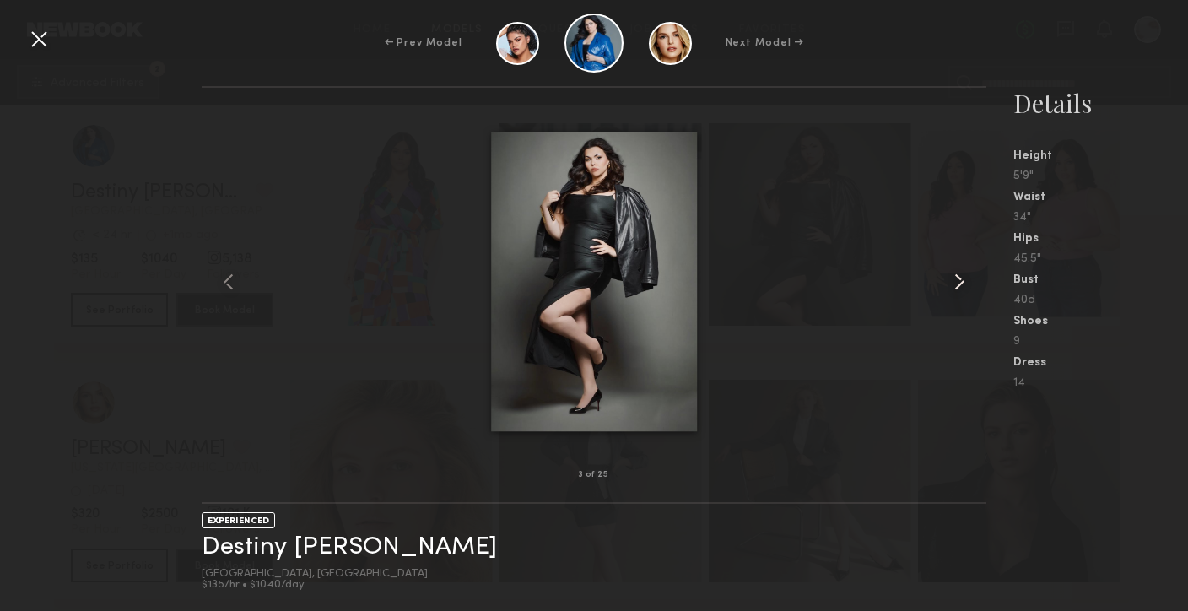
click at [958, 288] on common-icon at bounding box center [959, 281] width 27 height 27
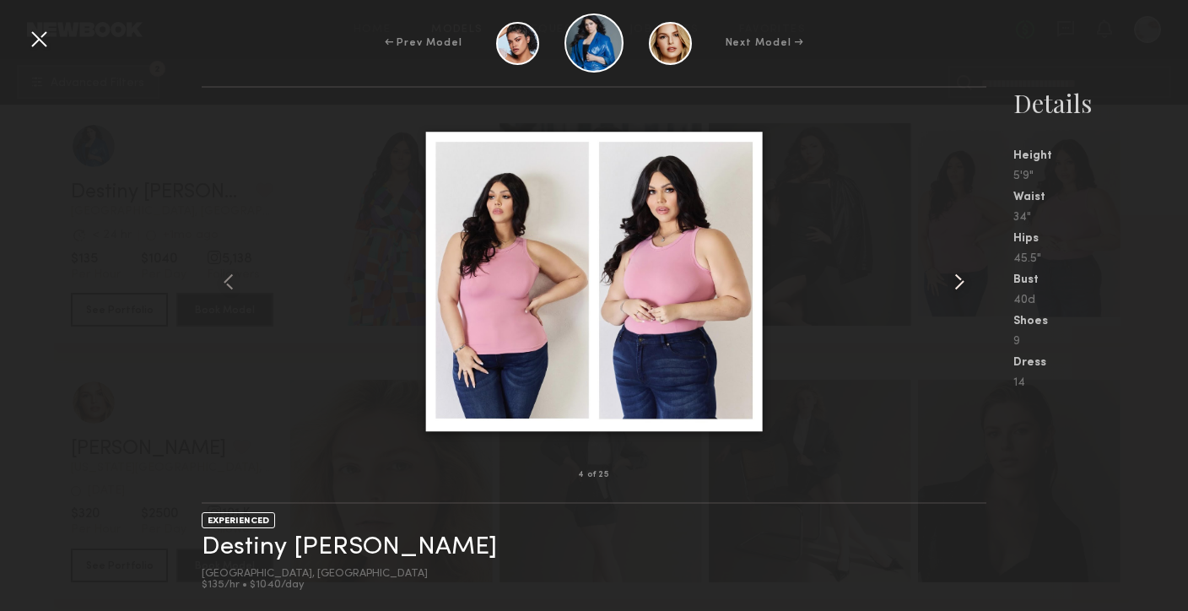
click at [958, 288] on common-icon at bounding box center [959, 281] width 27 height 27
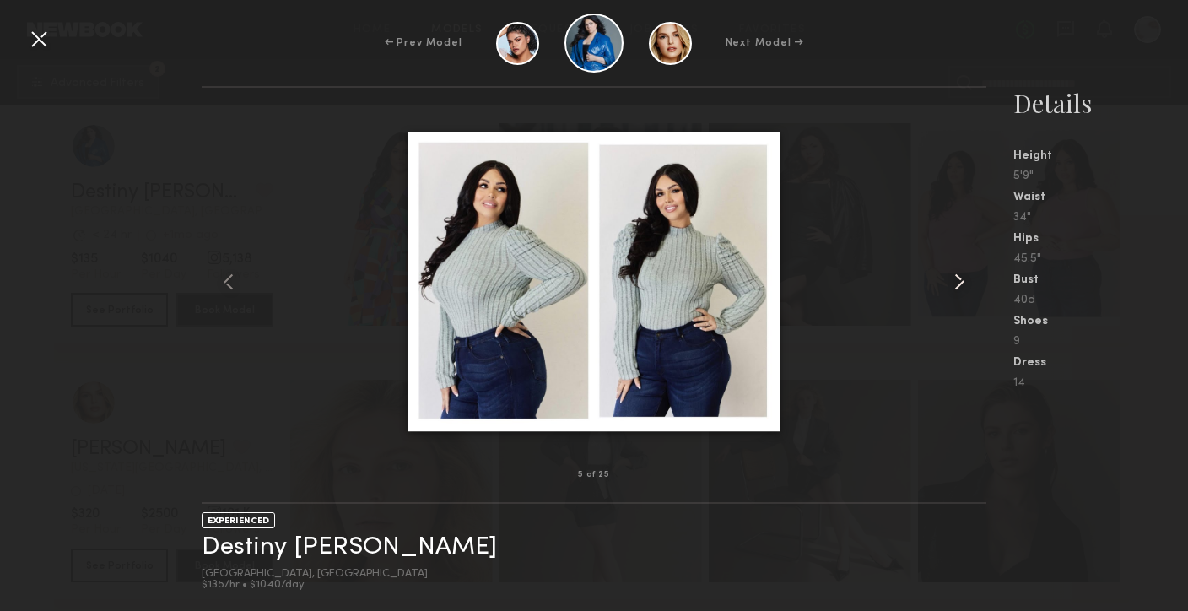
click at [958, 288] on common-icon at bounding box center [959, 281] width 27 height 27
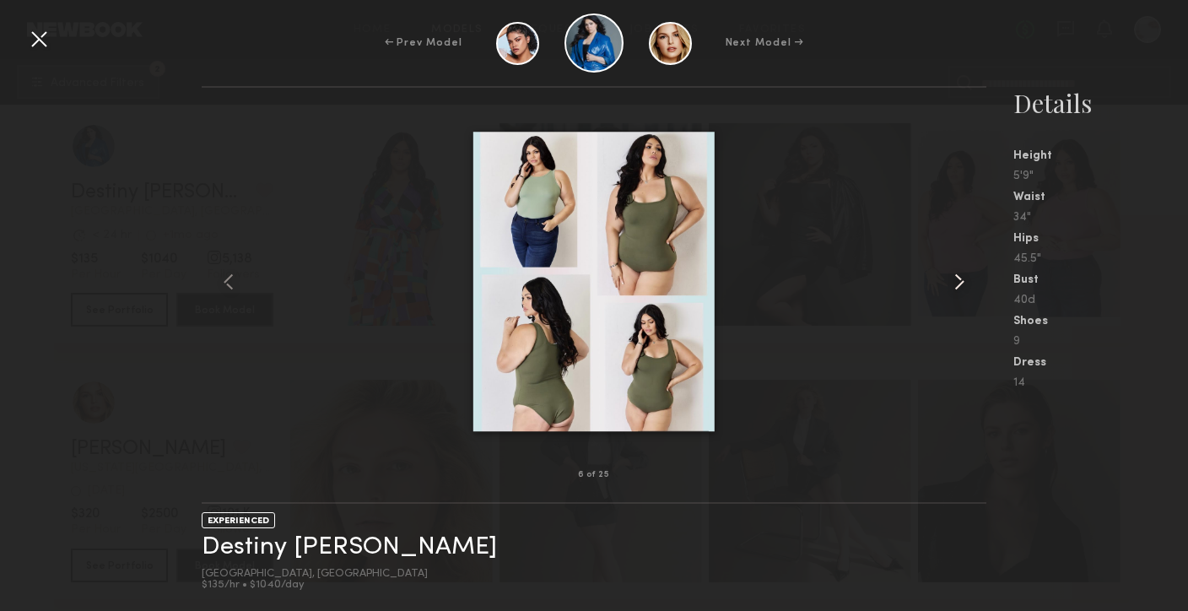
click at [958, 288] on common-icon at bounding box center [959, 281] width 27 height 27
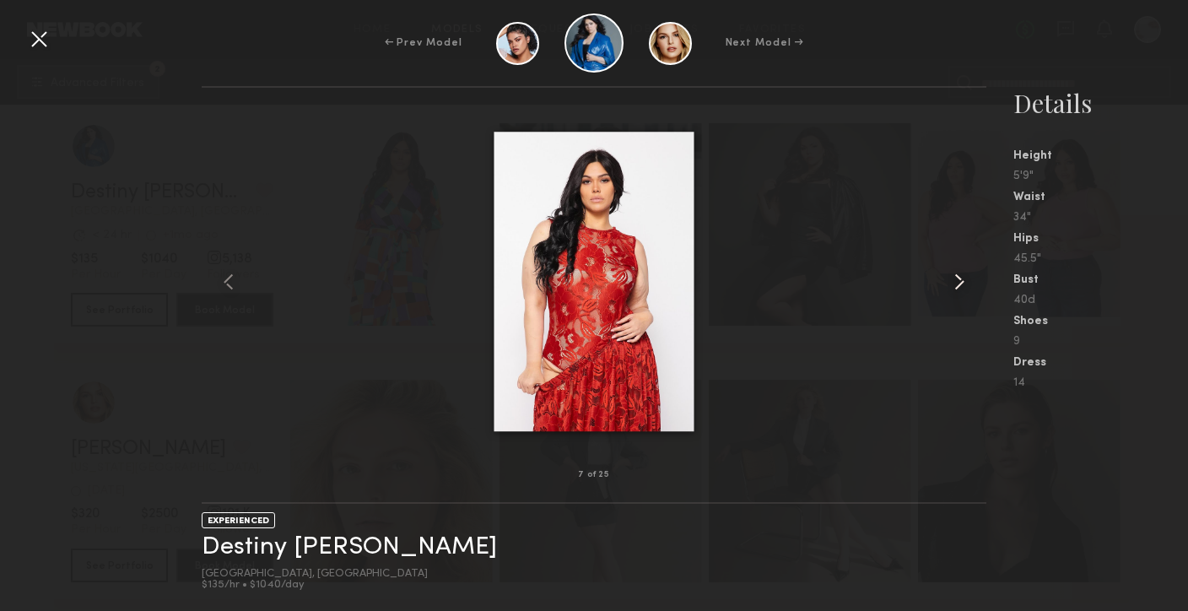
click at [958, 288] on common-icon at bounding box center [959, 281] width 27 height 27
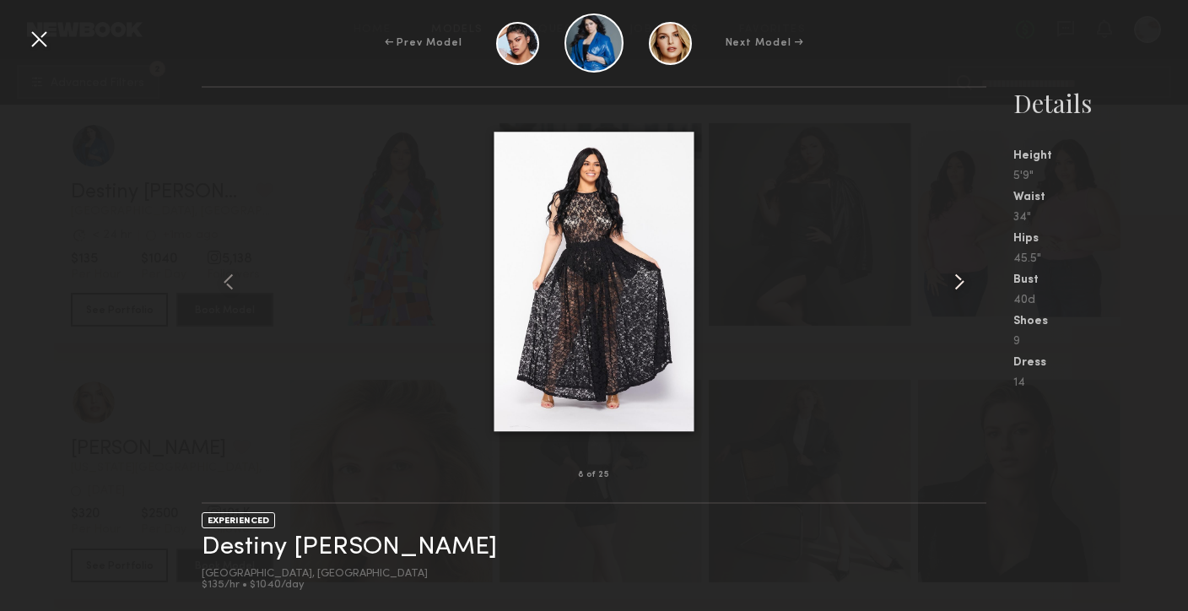
click at [958, 289] on common-icon at bounding box center [959, 281] width 27 height 27
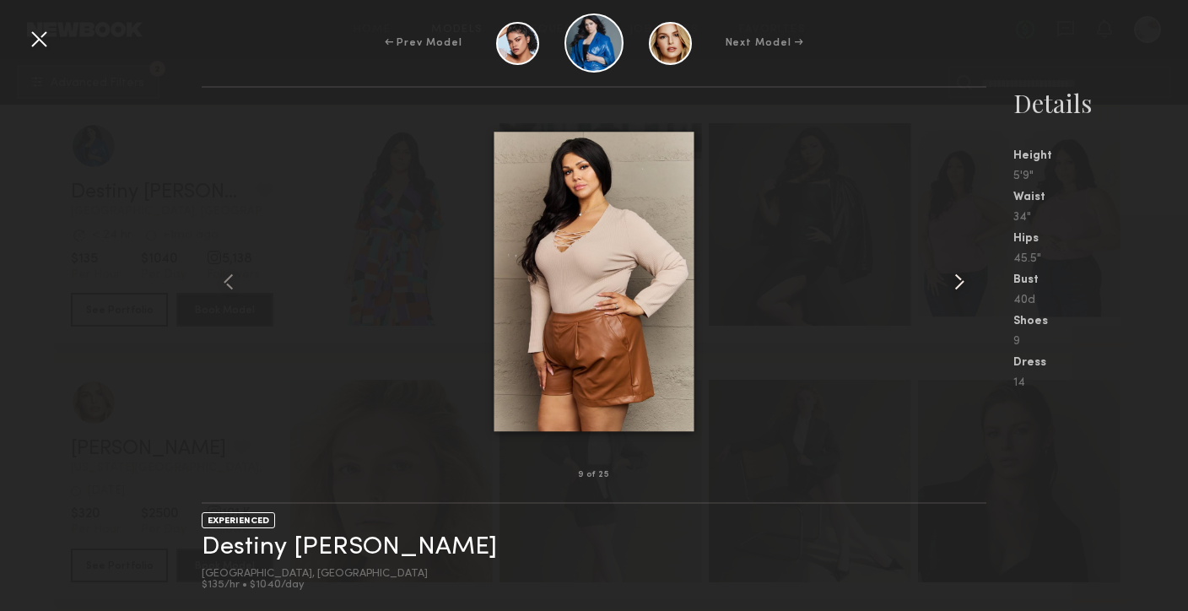
click at [958, 289] on common-icon at bounding box center [959, 281] width 27 height 27
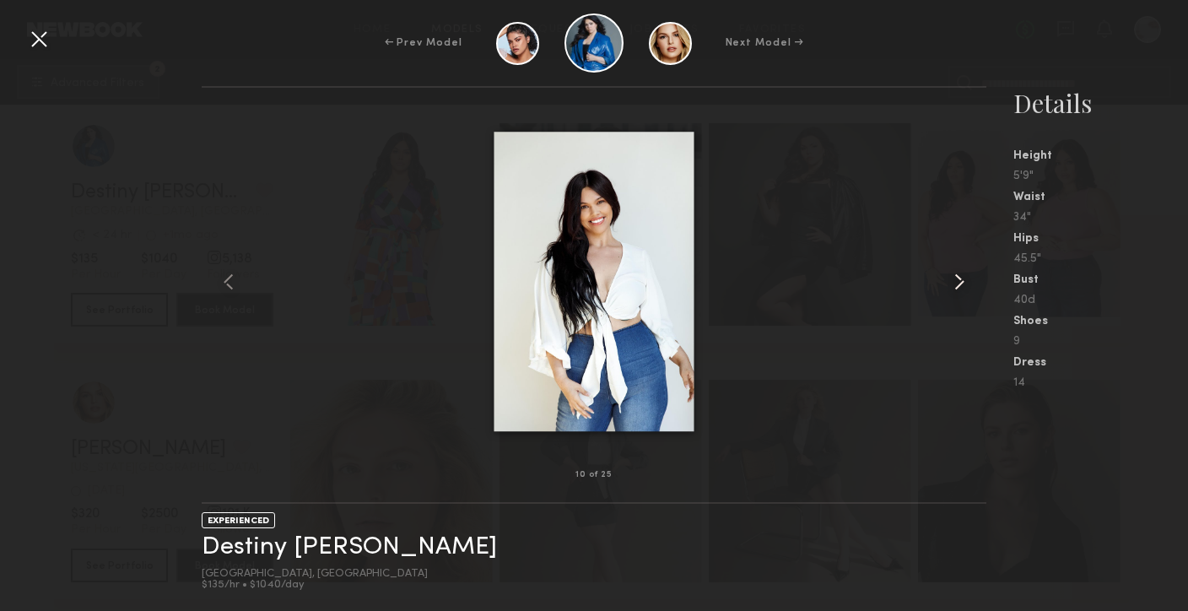
click at [959, 289] on common-icon at bounding box center [959, 281] width 27 height 27
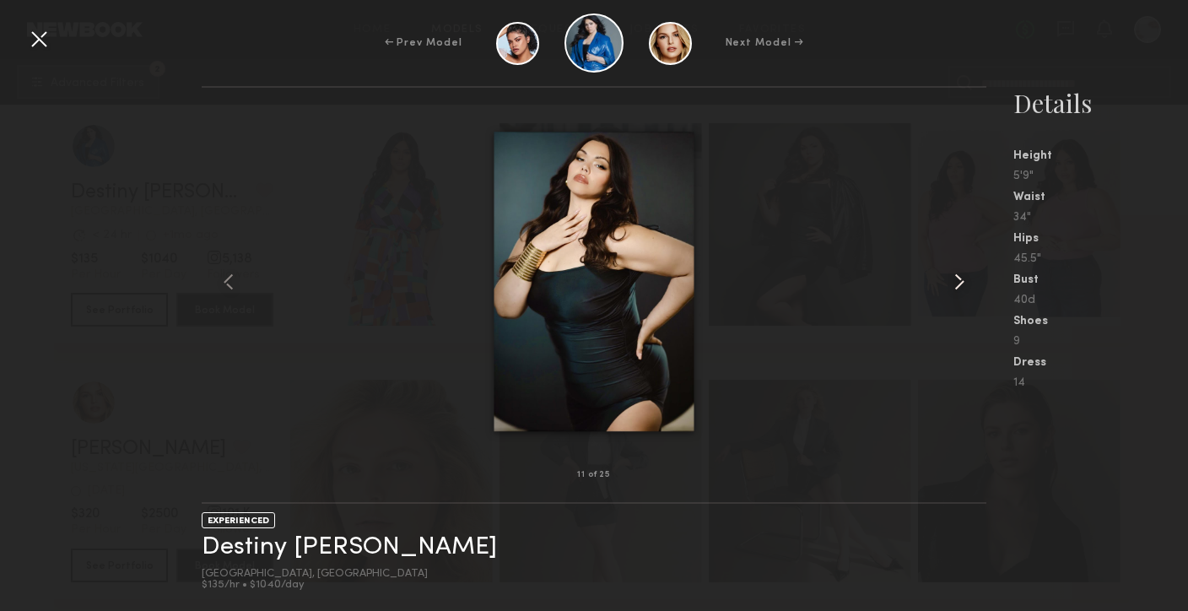
click at [959, 289] on common-icon at bounding box center [959, 281] width 27 height 27
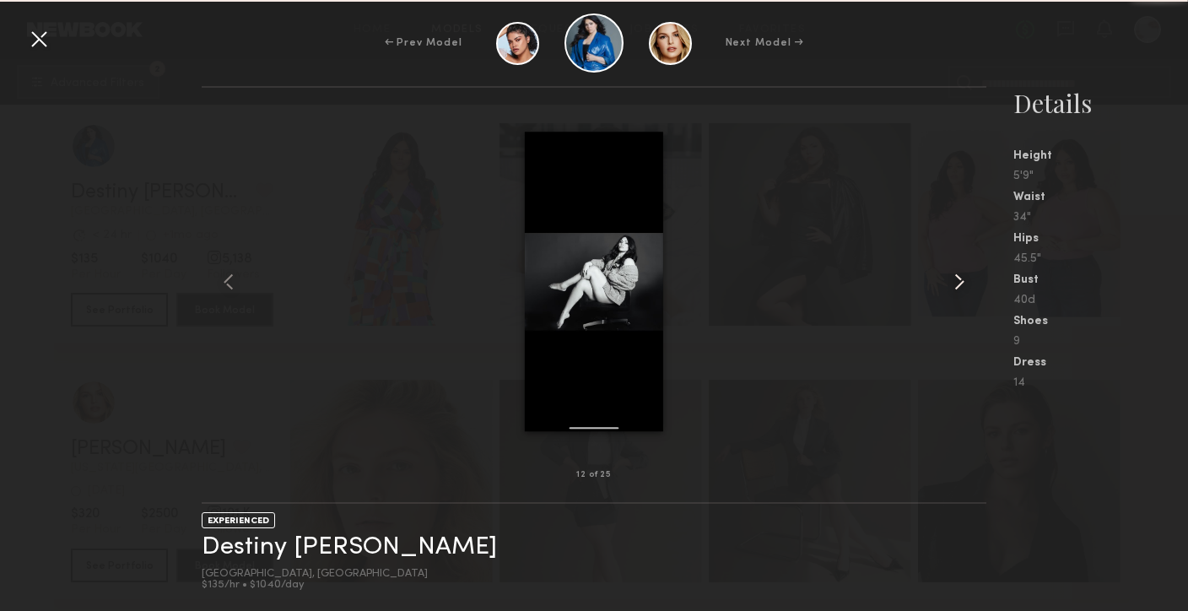
click at [959, 289] on common-icon at bounding box center [959, 281] width 27 height 27
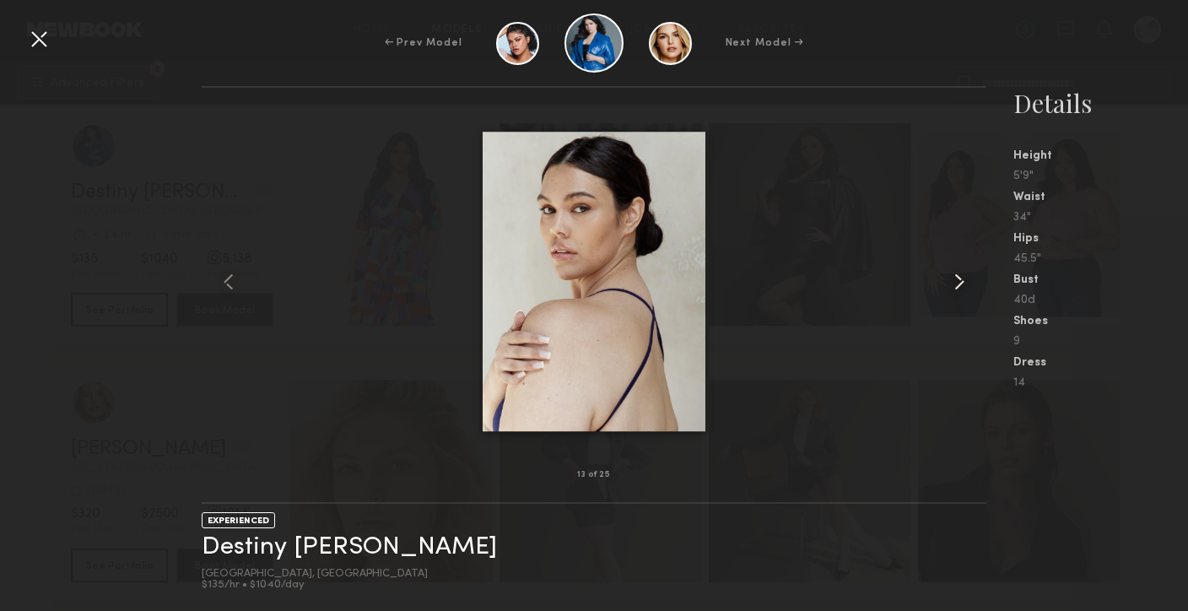
click at [959, 289] on common-icon at bounding box center [959, 281] width 27 height 27
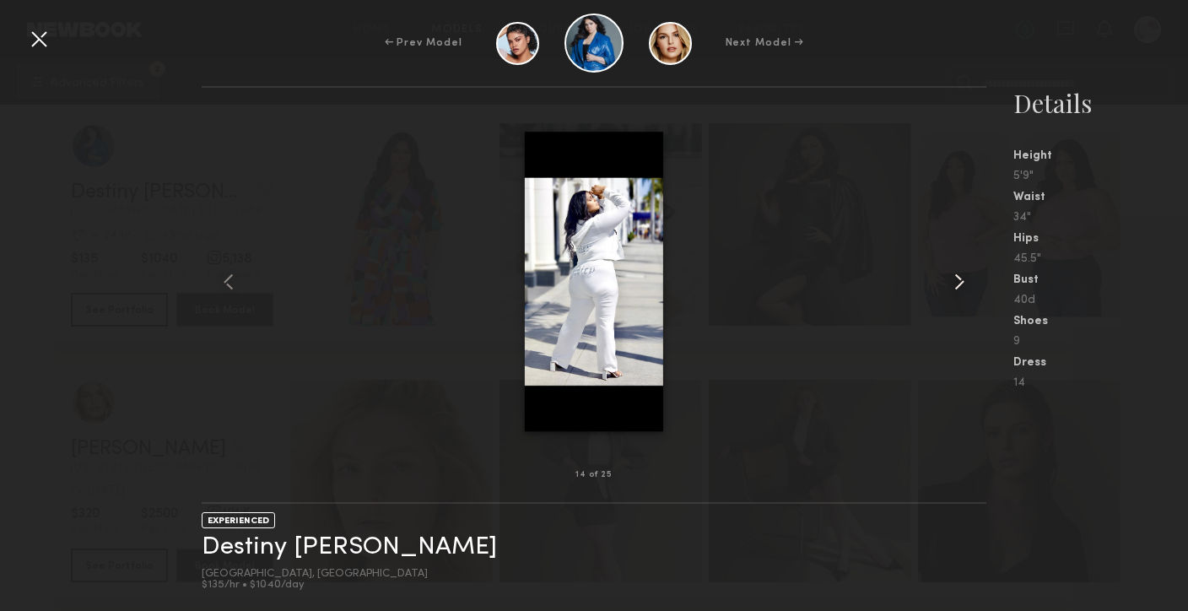
click at [959, 290] on common-icon at bounding box center [959, 281] width 27 height 27
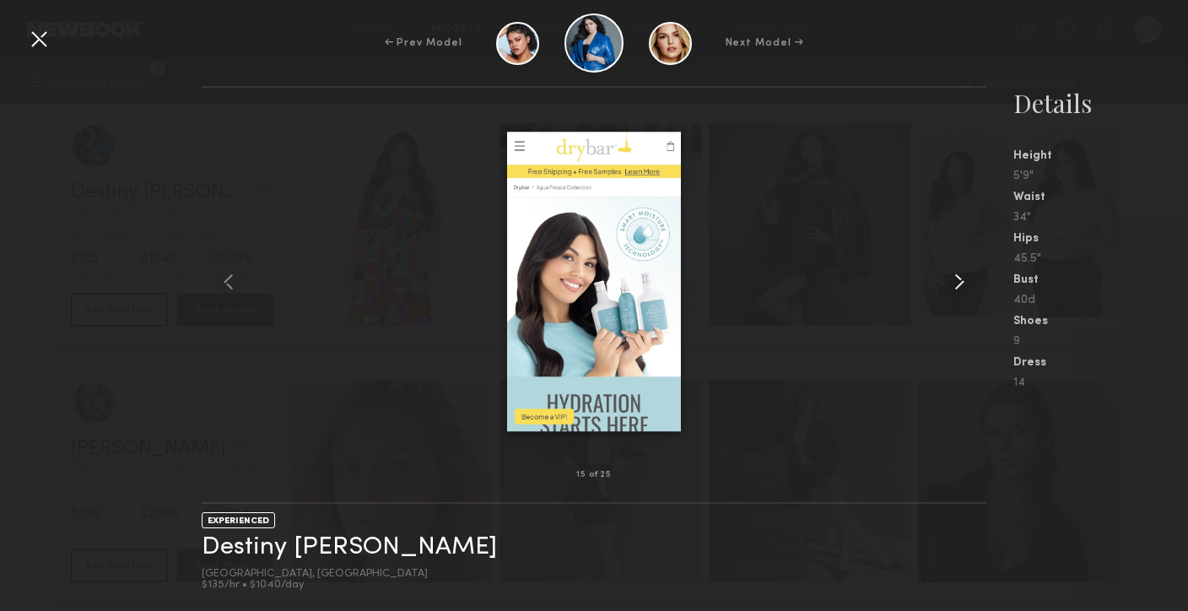
click at [959, 290] on common-icon at bounding box center [959, 281] width 27 height 27
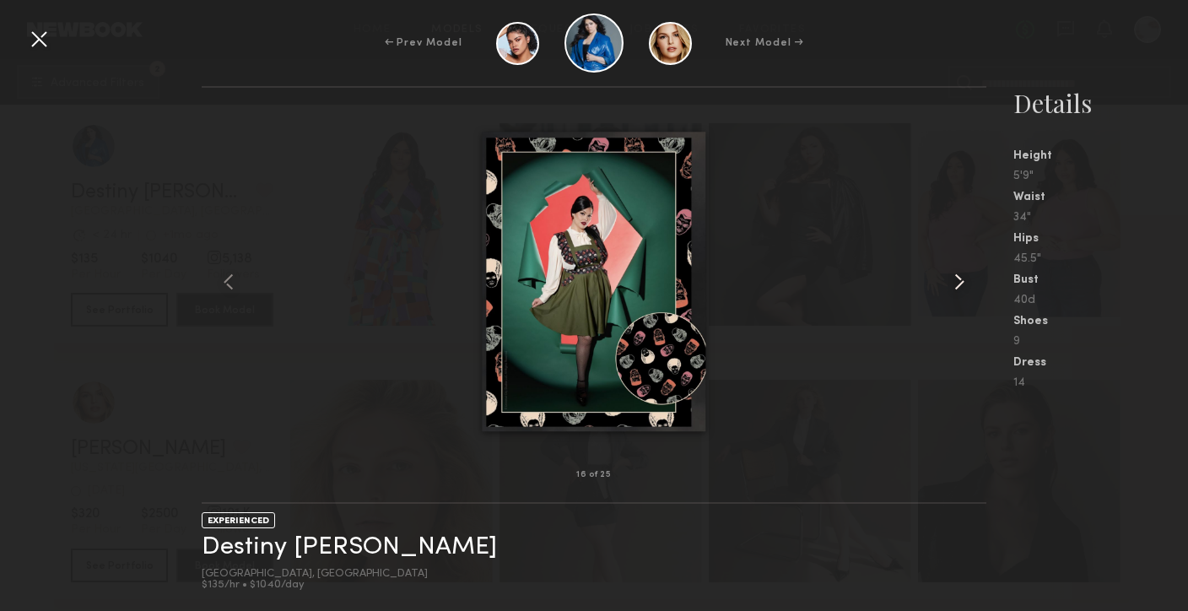
click at [959, 290] on common-icon at bounding box center [959, 281] width 27 height 27
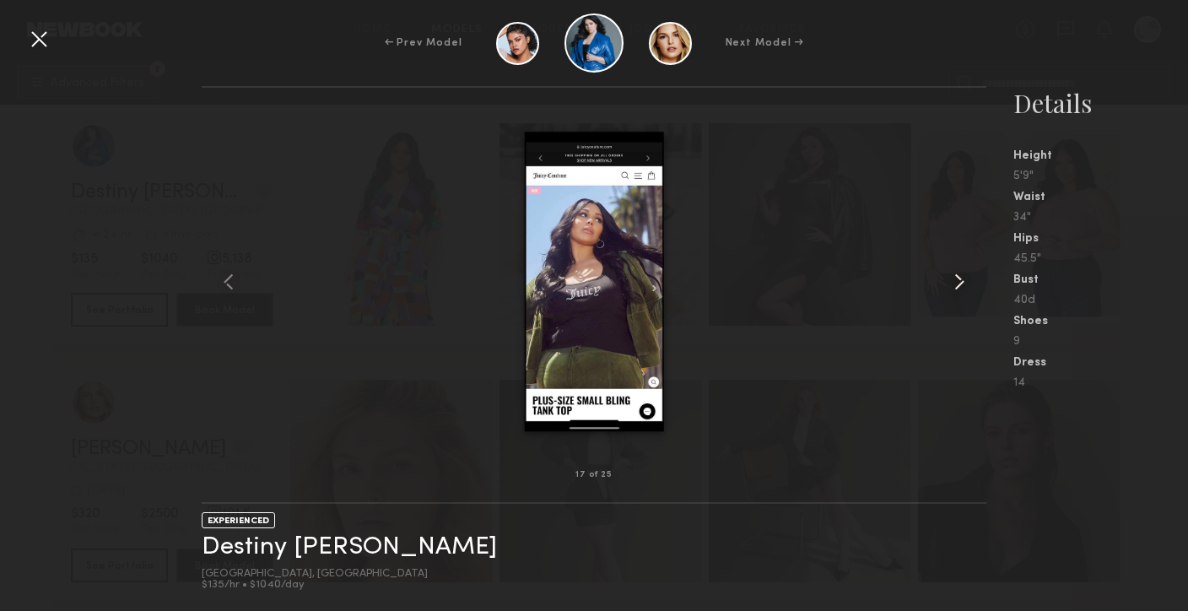
click at [959, 291] on common-icon at bounding box center [959, 281] width 27 height 27
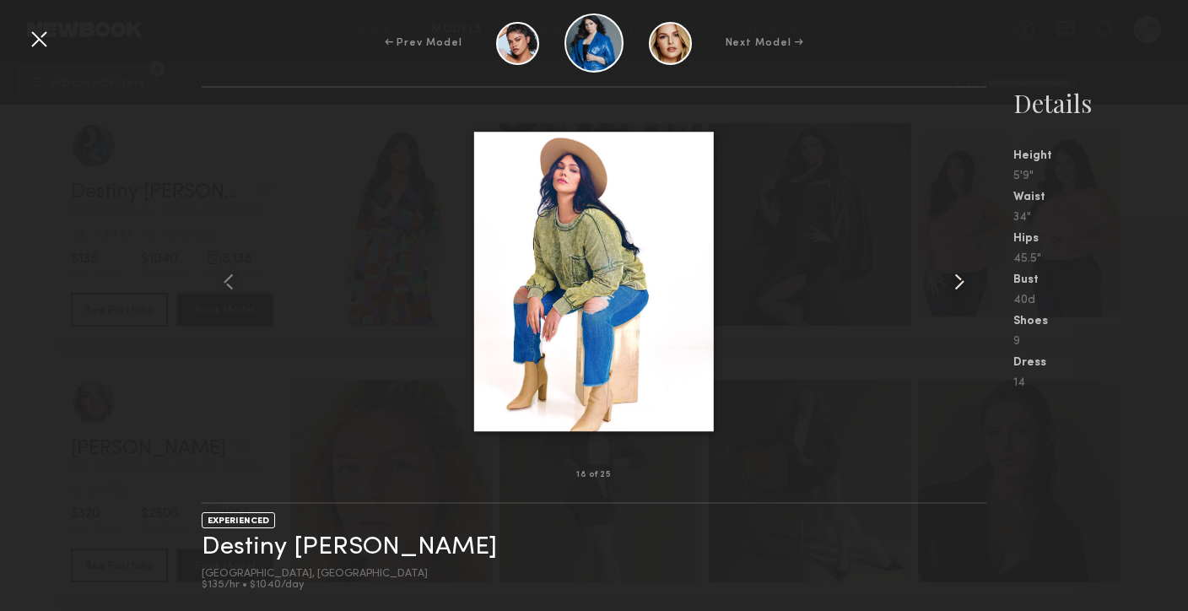
click at [959, 291] on common-icon at bounding box center [959, 281] width 27 height 27
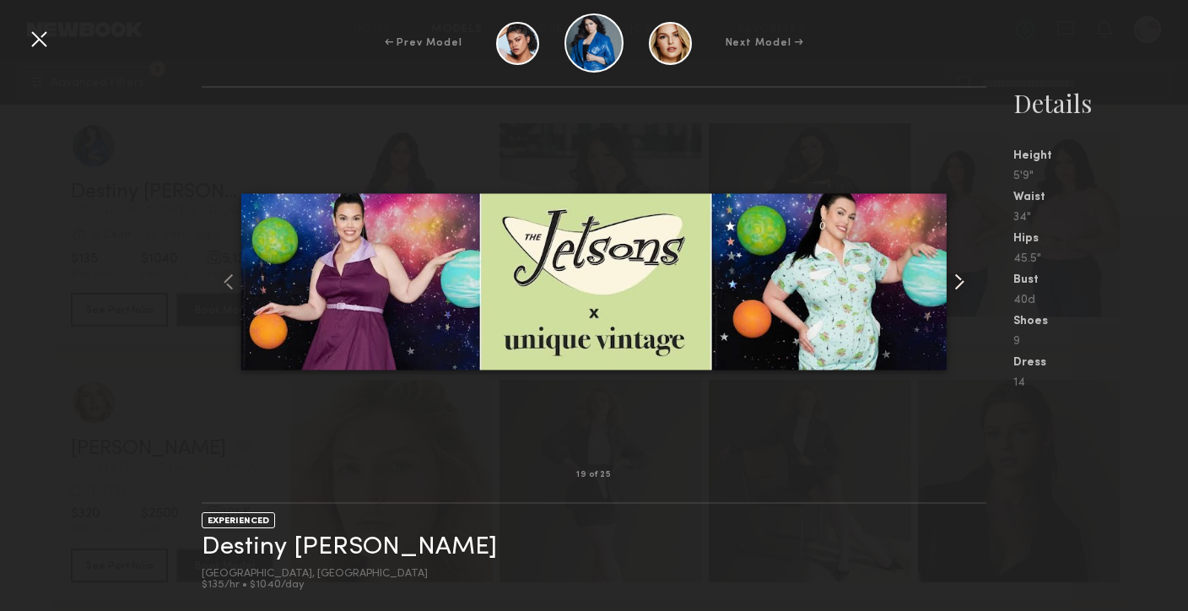
click at [960, 288] on common-icon at bounding box center [959, 281] width 27 height 27
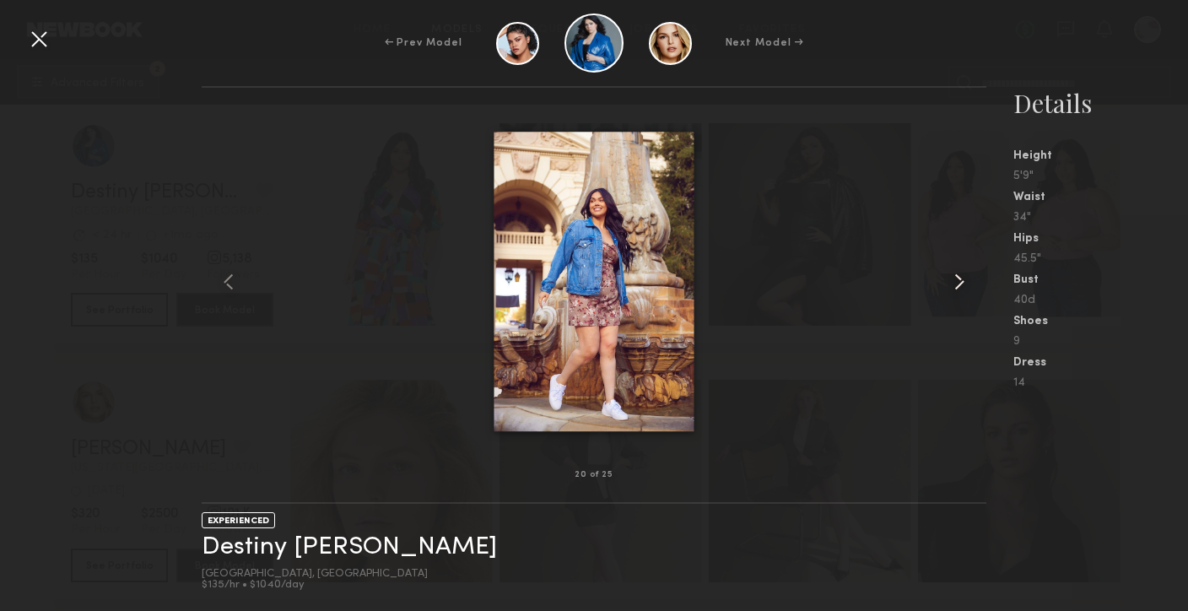
click at [960, 288] on common-icon at bounding box center [959, 281] width 27 height 27
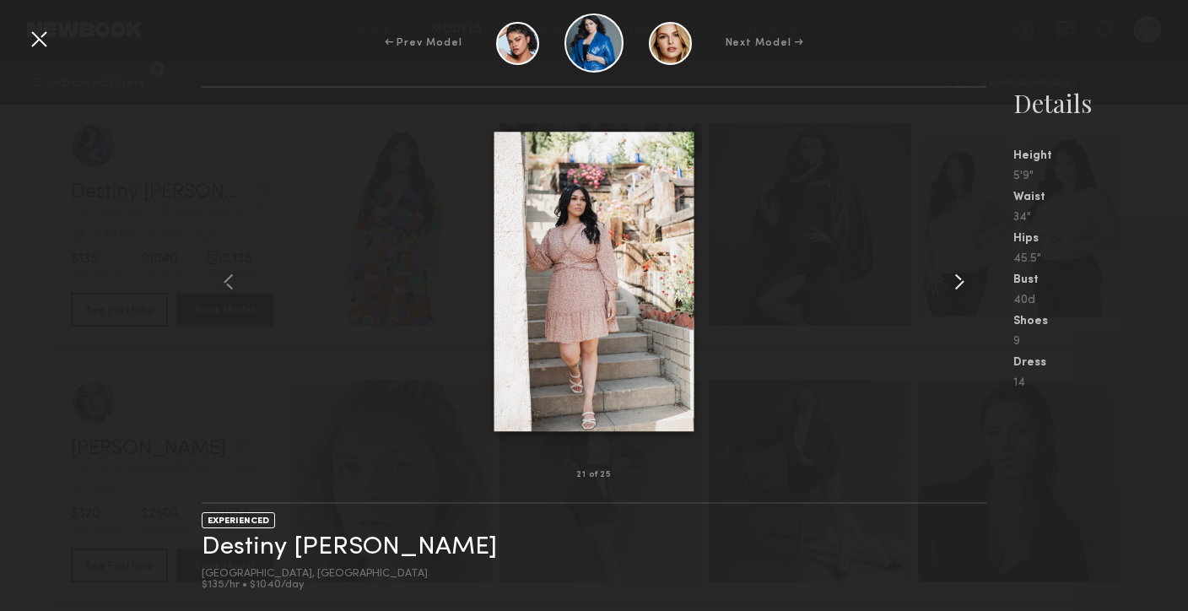
click at [960, 289] on common-icon at bounding box center [959, 281] width 27 height 27
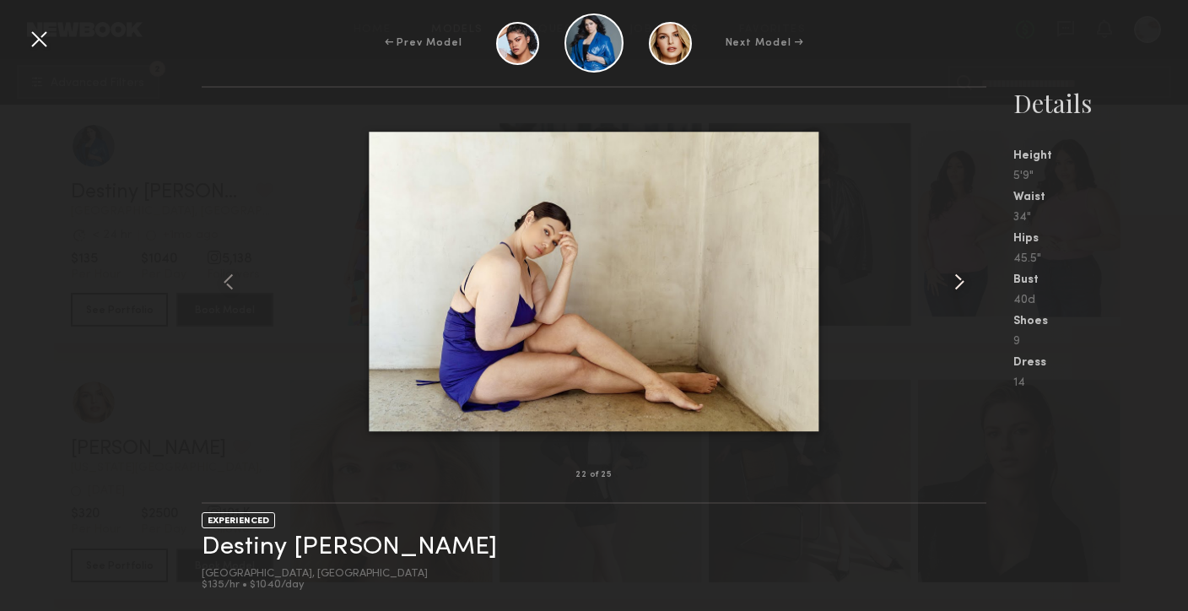
click at [960, 290] on common-icon at bounding box center [959, 281] width 27 height 27
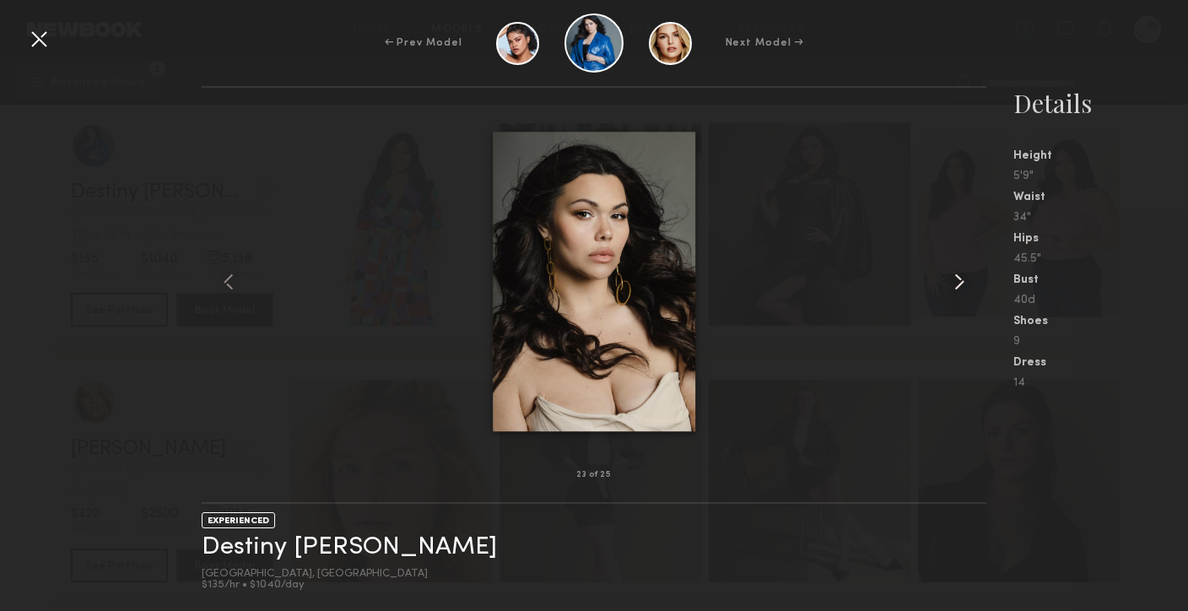
click at [960, 290] on common-icon at bounding box center [959, 281] width 27 height 27
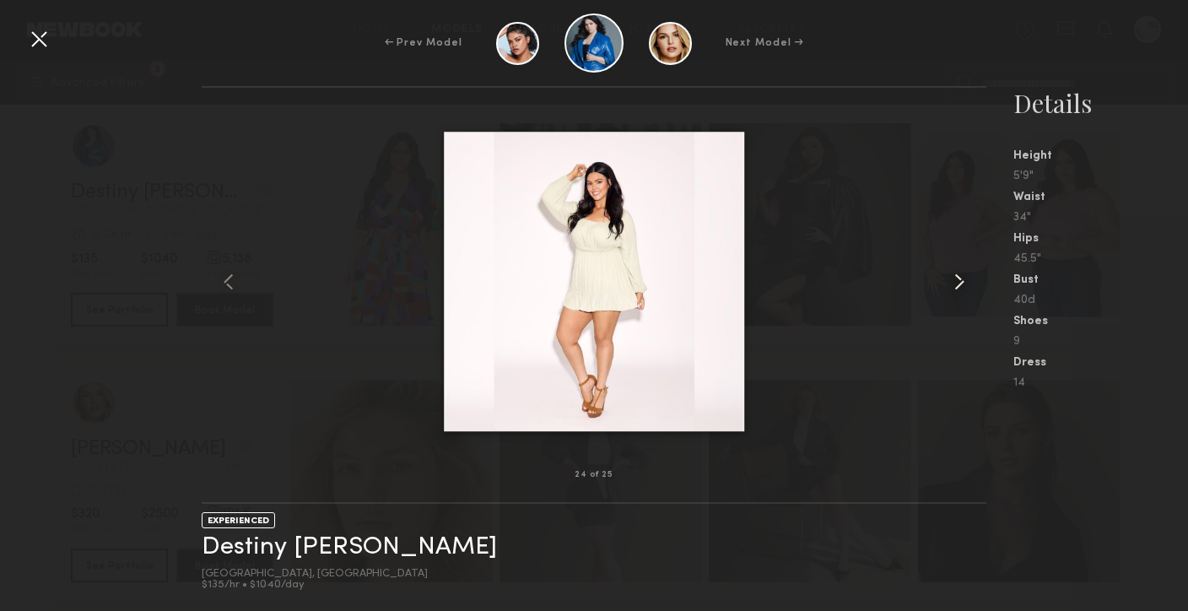
click at [960, 290] on common-icon at bounding box center [959, 281] width 27 height 27
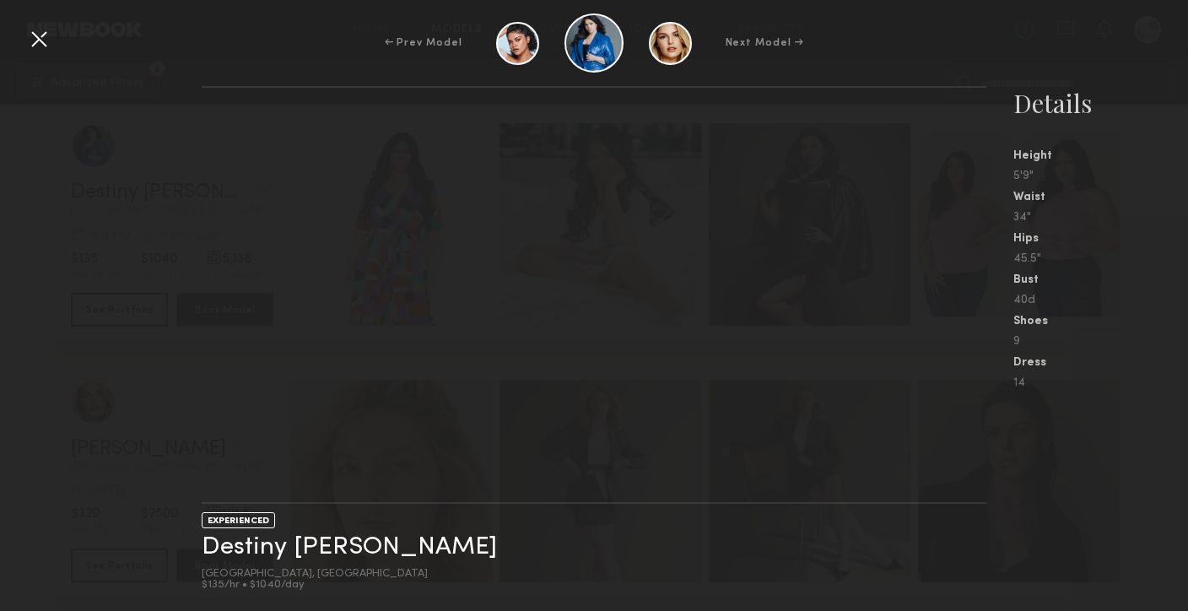
click at [1146, 283] on div "Bust" at bounding box center [1100, 280] width 175 height 12
click at [51, 37] on div at bounding box center [38, 38] width 27 height 27
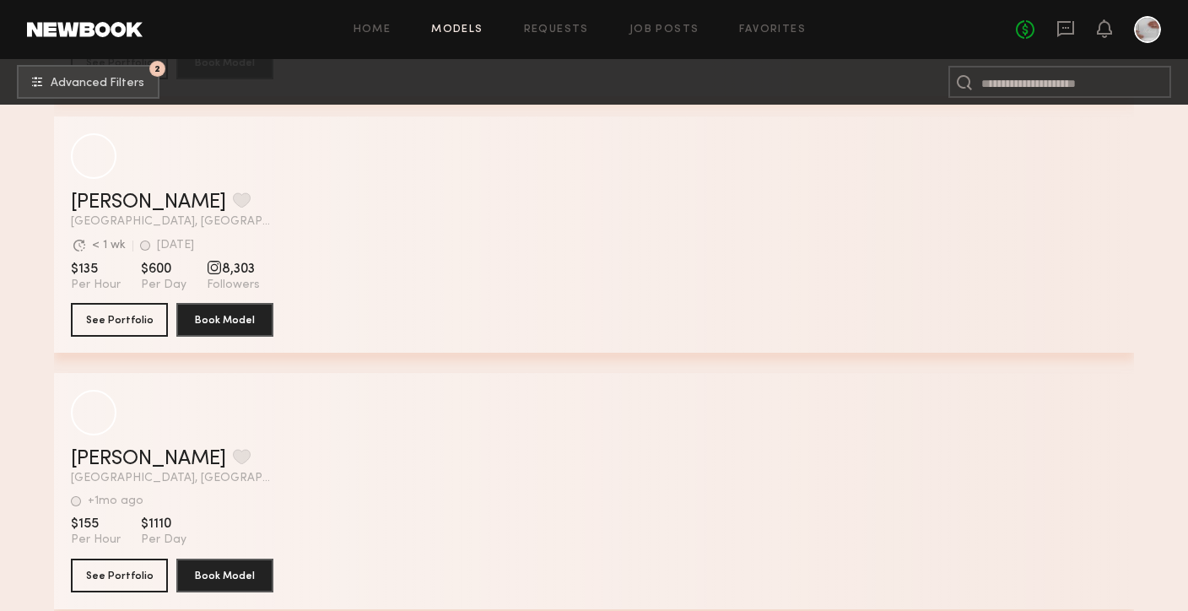
scroll to position [19766, 0]
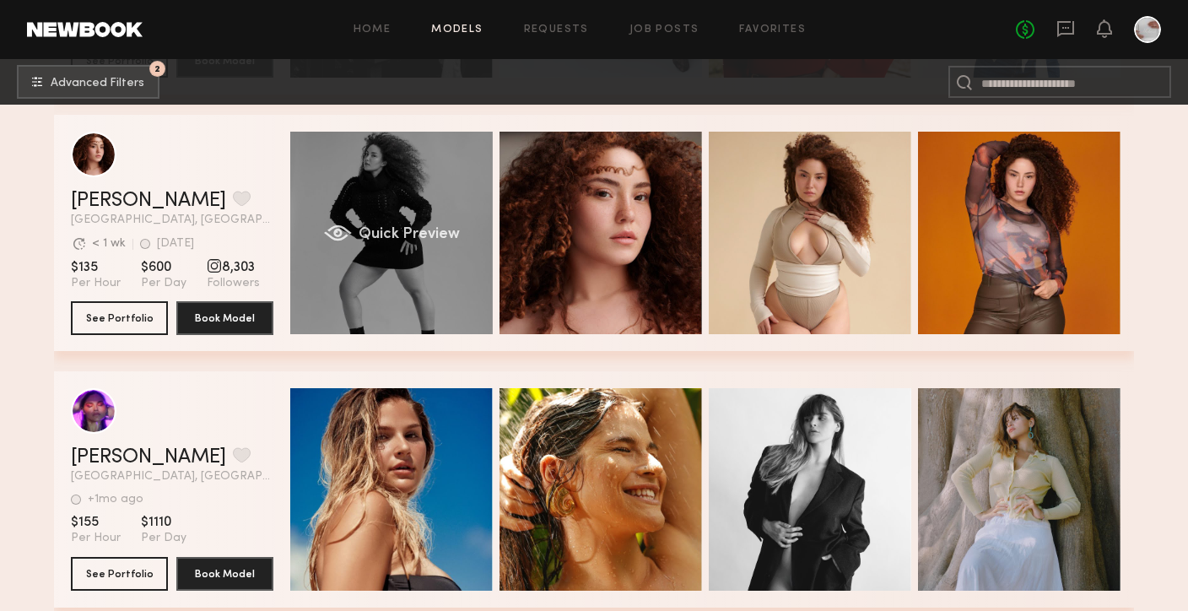
click at [368, 298] on div "Quick Preview" at bounding box center [391, 233] width 202 height 202
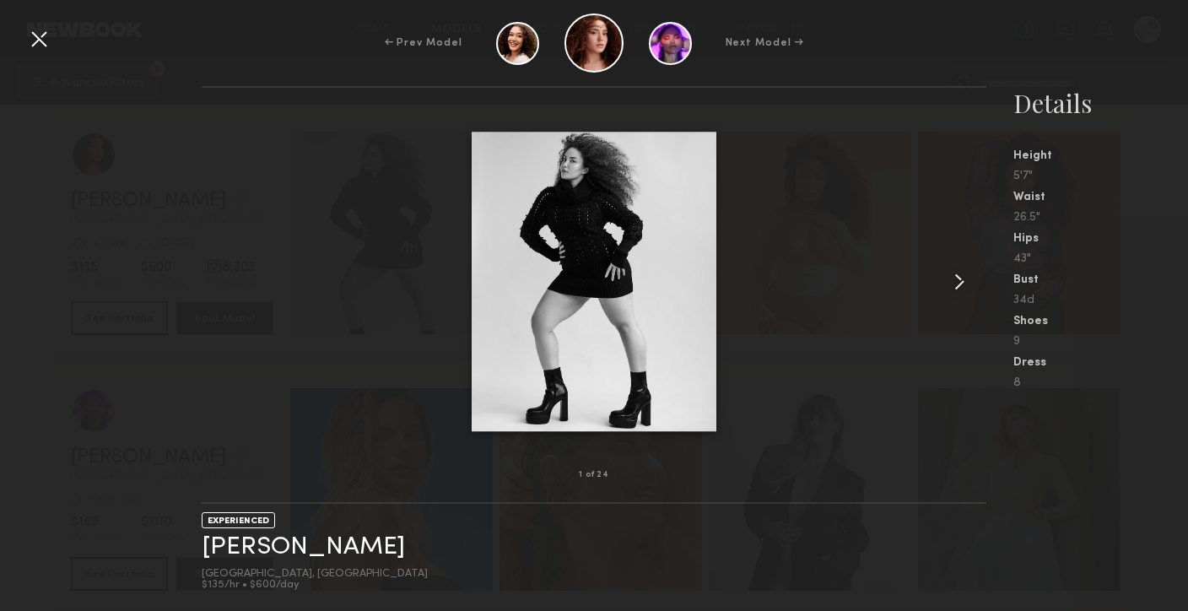
click at [956, 287] on common-icon at bounding box center [959, 281] width 27 height 27
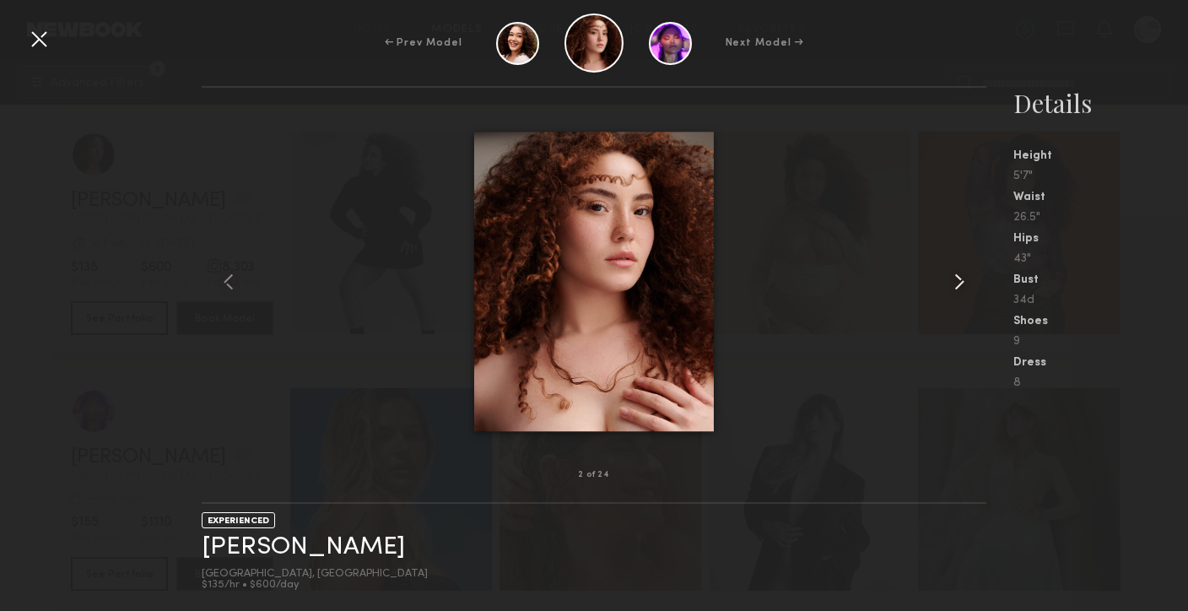
click at [957, 287] on common-icon at bounding box center [959, 281] width 27 height 27
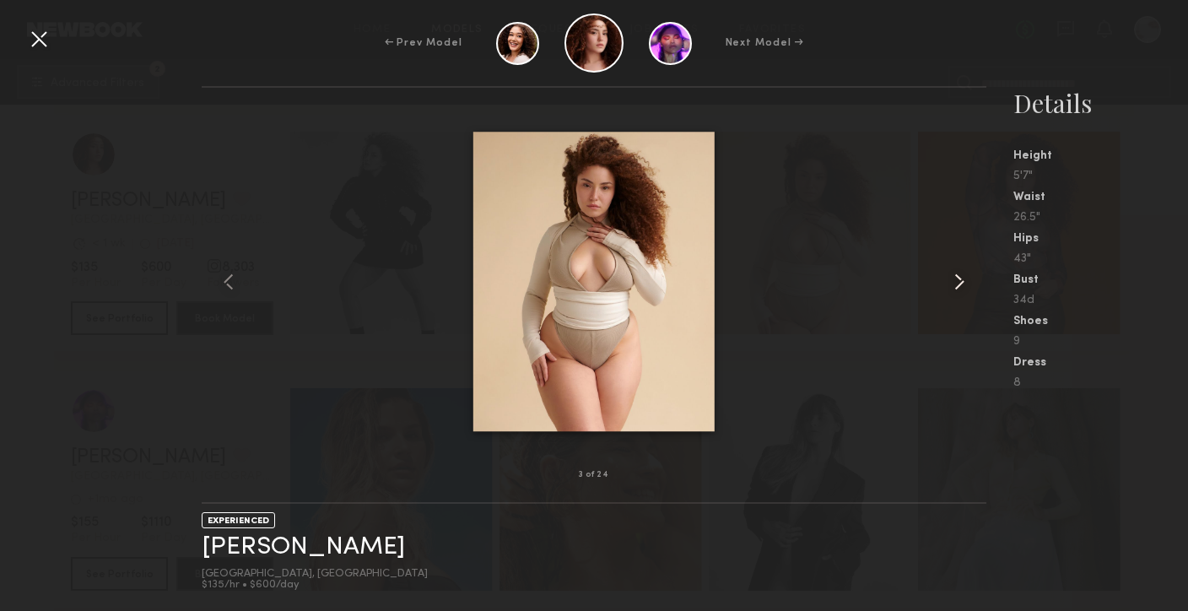
click at [957, 287] on common-icon at bounding box center [959, 281] width 27 height 27
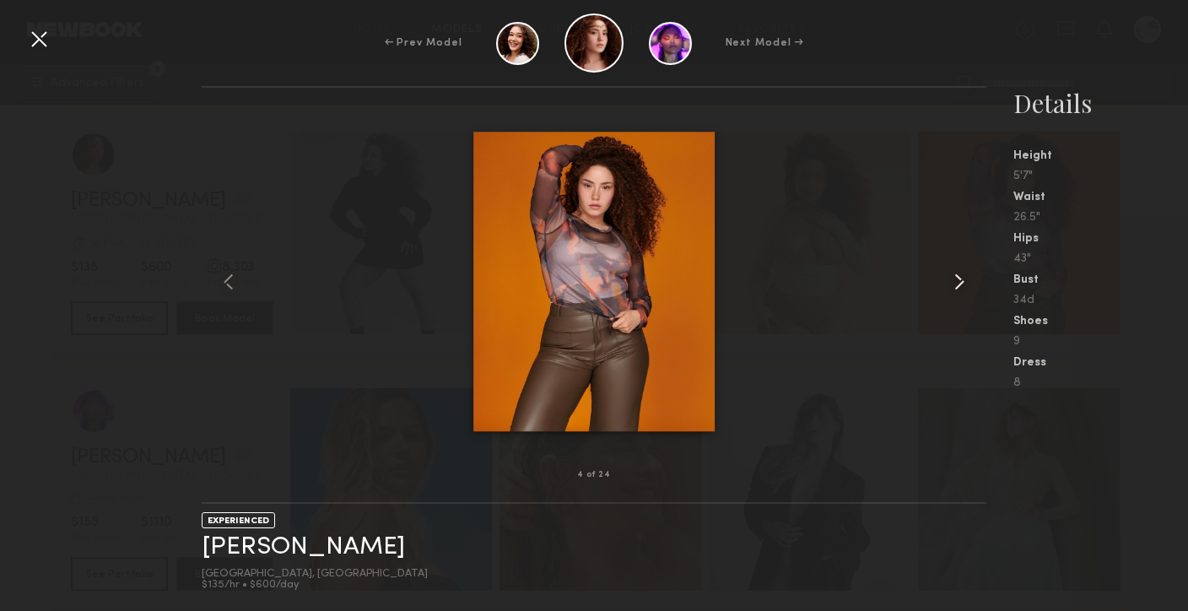
click at [957, 287] on common-icon at bounding box center [959, 281] width 27 height 27
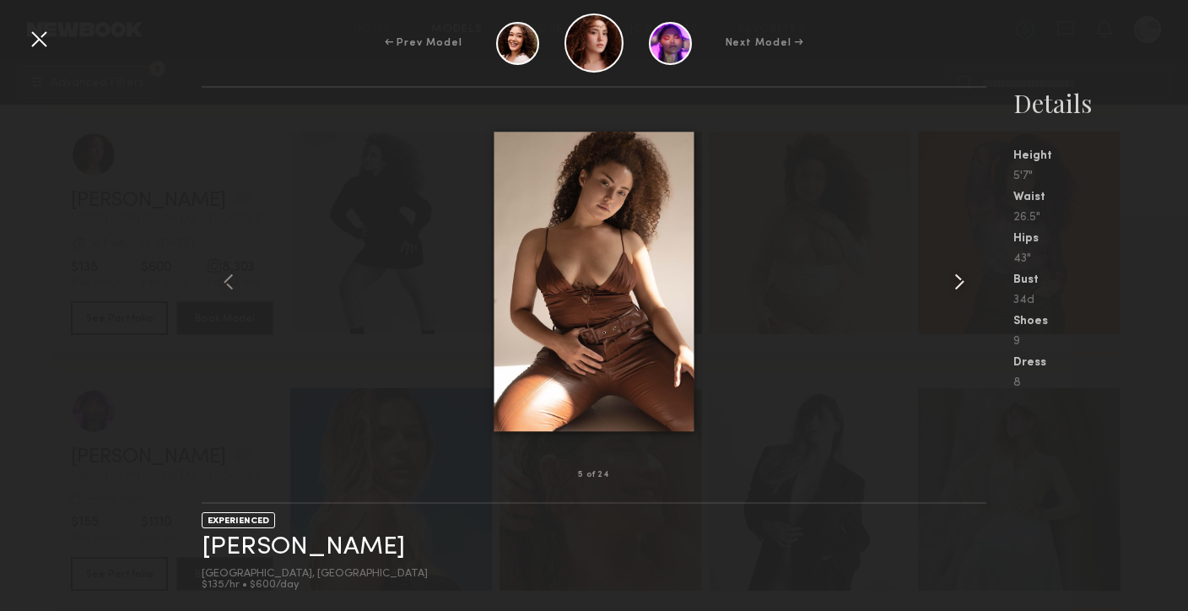
click at [957, 287] on common-icon at bounding box center [959, 281] width 27 height 27
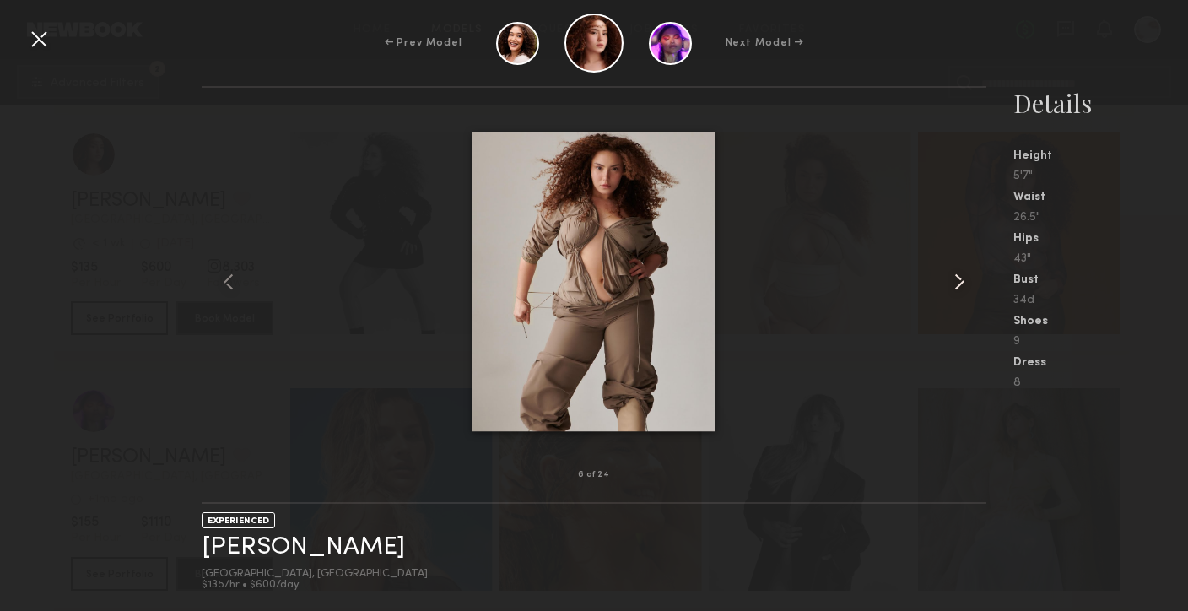
click at [957, 287] on common-icon at bounding box center [959, 281] width 27 height 27
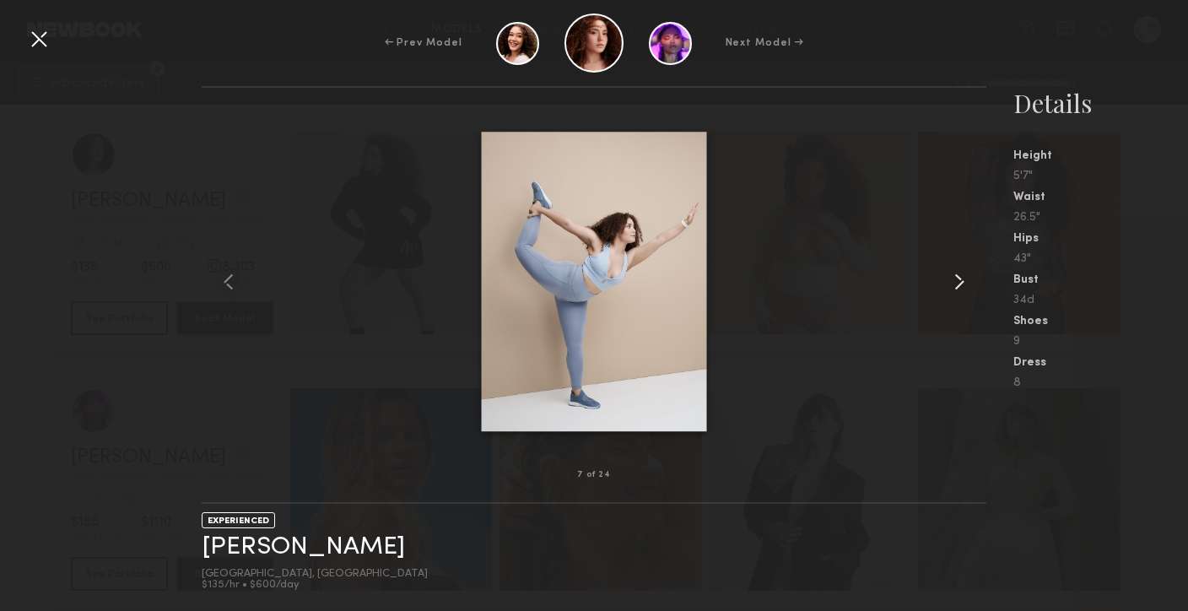
click at [957, 287] on common-icon at bounding box center [959, 281] width 27 height 27
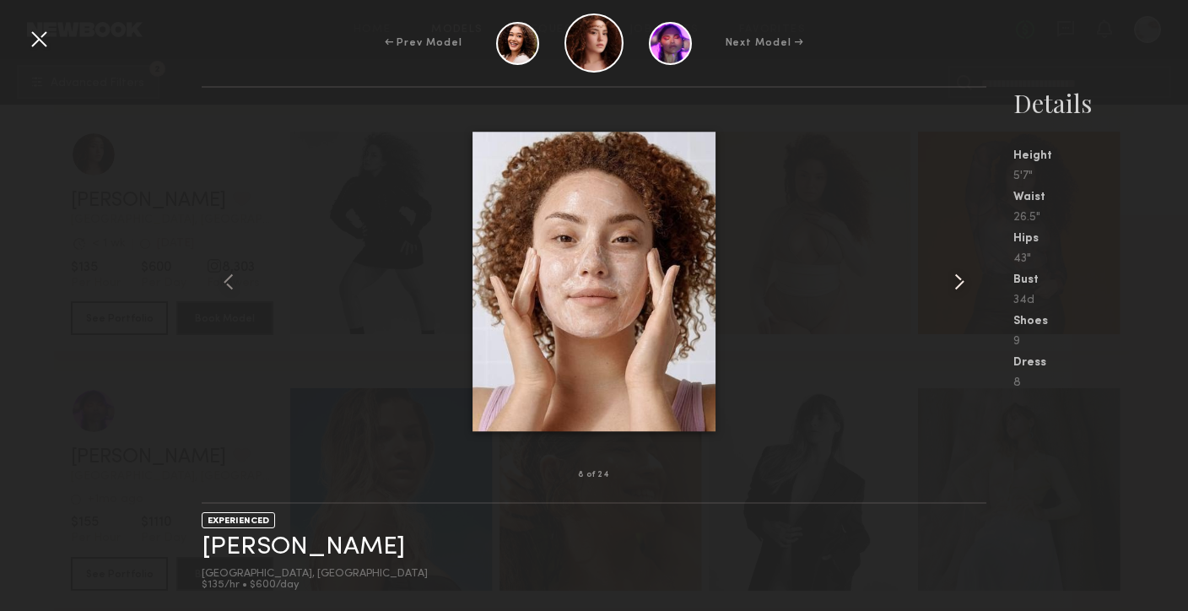
click at [957, 287] on common-icon at bounding box center [959, 281] width 27 height 27
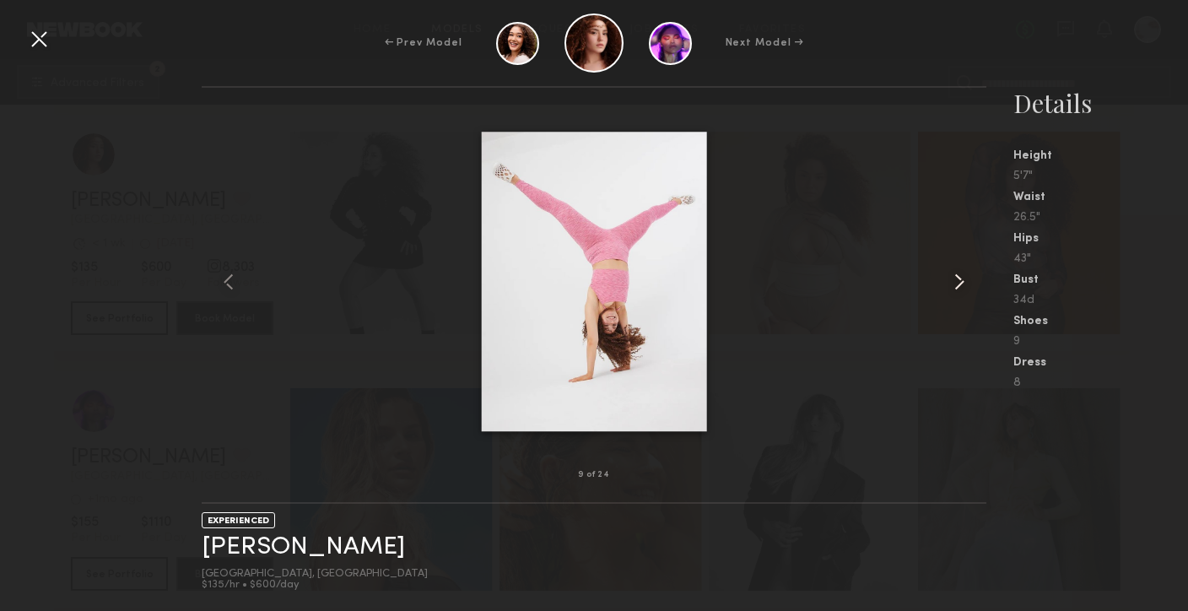
click at [958, 287] on common-icon at bounding box center [959, 281] width 27 height 27
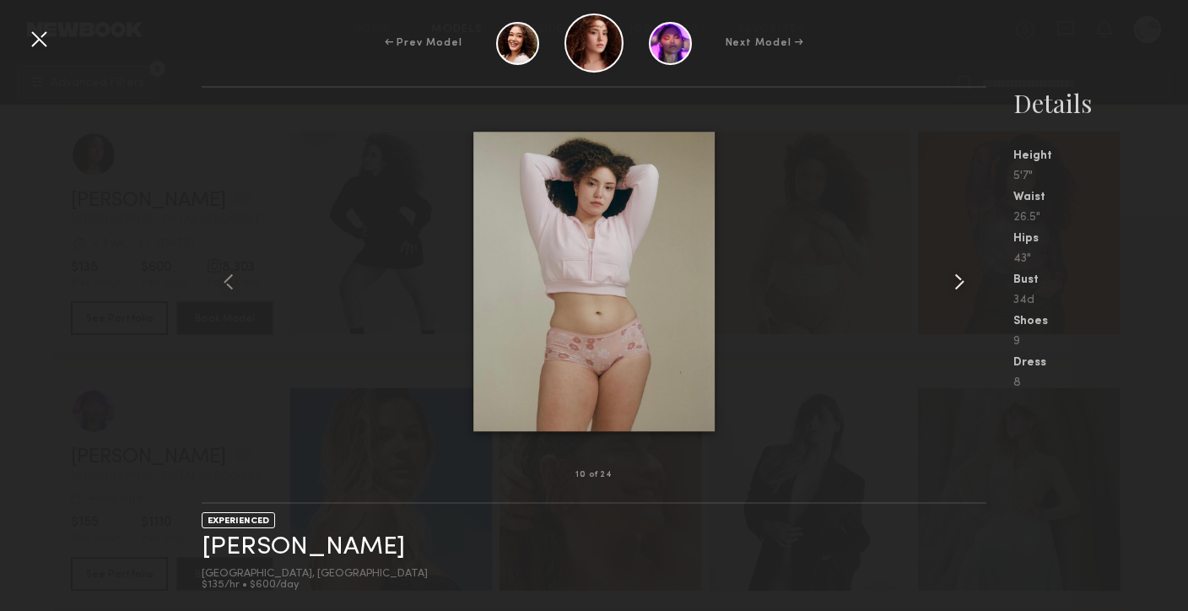
click at [958, 287] on common-icon at bounding box center [959, 281] width 27 height 27
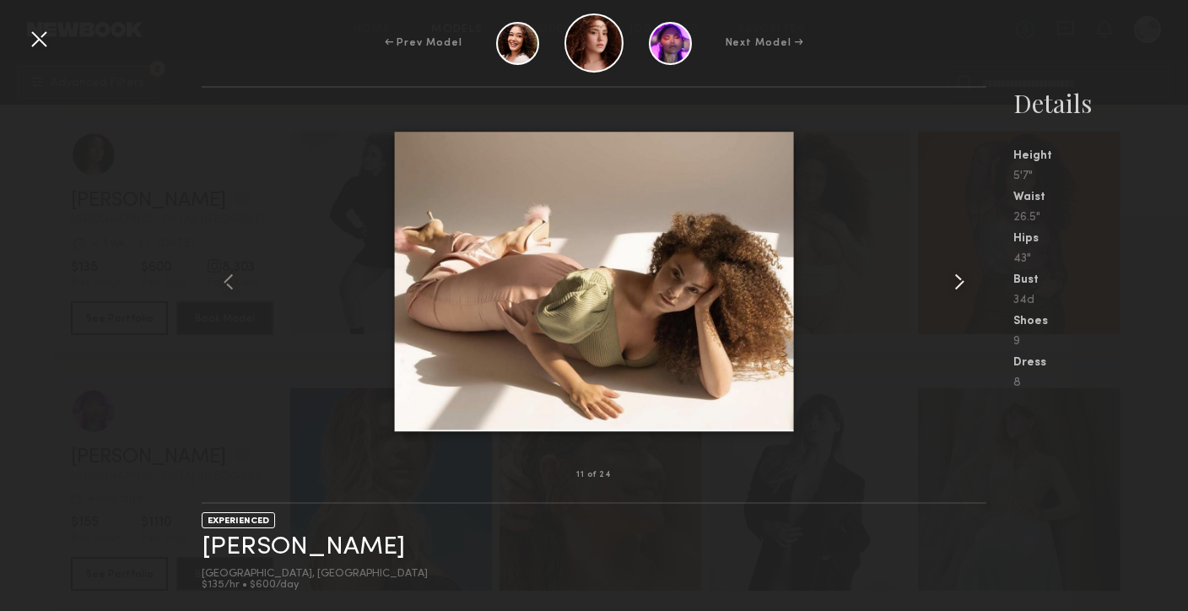
click at [958, 287] on common-icon at bounding box center [959, 281] width 27 height 27
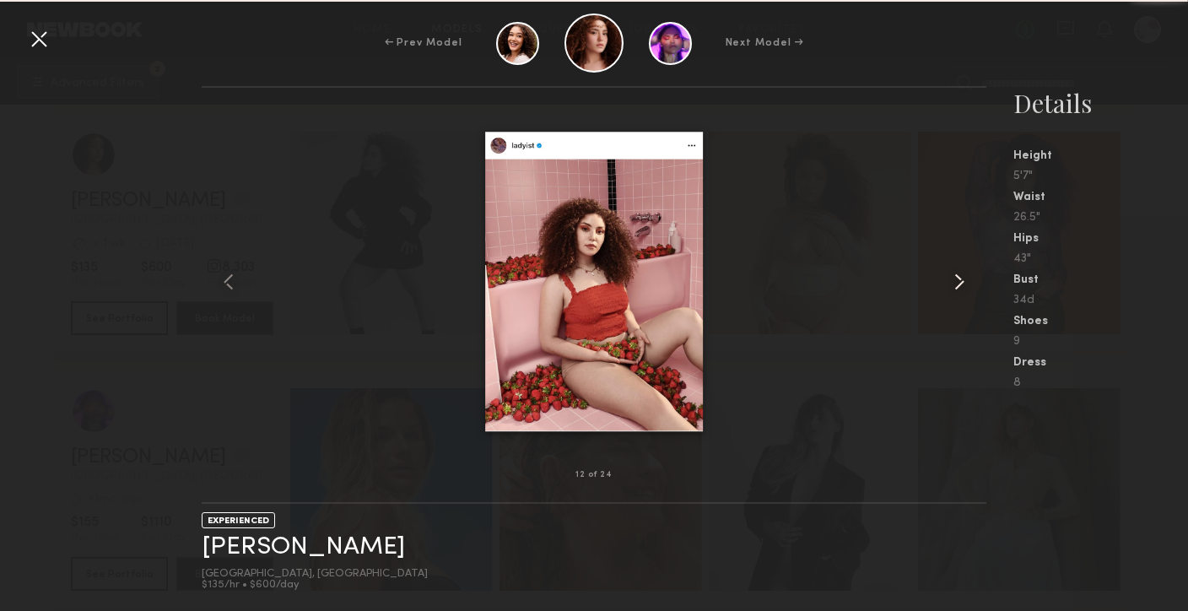
click at [958, 287] on common-icon at bounding box center [959, 281] width 27 height 27
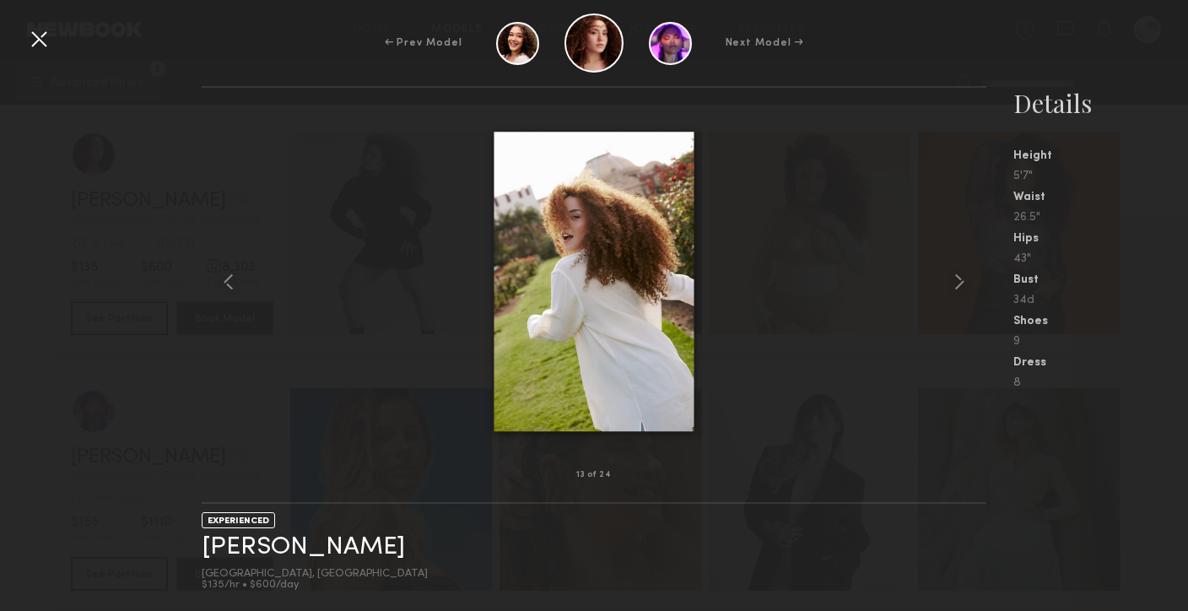
click at [849, 115] on div at bounding box center [594, 281] width 784 height 333
click at [52, 36] on div "← Prev Model Next Model →" at bounding box center [594, 42] width 1188 height 59
click at [41, 39] on div at bounding box center [38, 38] width 27 height 27
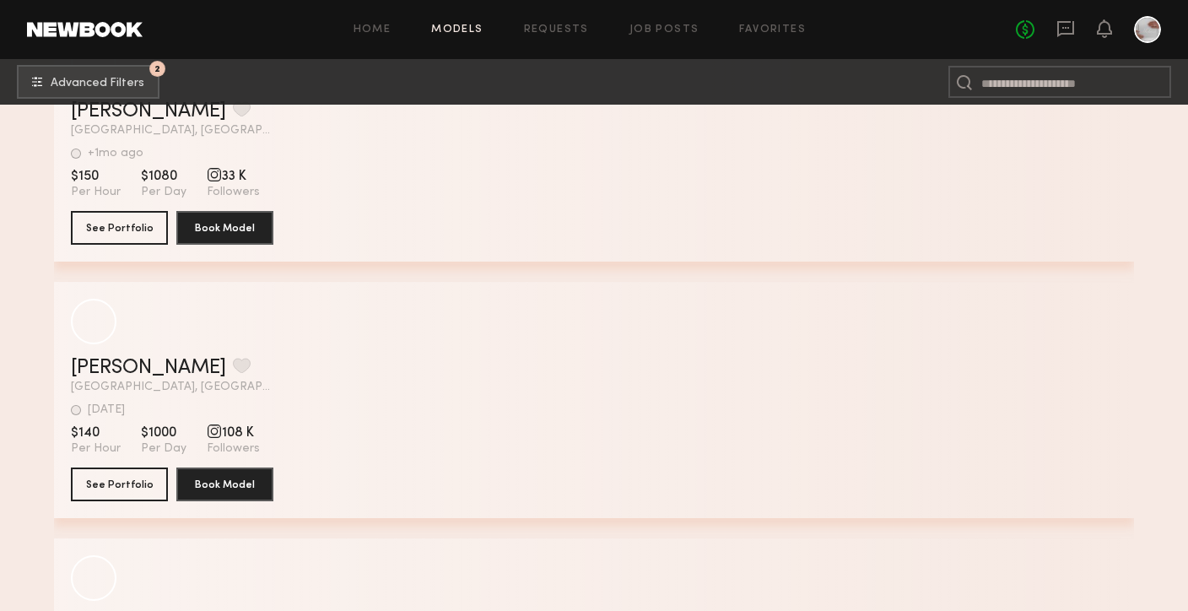
scroll to position [29382, 0]
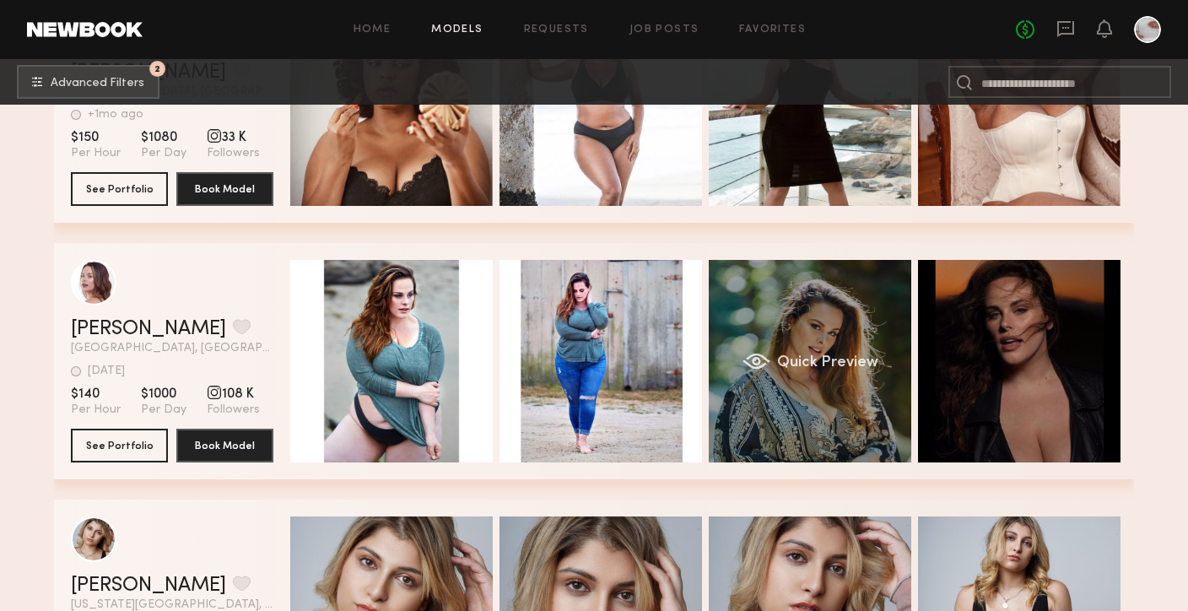
click at [827, 389] on div "Quick Preview" at bounding box center [810, 361] width 202 height 202
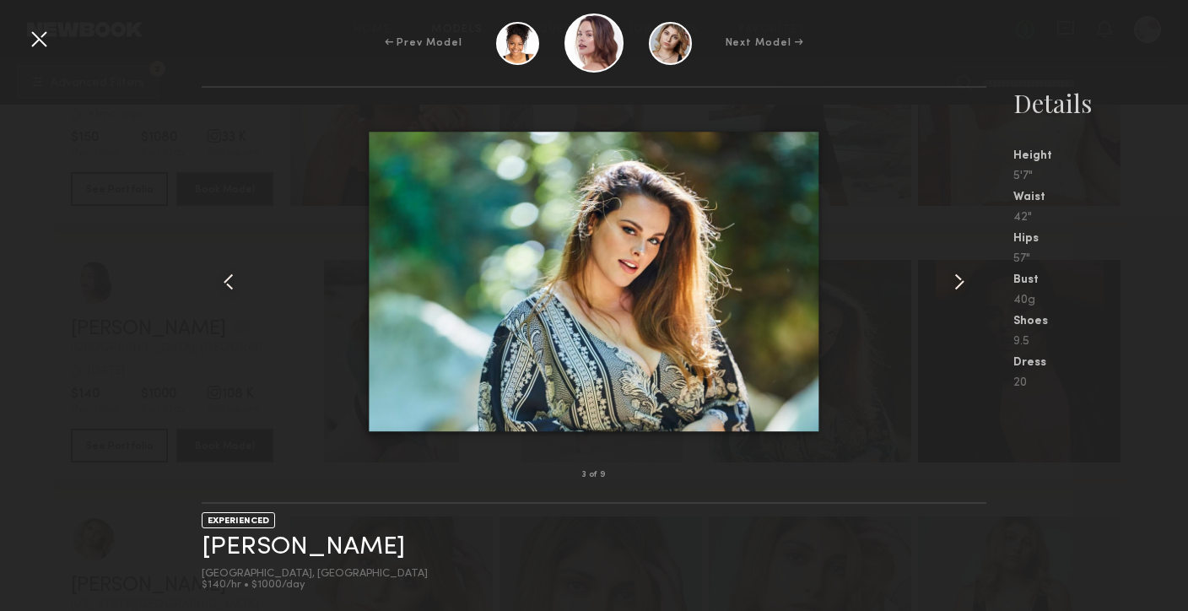
click at [938, 287] on div at bounding box center [594, 281] width 784 height 333
click at [958, 278] on common-icon at bounding box center [959, 281] width 27 height 27
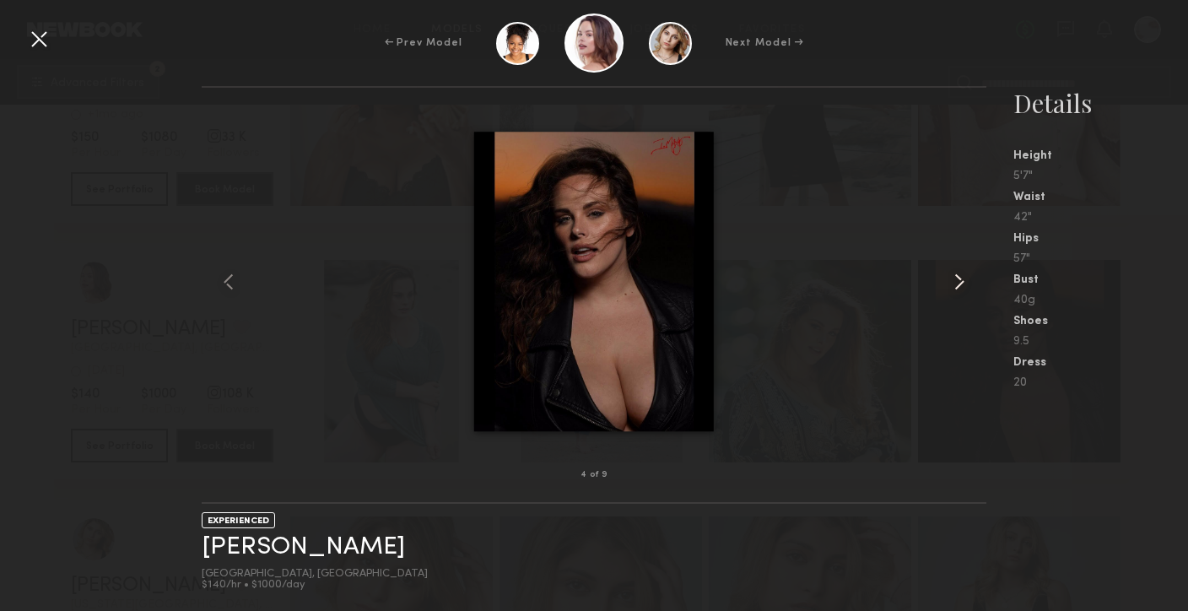
click at [958, 278] on common-icon at bounding box center [959, 281] width 27 height 27
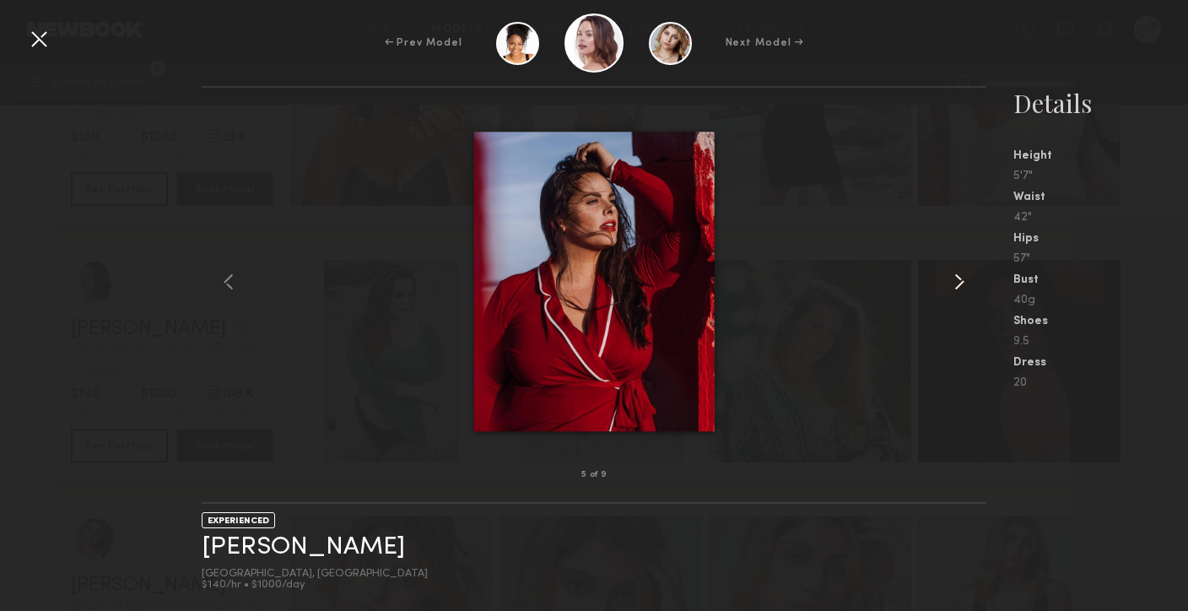
click at [958, 278] on common-icon at bounding box center [959, 281] width 27 height 27
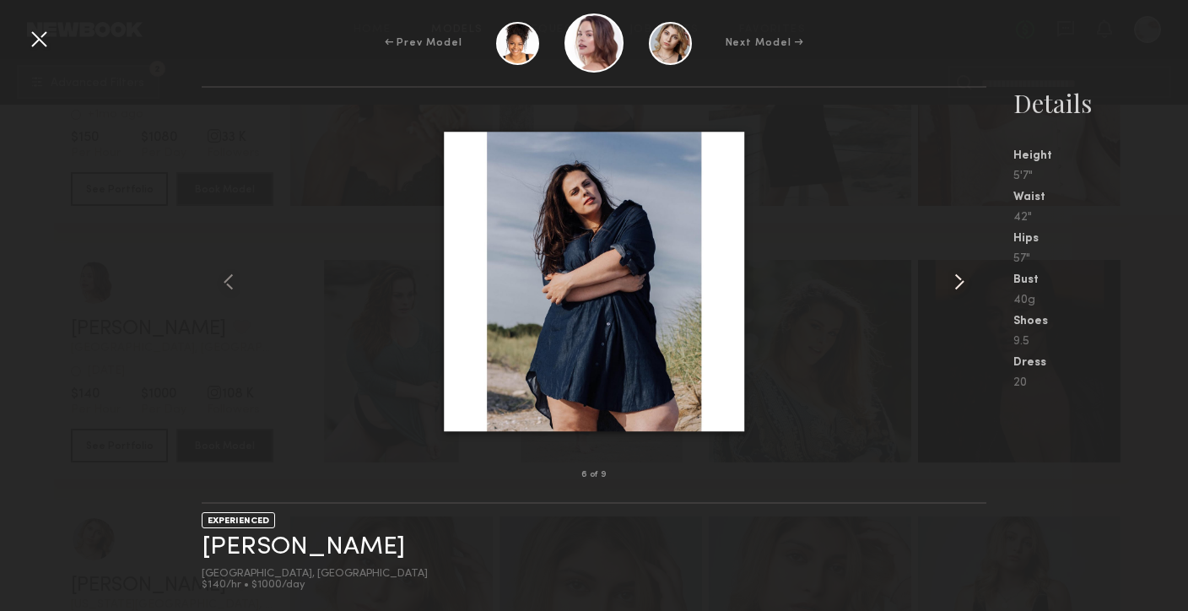
click at [958, 278] on common-icon at bounding box center [959, 281] width 27 height 27
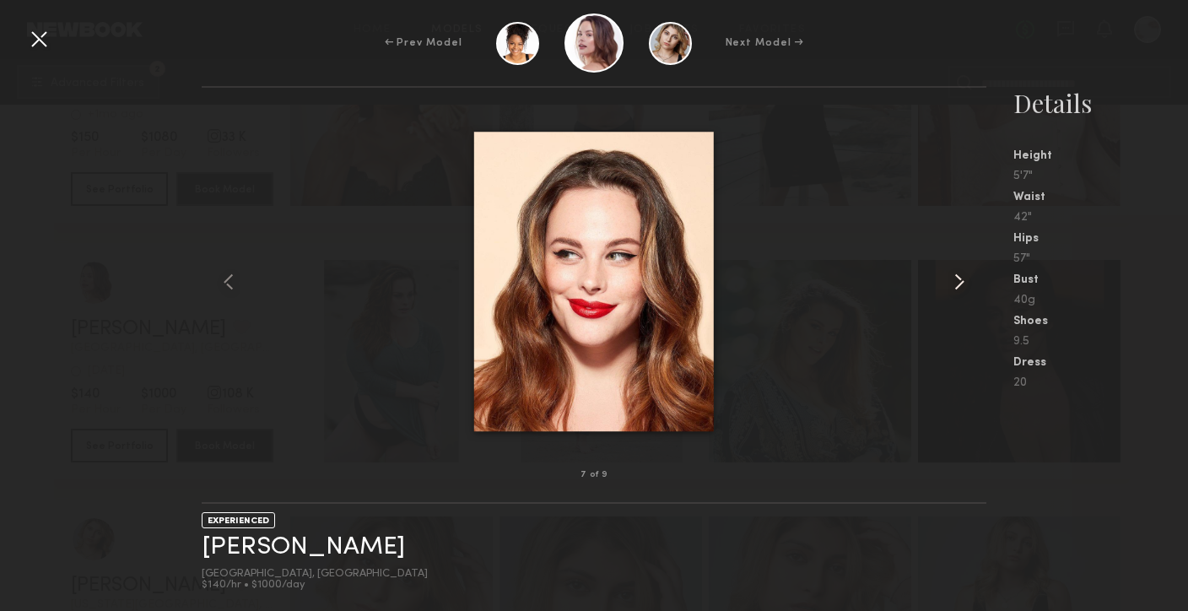
click at [958, 278] on common-icon at bounding box center [959, 281] width 27 height 27
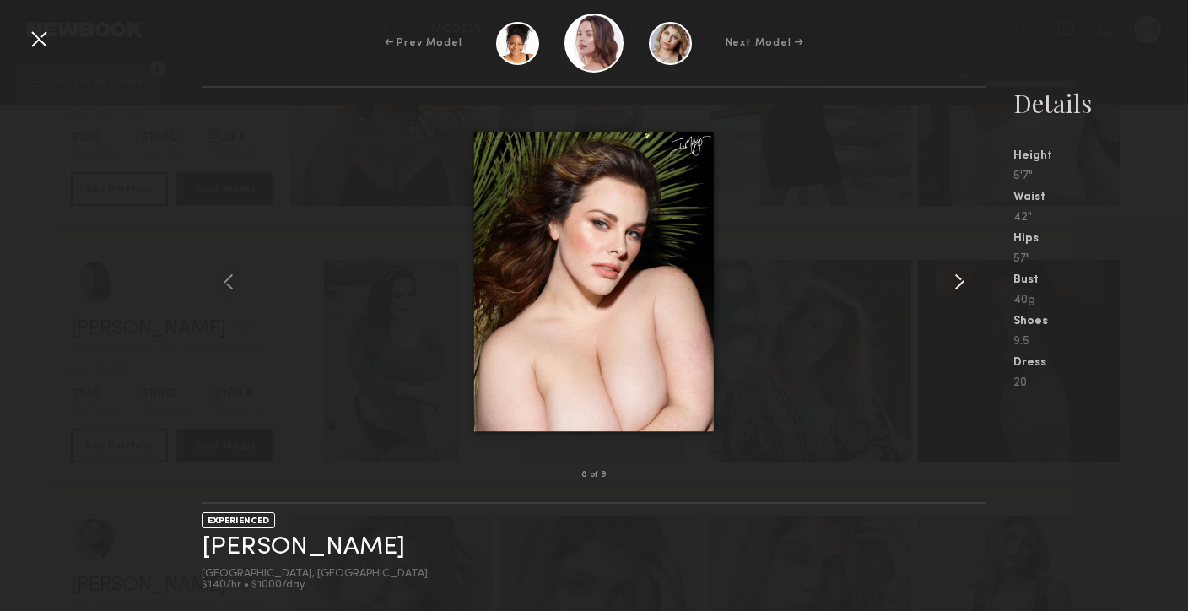
click at [958, 278] on common-icon at bounding box center [959, 281] width 27 height 27
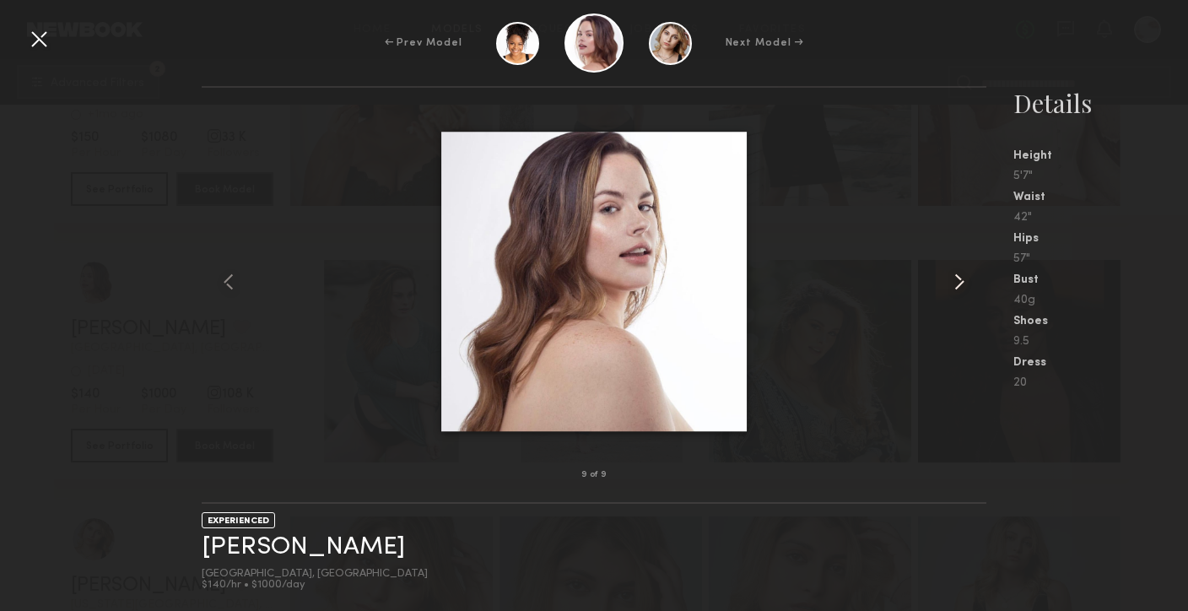
click at [958, 278] on common-icon at bounding box center [959, 281] width 27 height 27
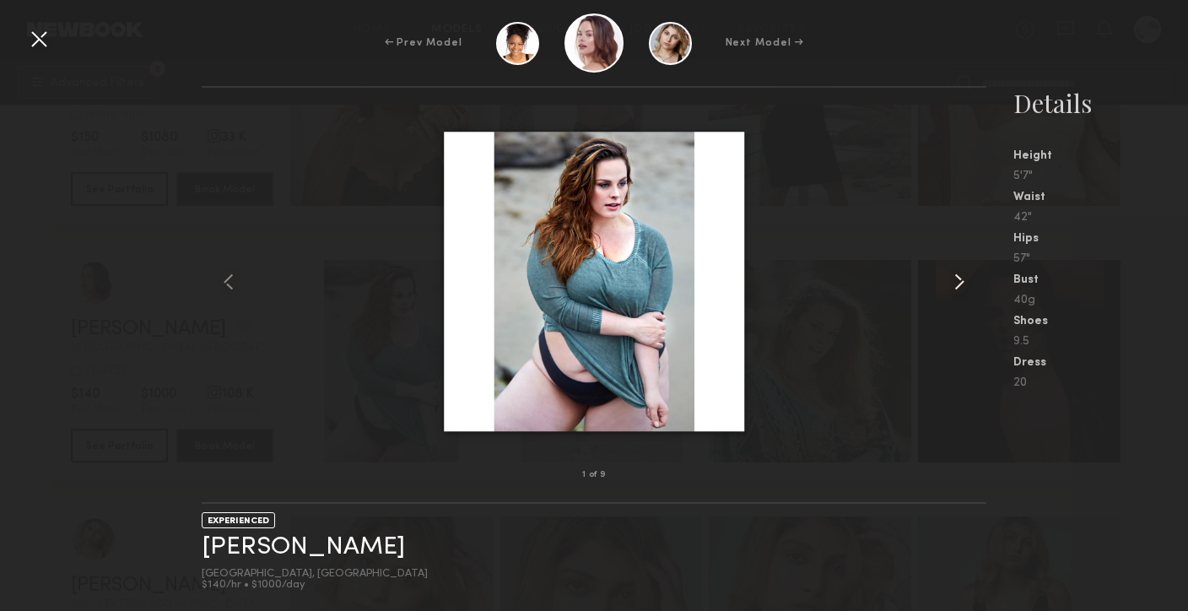
click at [958, 278] on common-icon at bounding box center [959, 281] width 27 height 27
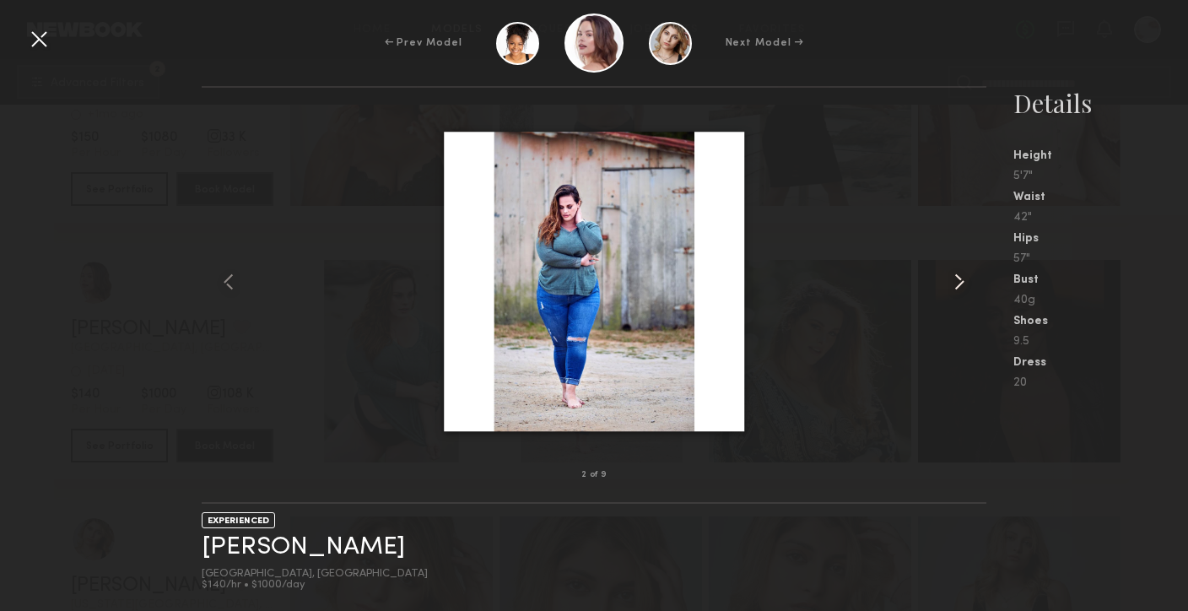
click at [958, 278] on common-icon at bounding box center [959, 281] width 27 height 27
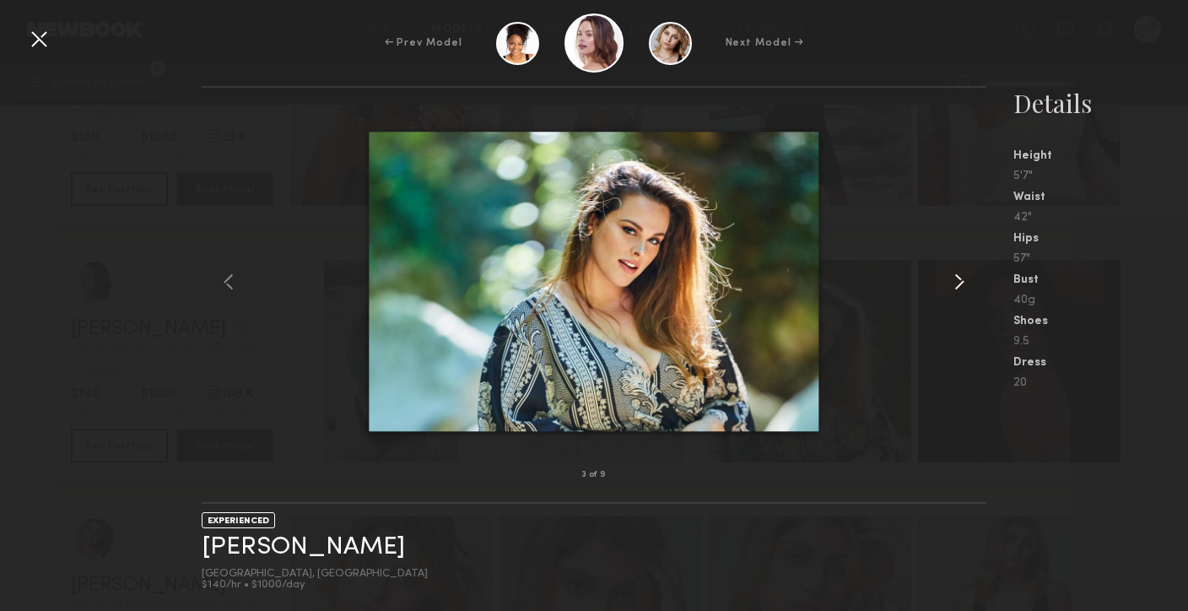
click at [958, 278] on common-icon at bounding box center [959, 281] width 27 height 27
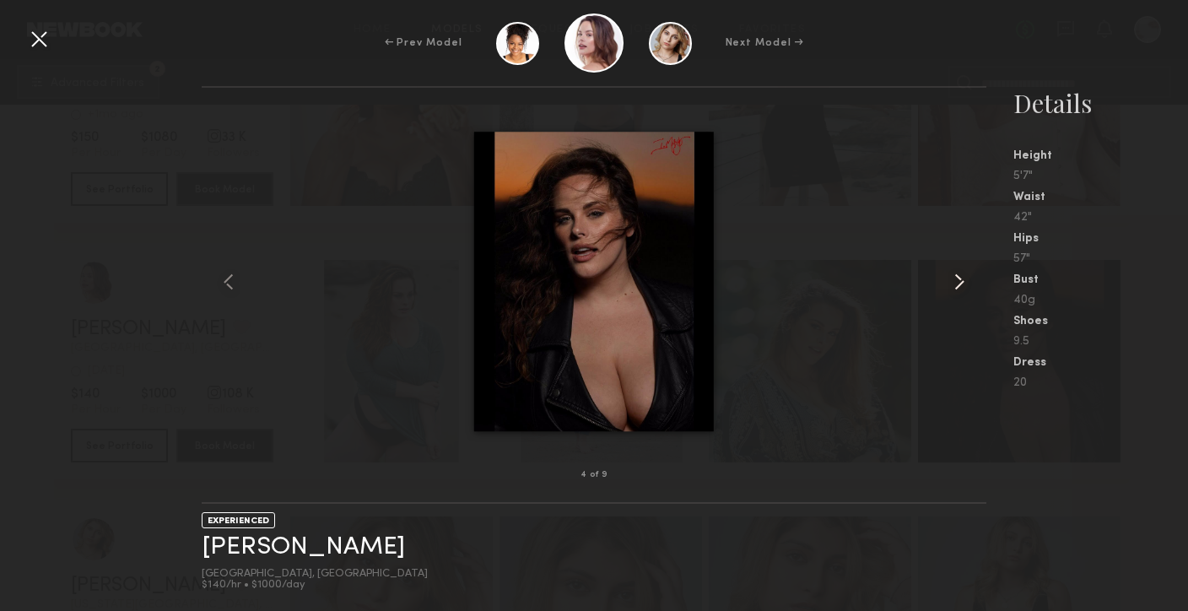
click at [958, 278] on common-icon at bounding box center [959, 281] width 27 height 27
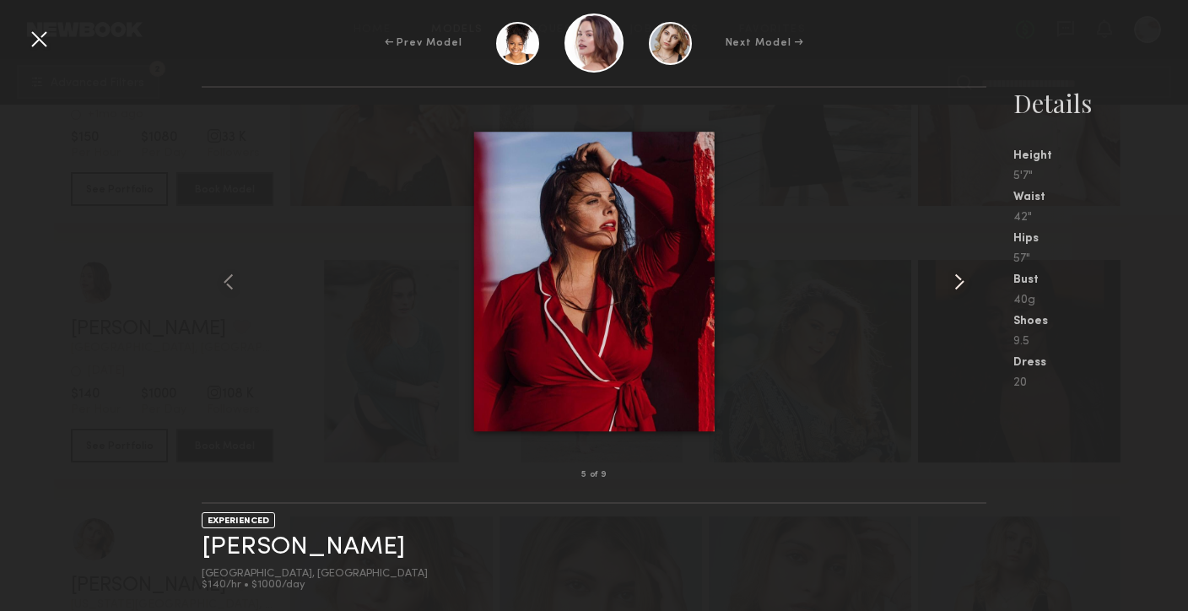
click at [958, 278] on common-icon at bounding box center [959, 281] width 27 height 27
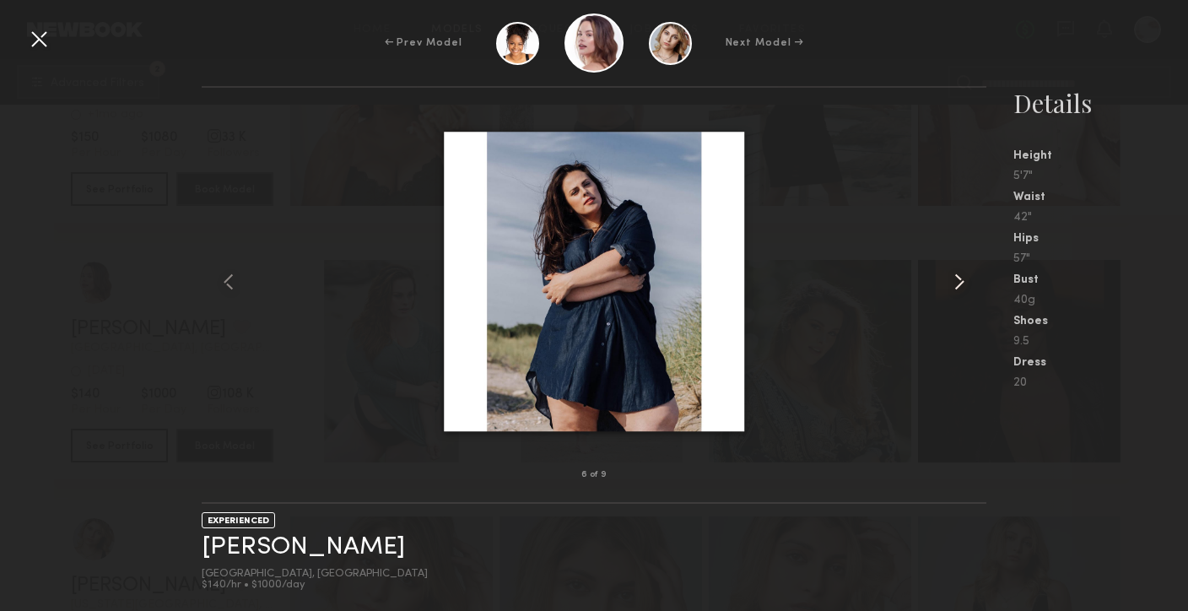
click at [958, 278] on common-icon at bounding box center [959, 281] width 27 height 27
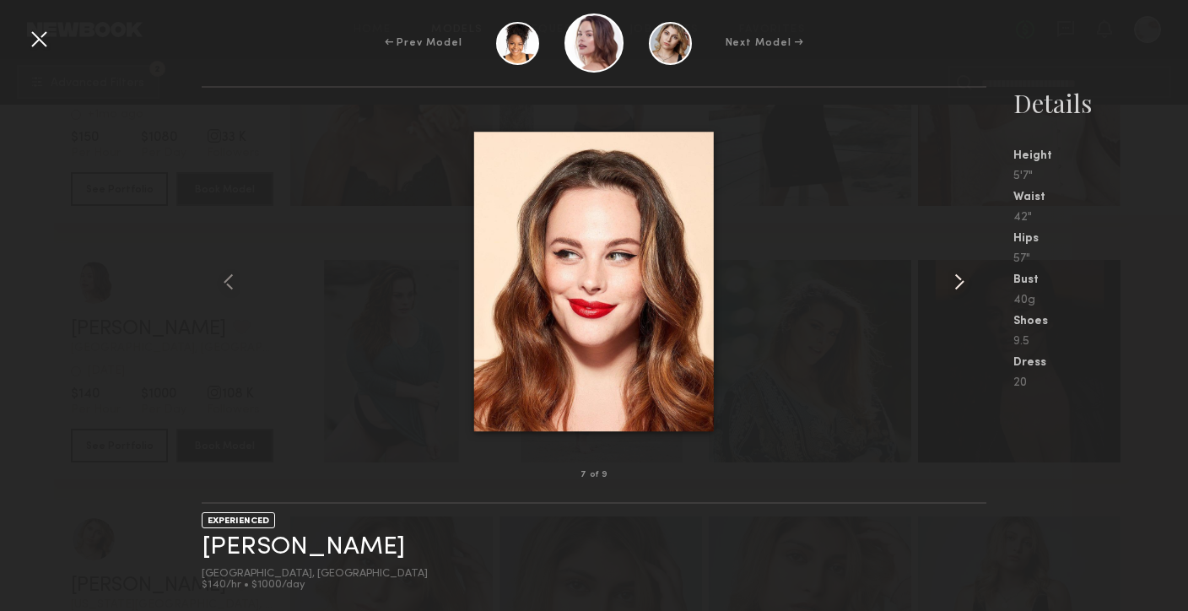
click at [958, 278] on common-icon at bounding box center [959, 281] width 27 height 27
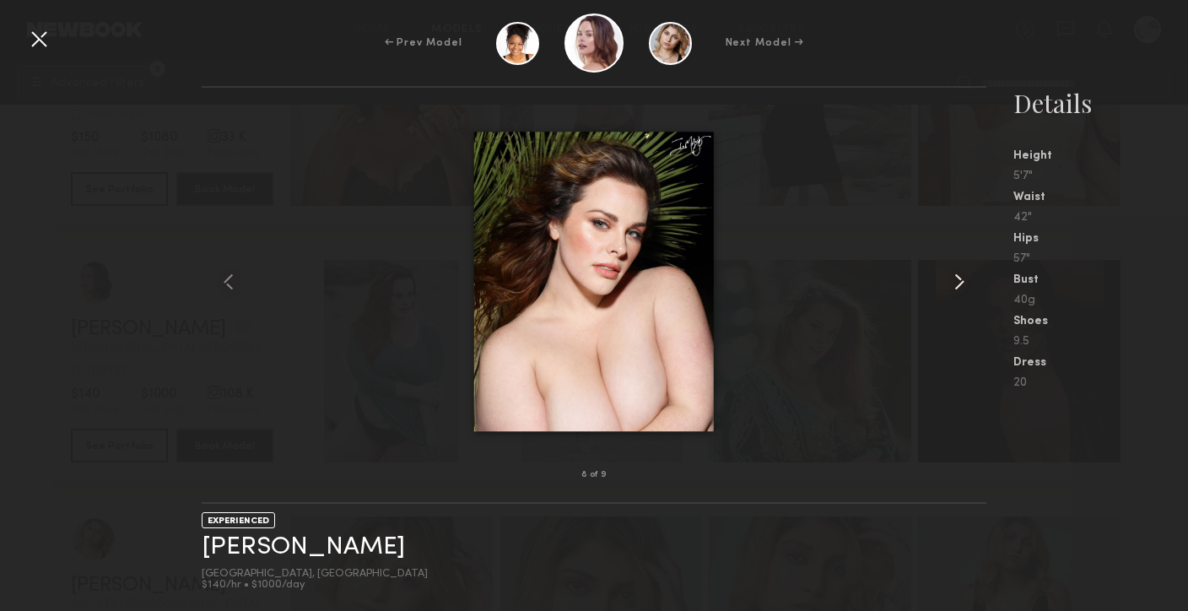
click at [957, 279] on common-icon at bounding box center [959, 281] width 27 height 27
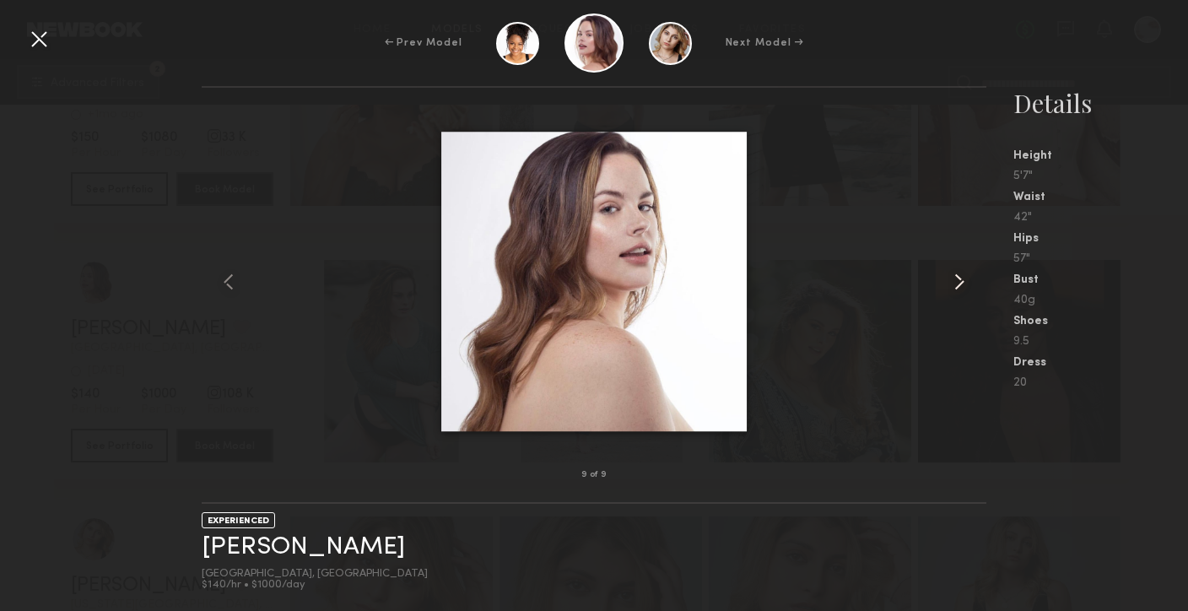
click at [957, 279] on common-icon at bounding box center [959, 281] width 27 height 27
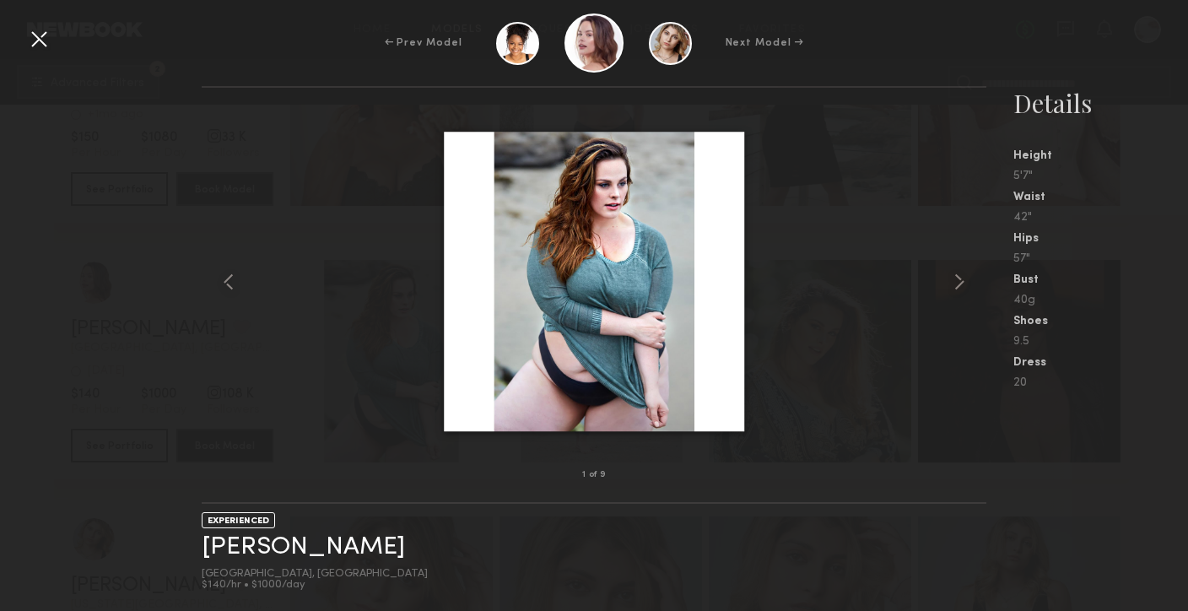
click at [917, 175] on div at bounding box center [594, 281] width 784 height 333
click at [41, 36] on div at bounding box center [38, 38] width 27 height 27
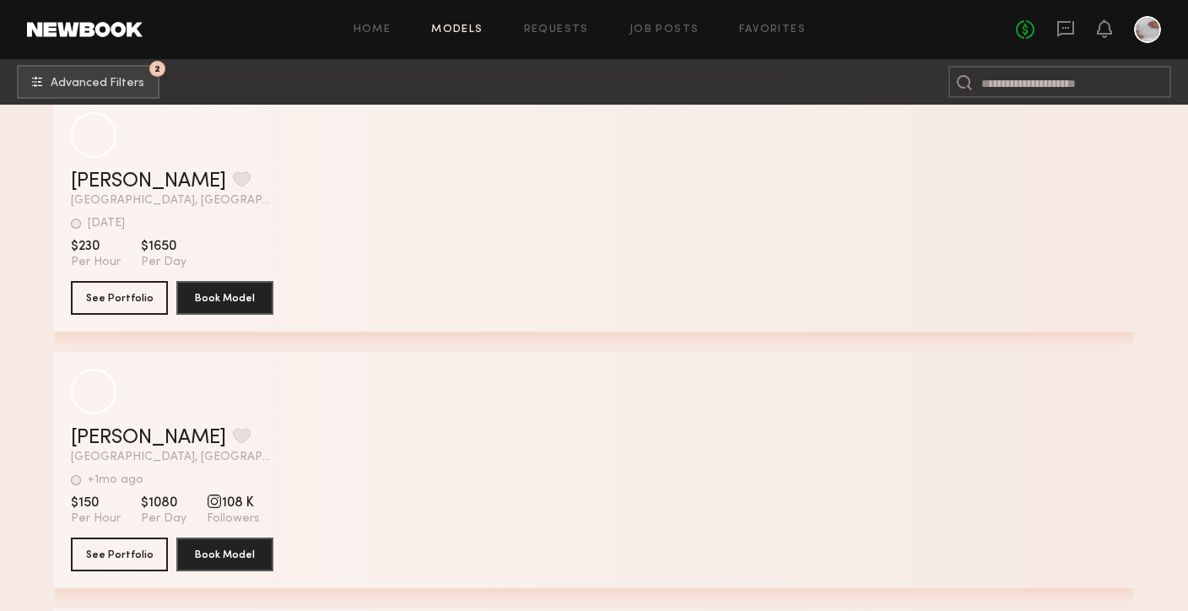
scroll to position [32285, 0]
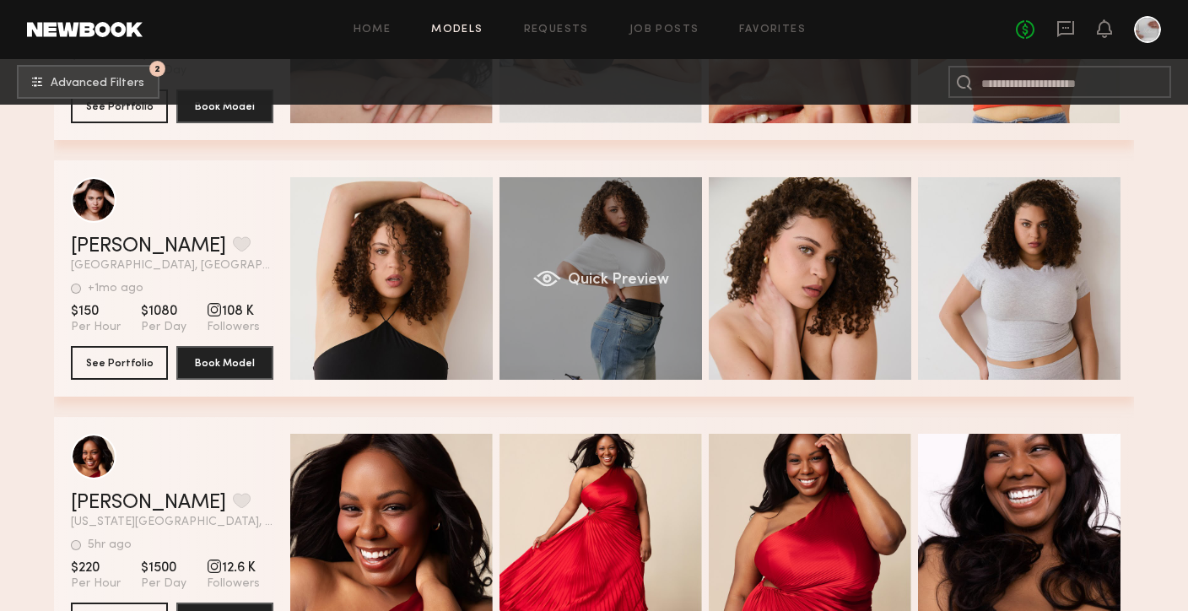
click at [578, 342] on div "Quick Preview" at bounding box center [600, 278] width 202 height 202
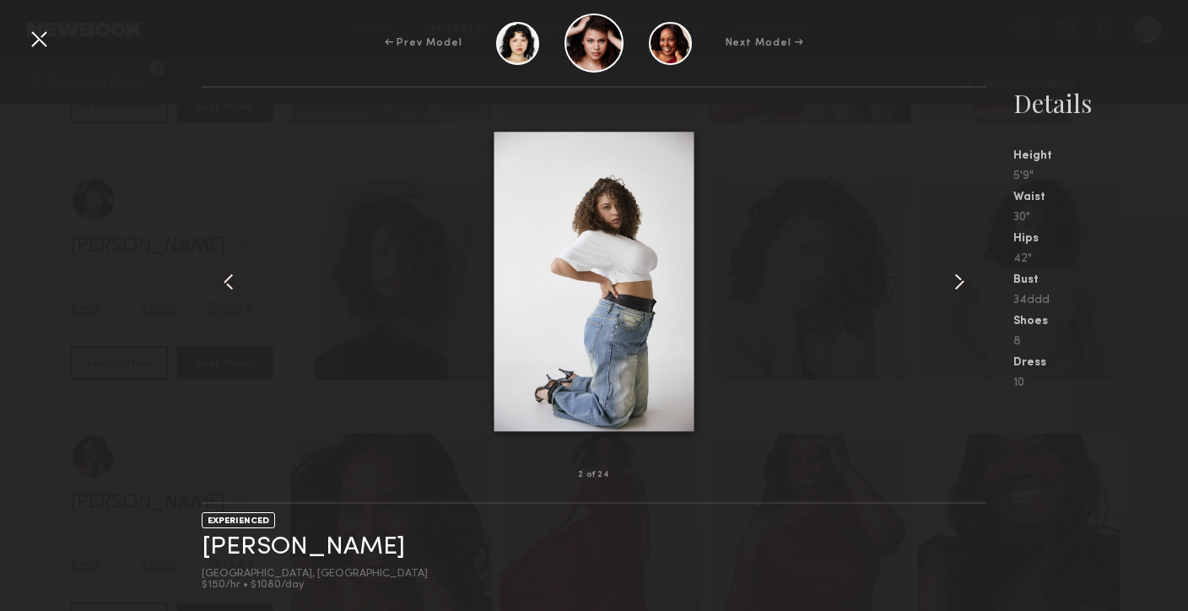
click at [947, 278] on common-icon at bounding box center [959, 281] width 27 height 27
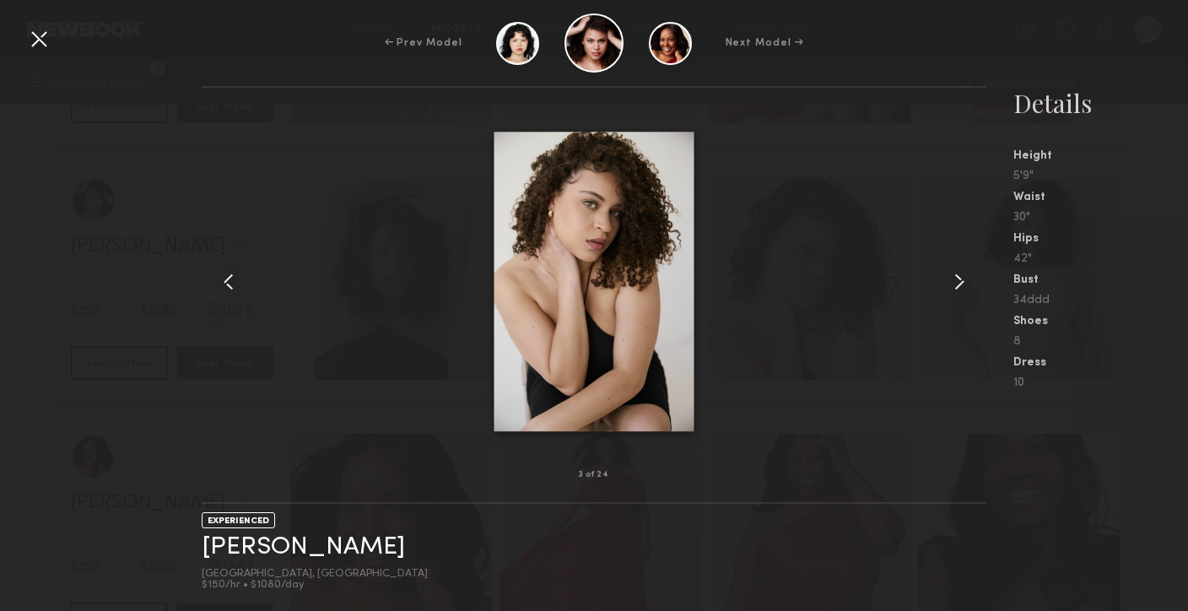
click at [947, 278] on common-icon at bounding box center [959, 281] width 27 height 27
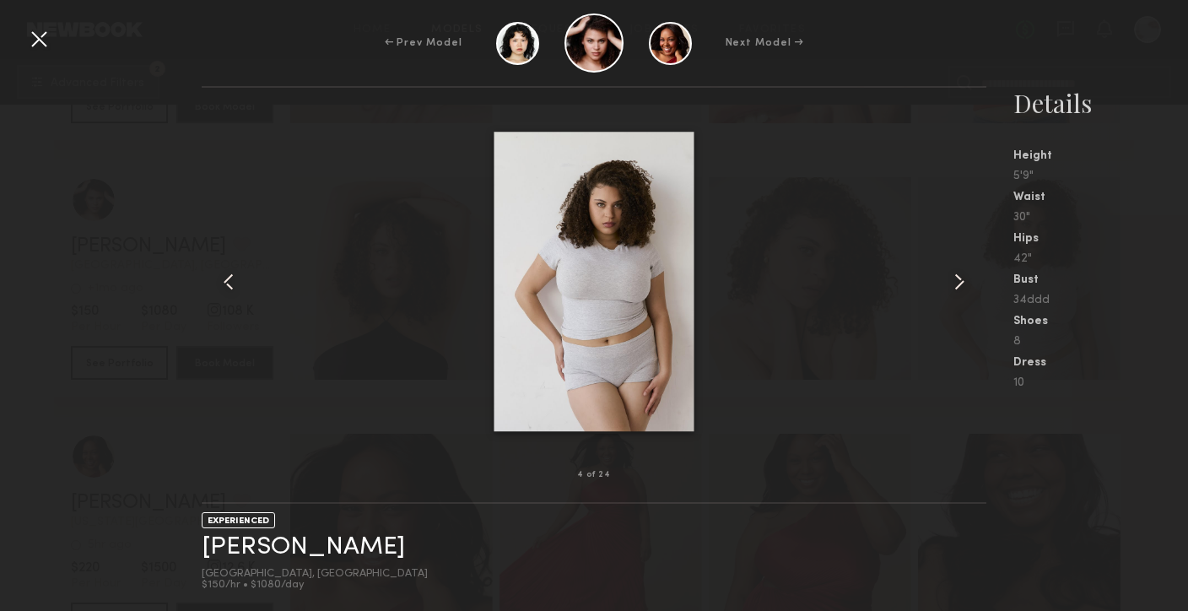
click at [947, 278] on common-icon at bounding box center [959, 281] width 27 height 27
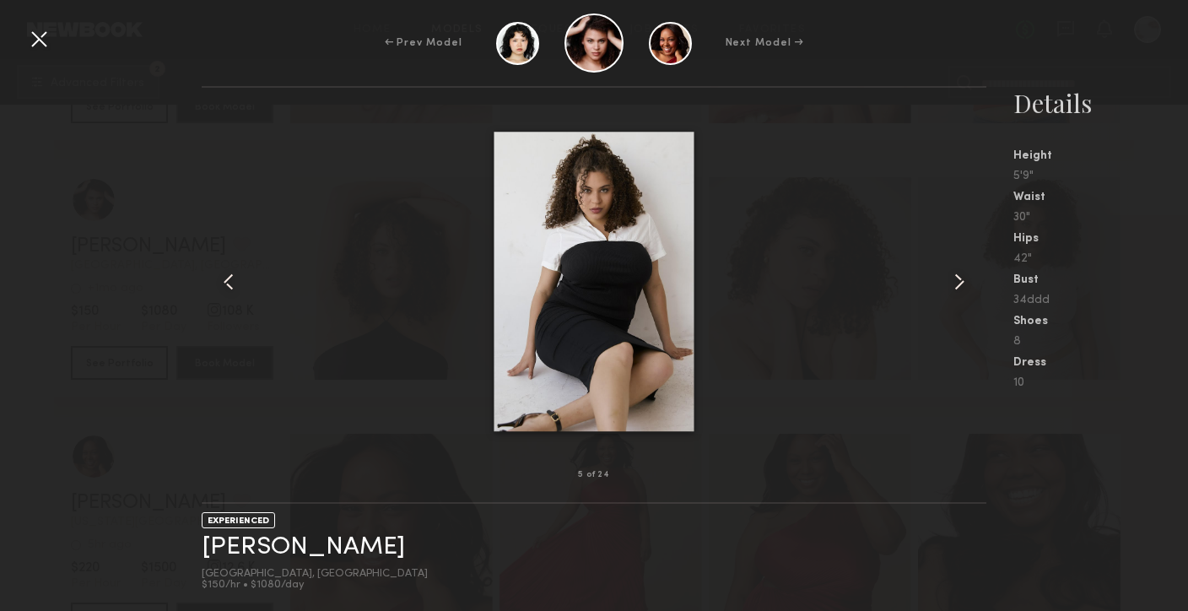
click at [947, 278] on common-icon at bounding box center [959, 281] width 27 height 27
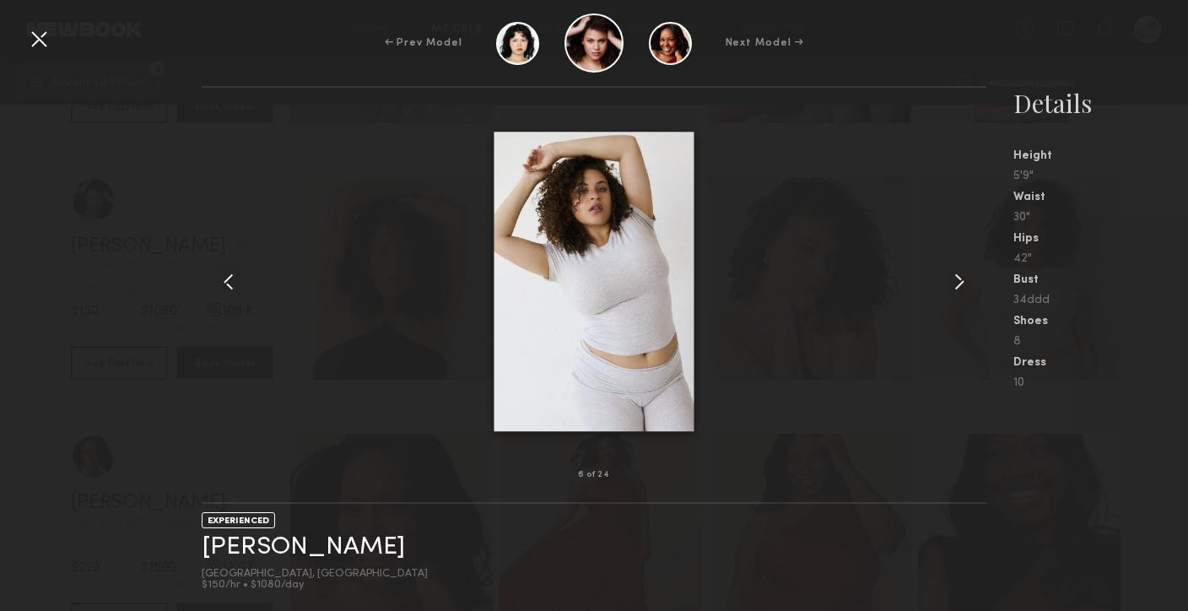
click at [947, 278] on common-icon at bounding box center [959, 281] width 27 height 27
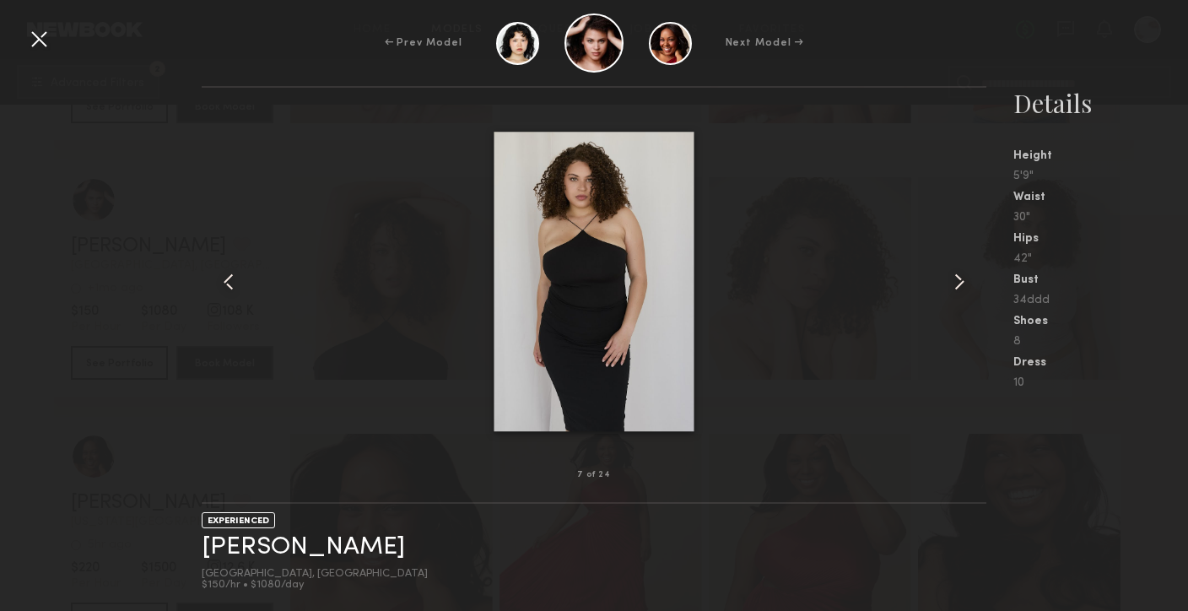
click at [947, 278] on common-icon at bounding box center [959, 281] width 27 height 27
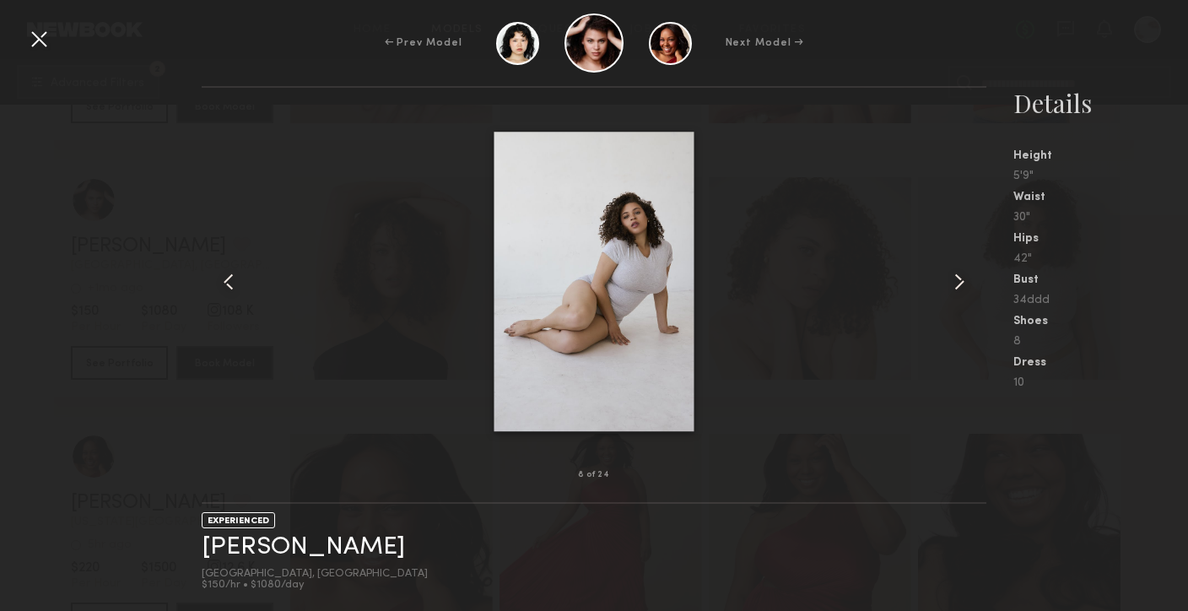
click at [947, 278] on common-icon at bounding box center [959, 281] width 27 height 27
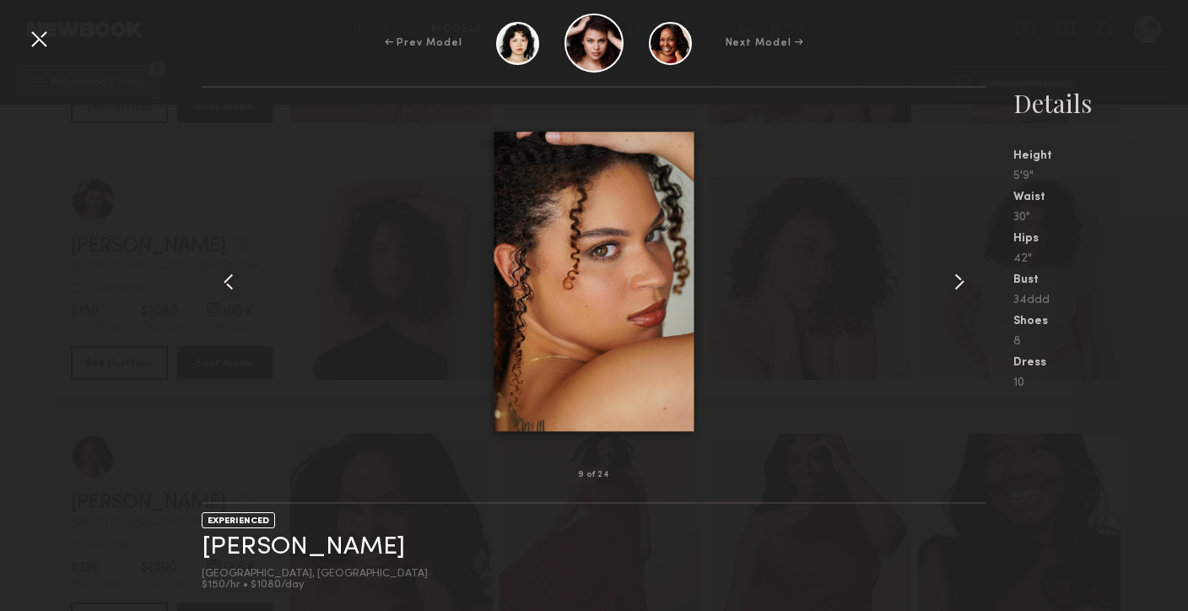
click at [947, 278] on common-icon at bounding box center [959, 281] width 27 height 27
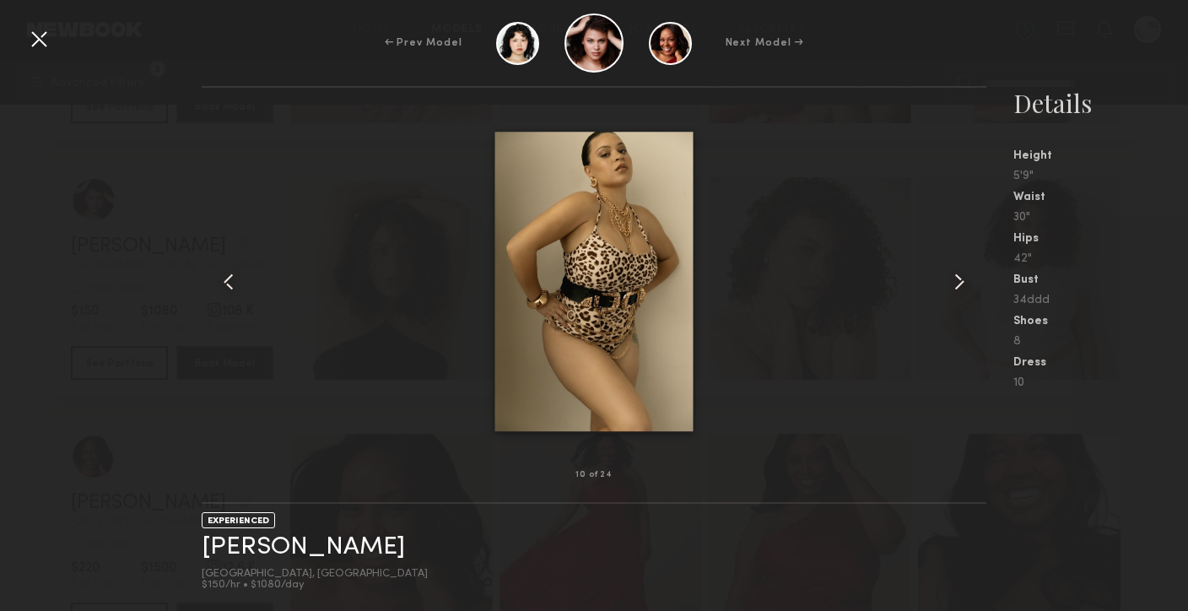
click at [947, 278] on common-icon at bounding box center [959, 281] width 27 height 27
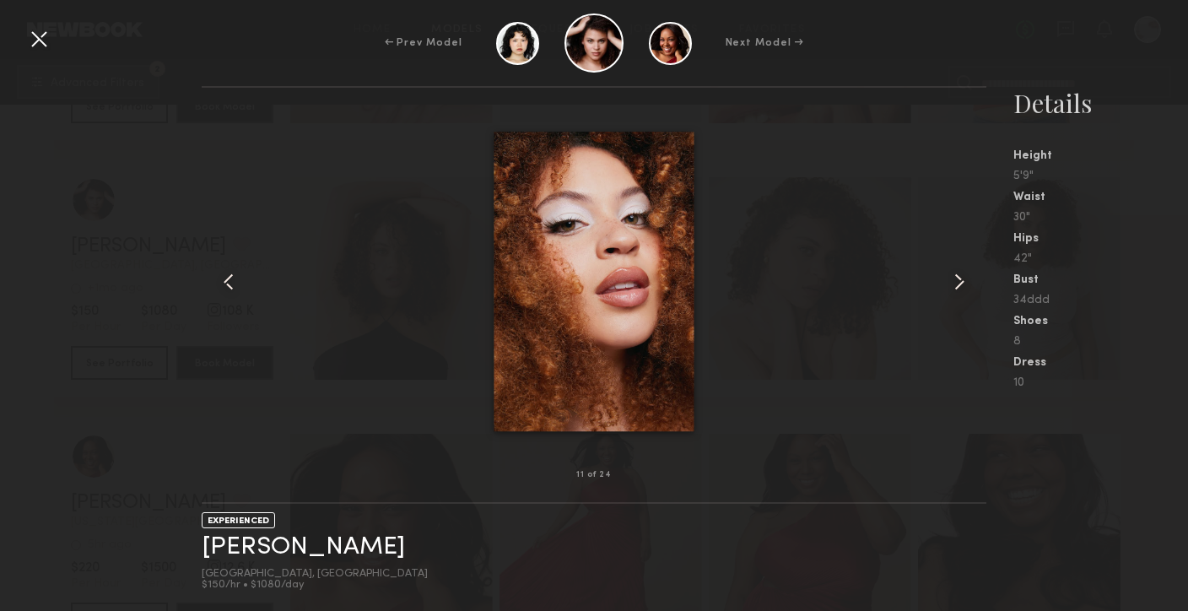
click at [947, 278] on common-icon at bounding box center [959, 281] width 27 height 27
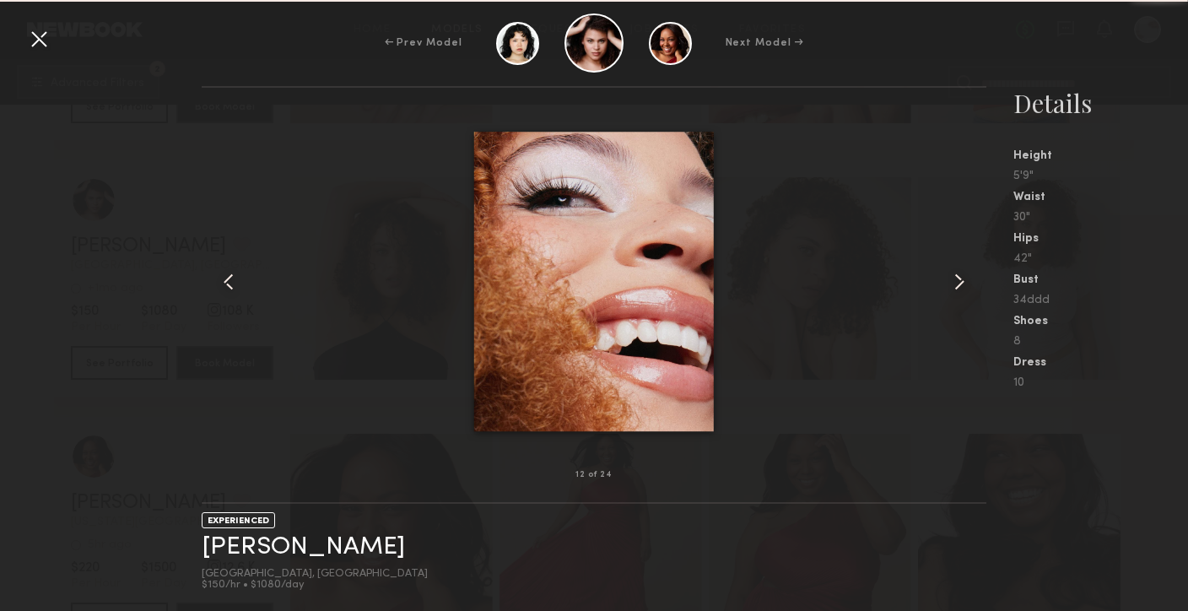
click at [947, 278] on common-icon at bounding box center [959, 281] width 27 height 27
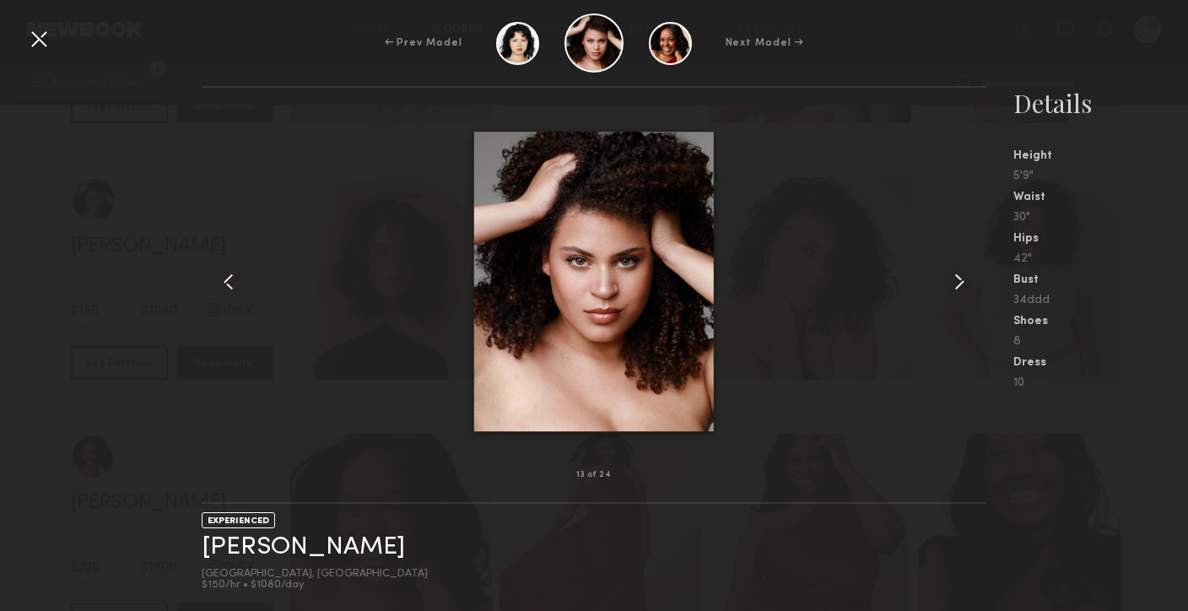
click at [947, 278] on common-icon at bounding box center [959, 281] width 27 height 27
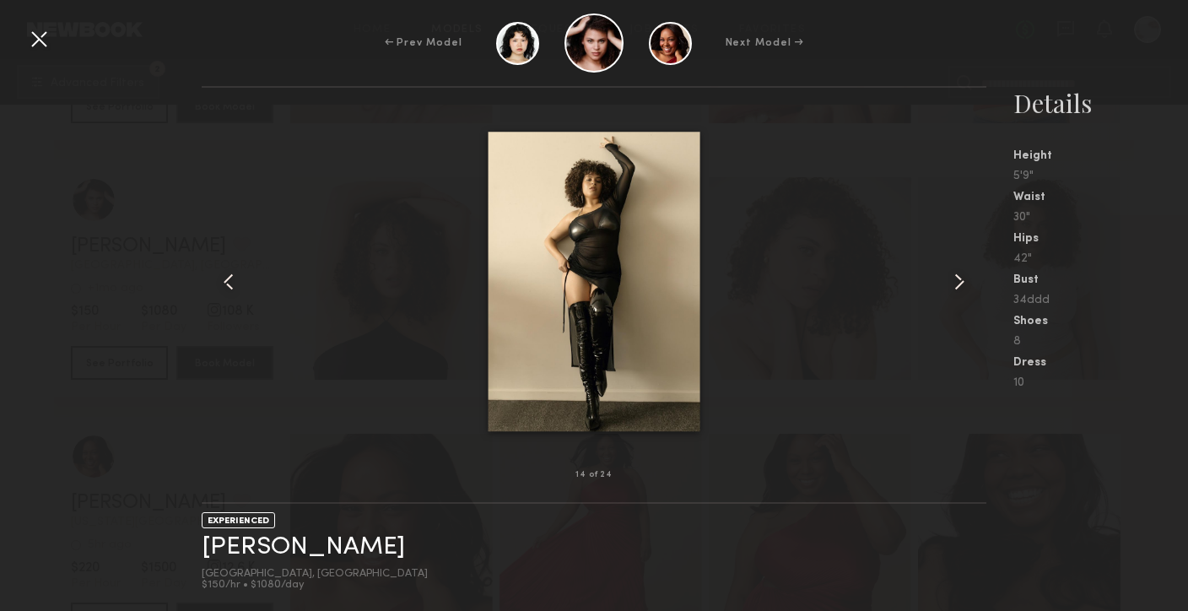
click at [947, 278] on common-icon at bounding box center [959, 281] width 27 height 27
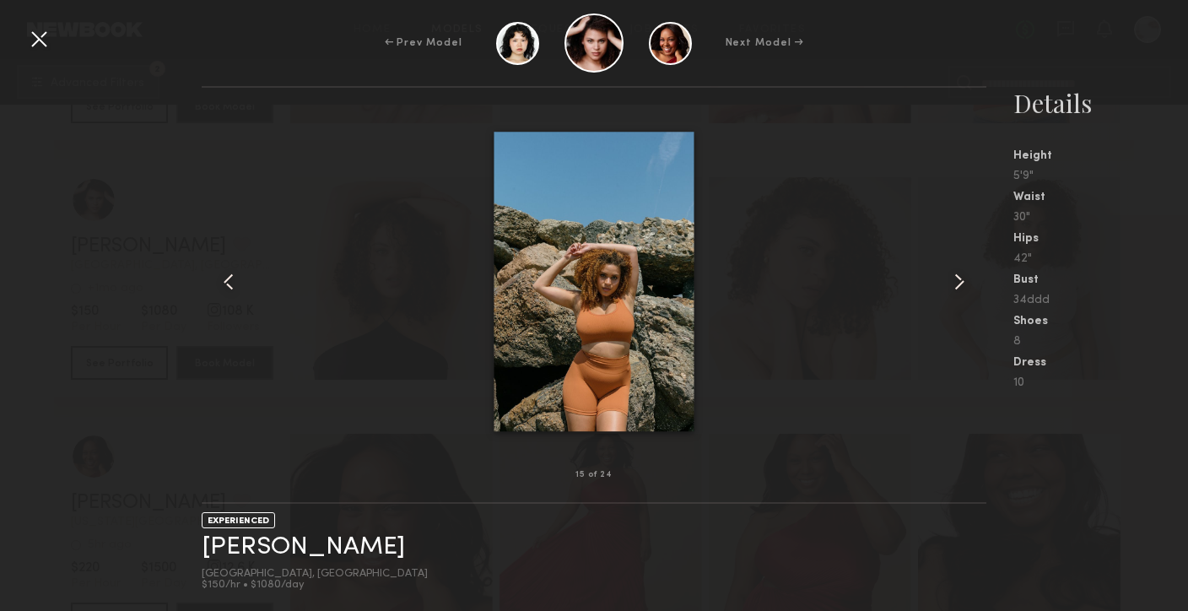
click at [947, 279] on common-icon at bounding box center [959, 281] width 27 height 27
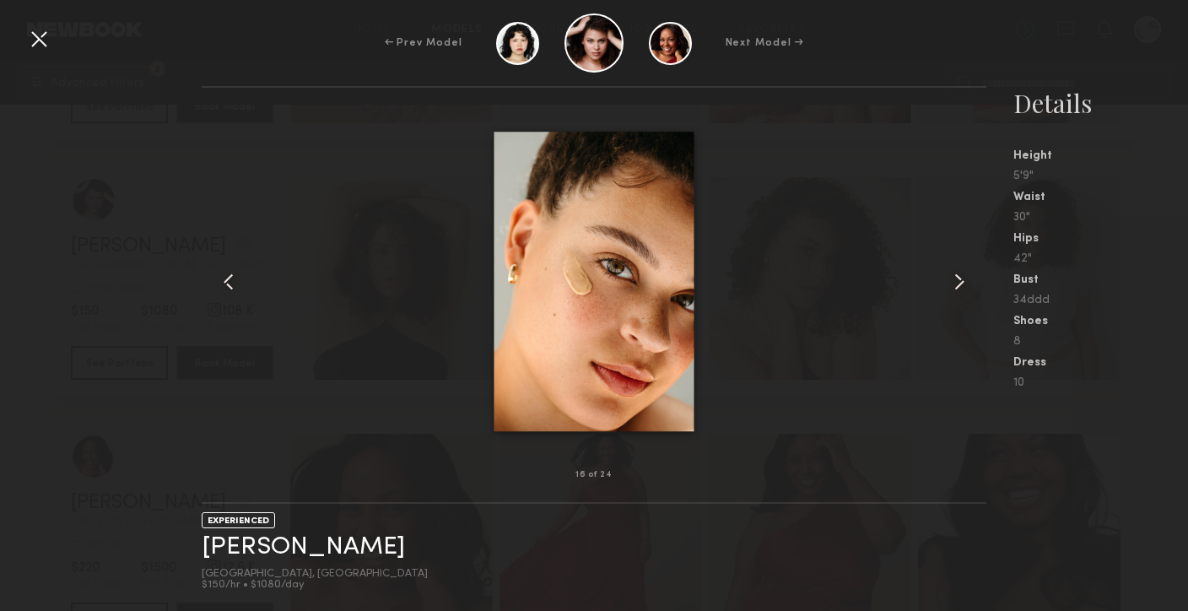
click at [956, 270] on common-icon at bounding box center [959, 281] width 27 height 27
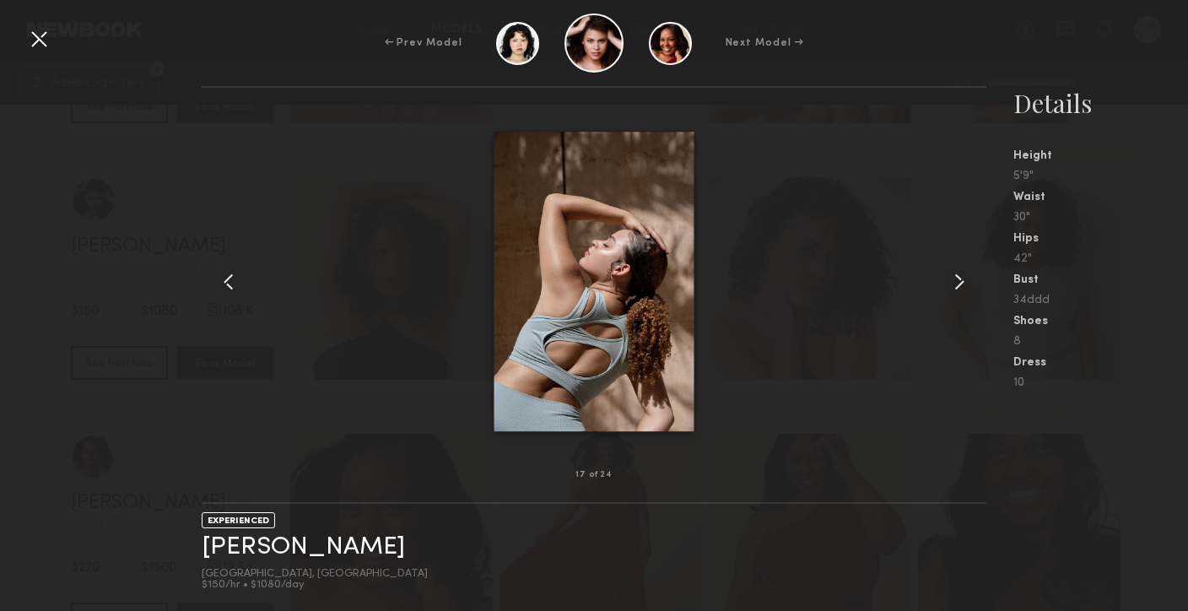
click at [956, 267] on div at bounding box center [969, 281] width 31 height 333
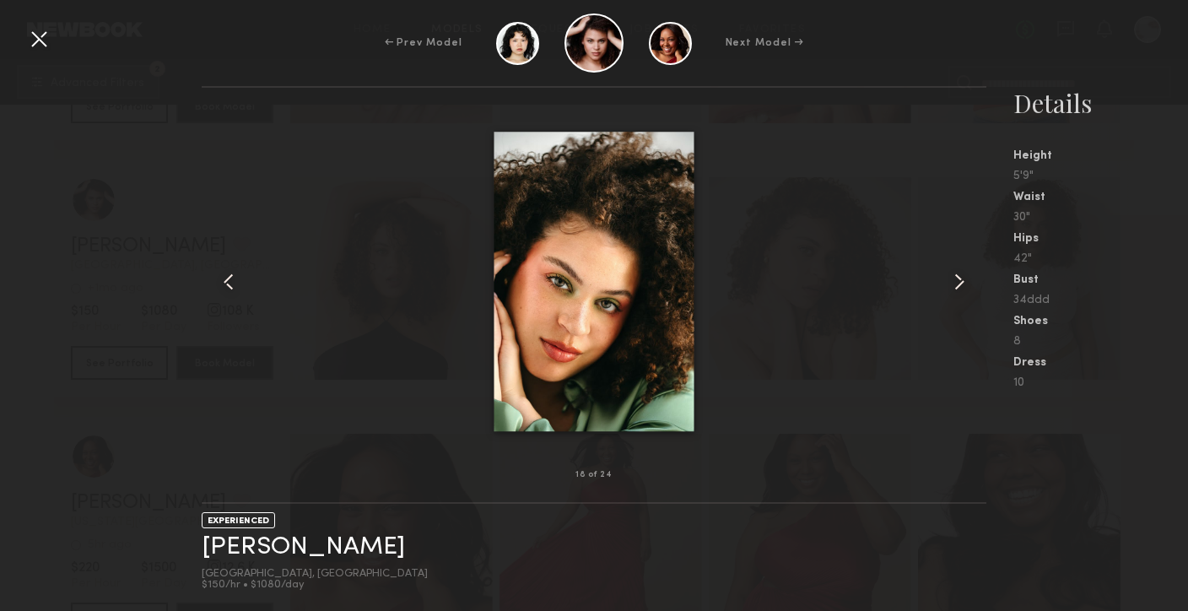
click at [38, 46] on div at bounding box center [38, 38] width 27 height 27
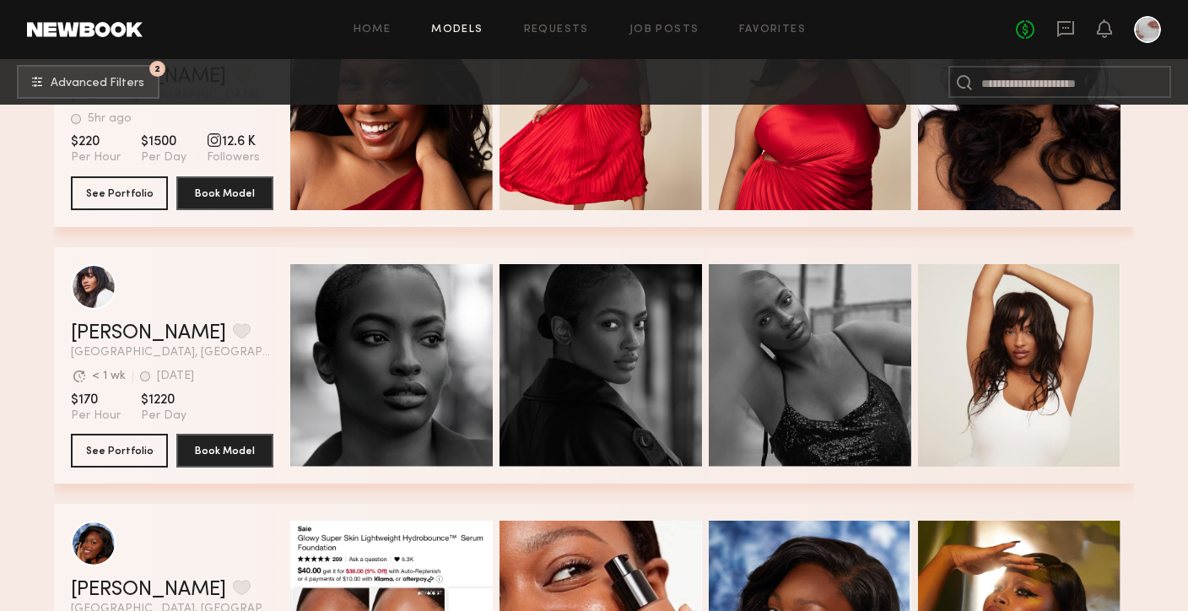
scroll to position [32743, 0]
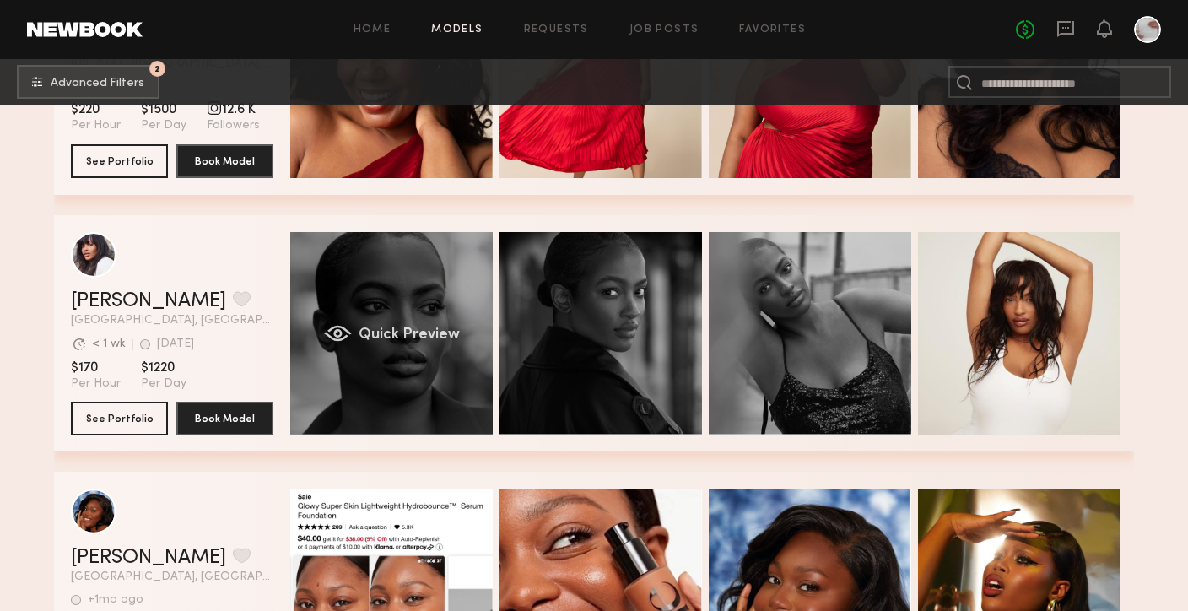
click at [439, 368] on div "Quick Preview" at bounding box center [391, 333] width 202 height 202
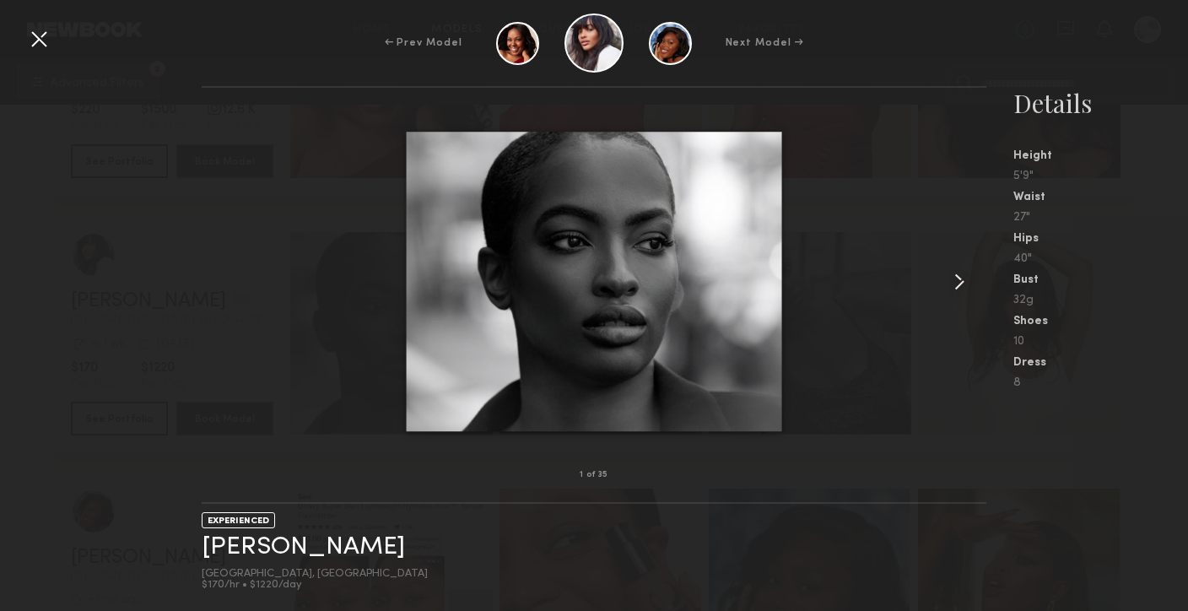
click at [957, 288] on common-icon at bounding box center [959, 281] width 27 height 27
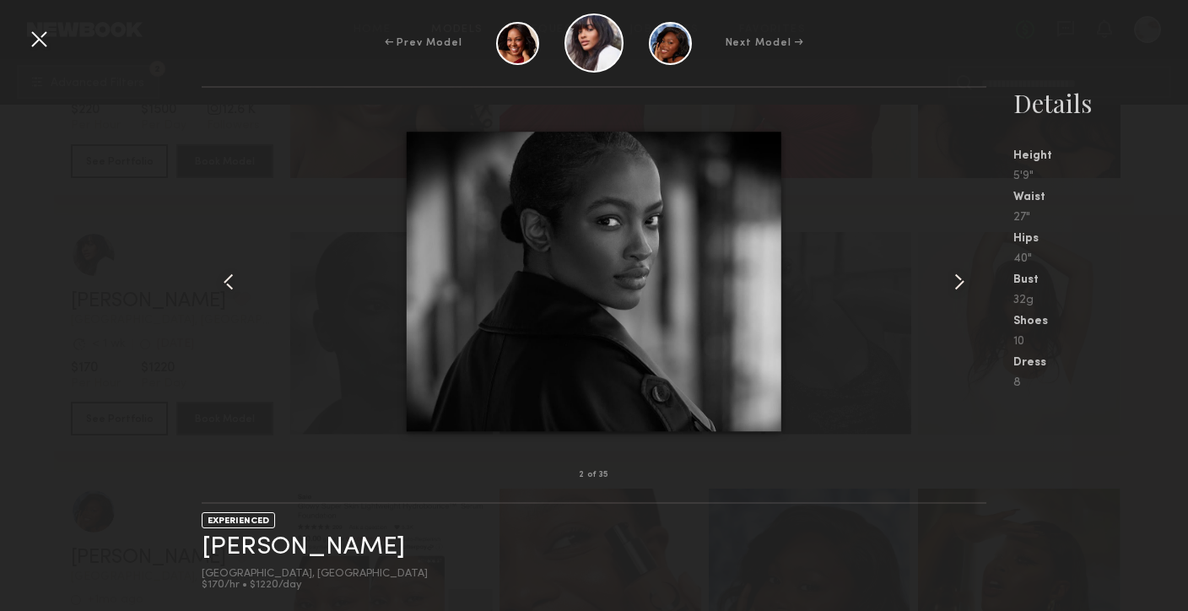
click at [957, 288] on common-icon at bounding box center [959, 281] width 27 height 27
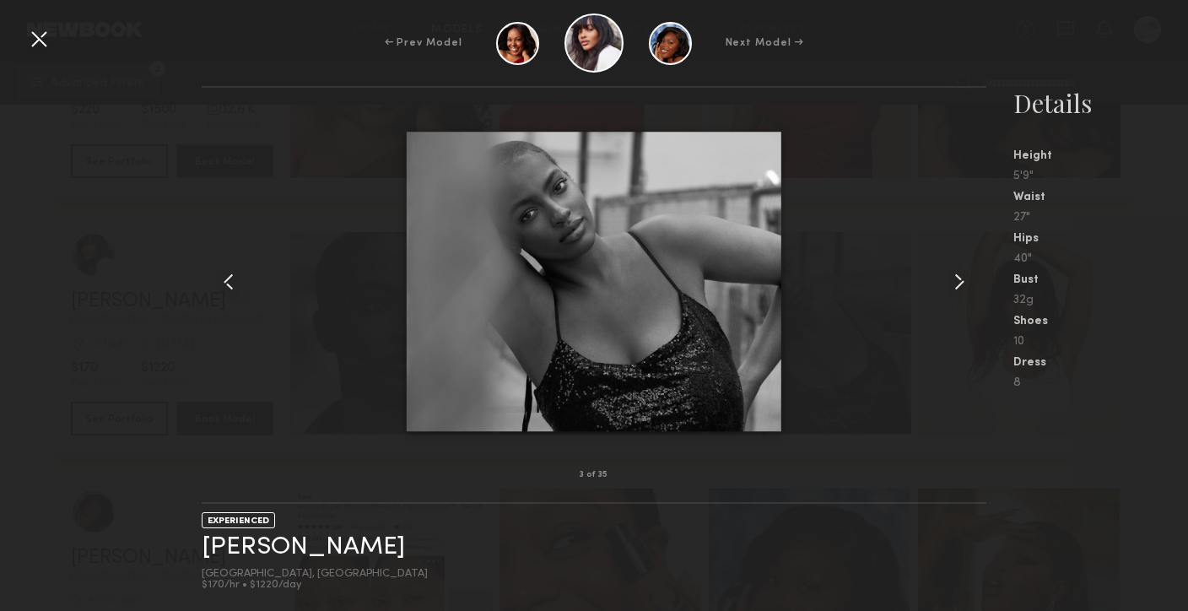
click at [957, 288] on common-icon at bounding box center [959, 281] width 27 height 27
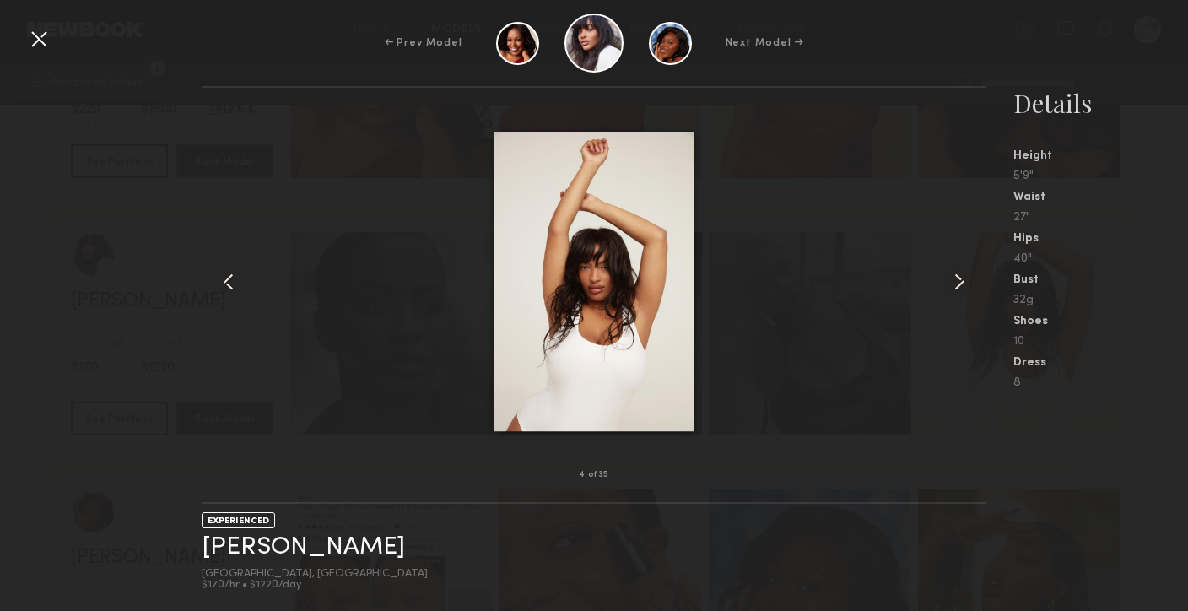
click at [957, 288] on common-icon at bounding box center [959, 281] width 27 height 27
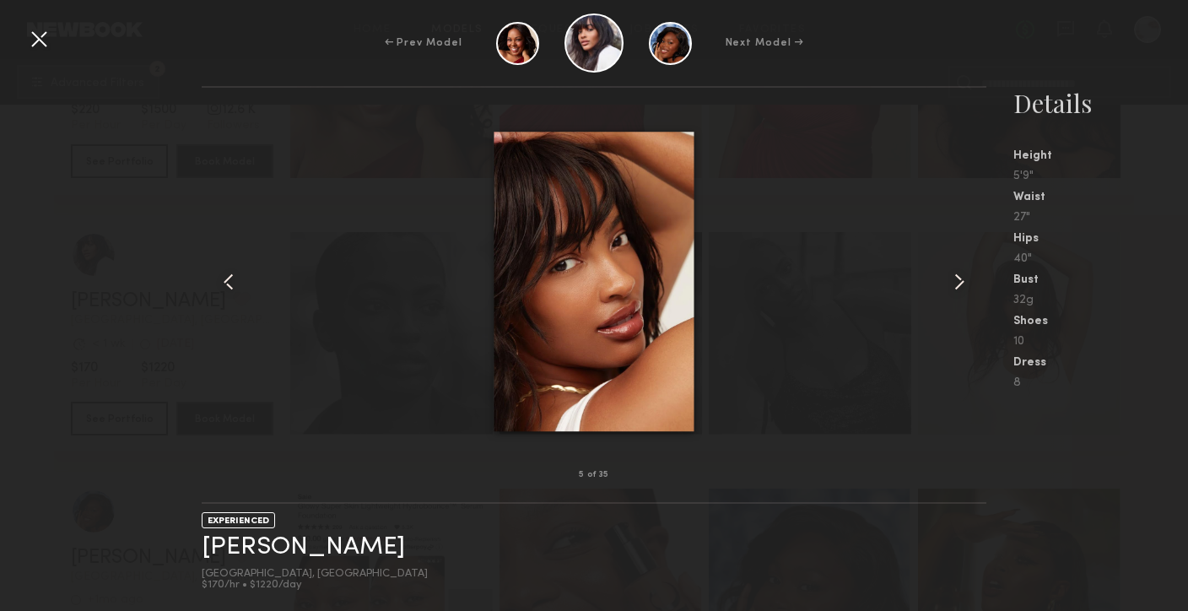
click at [957, 288] on common-icon at bounding box center [959, 281] width 27 height 27
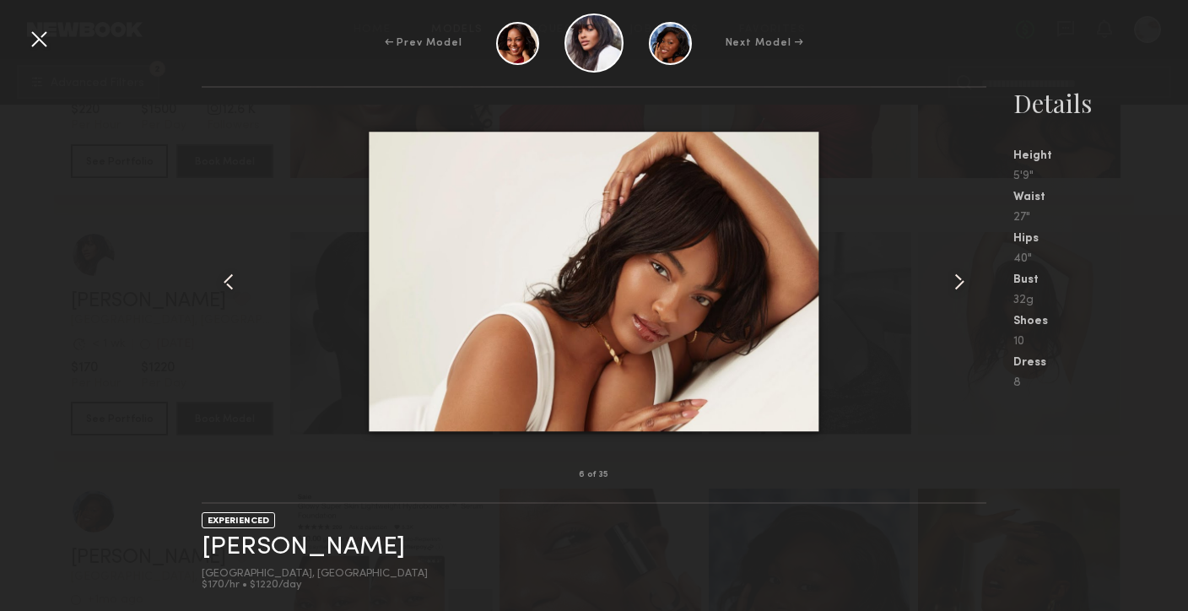
click at [957, 288] on common-icon at bounding box center [959, 281] width 27 height 27
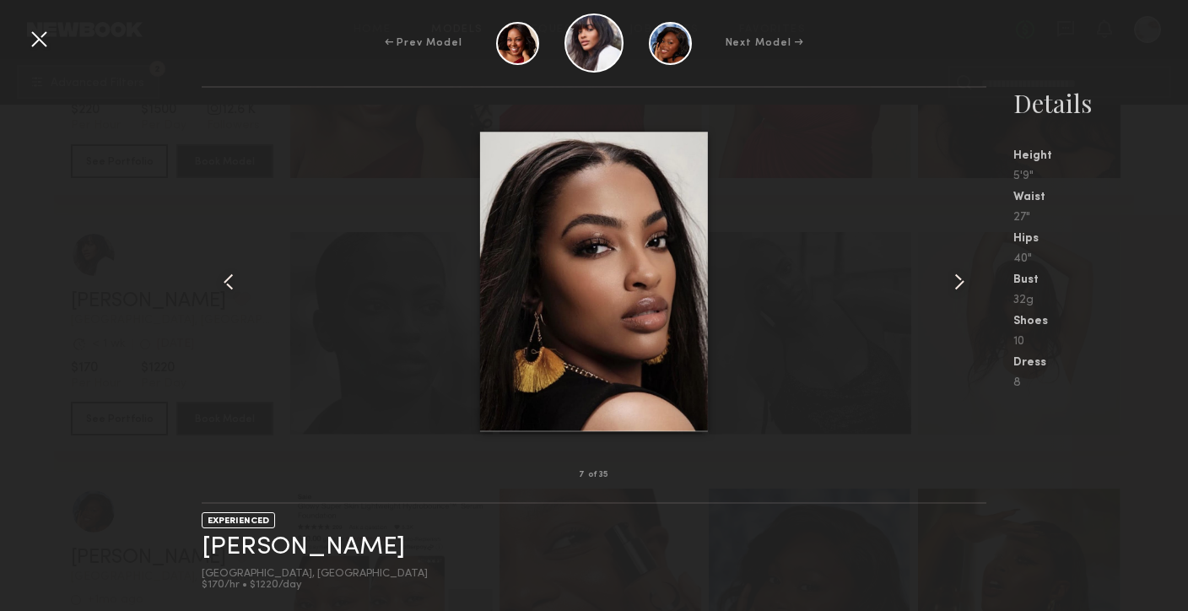
click at [957, 288] on common-icon at bounding box center [959, 281] width 27 height 27
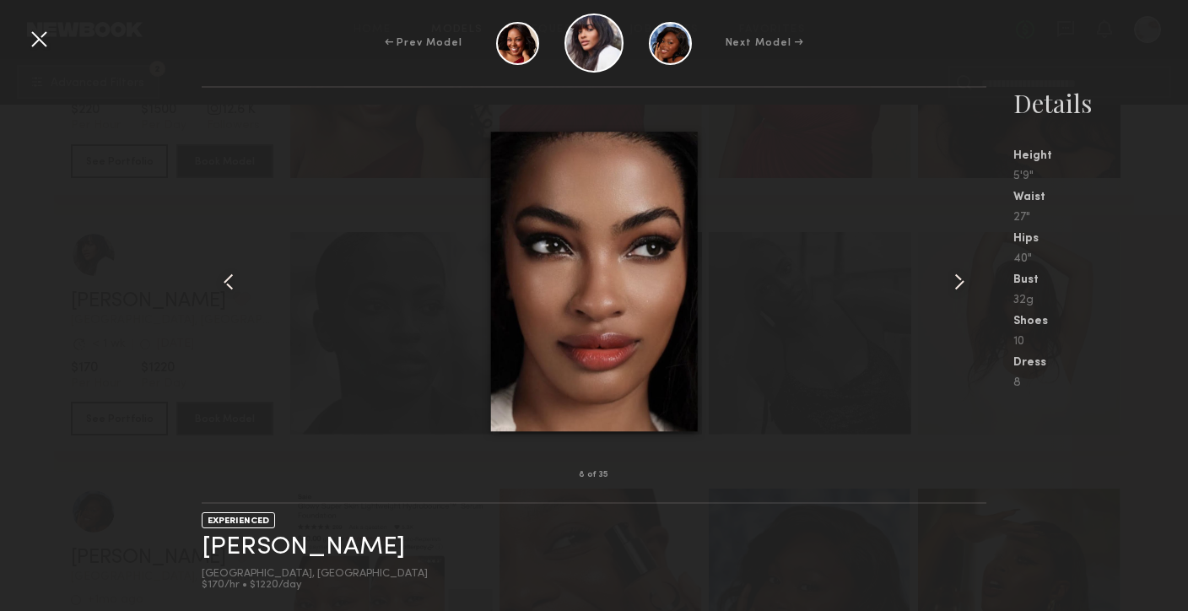
click at [957, 288] on common-icon at bounding box center [959, 281] width 27 height 27
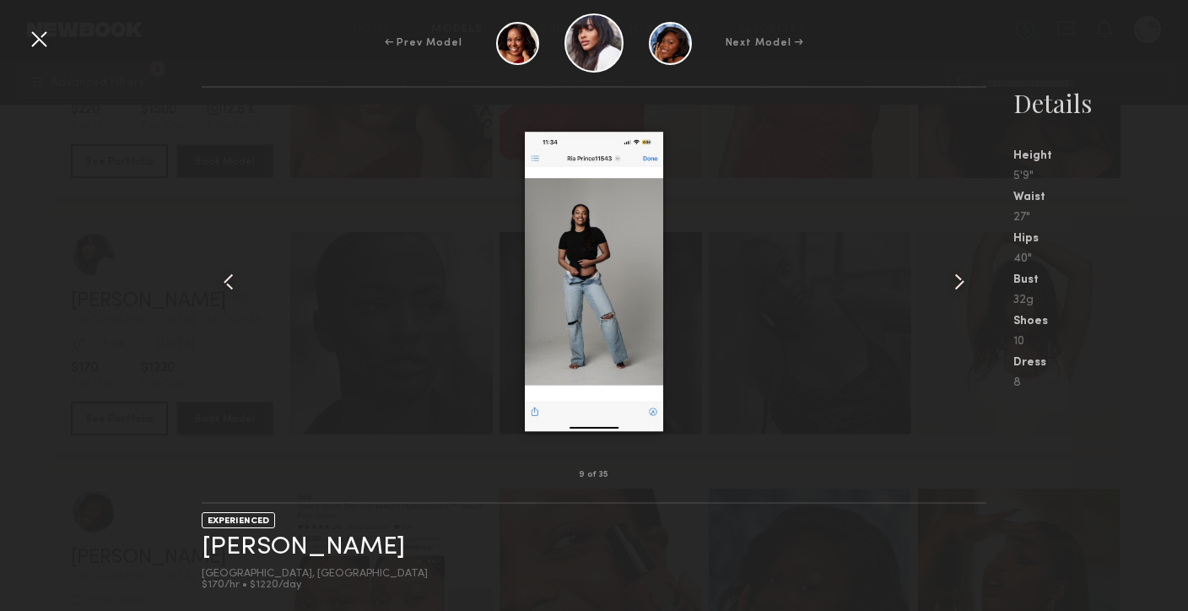
click at [957, 288] on common-icon at bounding box center [959, 281] width 27 height 27
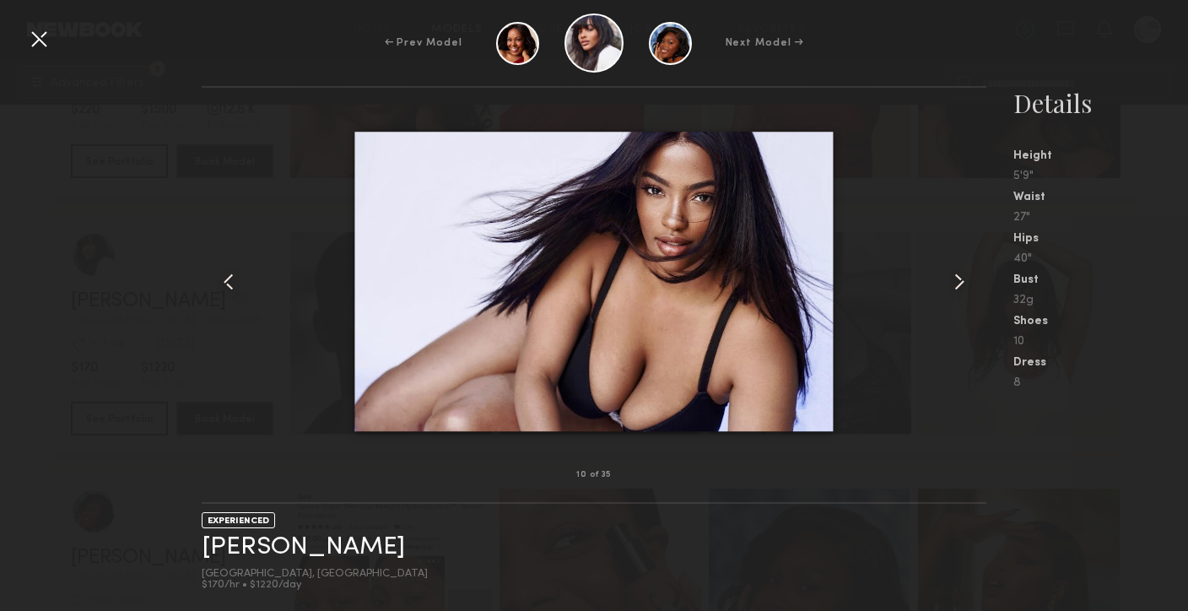
click at [957, 288] on common-icon at bounding box center [959, 281] width 27 height 27
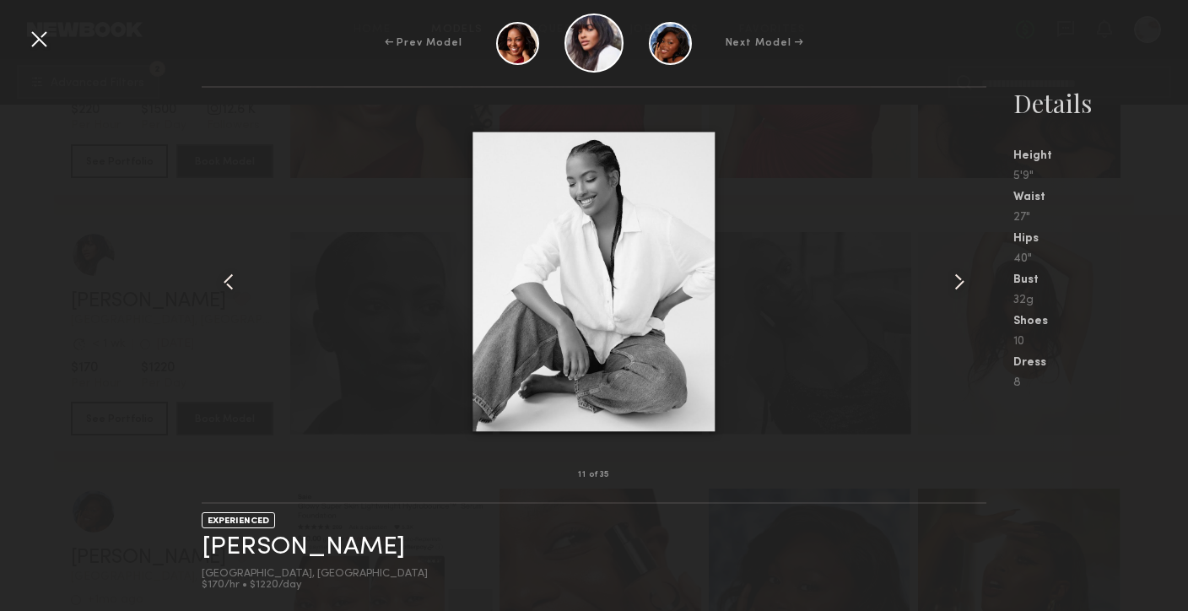
click at [957, 288] on common-icon at bounding box center [959, 281] width 27 height 27
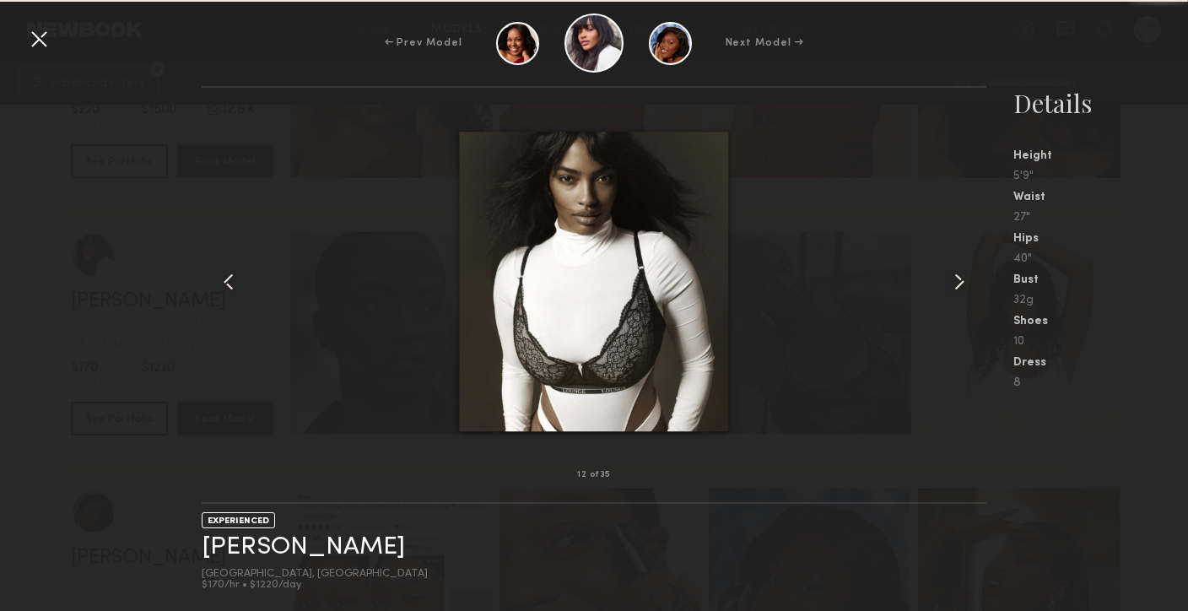
click at [957, 288] on common-icon at bounding box center [959, 281] width 27 height 27
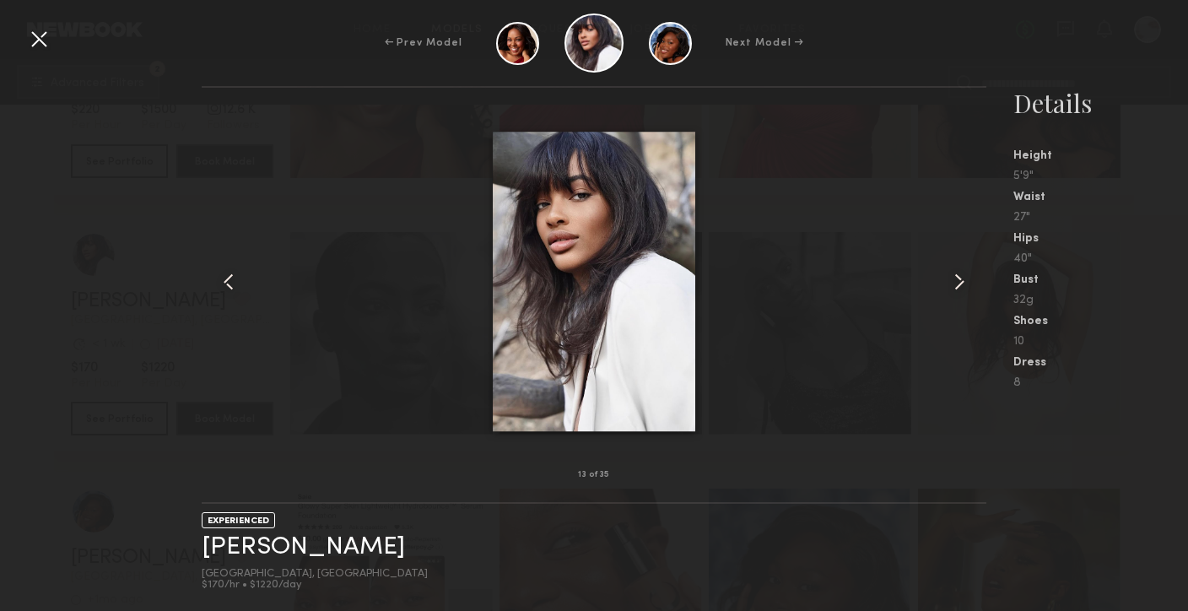
click at [958, 288] on common-icon at bounding box center [959, 281] width 27 height 27
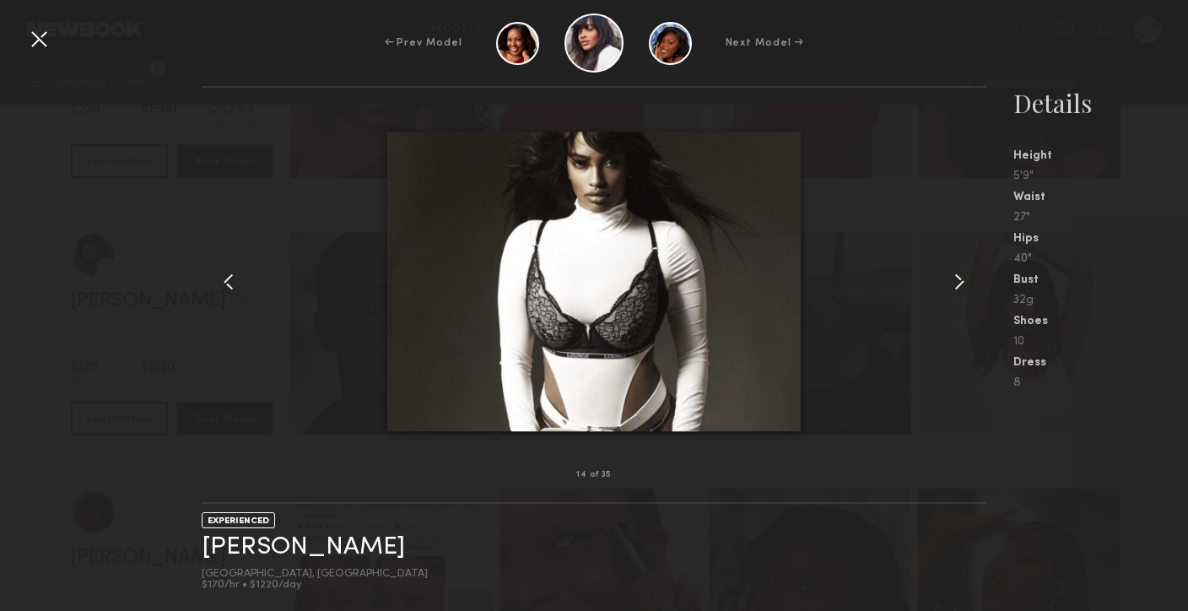
click at [958, 288] on common-icon at bounding box center [959, 281] width 27 height 27
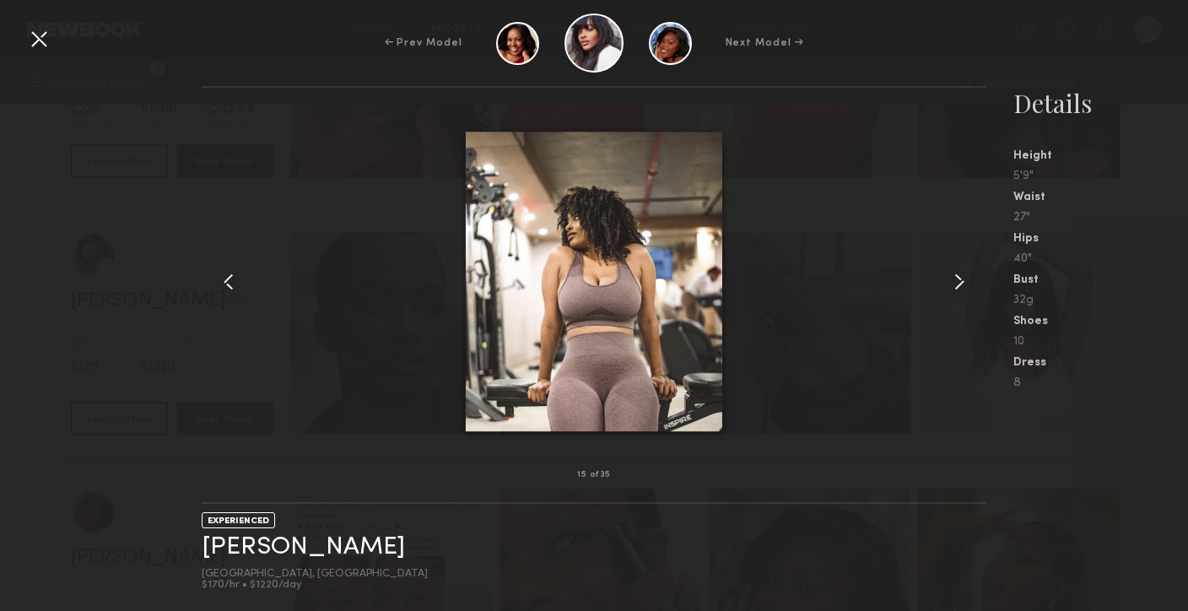
click at [958, 288] on common-icon at bounding box center [959, 281] width 27 height 27
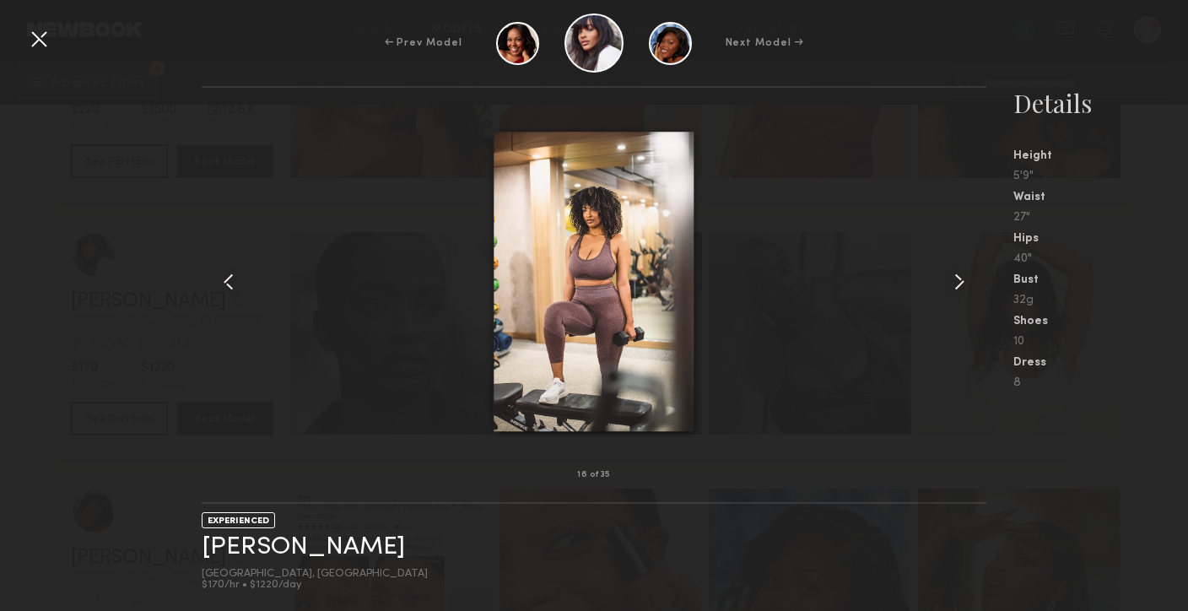
click at [959, 288] on common-icon at bounding box center [959, 281] width 27 height 27
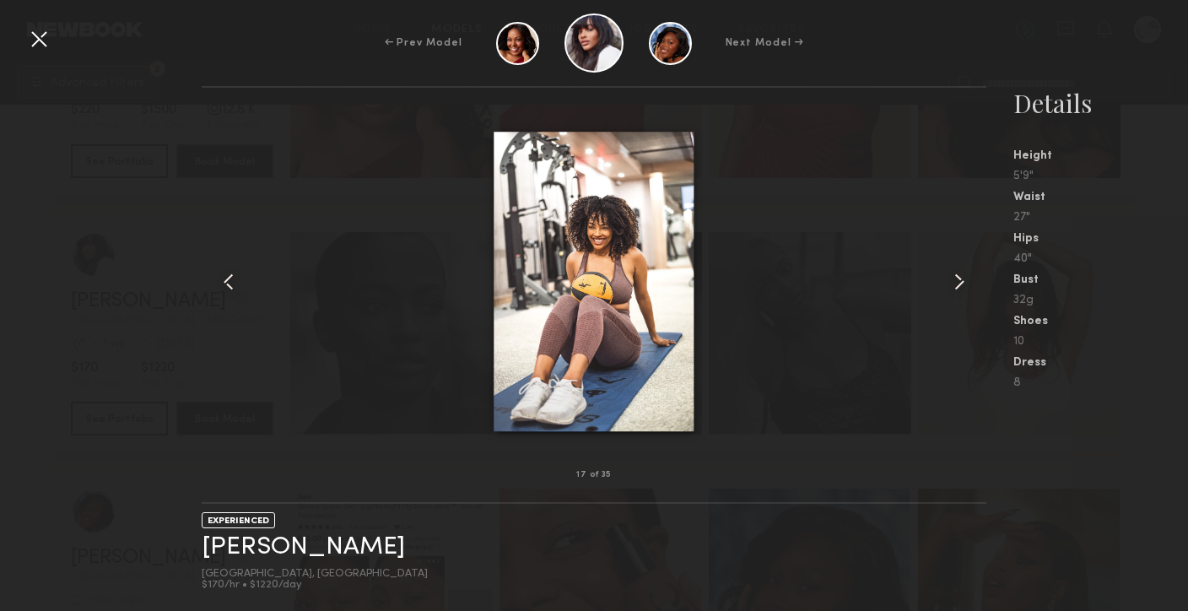
click at [960, 288] on common-icon at bounding box center [959, 281] width 27 height 27
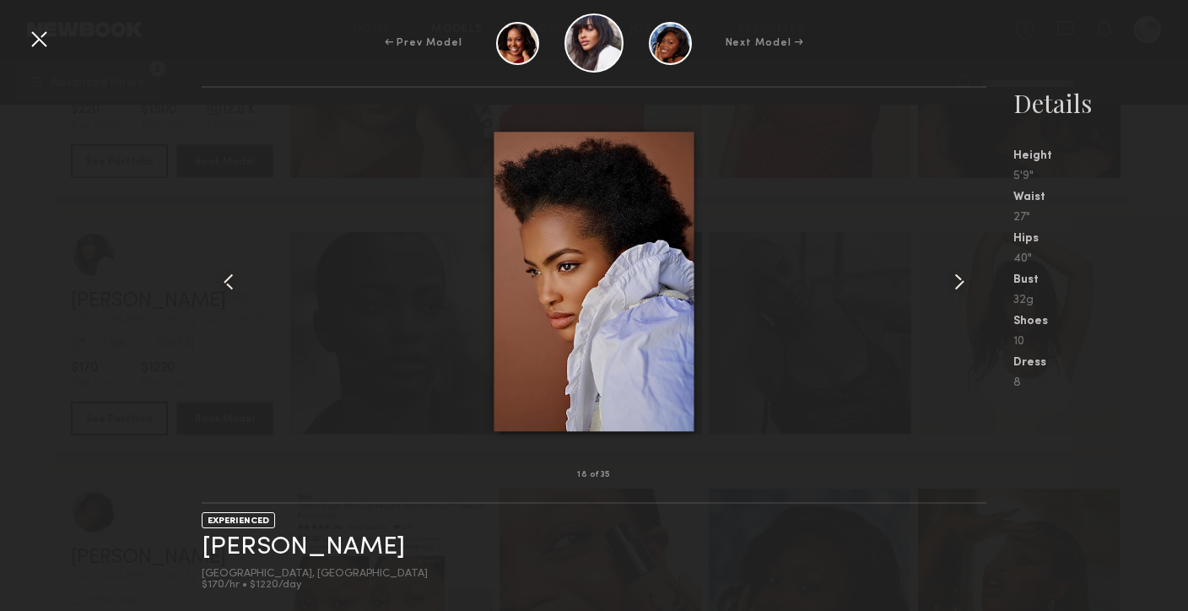
click at [960, 288] on common-icon at bounding box center [959, 281] width 27 height 27
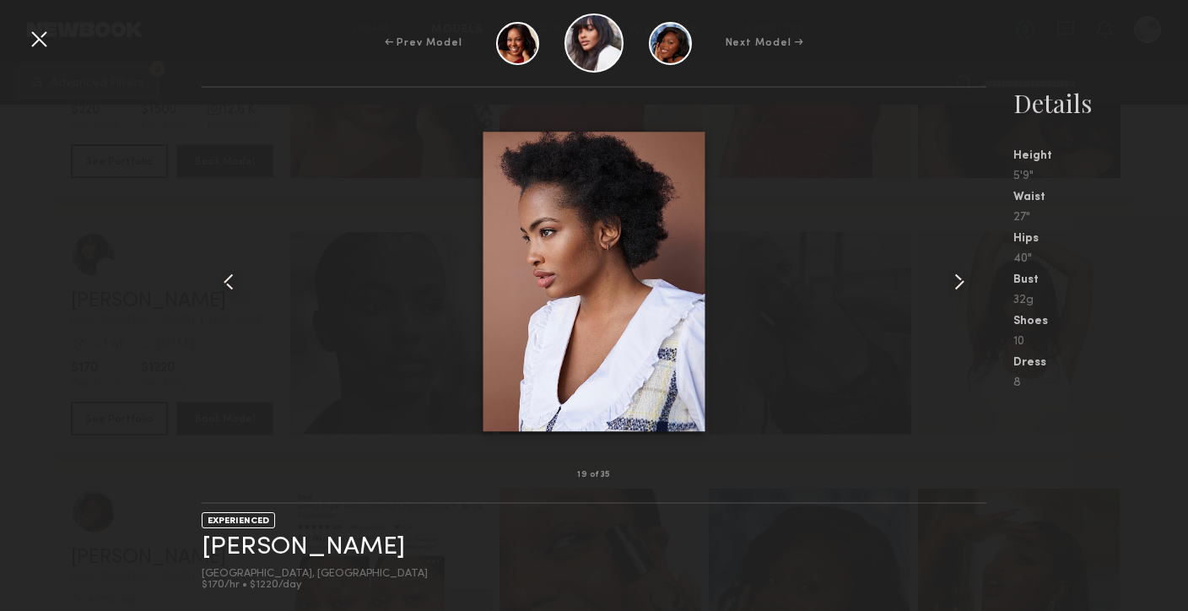
click at [960, 288] on common-icon at bounding box center [959, 281] width 27 height 27
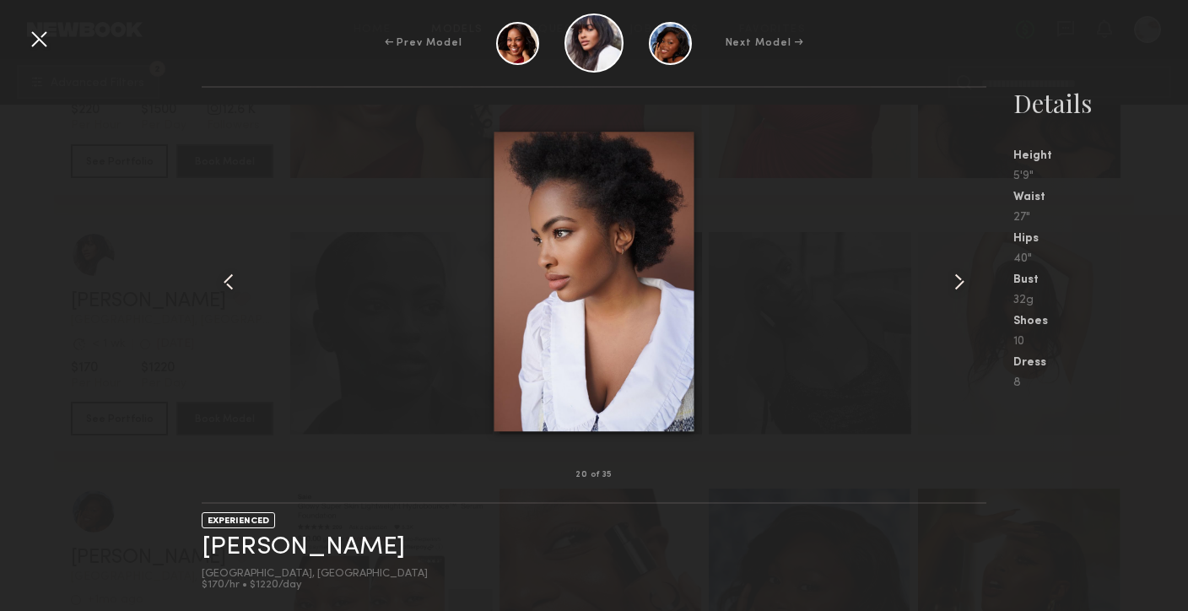
click at [960, 288] on common-icon at bounding box center [959, 281] width 27 height 27
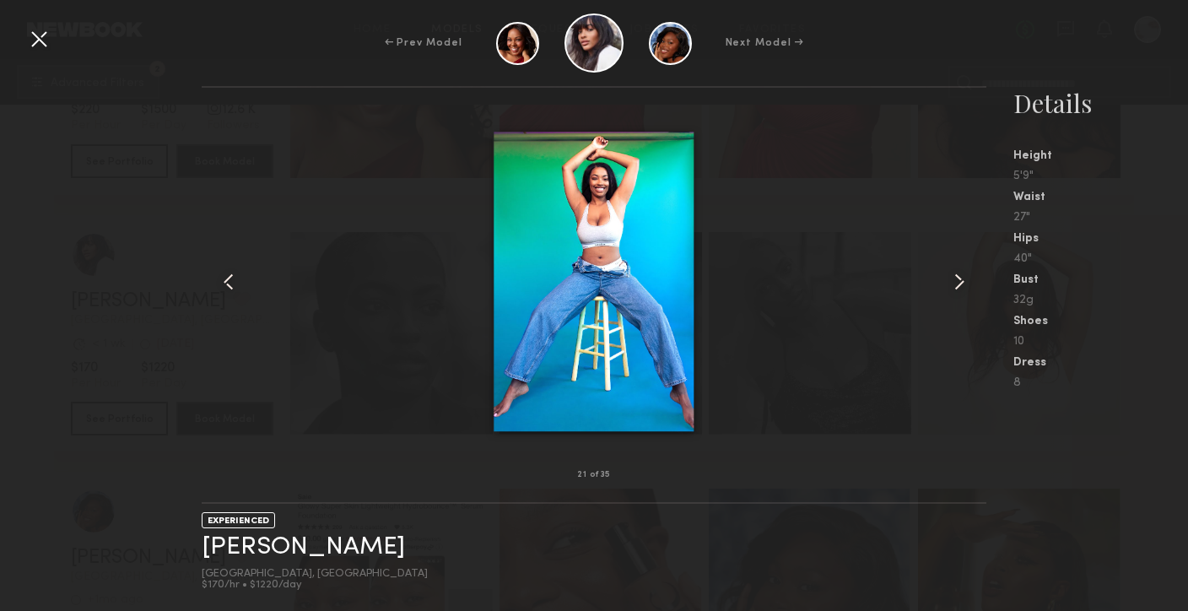
click at [960, 288] on common-icon at bounding box center [959, 281] width 27 height 27
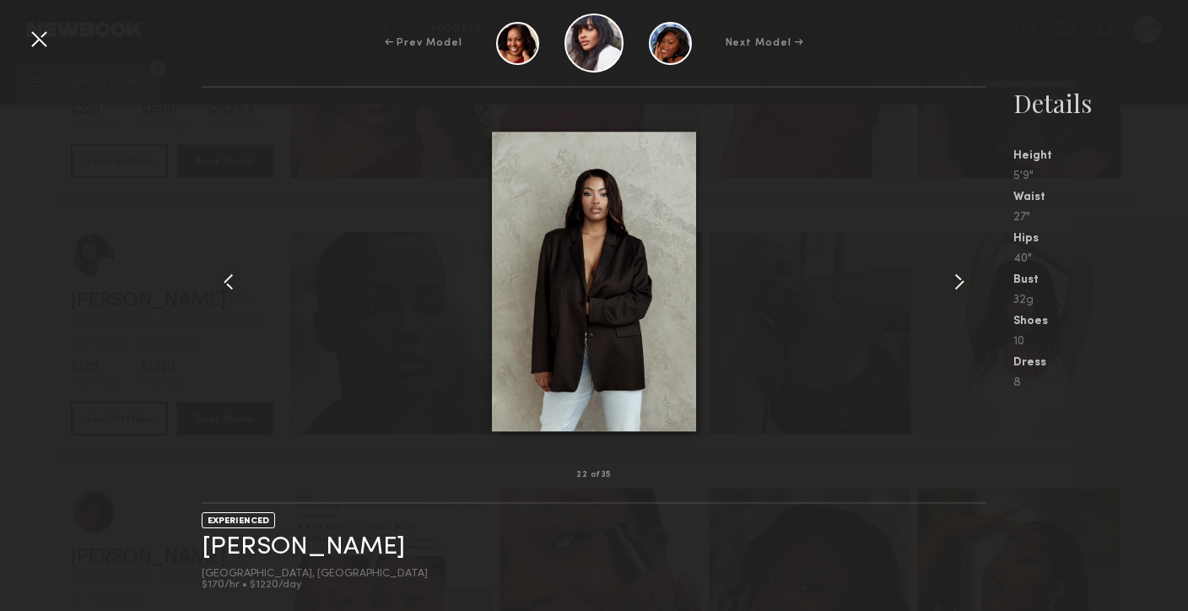
click at [960, 288] on common-icon at bounding box center [959, 281] width 27 height 27
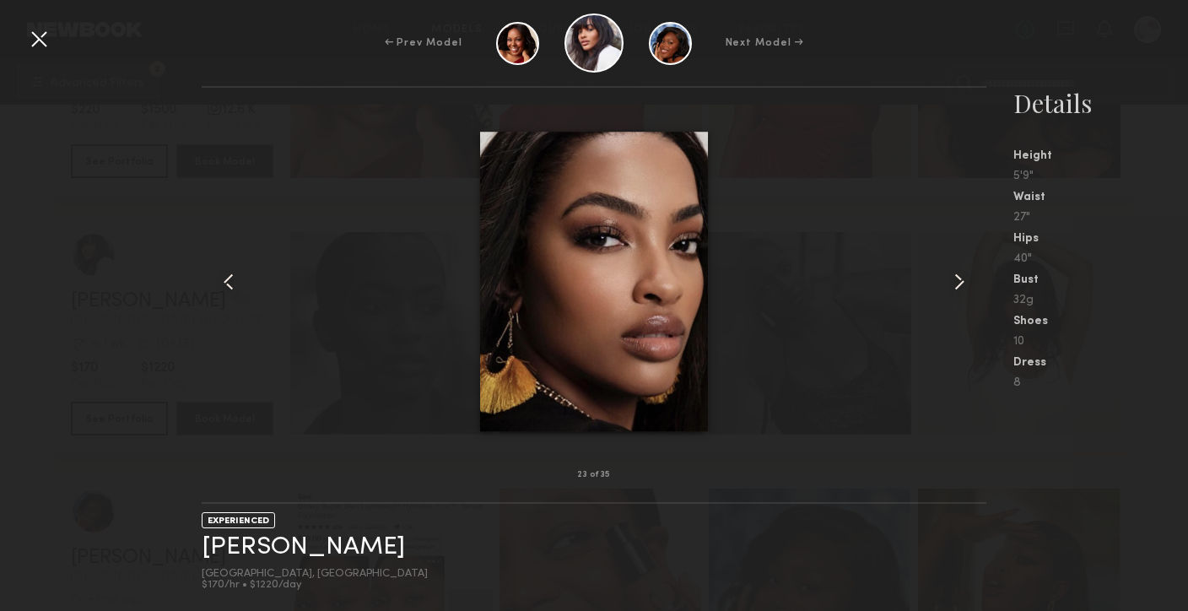
click at [960, 288] on common-icon at bounding box center [959, 281] width 27 height 27
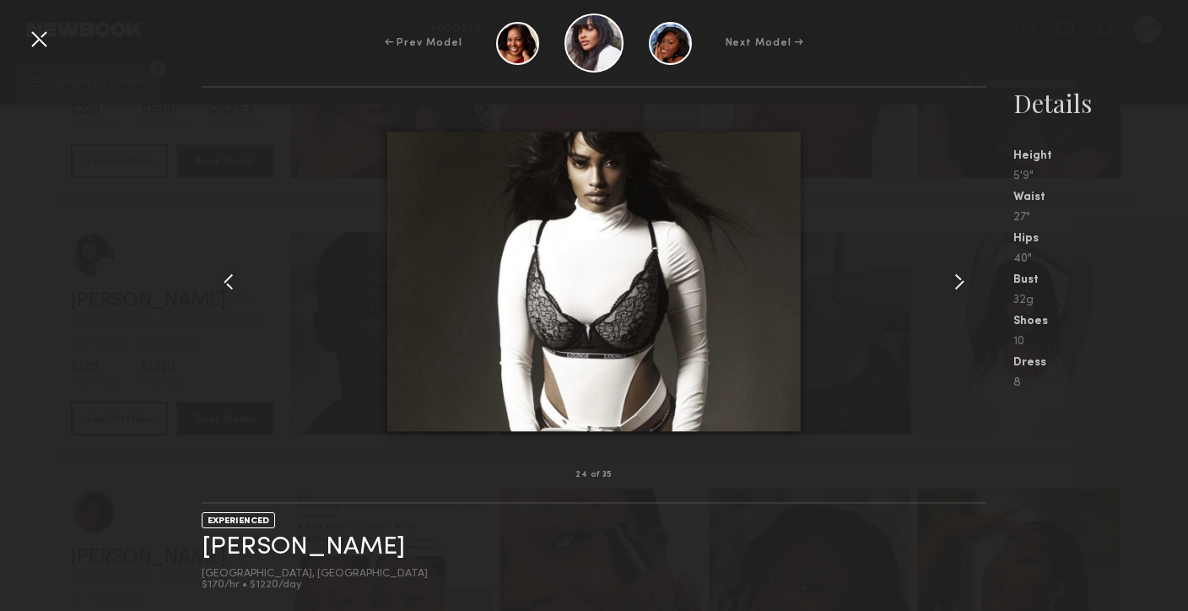
click at [961, 289] on common-icon at bounding box center [959, 281] width 27 height 27
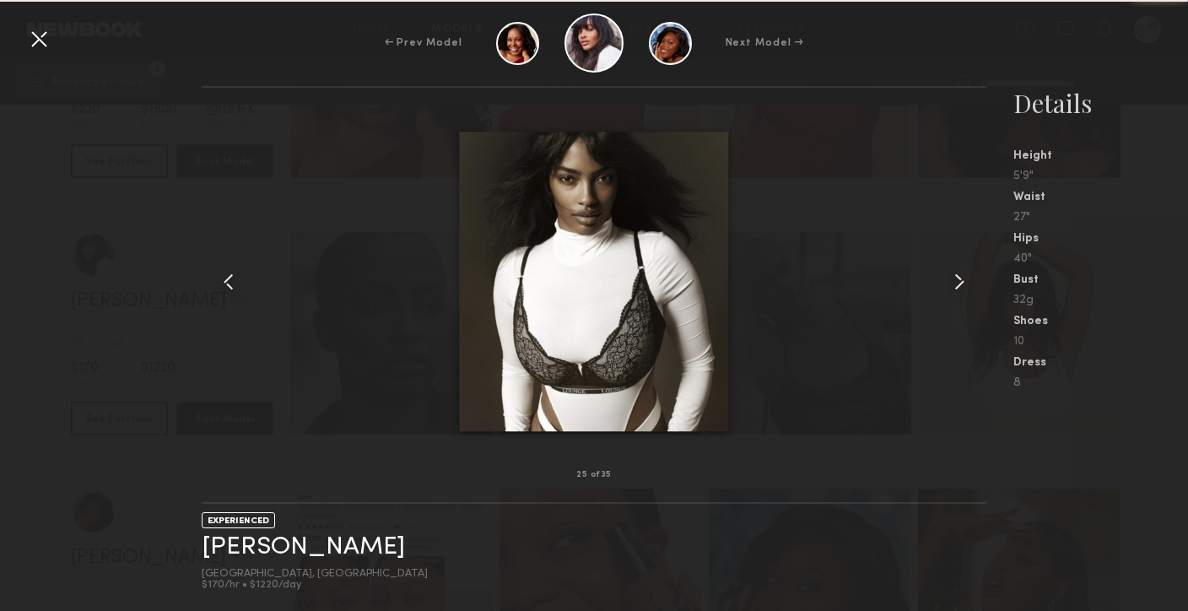
click at [961, 289] on common-icon at bounding box center [959, 281] width 27 height 27
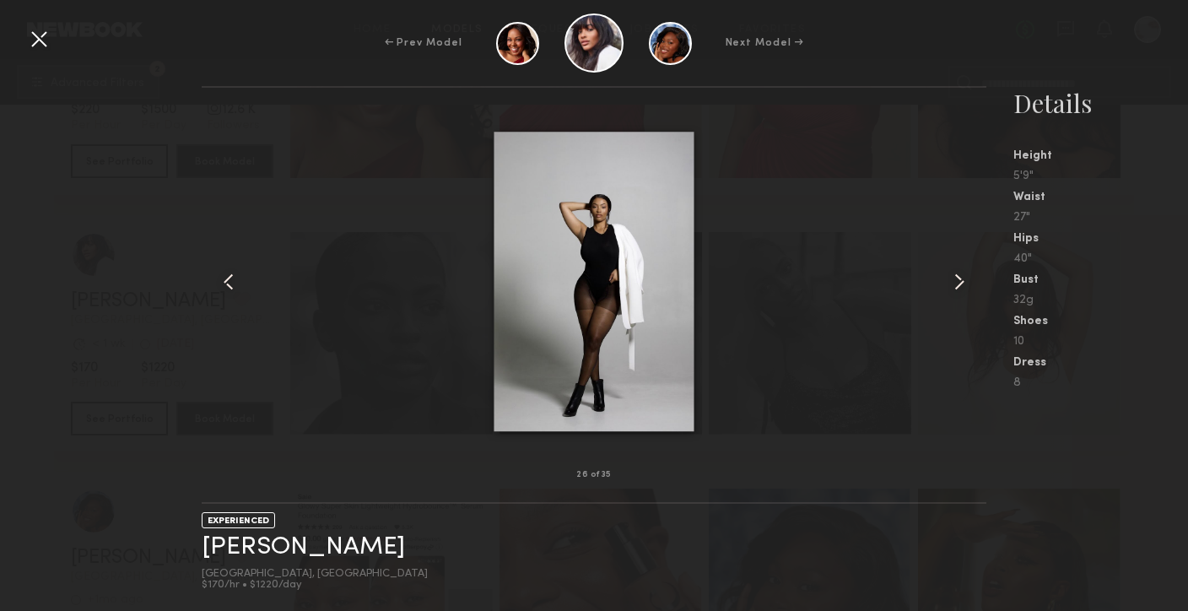
click at [961, 289] on common-icon at bounding box center [959, 281] width 27 height 27
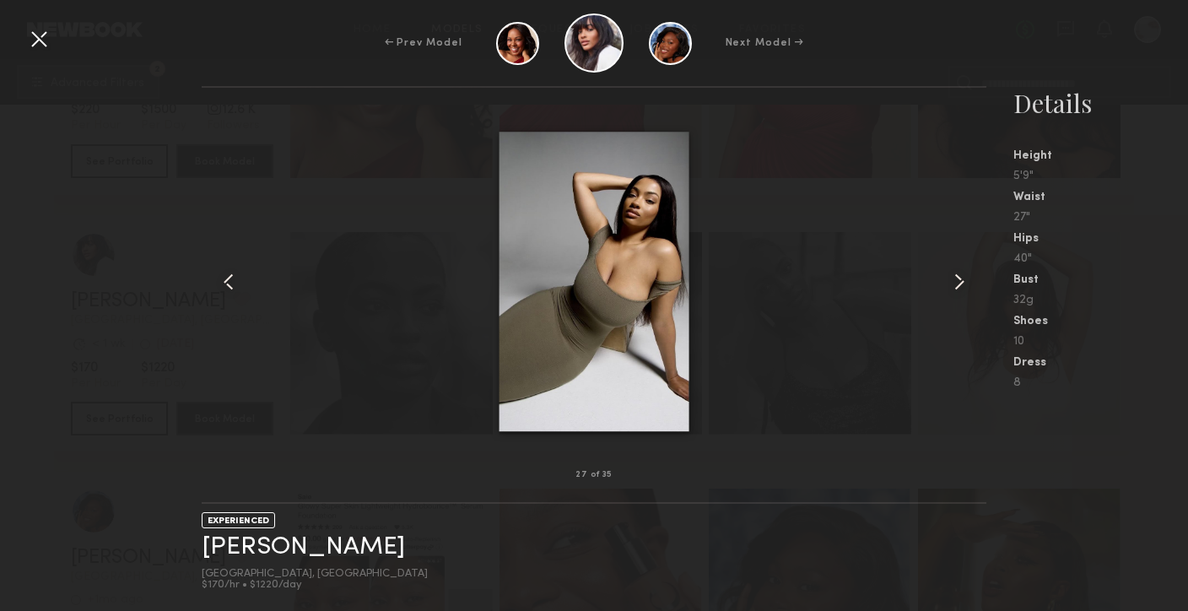
click at [962, 289] on common-icon at bounding box center [959, 281] width 27 height 27
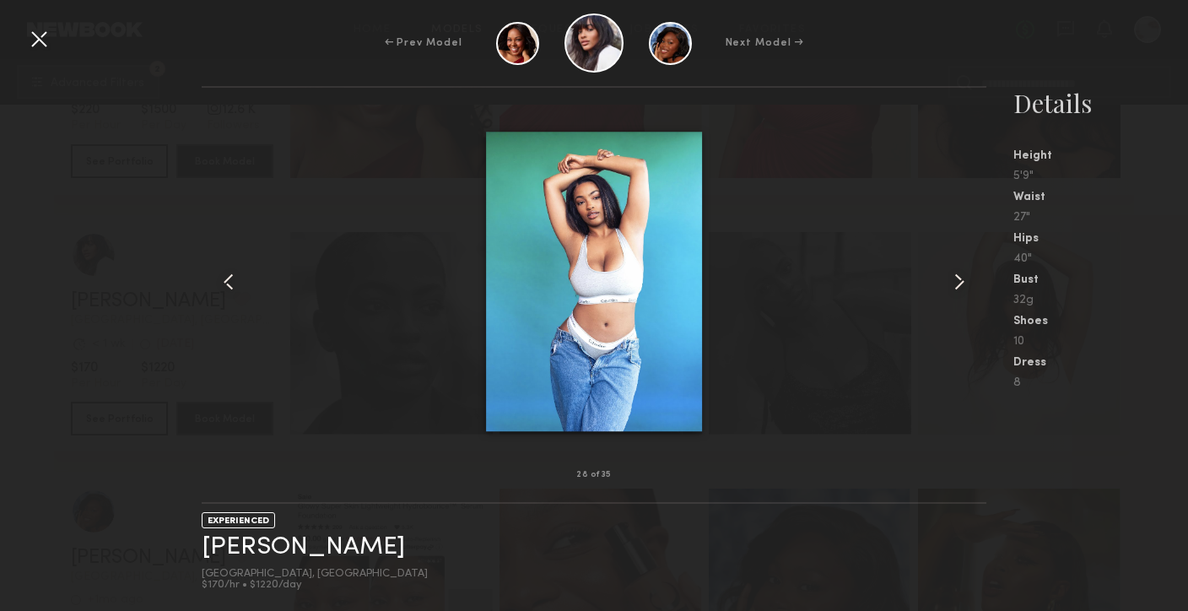
click at [962, 289] on common-icon at bounding box center [959, 281] width 27 height 27
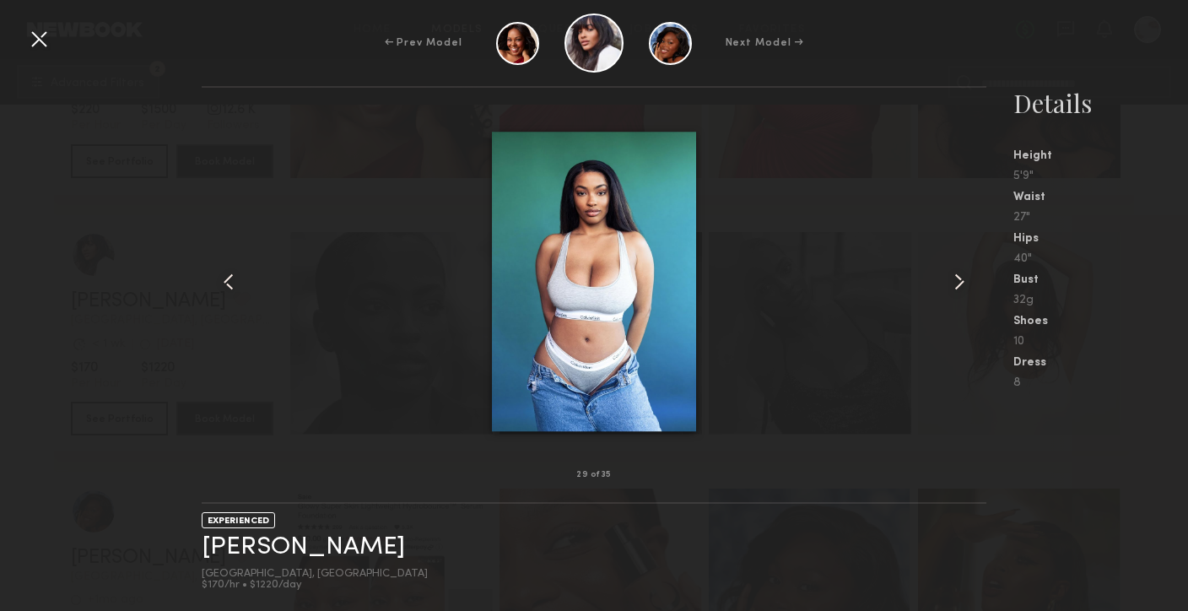
click at [962, 289] on common-icon at bounding box center [959, 281] width 27 height 27
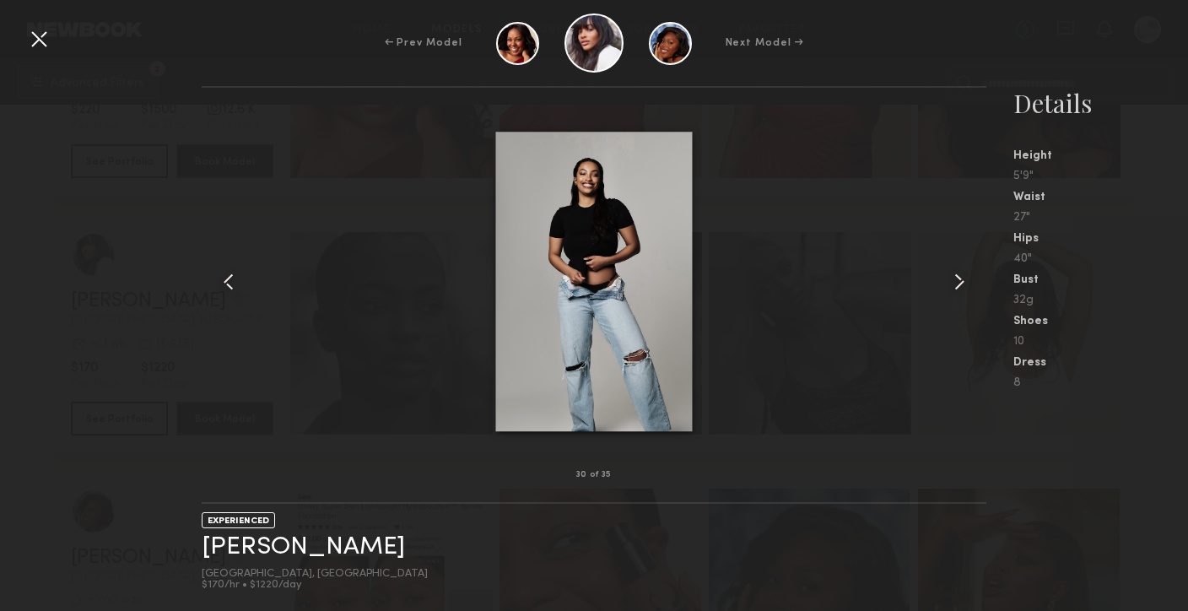
click at [962, 289] on common-icon at bounding box center [959, 281] width 27 height 27
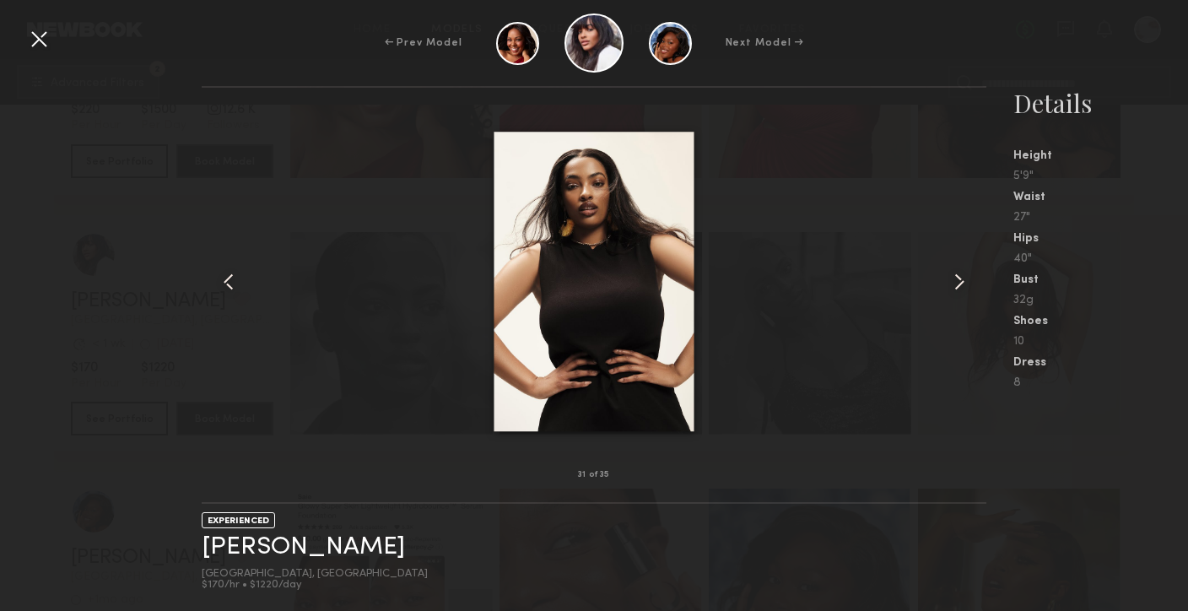
click at [962, 289] on common-icon at bounding box center [959, 281] width 27 height 27
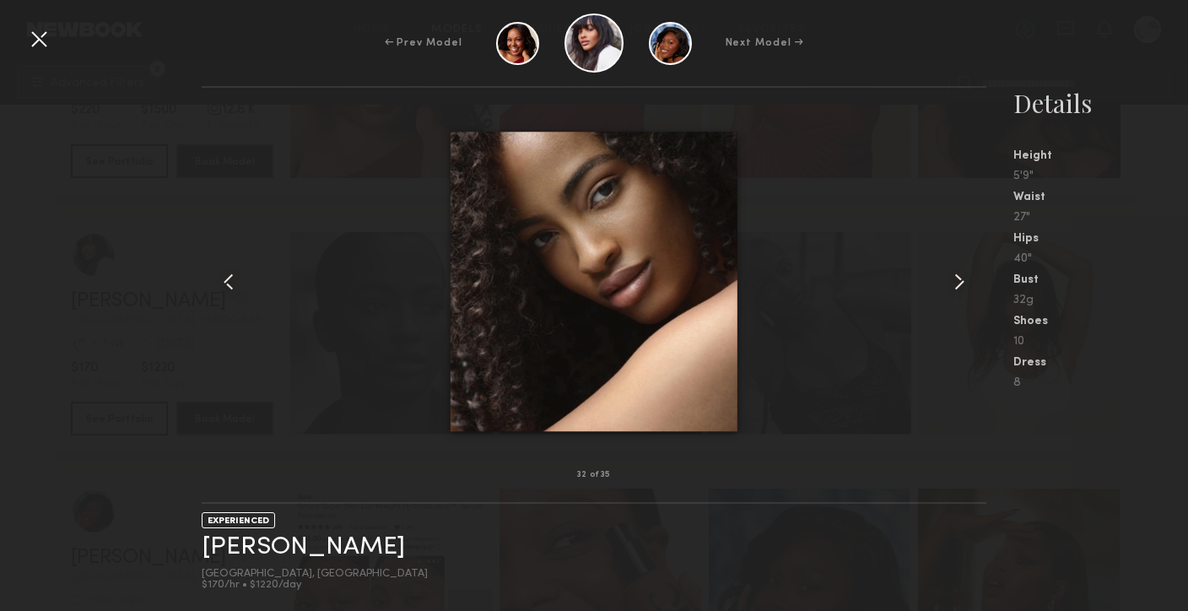
click at [962, 289] on common-icon at bounding box center [959, 281] width 27 height 27
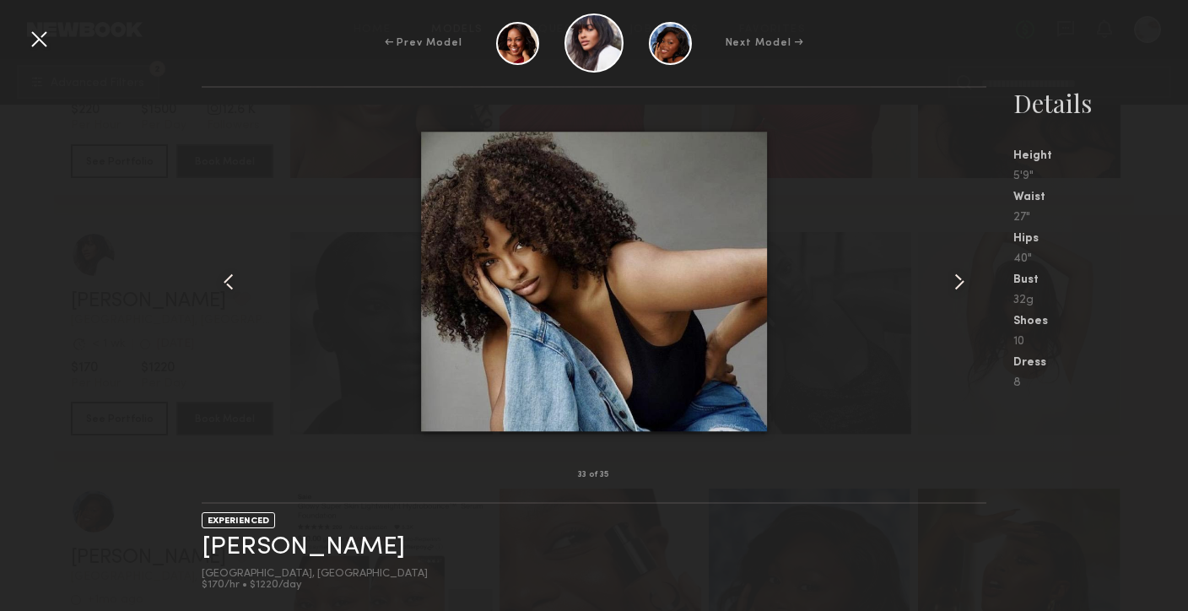
click at [962, 289] on common-icon at bounding box center [959, 281] width 27 height 27
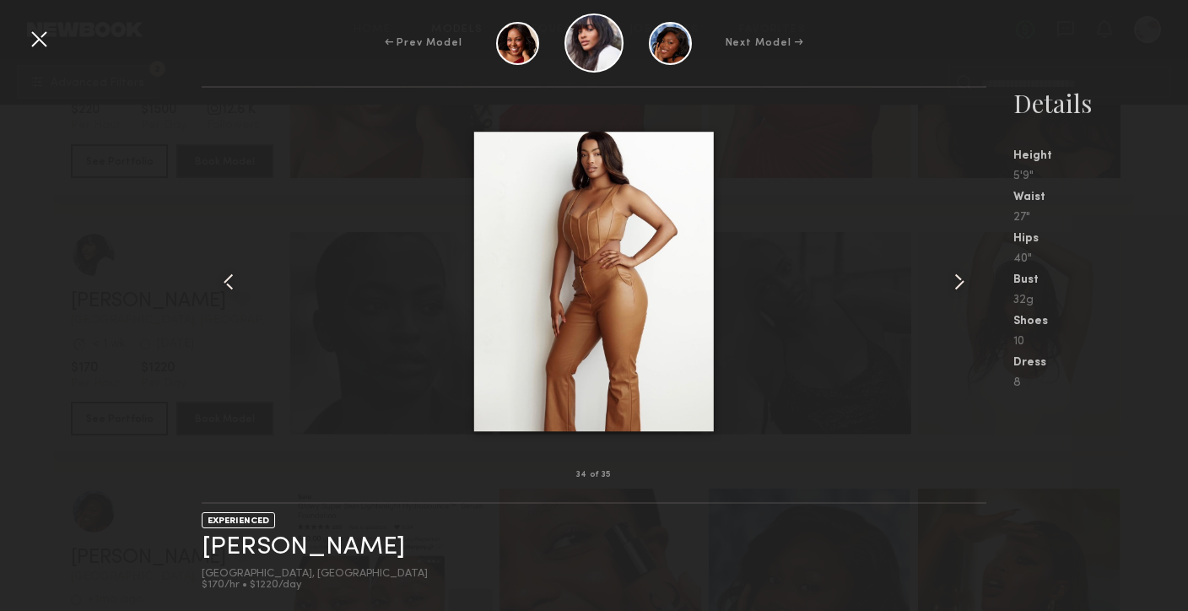
click at [962, 289] on common-icon at bounding box center [959, 281] width 27 height 27
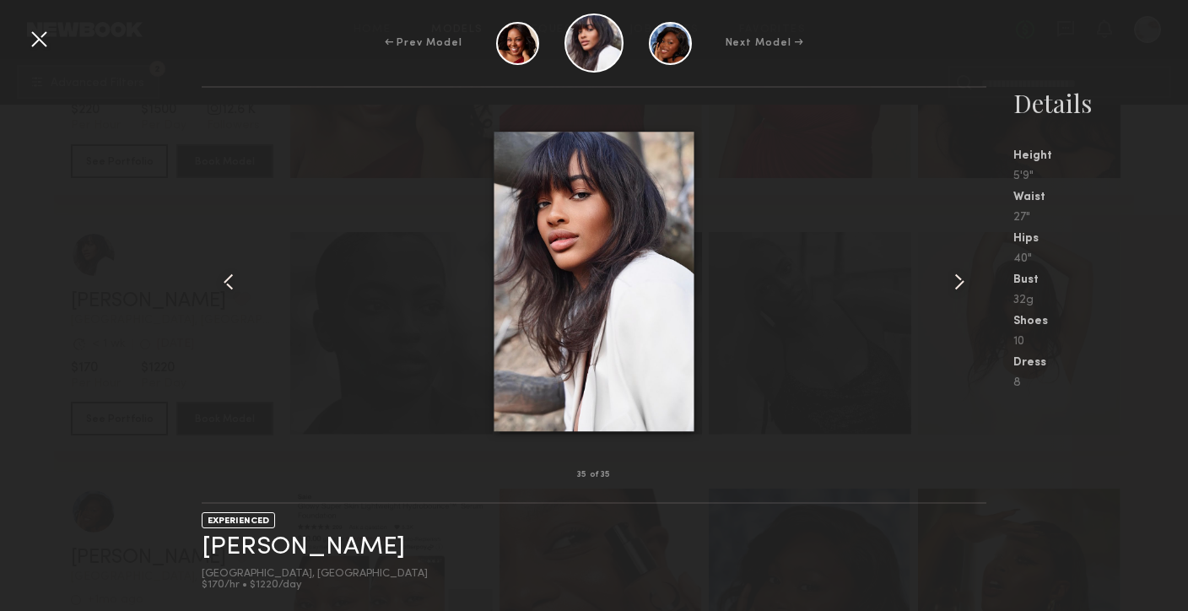
click at [962, 290] on common-icon at bounding box center [959, 281] width 27 height 27
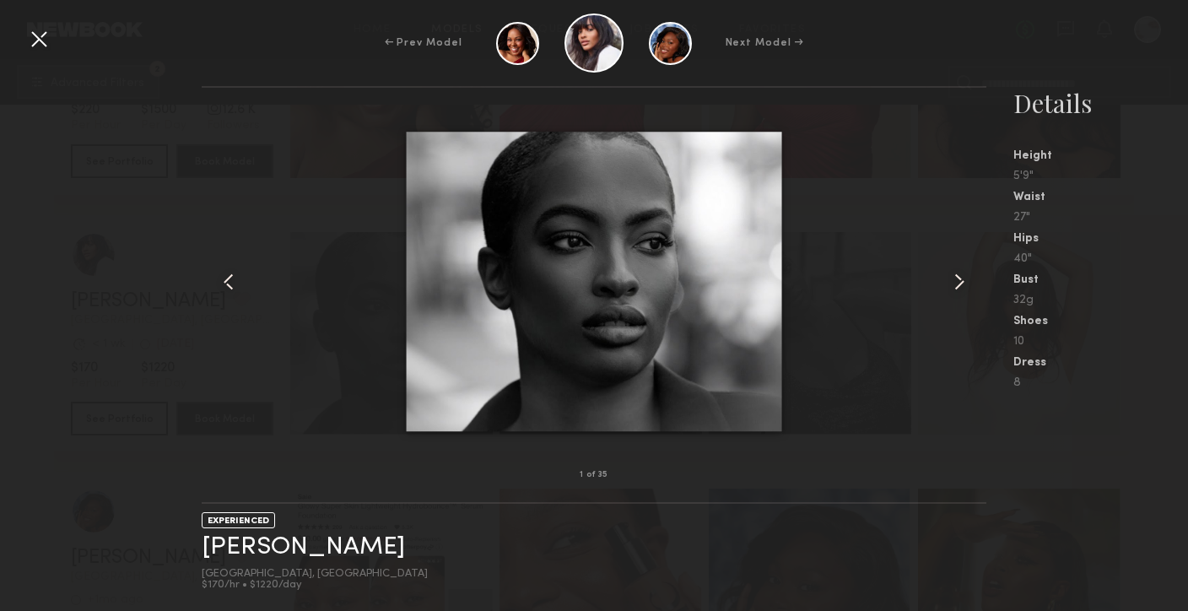
click at [962, 290] on common-icon at bounding box center [959, 281] width 27 height 27
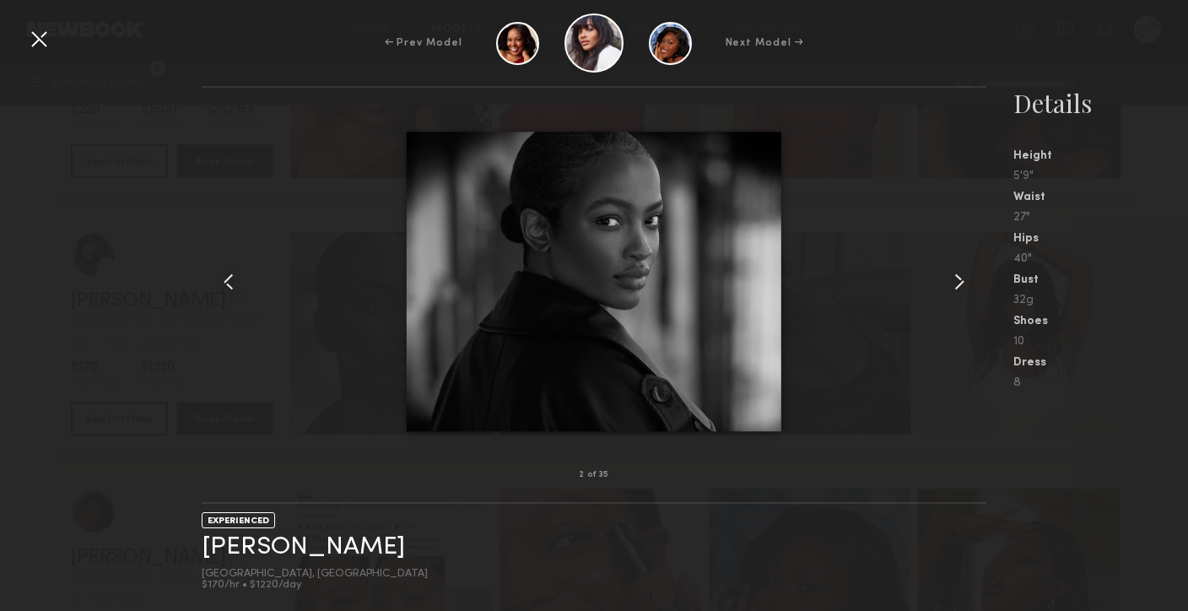
click at [39, 40] on div at bounding box center [38, 38] width 27 height 27
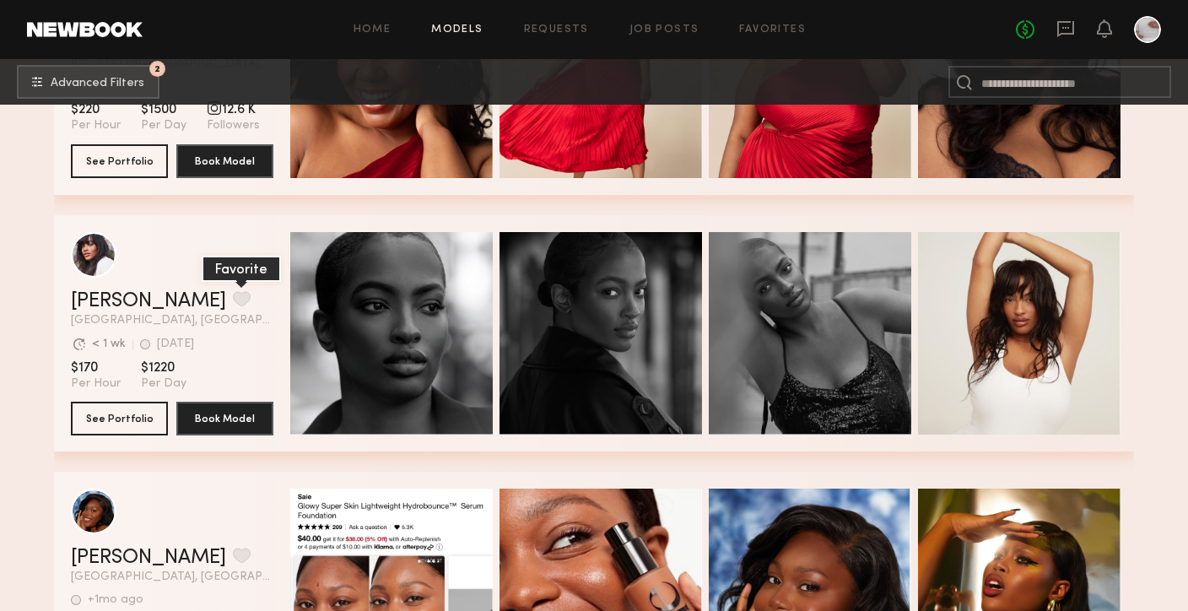
click at [233, 300] on button "grid" at bounding box center [242, 298] width 18 height 15
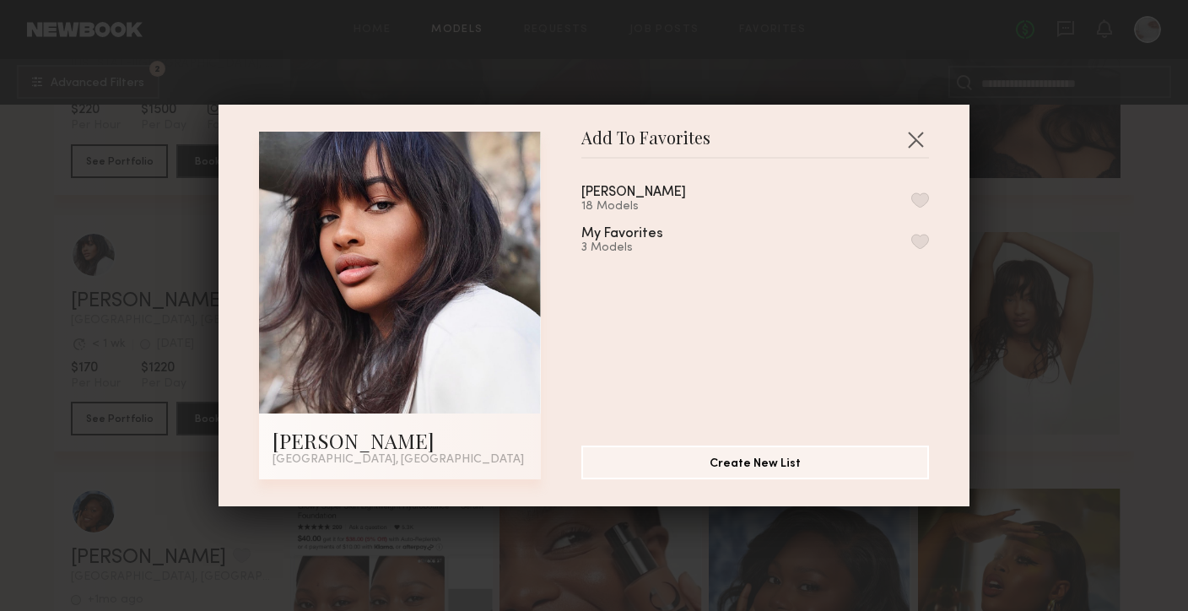
click at [918, 197] on button "button" at bounding box center [920, 199] width 18 height 15
click at [916, 142] on button "button" at bounding box center [915, 139] width 27 height 27
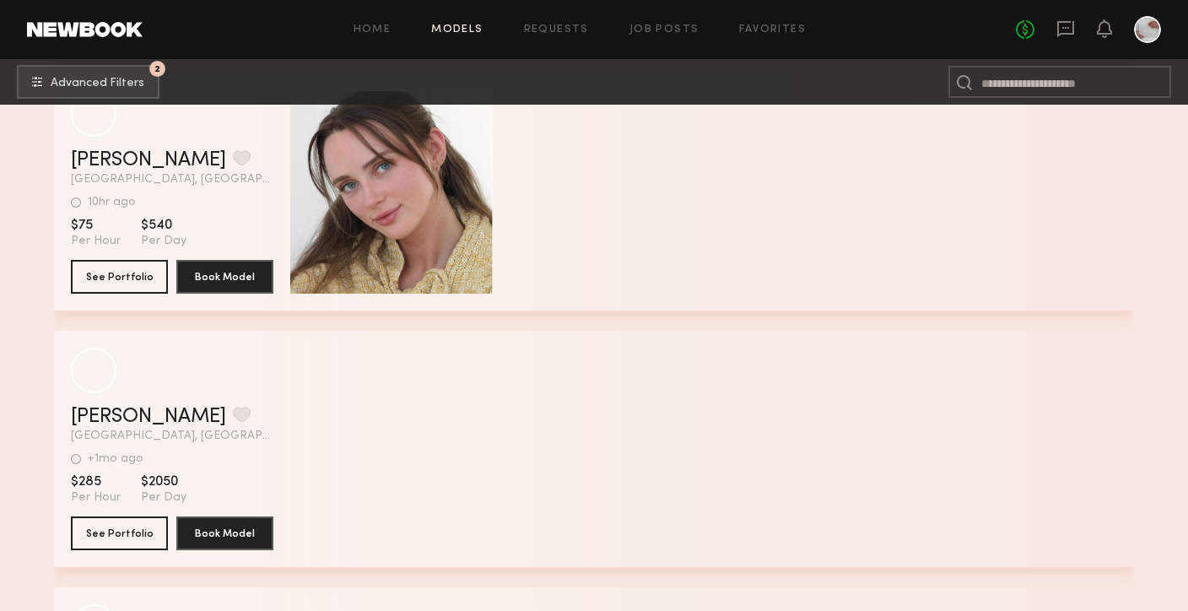
scroll to position [36706, 0]
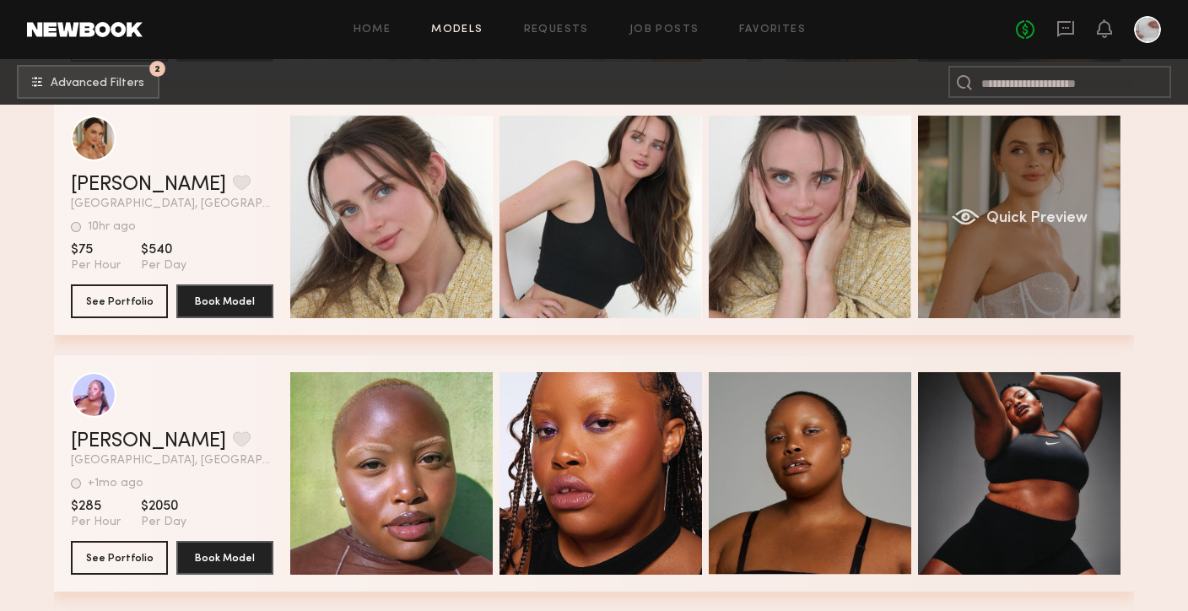
click at [973, 272] on div "Quick Preview" at bounding box center [1019, 217] width 202 height 202
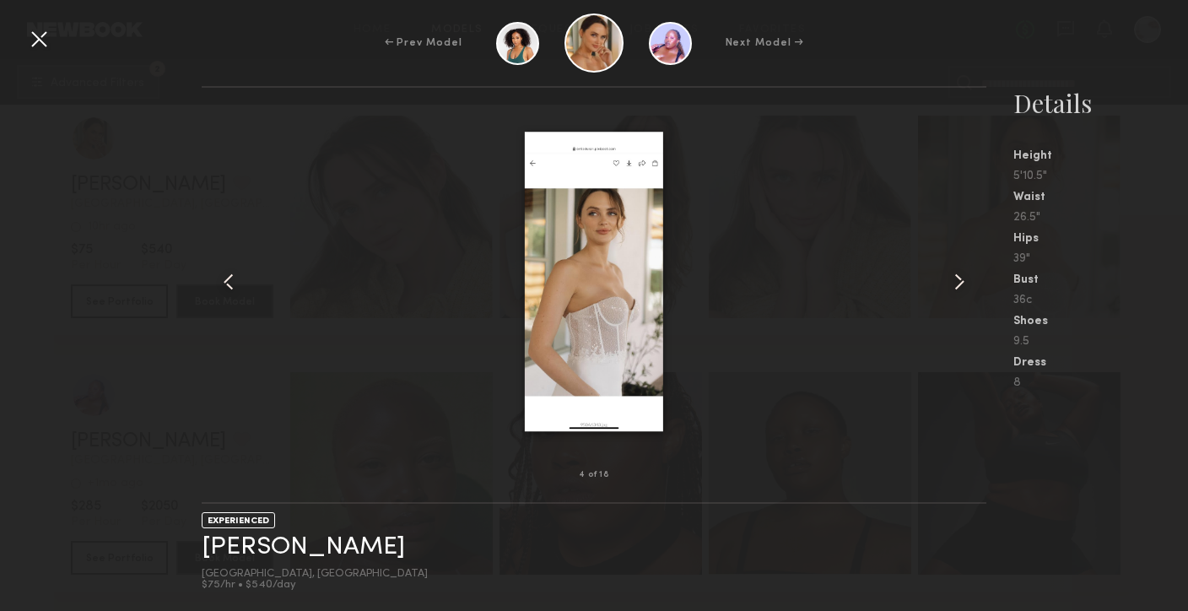
click at [957, 282] on common-icon at bounding box center [959, 281] width 27 height 27
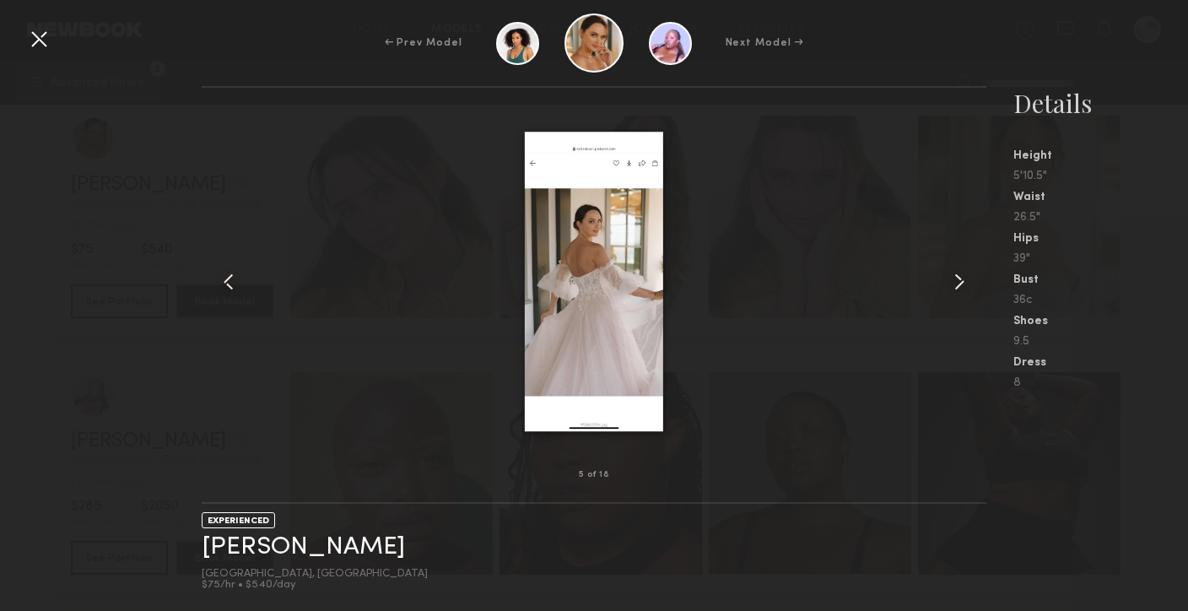
click at [957, 282] on common-icon at bounding box center [959, 281] width 27 height 27
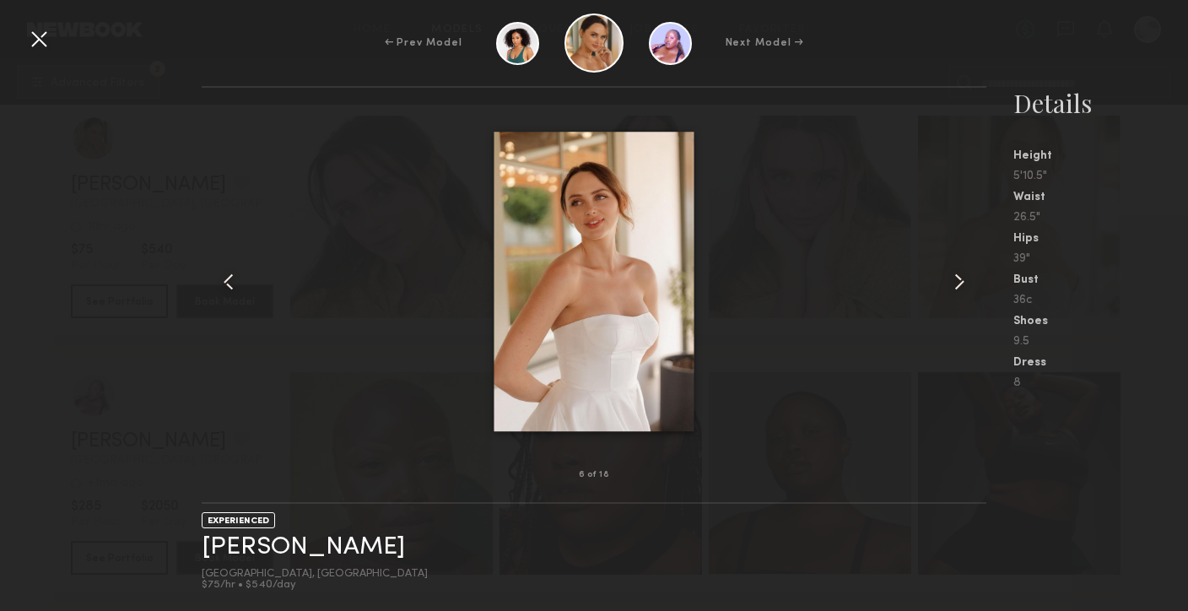
click at [957, 282] on common-icon at bounding box center [959, 281] width 27 height 27
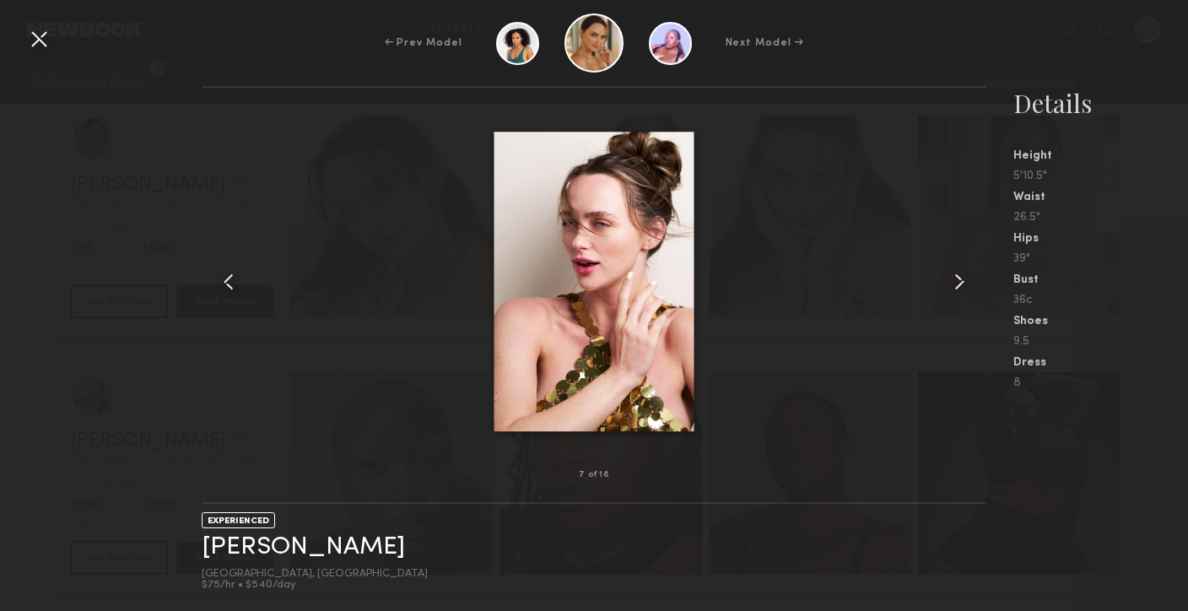
click at [957, 282] on common-icon at bounding box center [959, 281] width 27 height 27
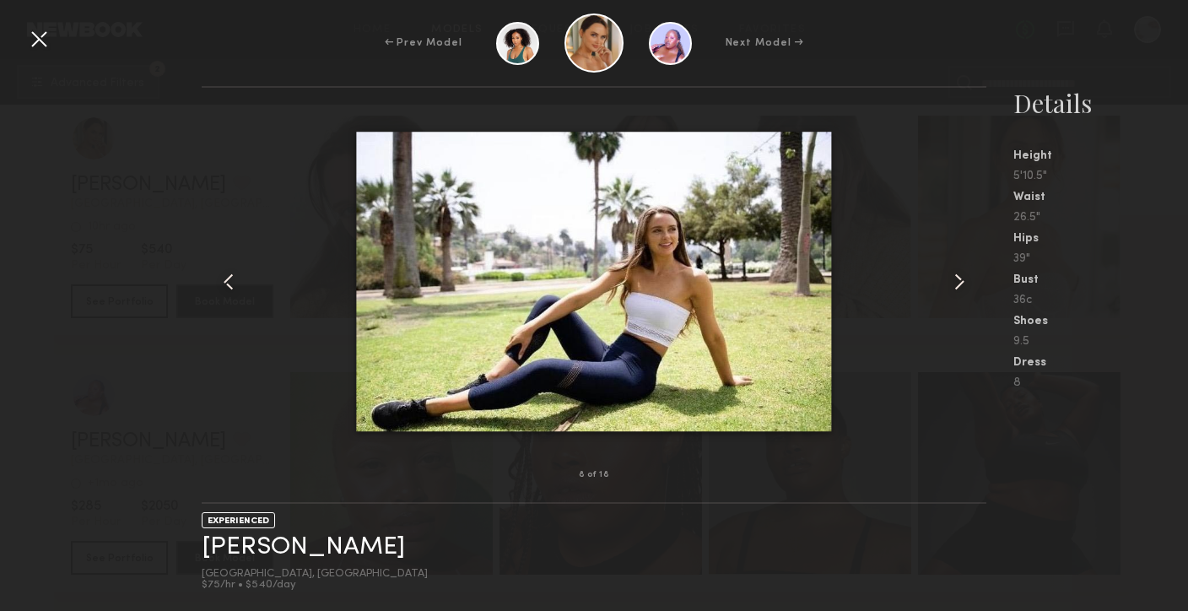
click at [957, 282] on common-icon at bounding box center [959, 281] width 27 height 27
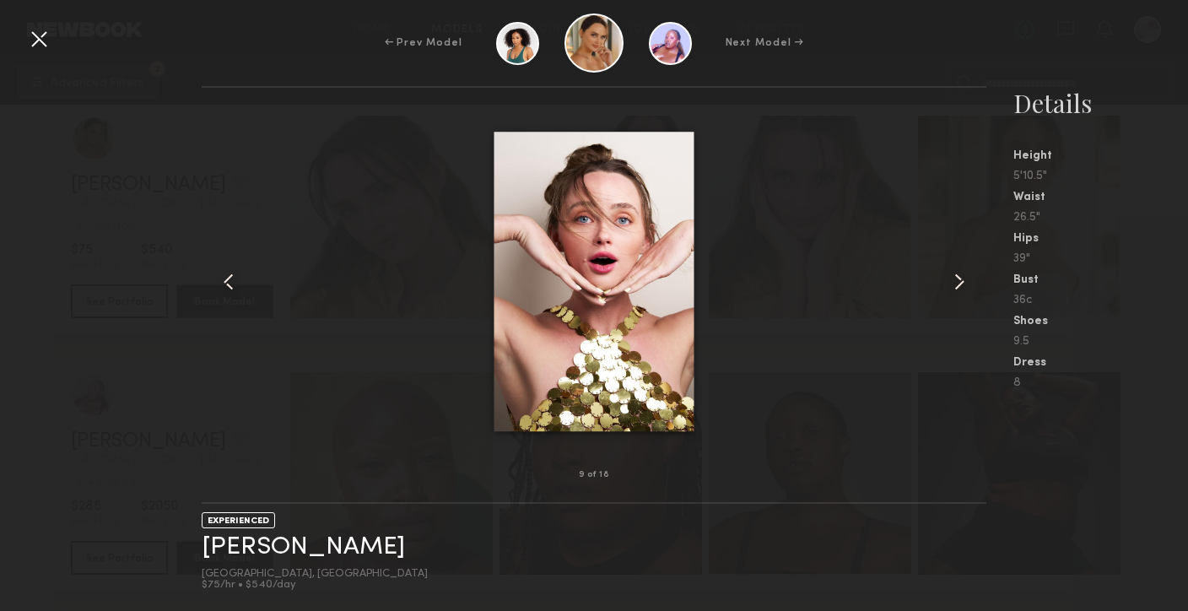
click at [957, 283] on common-icon at bounding box center [959, 281] width 27 height 27
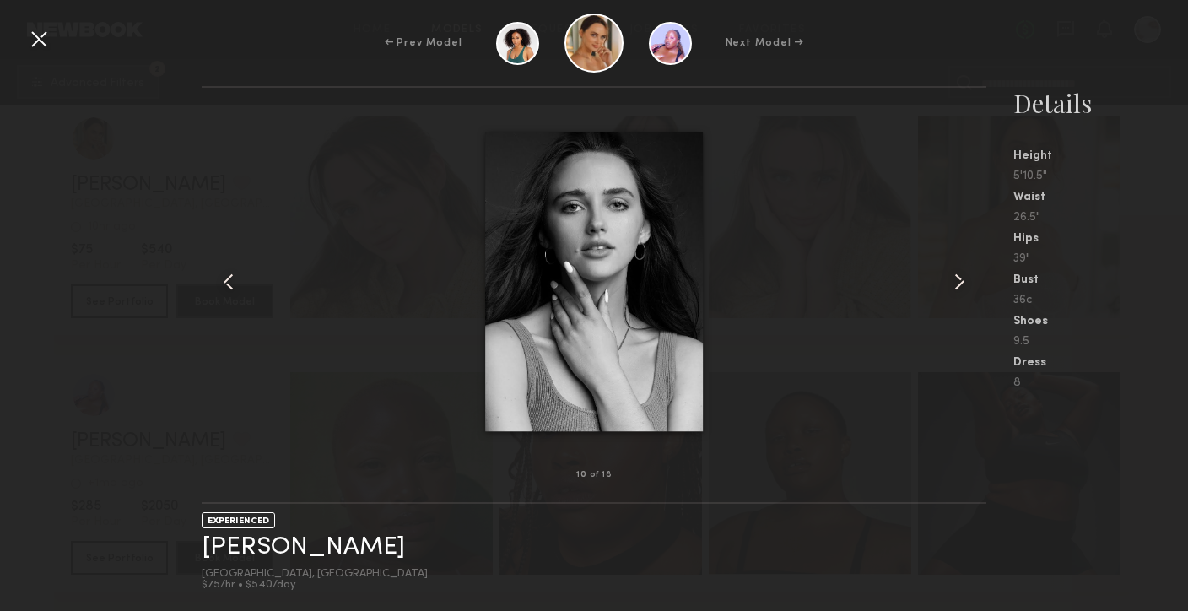
click at [957, 283] on common-icon at bounding box center [959, 281] width 27 height 27
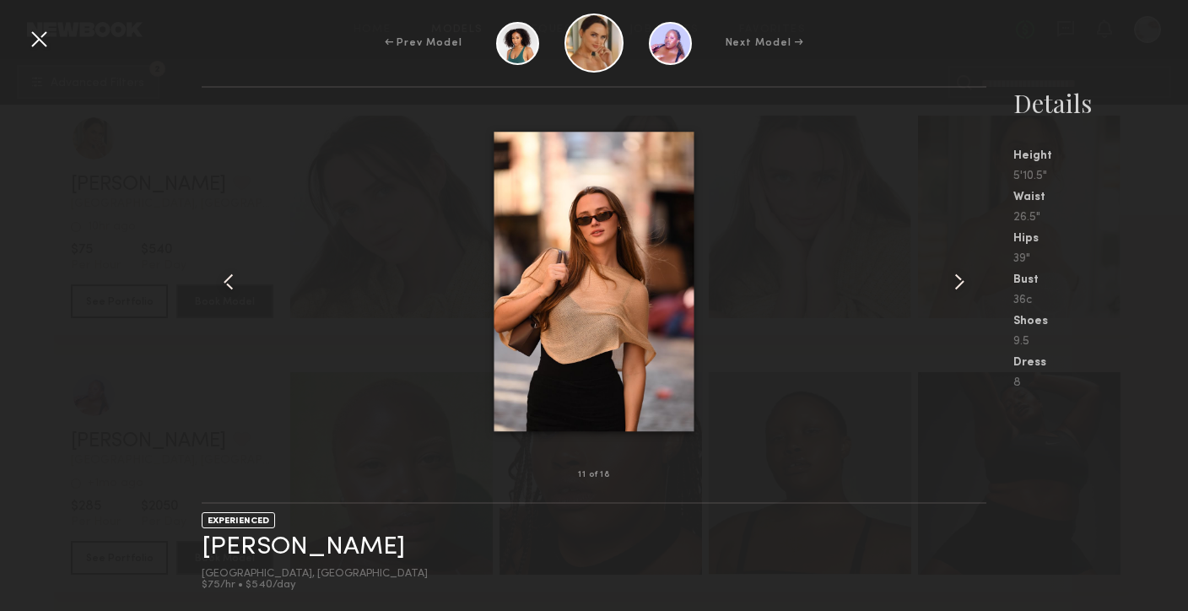
click at [957, 283] on common-icon at bounding box center [959, 281] width 27 height 27
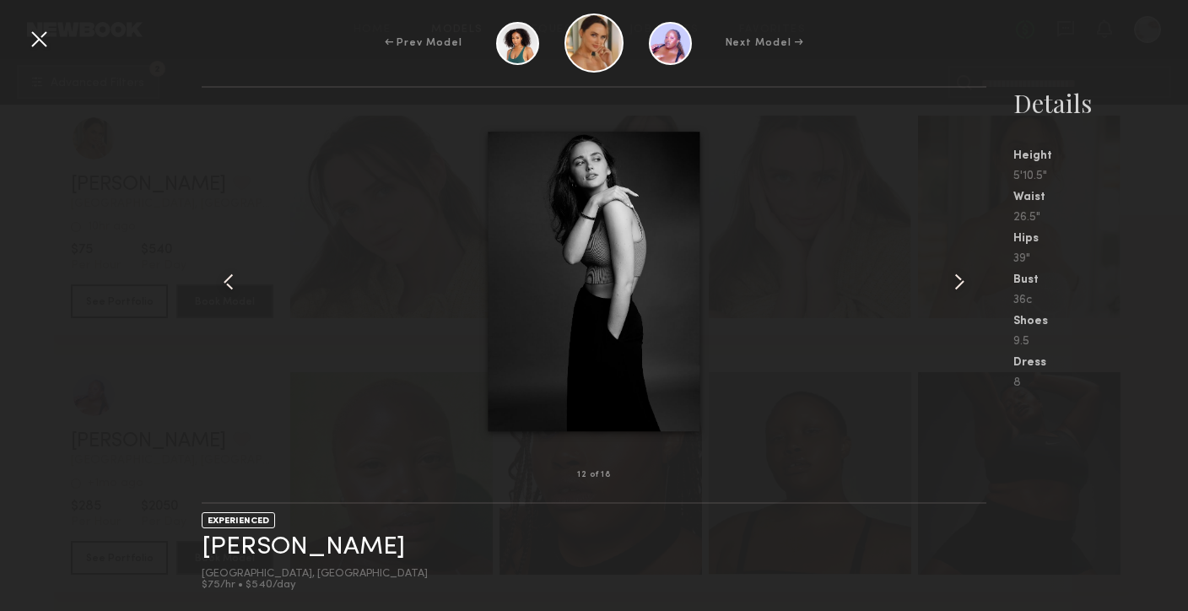
click at [33, 37] on div at bounding box center [38, 38] width 27 height 27
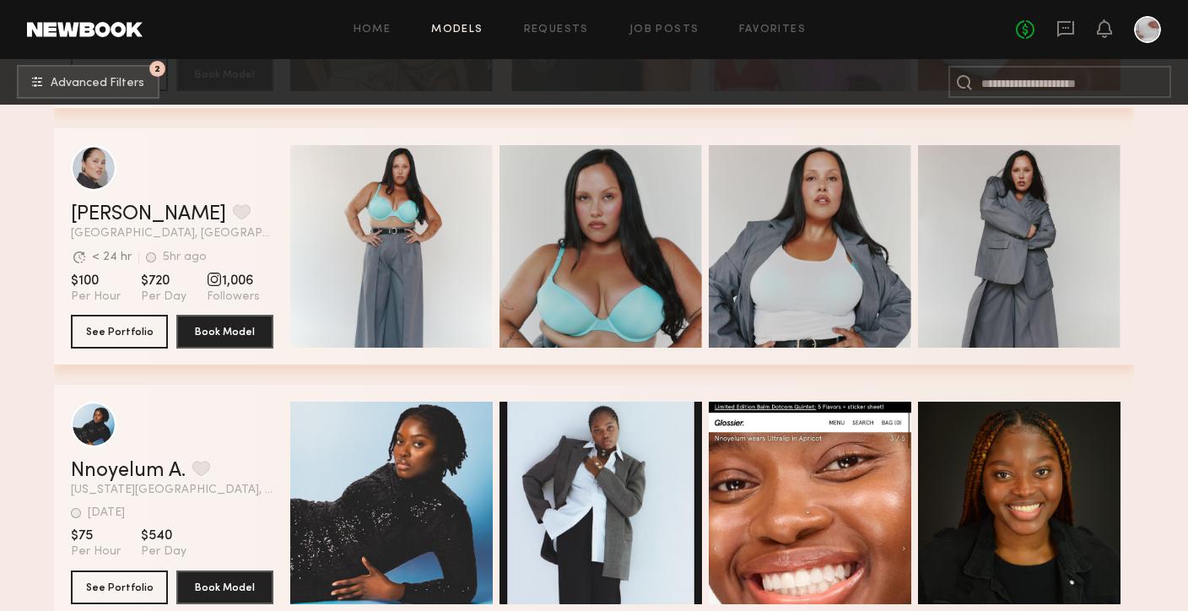
scroll to position [39756, 0]
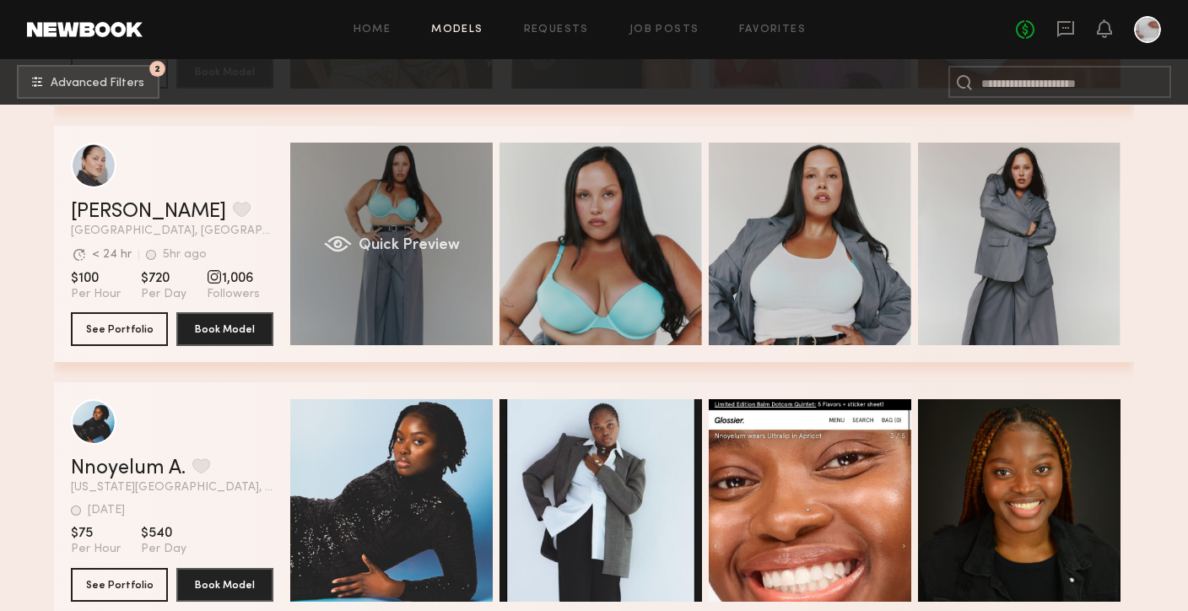
click at [442, 274] on div "Quick Preview" at bounding box center [391, 244] width 202 height 202
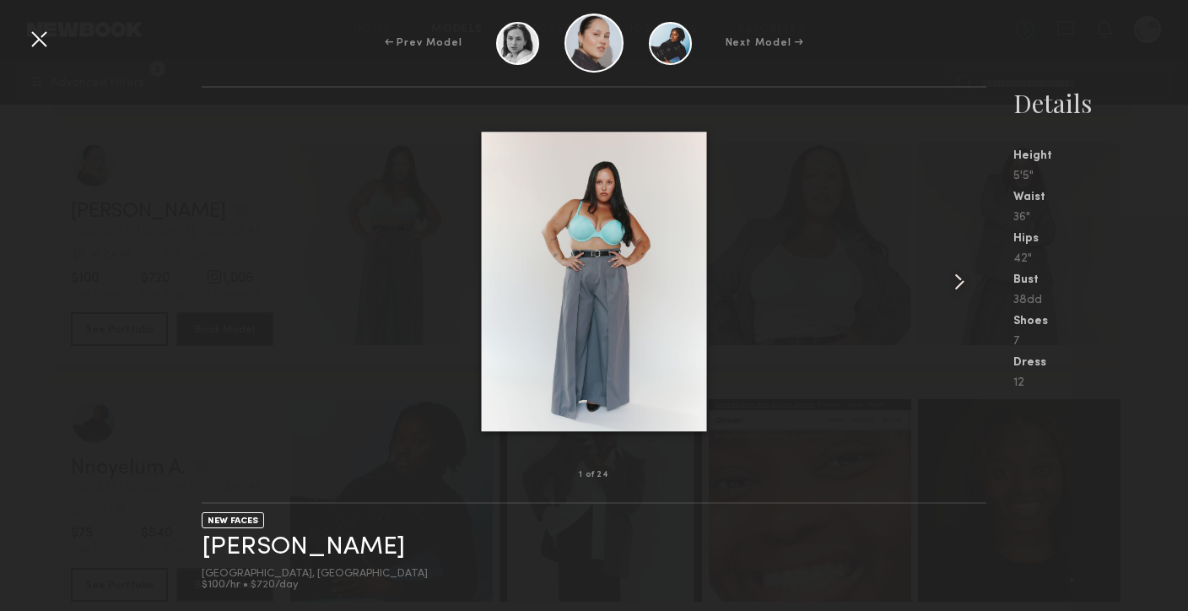
click at [965, 280] on common-icon at bounding box center [959, 281] width 27 height 27
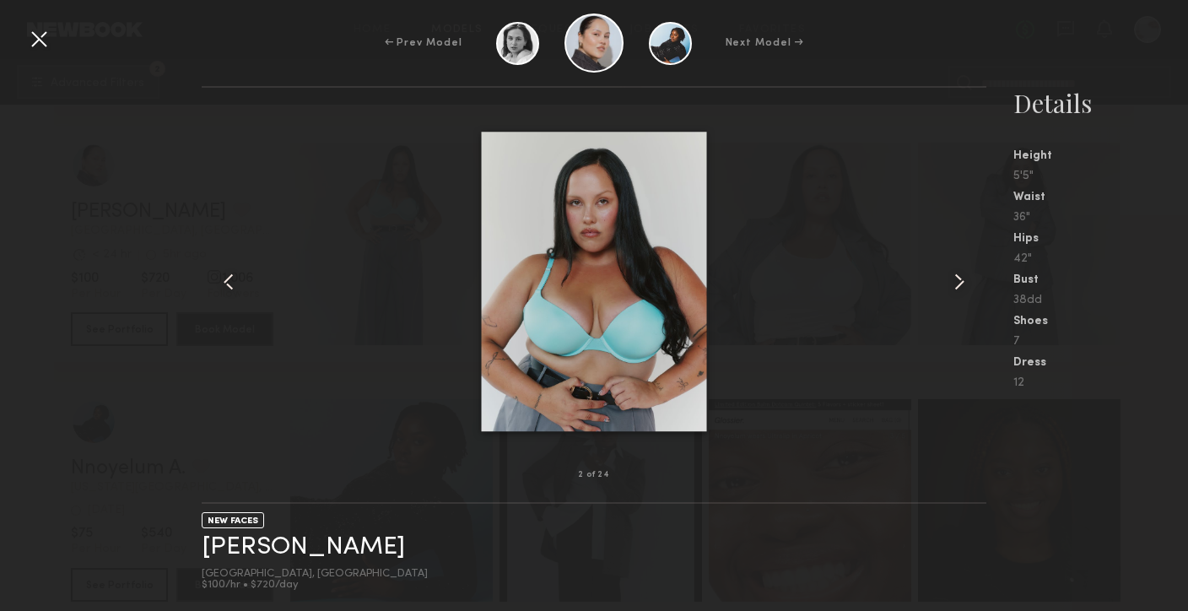
click at [965, 280] on common-icon at bounding box center [959, 281] width 27 height 27
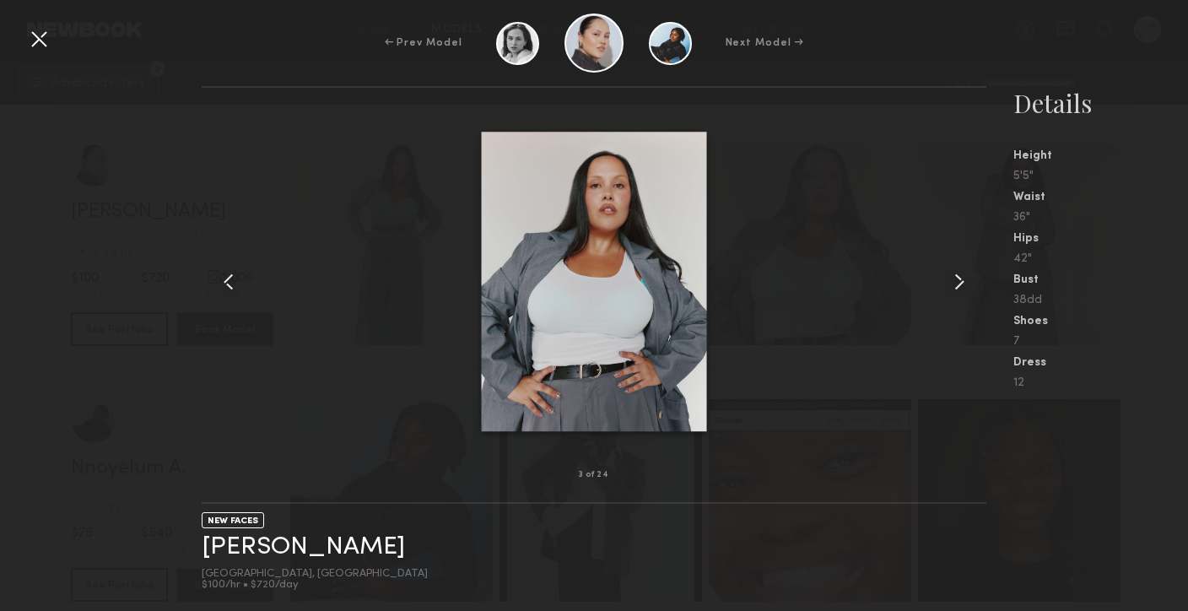
click at [965, 280] on common-icon at bounding box center [959, 281] width 27 height 27
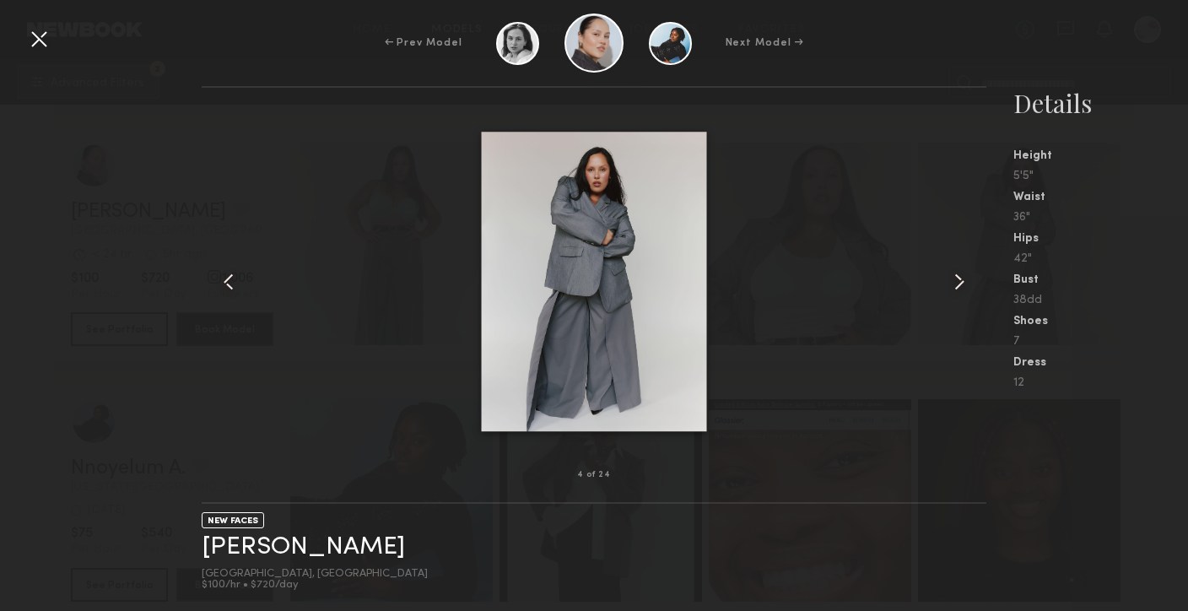
click at [965, 280] on common-icon at bounding box center [959, 281] width 27 height 27
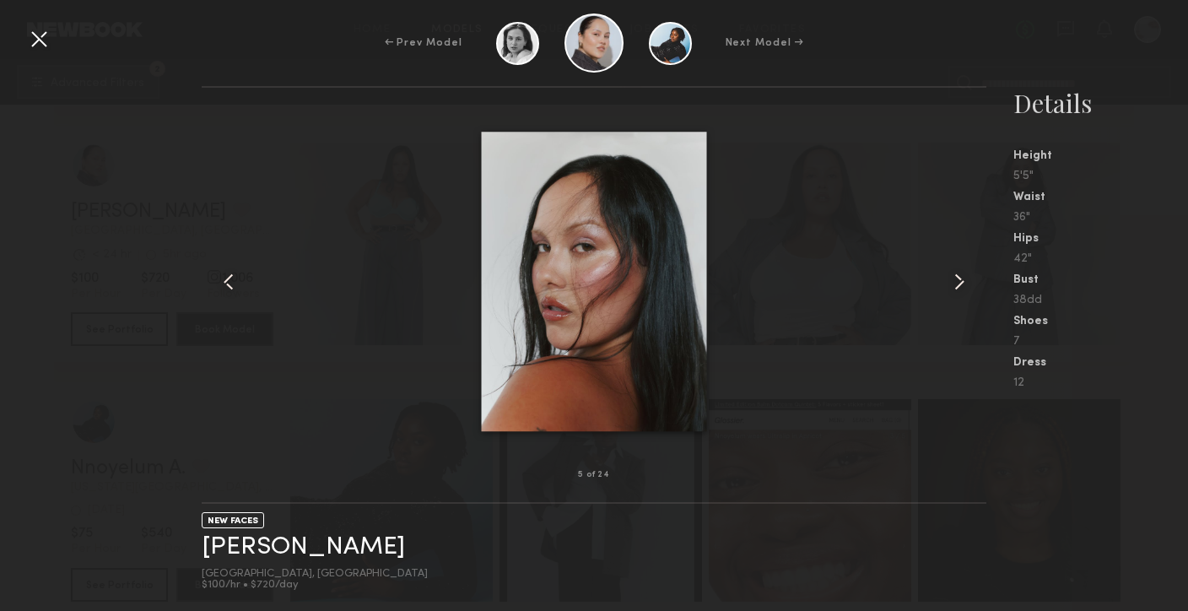
click at [965, 280] on common-icon at bounding box center [959, 281] width 27 height 27
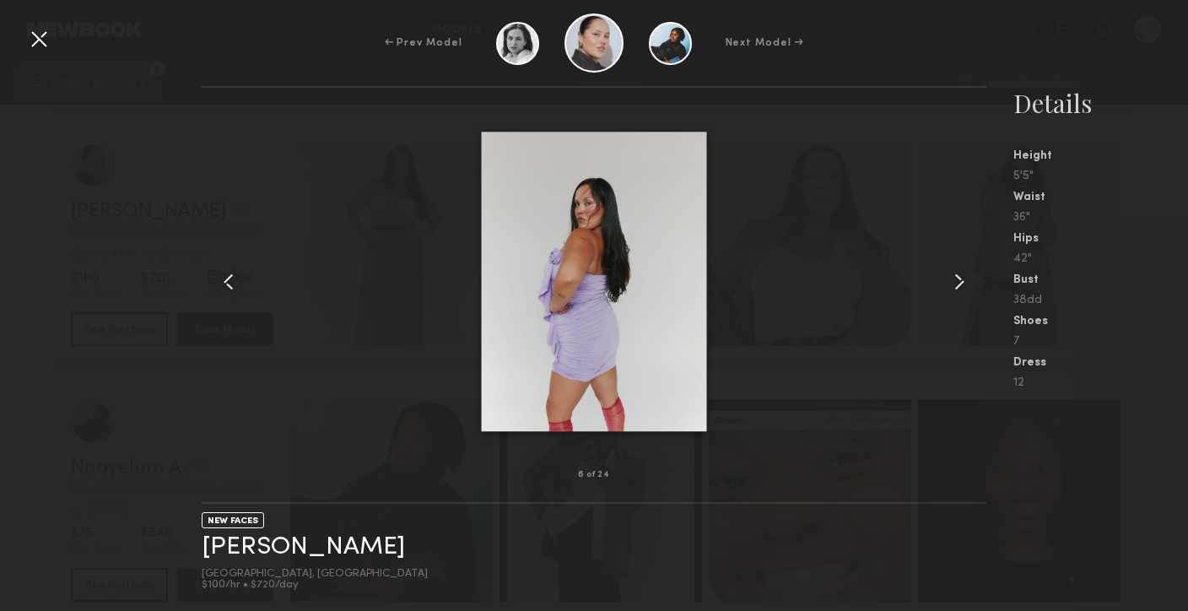
click at [966, 281] on common-icon at bounding box center [959, 281] width 27 height 27
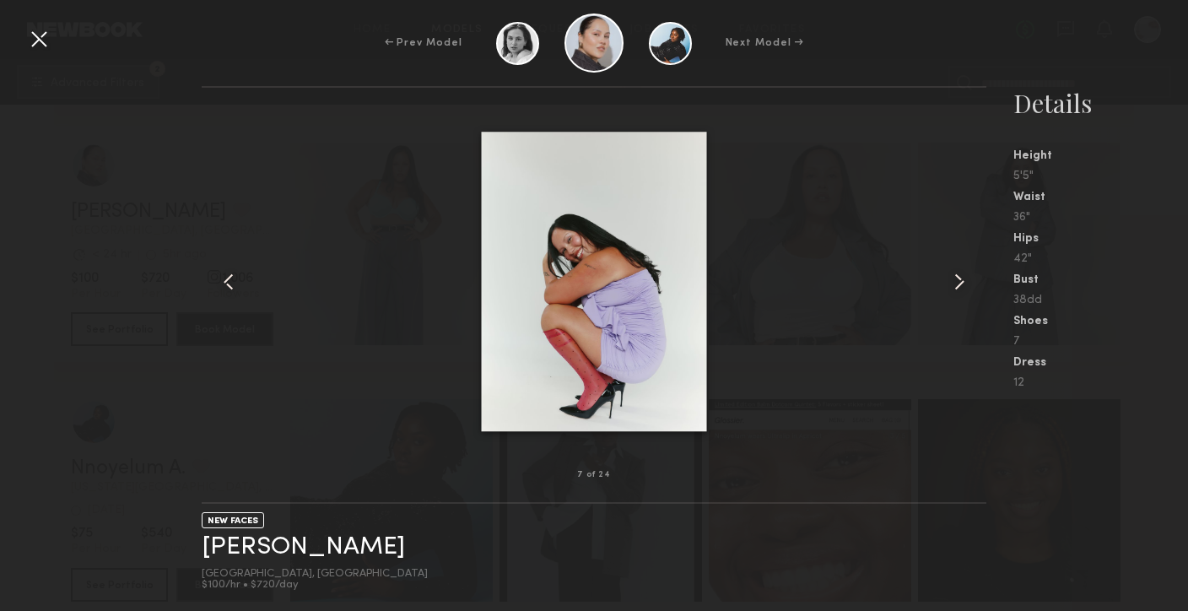
click at [966, 281] on common-icon at bounding box center [959, 281] width 27 height 27
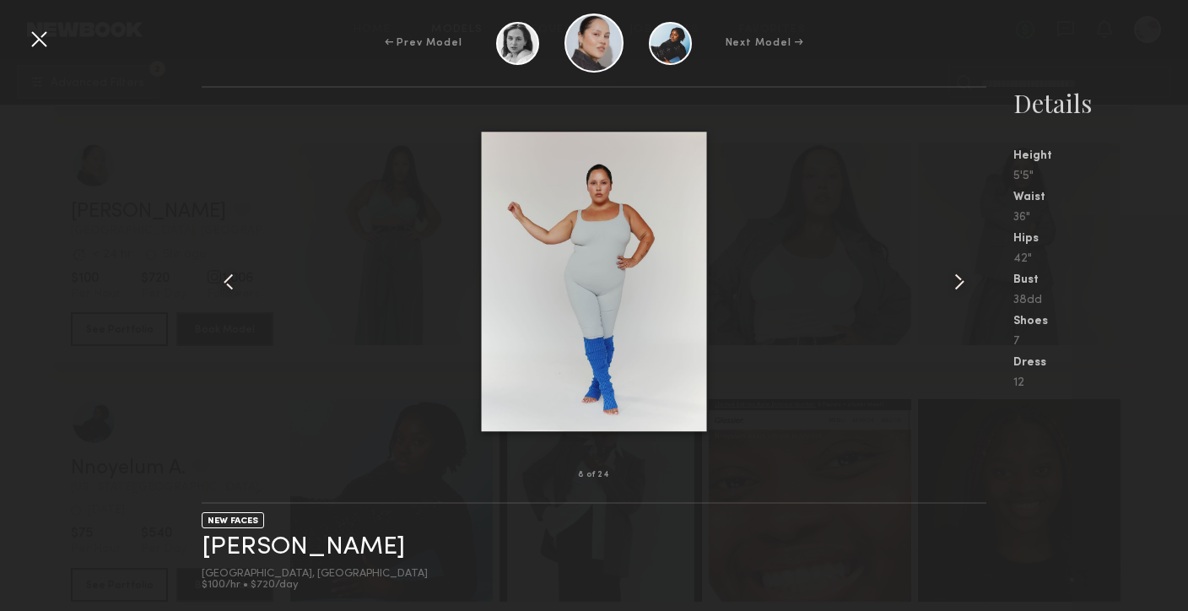
click at [966, 281] on common-icon at bounding box center [959, 281] width 27 height 27
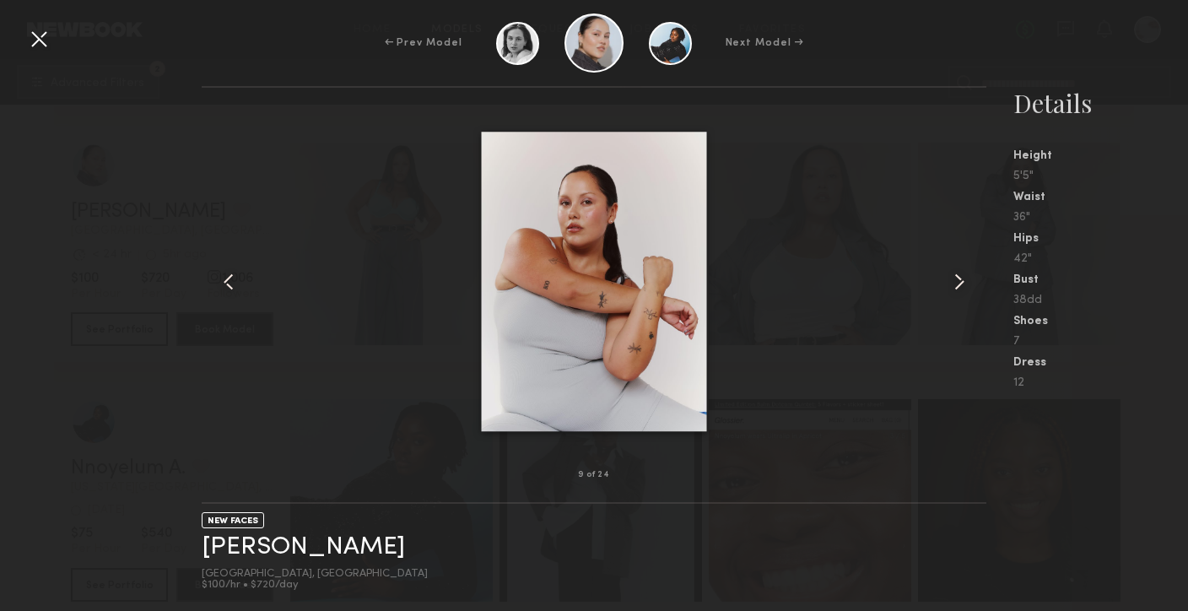
click at [214, 283] on div at bounding box center [217, 281] width 31 height 333
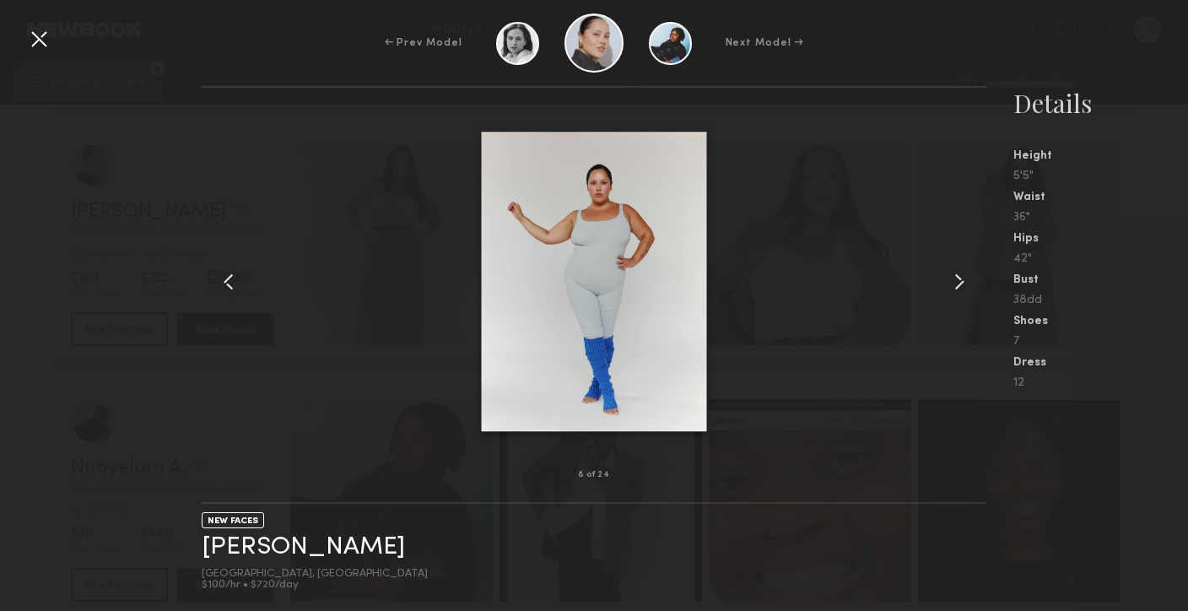
click at [962, 275] on common-icon at bounding box center [959, 281] width 27 height 27
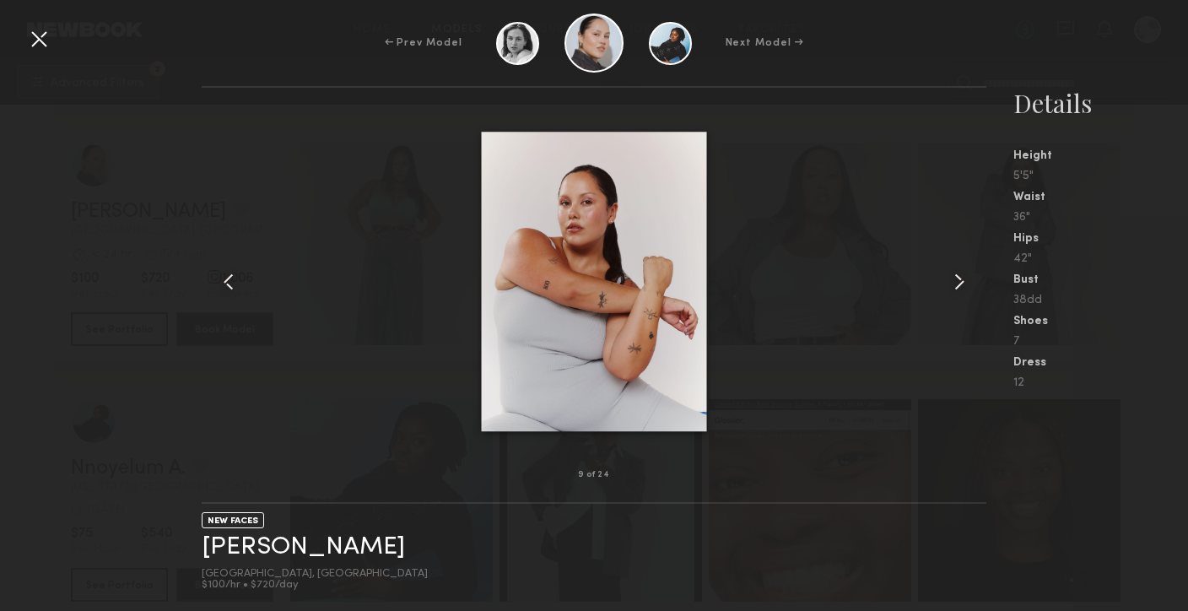
click at [962, 275] on common-icon at bounding box center [959, 281] width 27 height 27
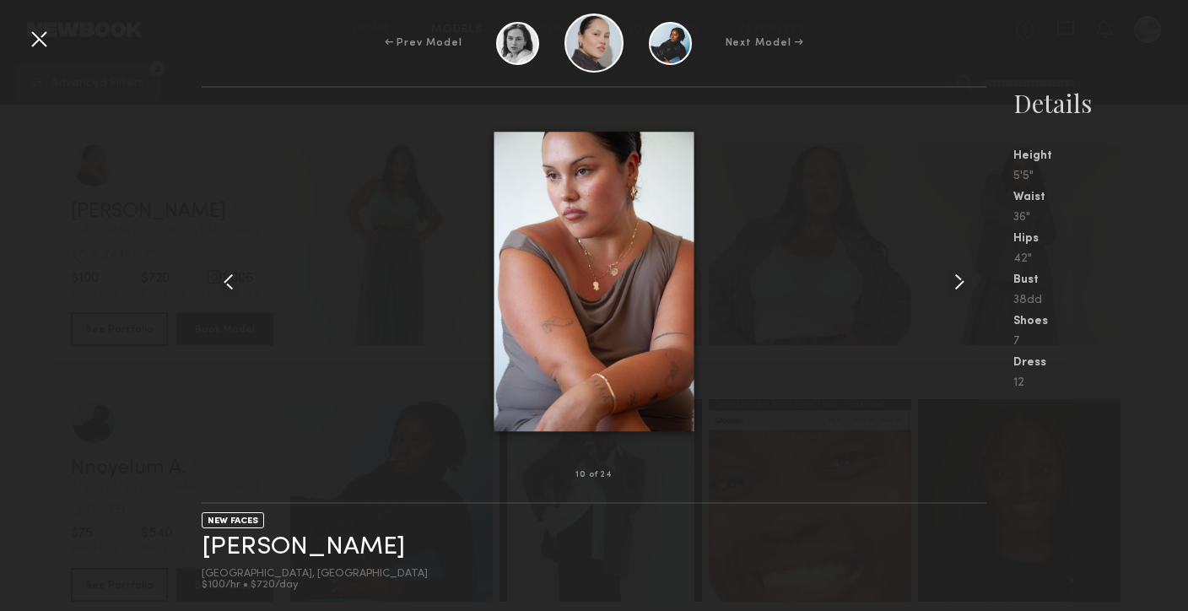
click at [962, 275] on common-icon at bounding box center [959, 281] width 27 height 27
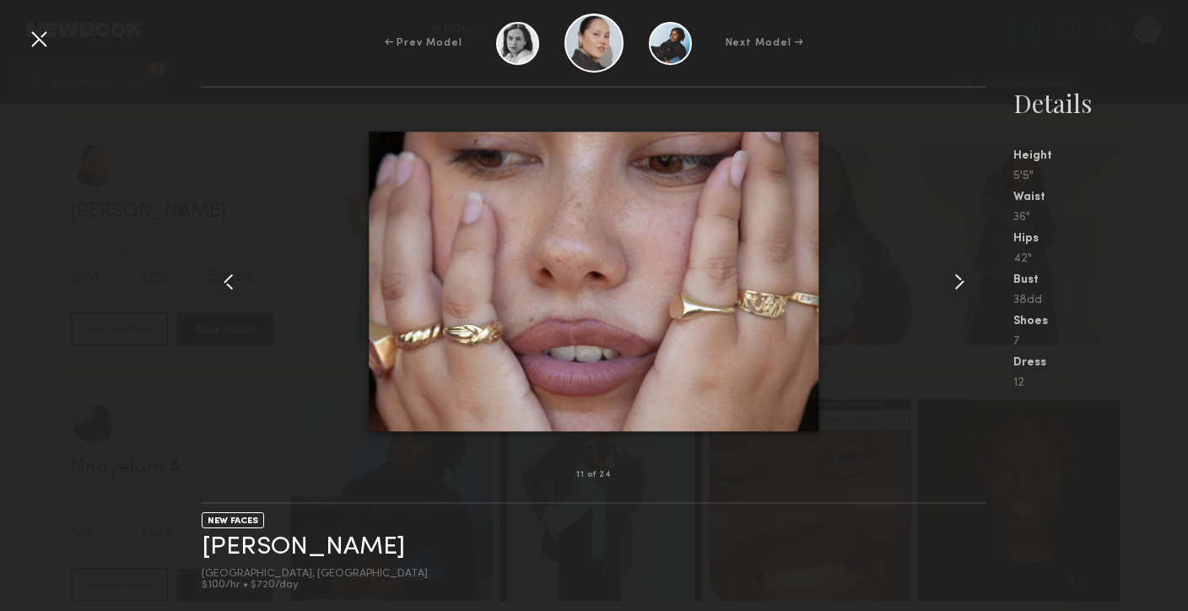
click at [962, 275] on common-icon at bounding box center [959, 281] width 27 height 27
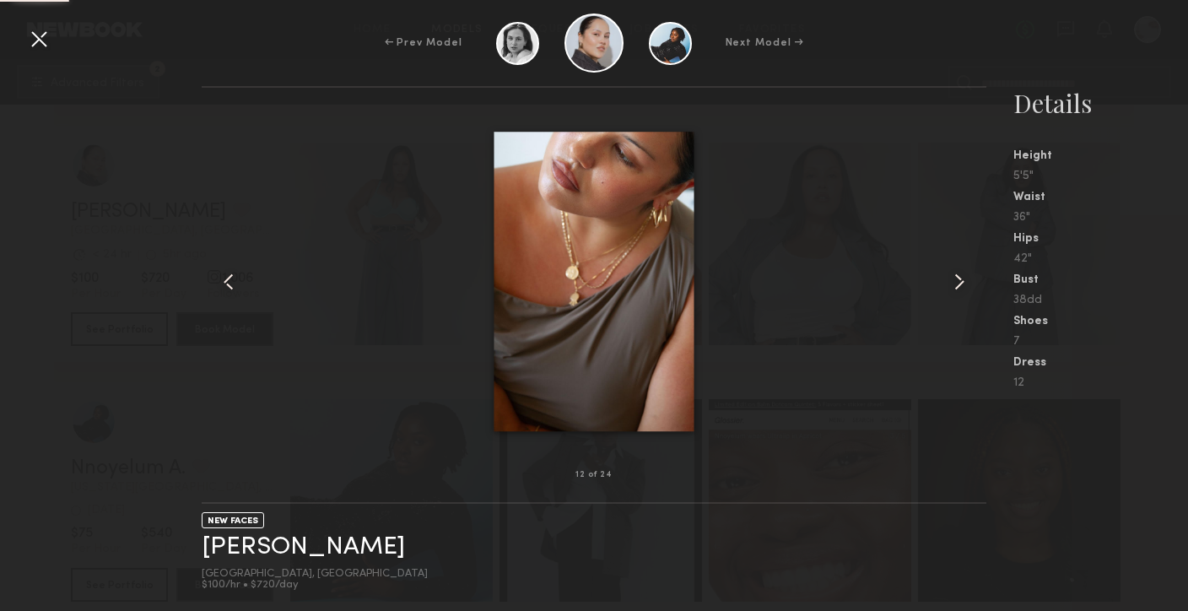
click at [962, 276] on common-icon at bounding box center [959, 281] width 27 height 27
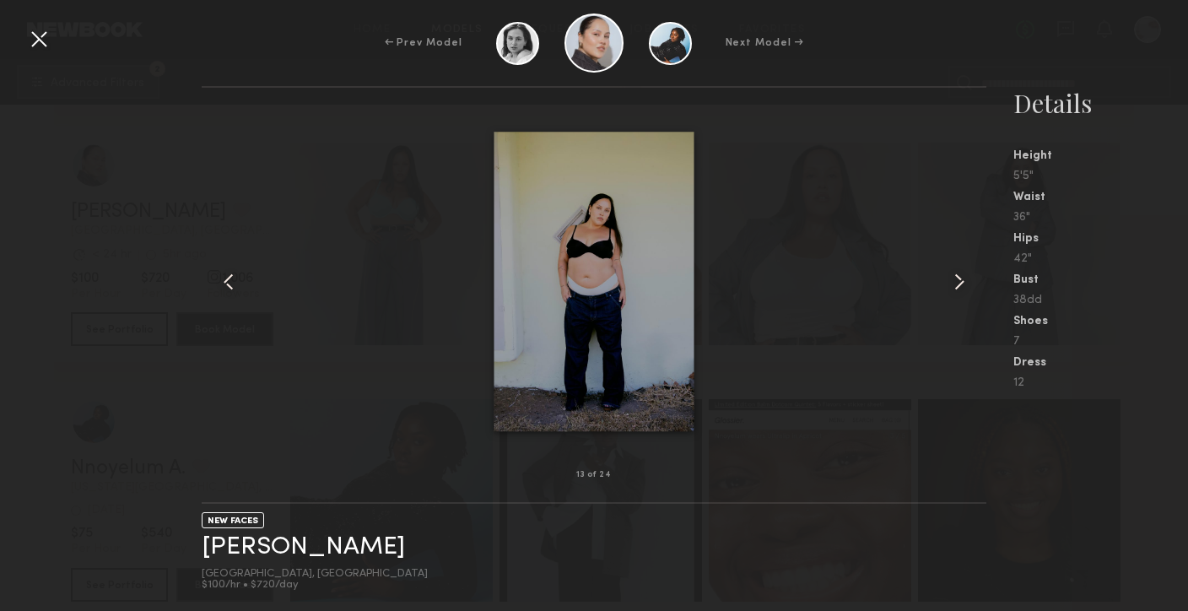
click at [962, 277] on common-icon at bounding box center [959, 281] width 27 height 27
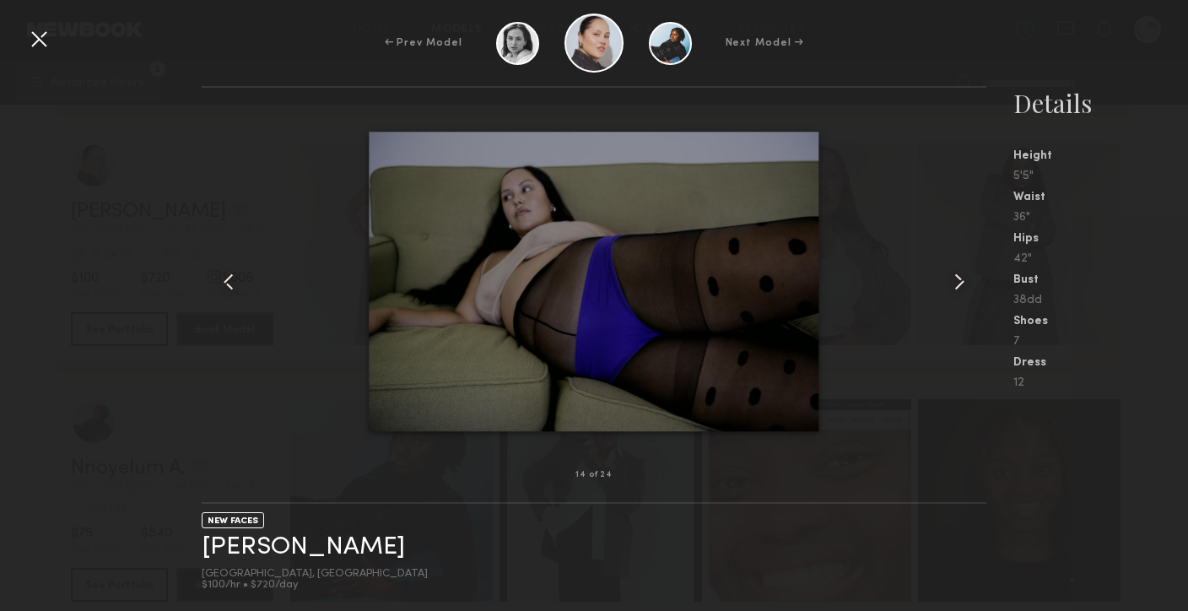
click at [962, 277] on common-icon at bounding box center [959, 281] width 27 height 27
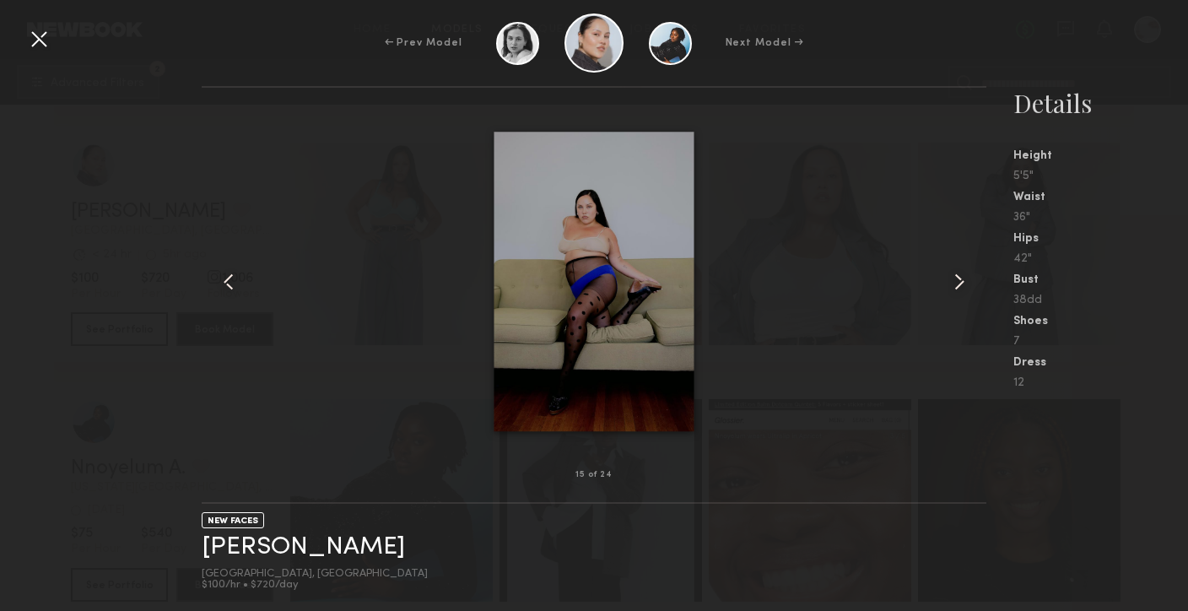
click at [962, 277] on common-icon at bounding box center [959, 281] width 27 height 27
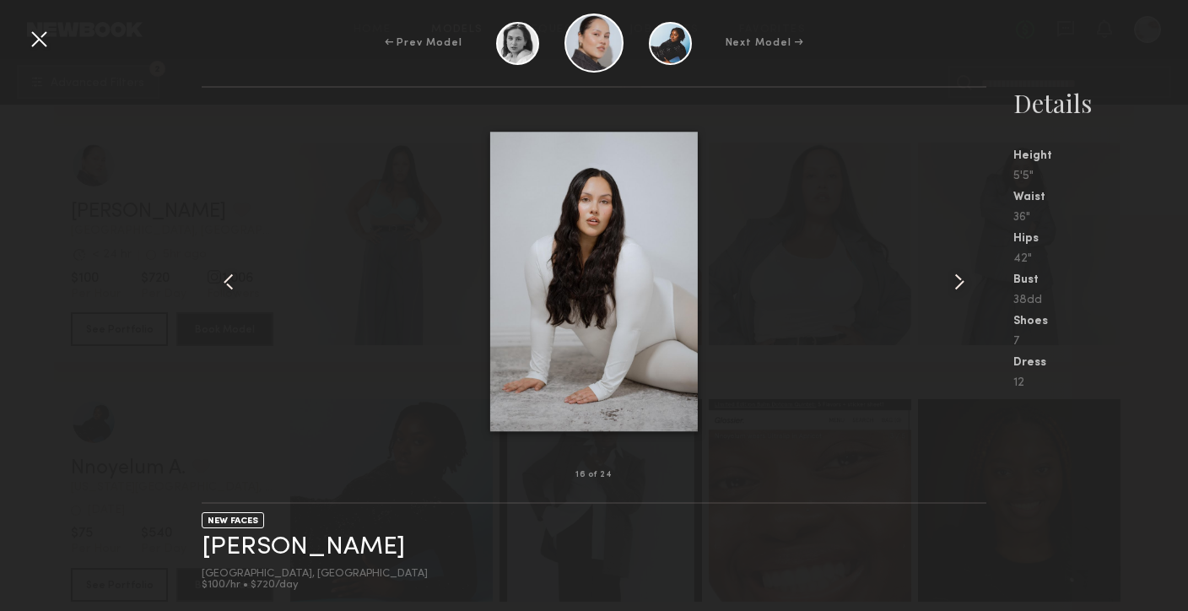
click at [962, 278] on common-icon at bounding box center [959, 281] width 27 height 27
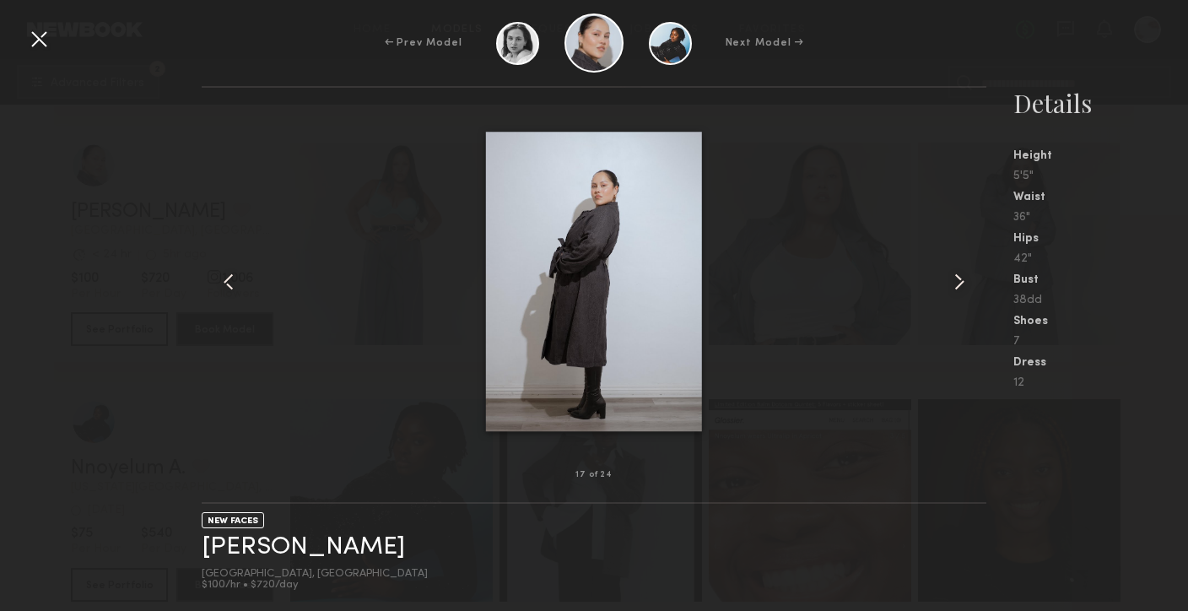
click at [237, 270] on common-icon at bounding box center [228, 281] width 27 height 27
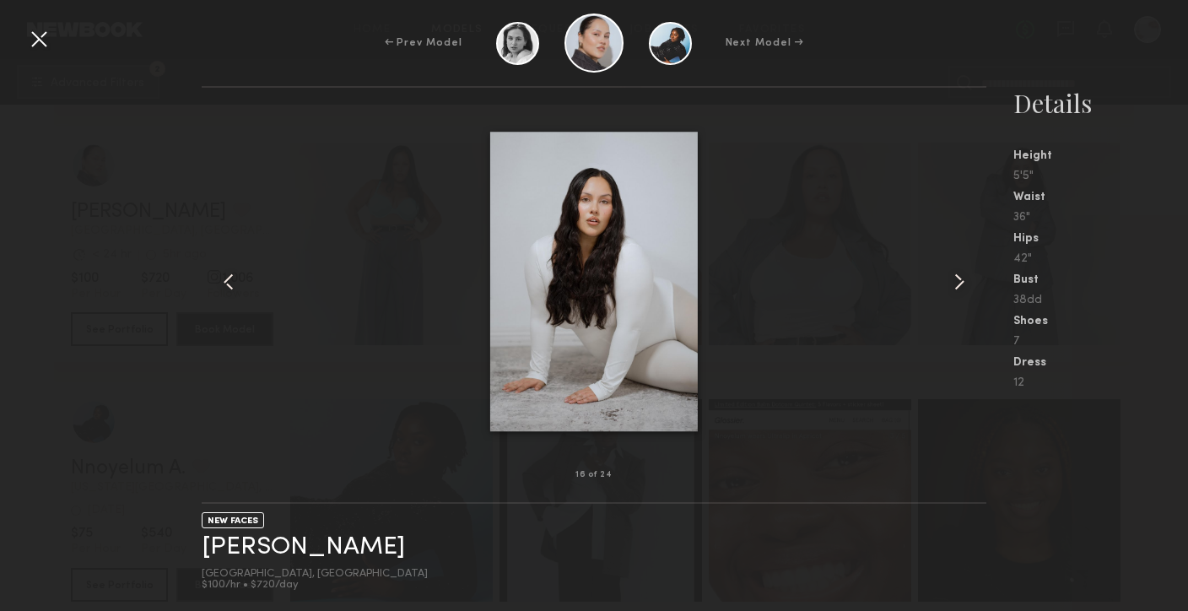
click at [953, 275] on common-icon at bounding box center [959, 281] width 27 height 27
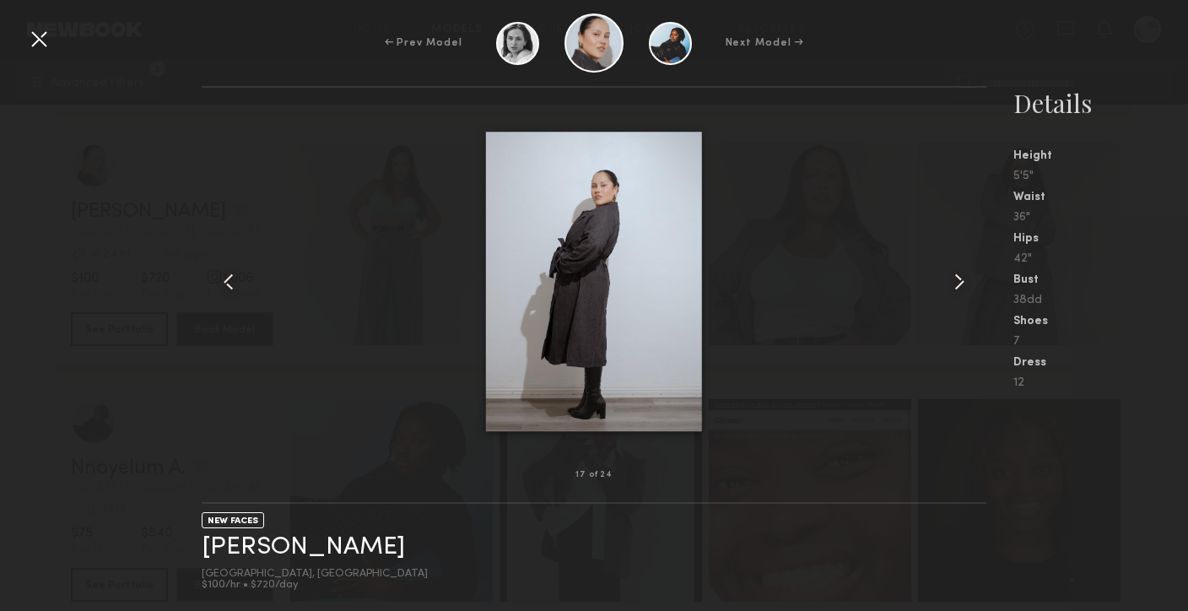
click at [953, 272] on common-icon at bounding box center [959, 281] width 27 height 27
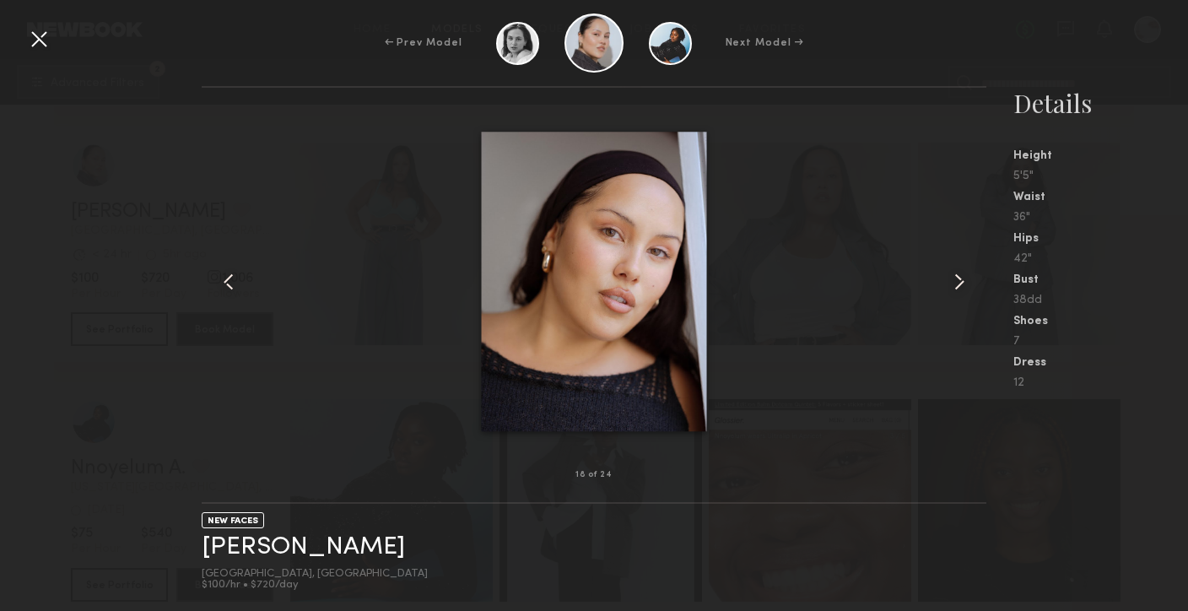
click at [953, 272] on common-icon at bounding box center [959, 281] width 27 height 27
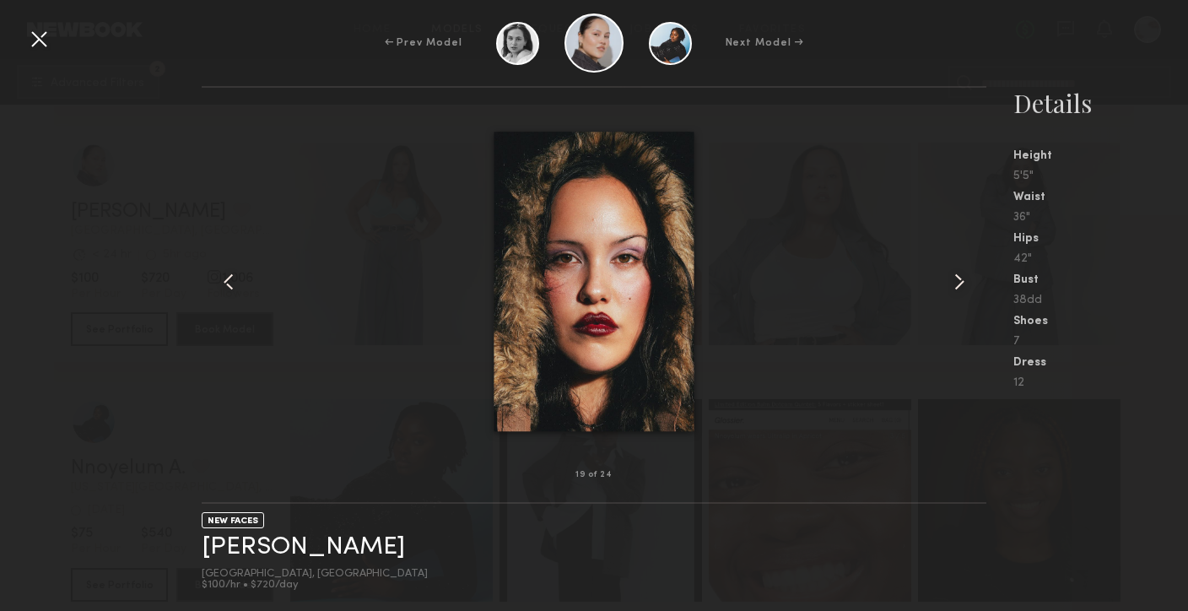
click at [954, 273] on common-icon at bounding box center [959, 281] width 27 height 27
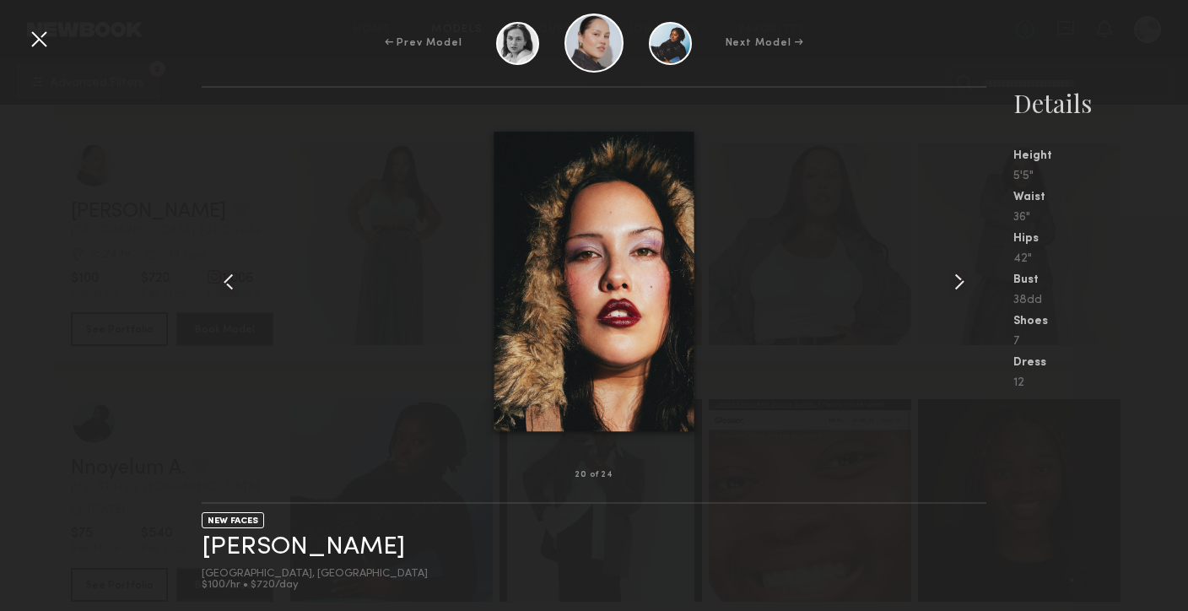
click at [954, 273] on common-icon at bounding box center [959, 281] width 27 height 27
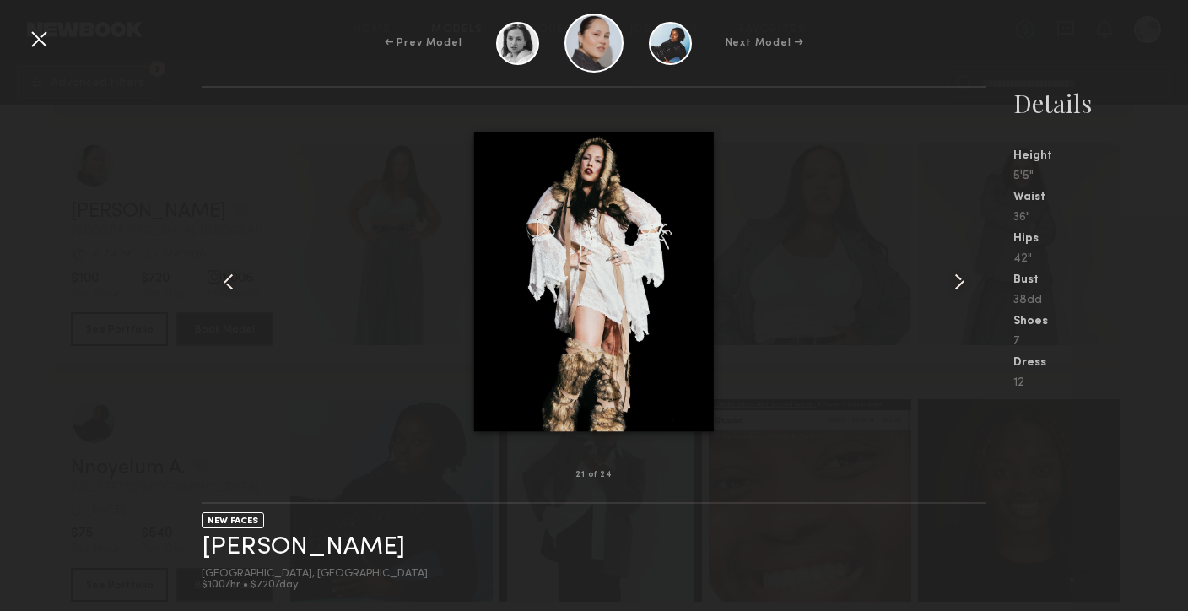
click at [954, 273] on common-icon at bounding box center [959, 281] width 27 height 27
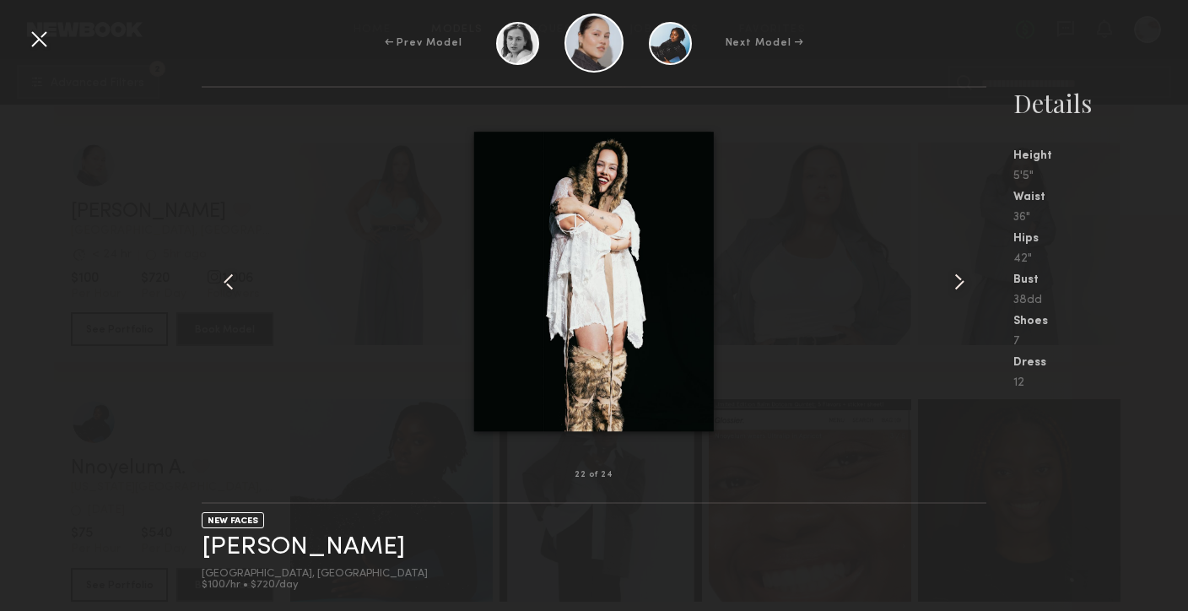
click at [954, 273] on common-icon at bounding box center [959, 281] width 27 height 27
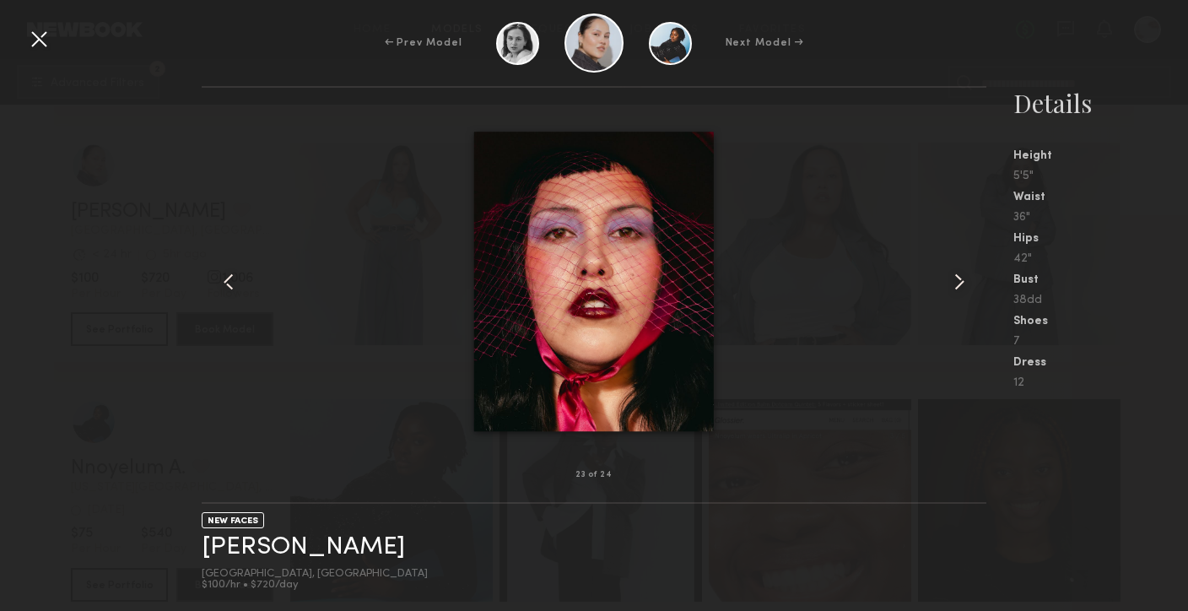
click at [954, 273] on common-icon at bounding box center [959, 281] width 27 height 27
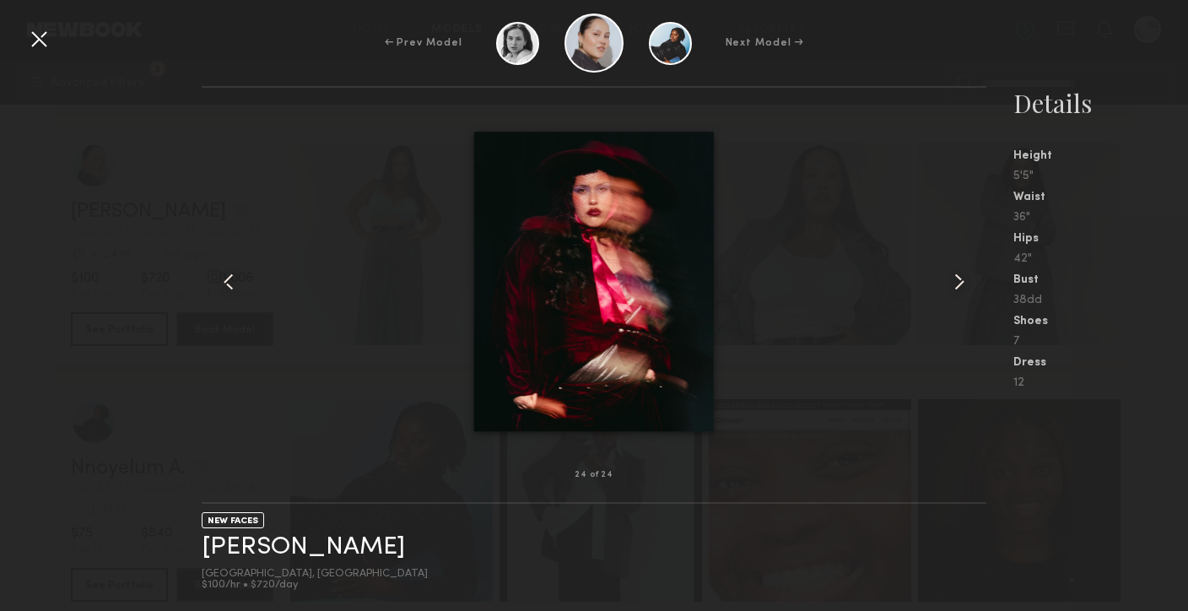
click at [954, 273] on common-icon at bounding box center [959, 281] width 27 height 27
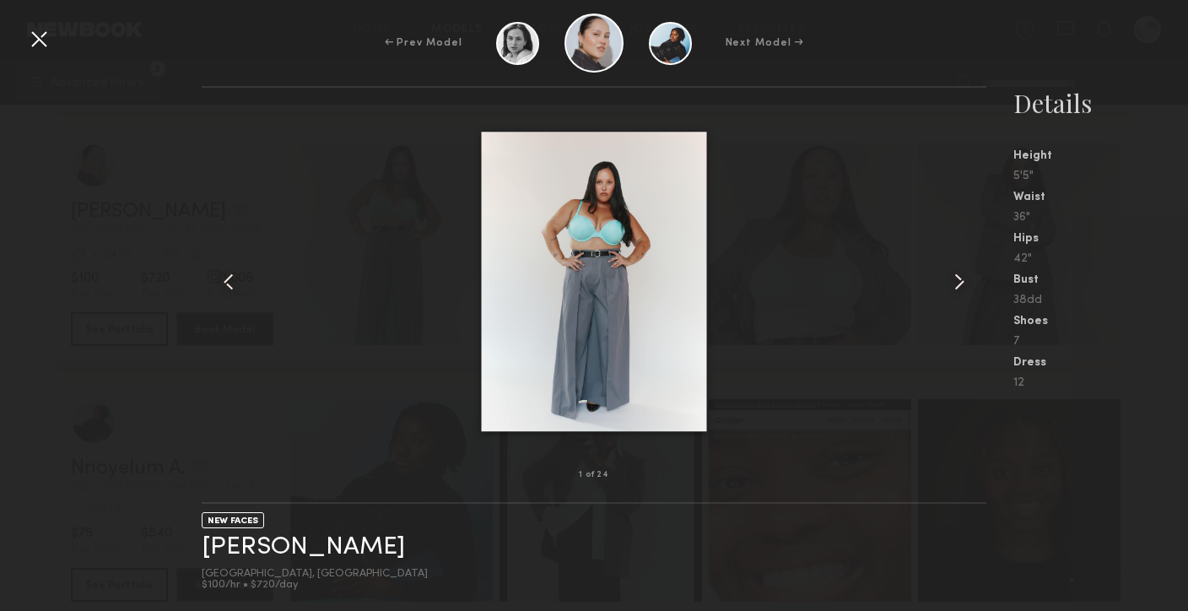
click at [954, 273] on common-icon at bounding box center [959, 281] width 27 height 27
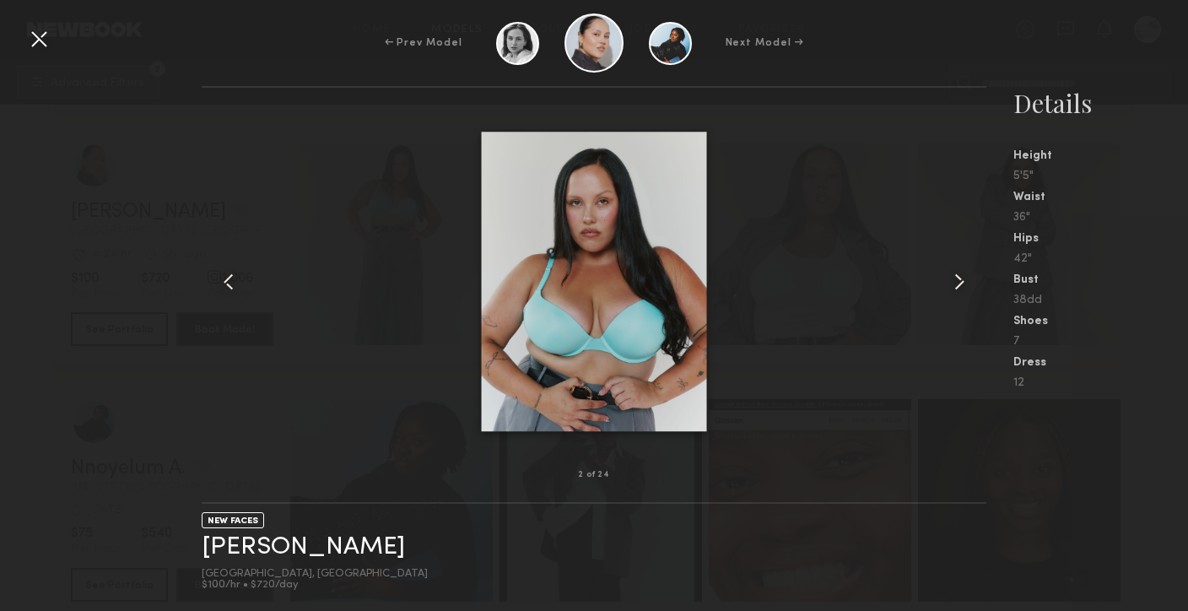
click at [954, 273] on common-icon at bounding box center [959, 281] width 27 height 27
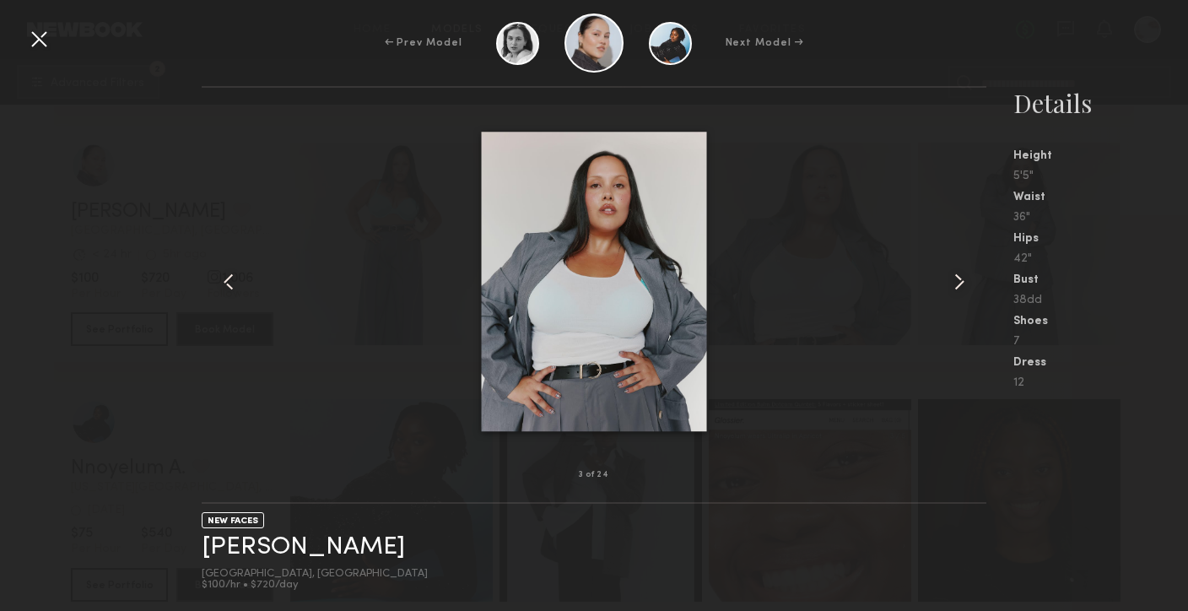
click at [35, 46] on div at bounding box center [38, 38] width 27 height 27
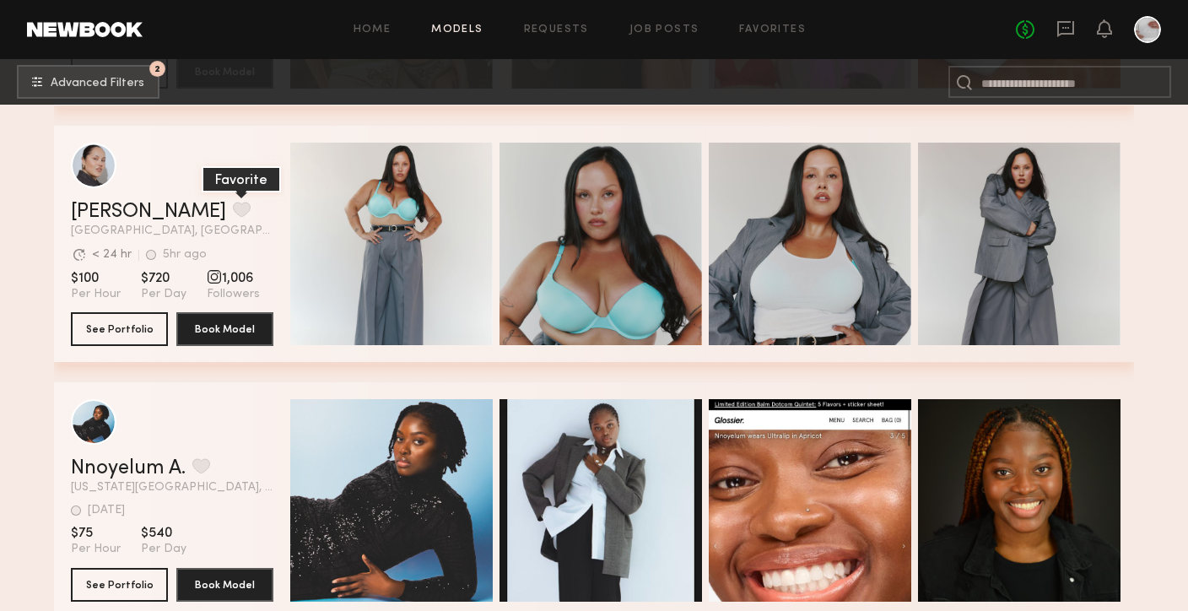
click at [233, 206] on button "grid" at bounding box center [242, 209] width 18 height 15
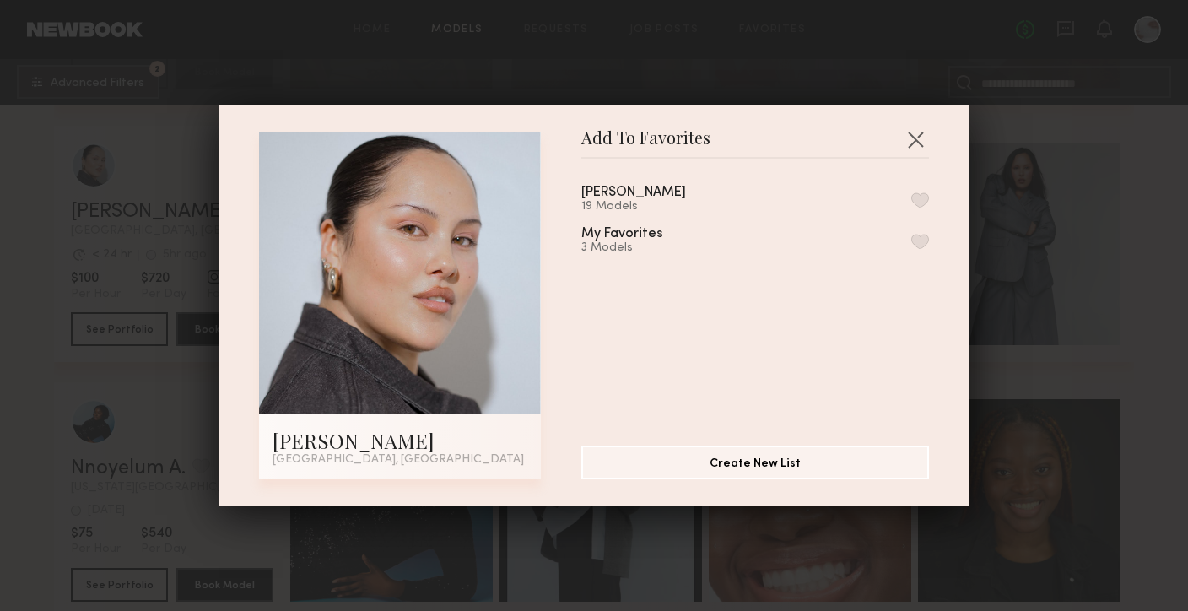
click at [914, 204] on button "button" at bounding box center [920, 199] width 18 height 15
click at [913, 147] on button "button" at bounding box center [915, 139] width 27 height 27
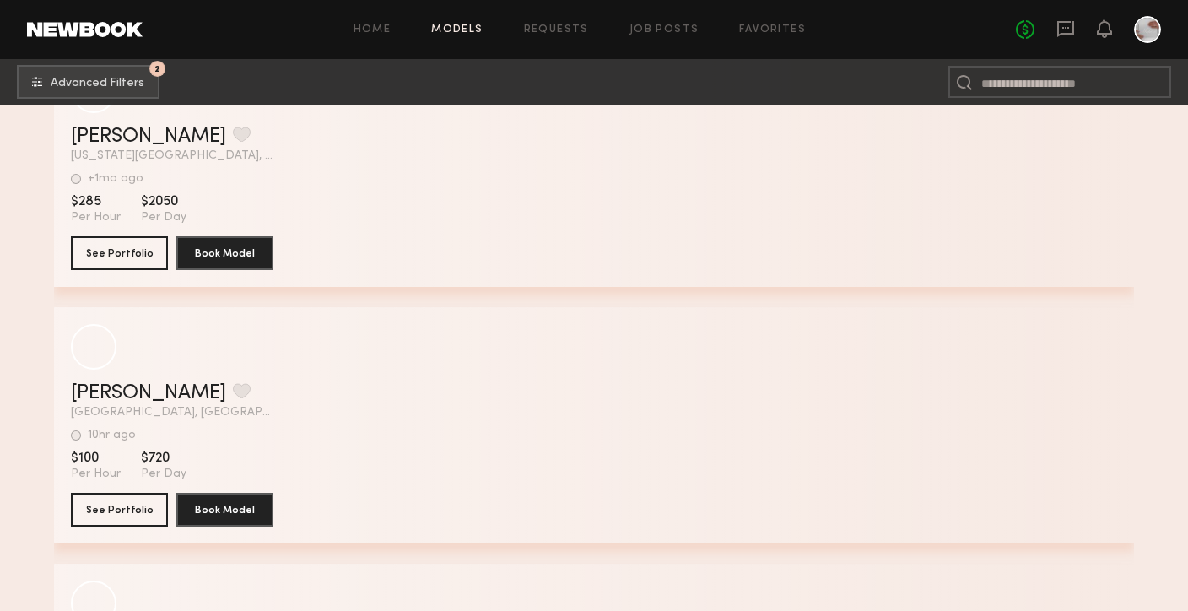
scroll to position [43106, 0]
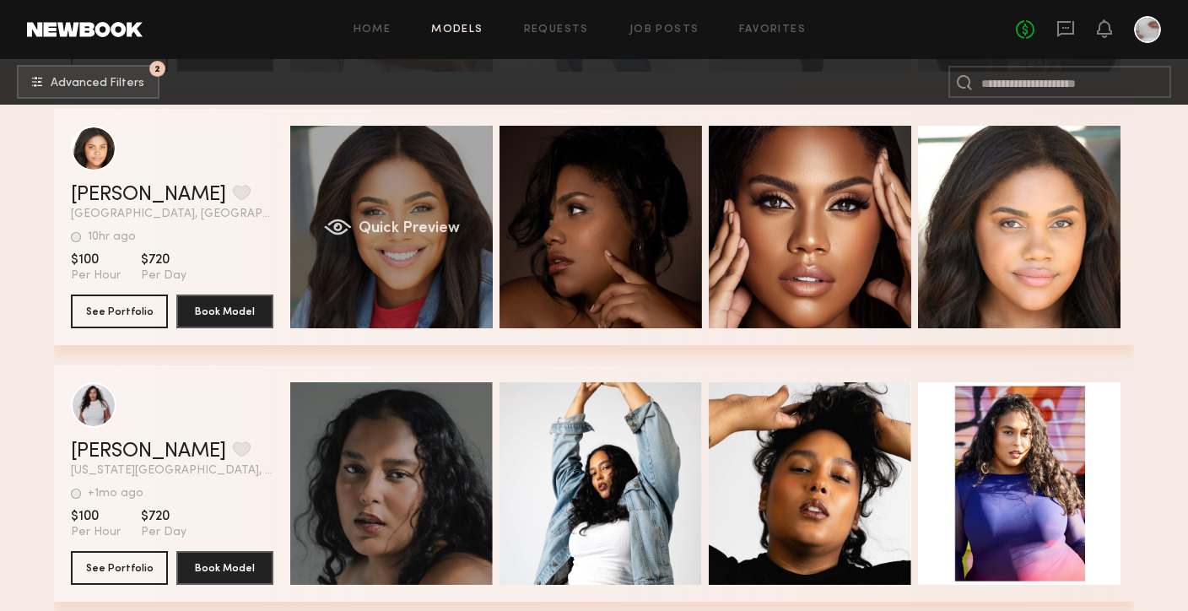
click at [398, 252] on div "Quick Preview" at bounding box center [391, 227] width 202 height 202
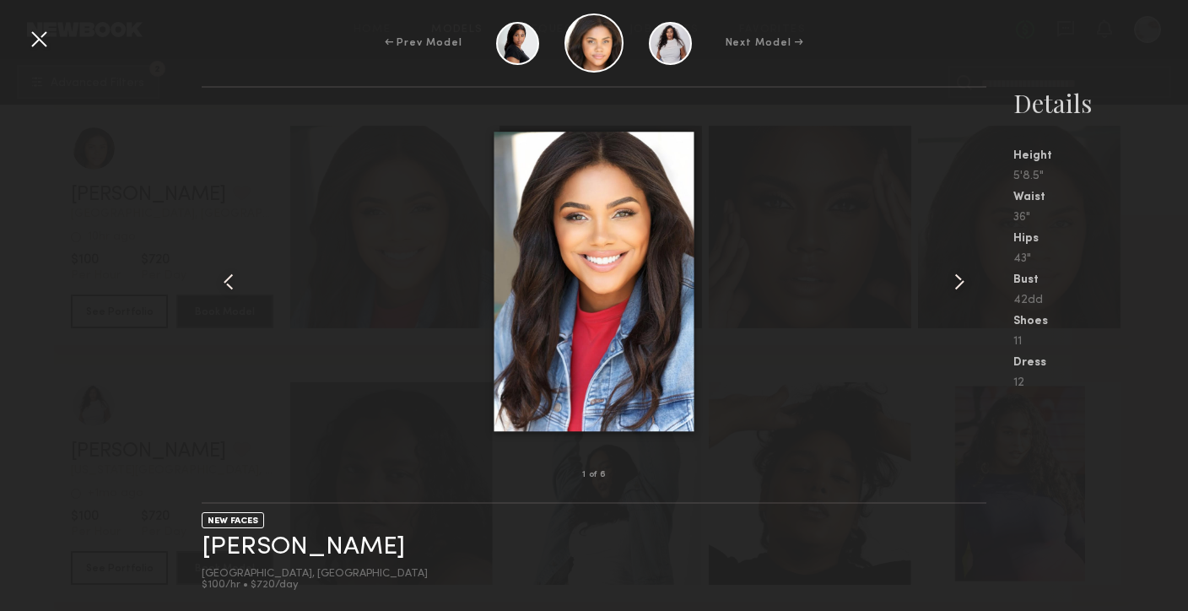
click at [955, 287] on common-icon at bounding box center [959, 281] width 27 height 27
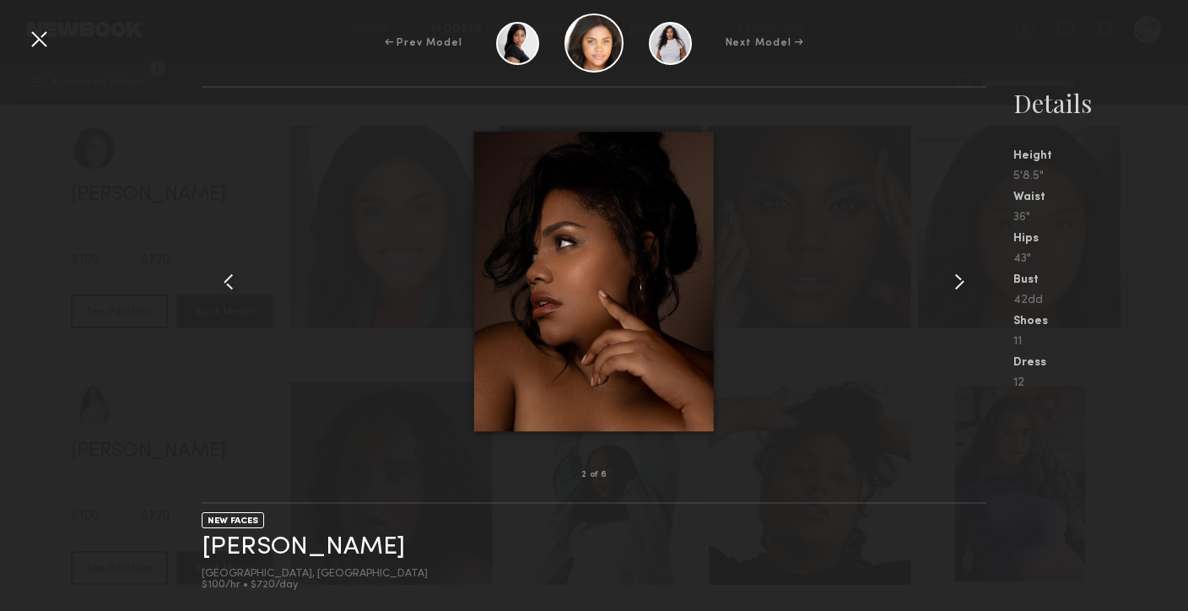
click at [955, 287] on common-icon at bounding box center [959, 281] width 27 height 27
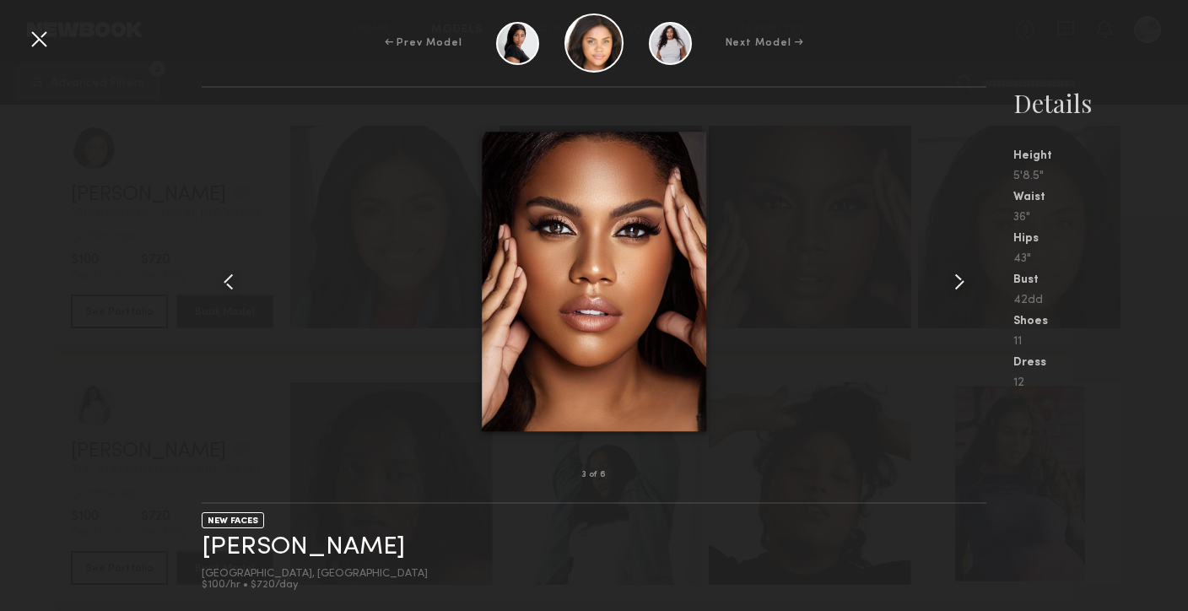
click at [955, 287] on common-icon at bounding box center [959, 281] width 27 height 27
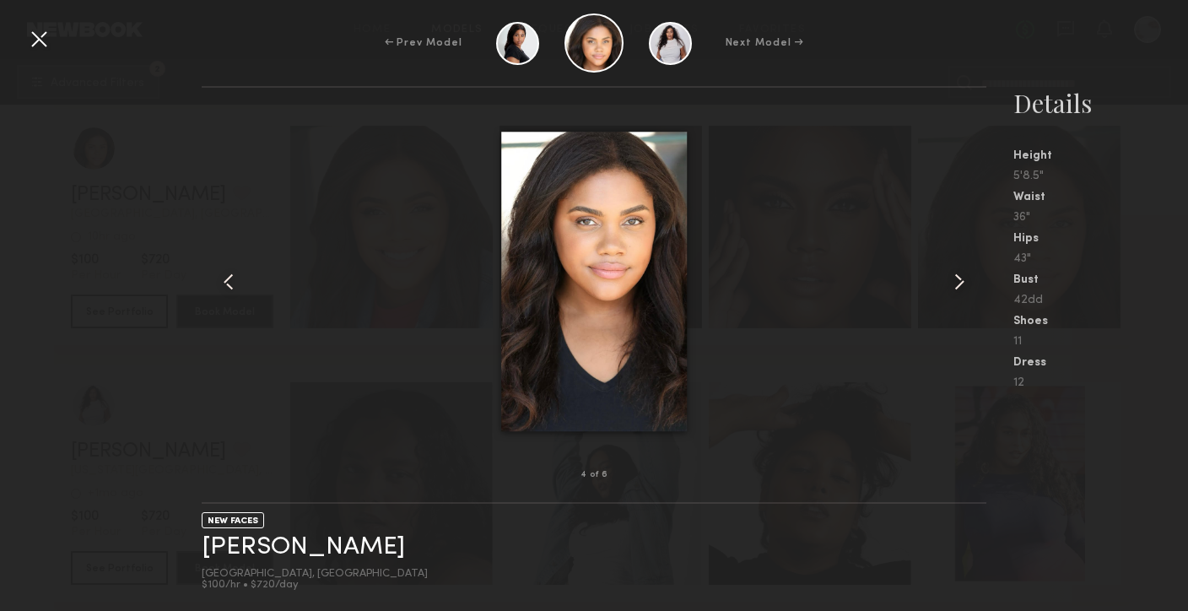
click at [955, 287] on common-icon at bounding box center [959, 281] width 27 height 27
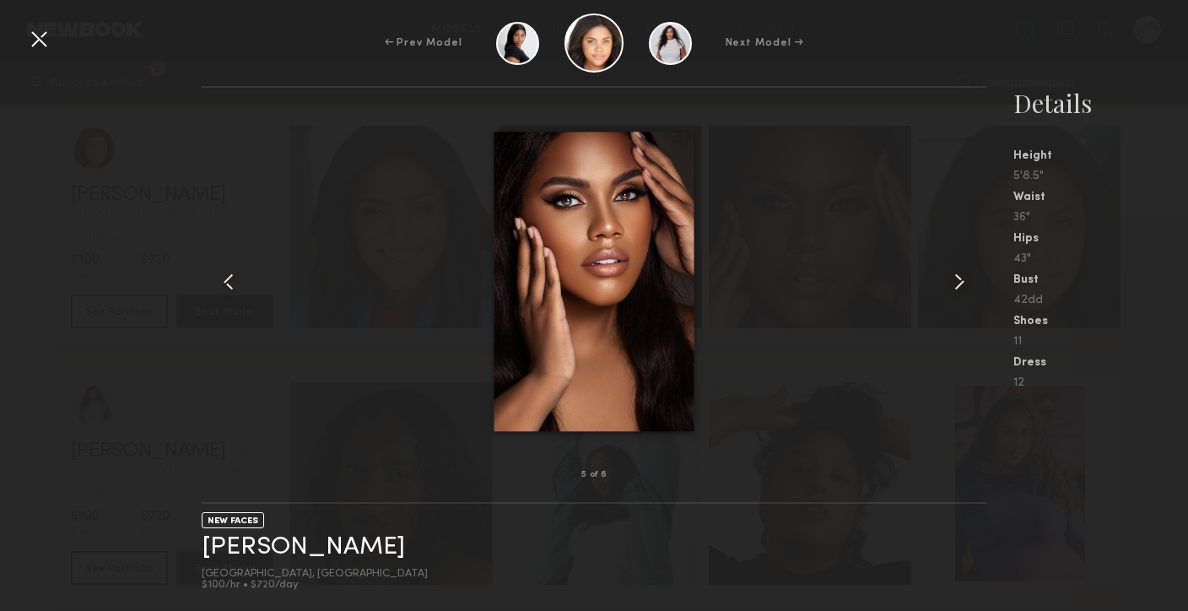
click at [956, 287] on common-icon at bounding box center [959, 281] width 27 height 27
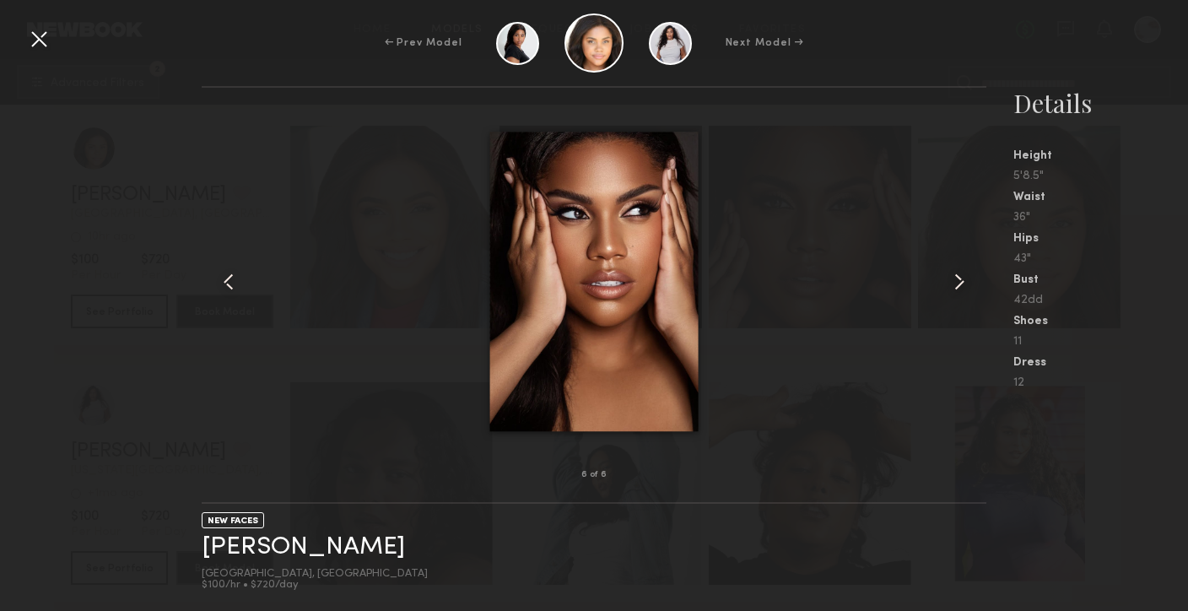
click at [956, 287] on common-icon at bounding box center [959, 281] width 27 height 27
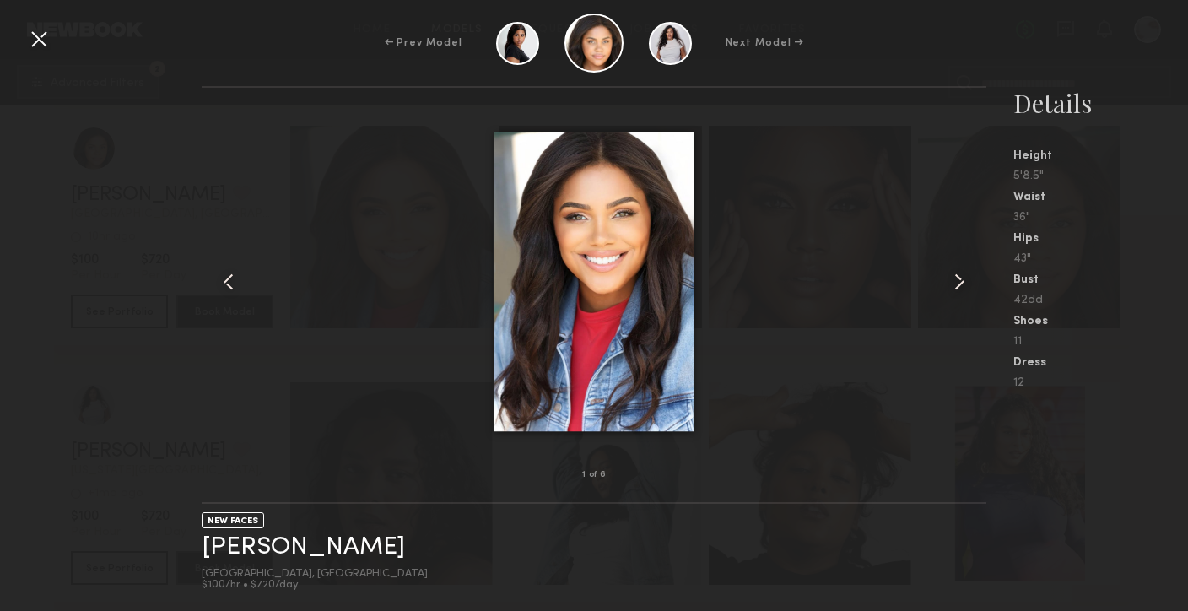
click at [956, 287] on common-icon at bounding box center [959, 281] width 27 height 27
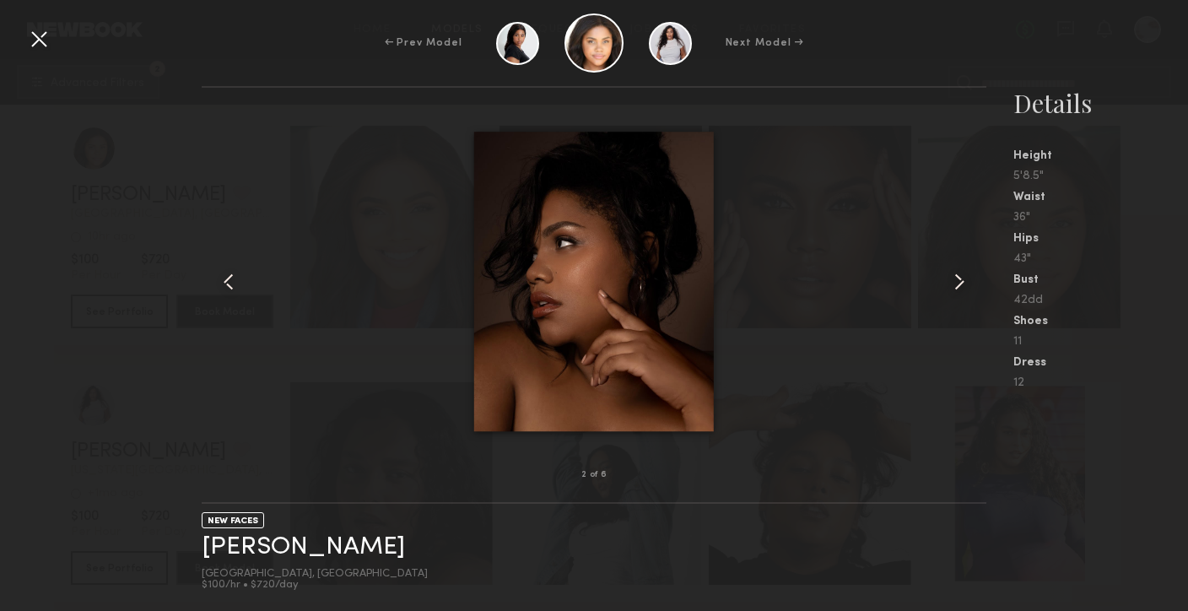
click at [956, 287] on common-icon at bounding box center [959, 281] width 27 height 27
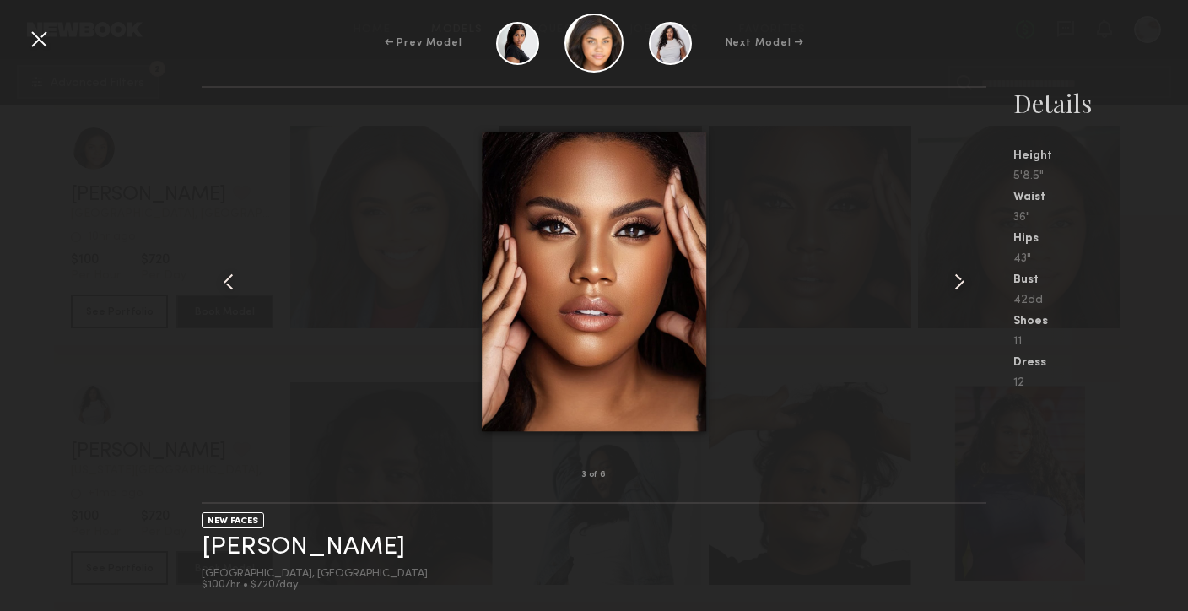
click at [956, 288] on common-icon at bounding box center [959, 281] width 27 height 27
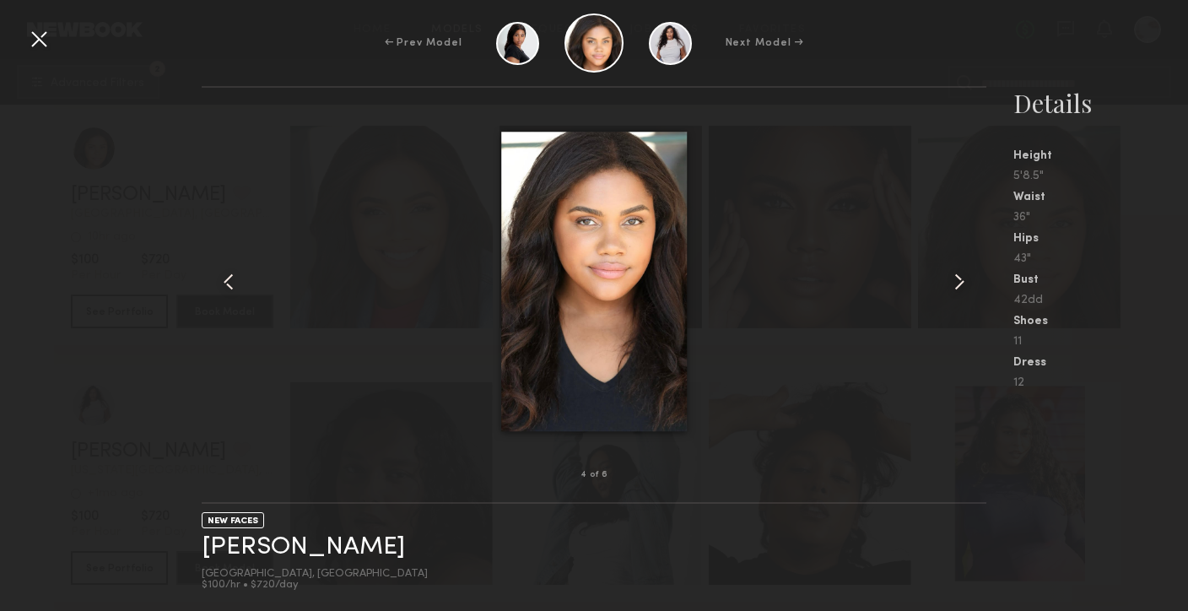
click at [956, 288] on common-icon at bounding box center [959, 281] width 27 height 27
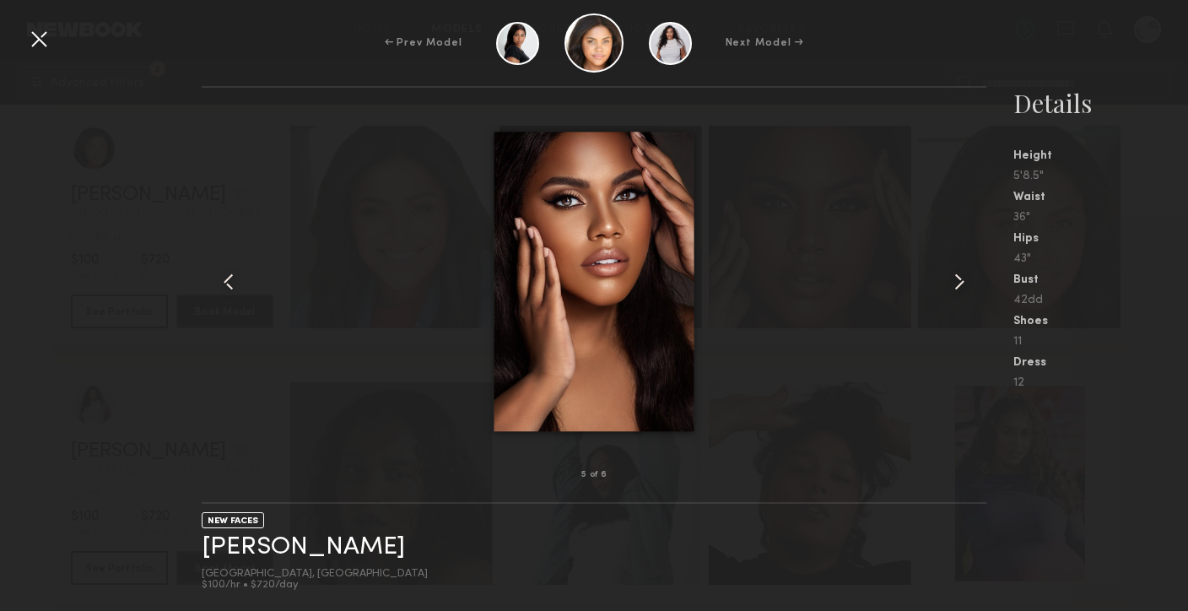
click at [956, 288] on common-icon at bounding box center [959, 281] width 27 height 27
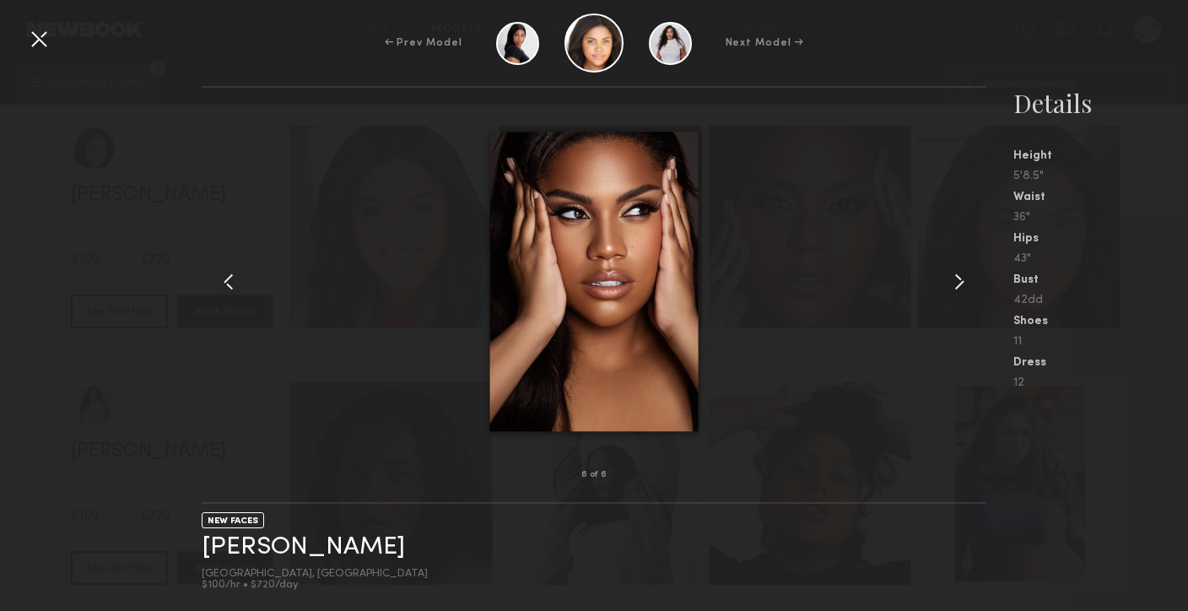
click at [956, 288] on common-icon at bounding box center [959, 281] width 27 height 27
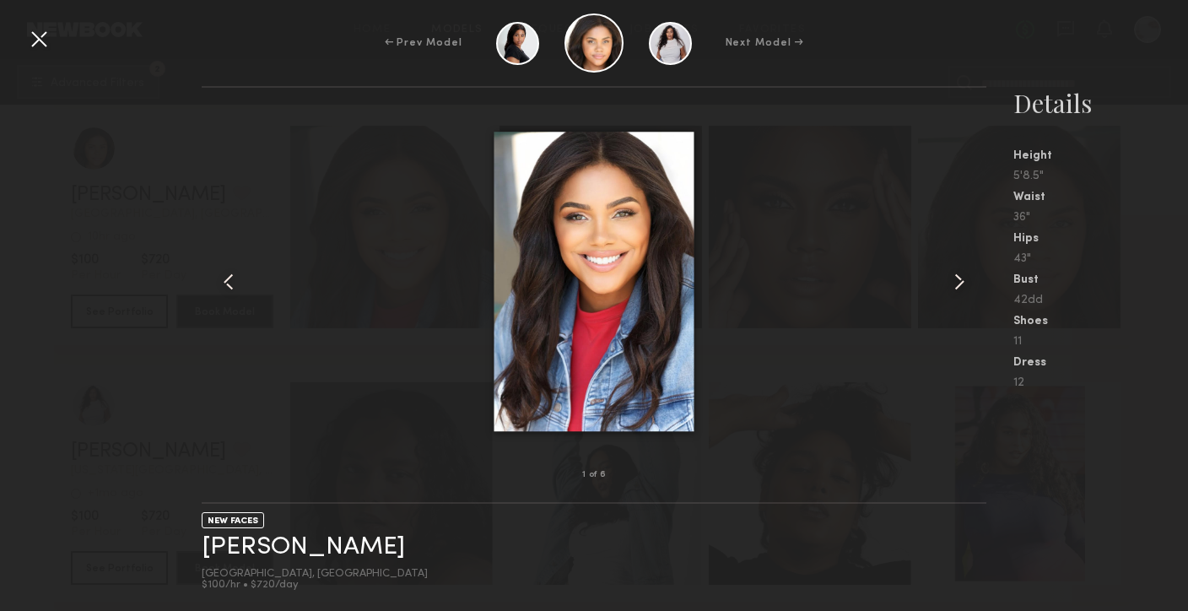
click at [956, 288] on common-icon at bounding box center [959, 281] width 27 height 27
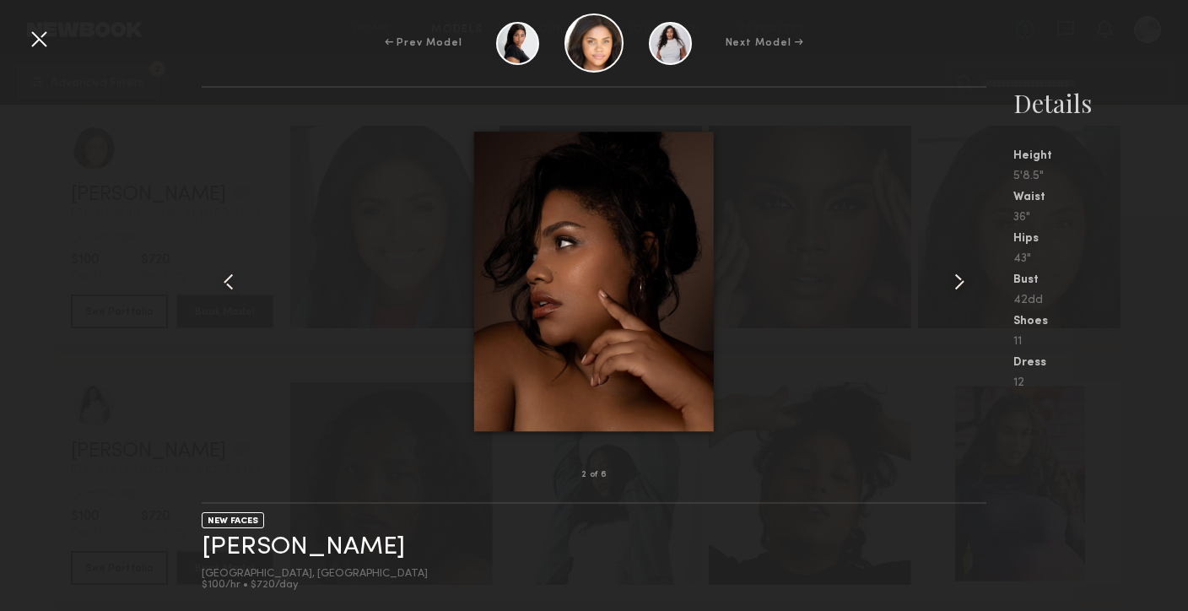
click at [27, 40] on div at bounding box center [38, 38] width 27 height 27
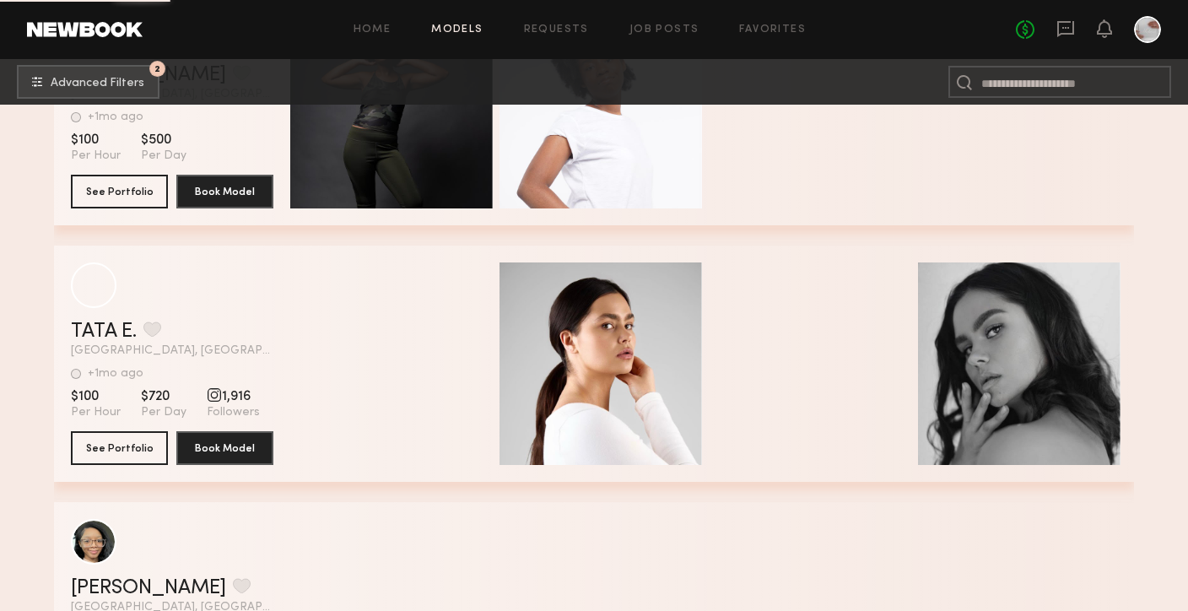
scroll to position [66819, 0]
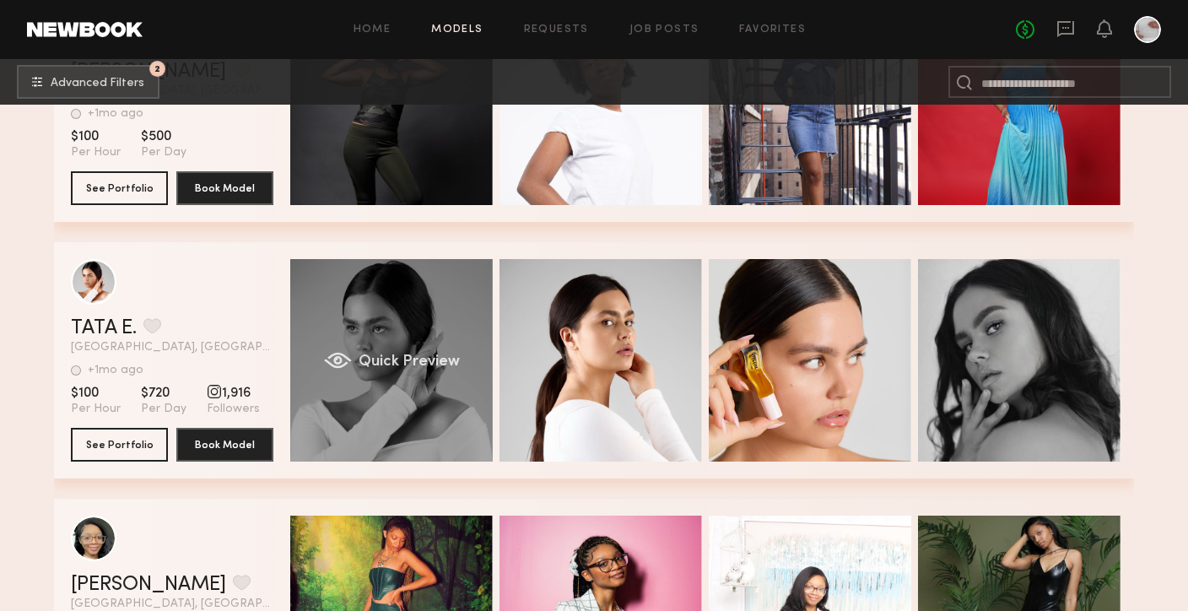
click at [453, 358] on span "Quick Preview" at bounding box center [408, 361] width 101 height 15
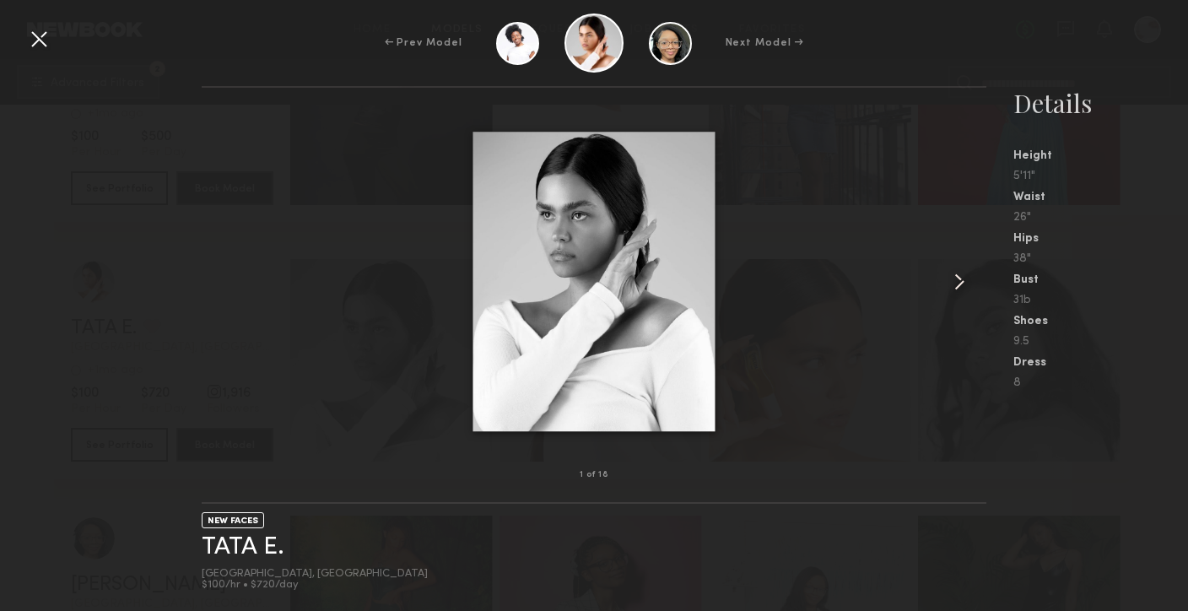
click at [955, 276] on common-icon at bounding box center [959, 281] width 27 height 27
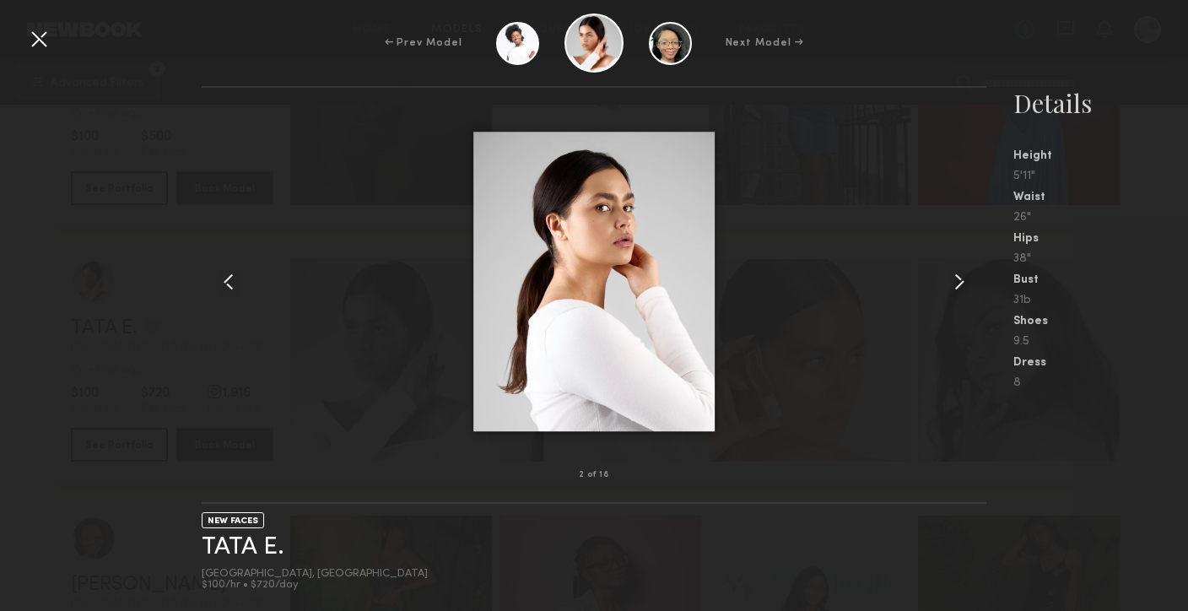
click at [955, 276] on common-icon at bounding box center [959, 281] width 27 height 27
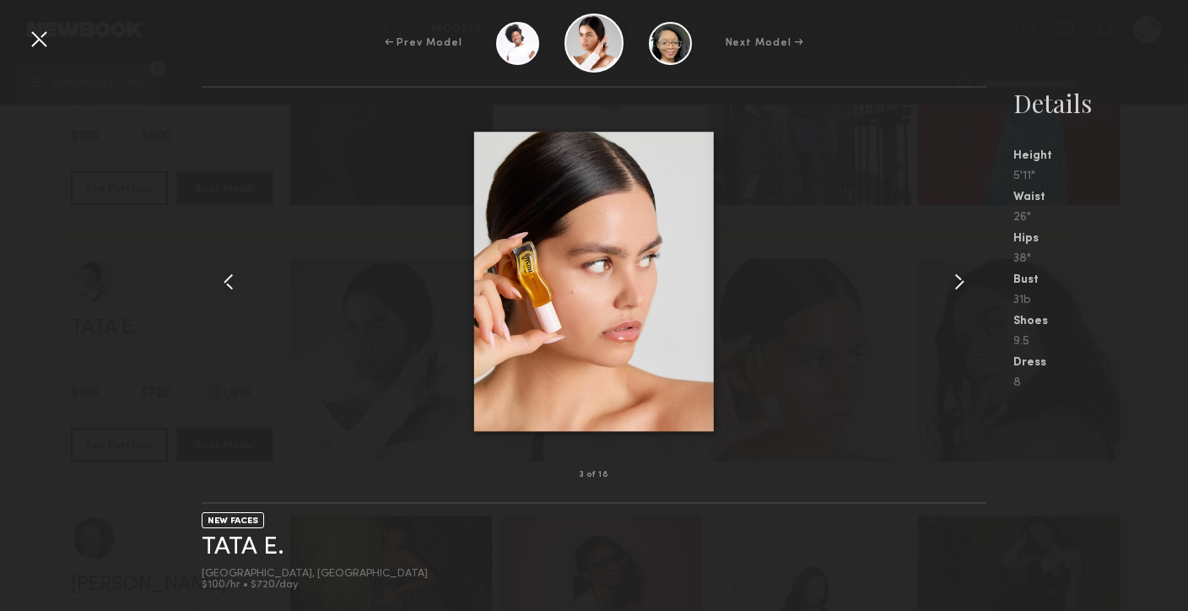
click at [955, 276] on common-icon at bounding box center [959, 281] width 27 height 27
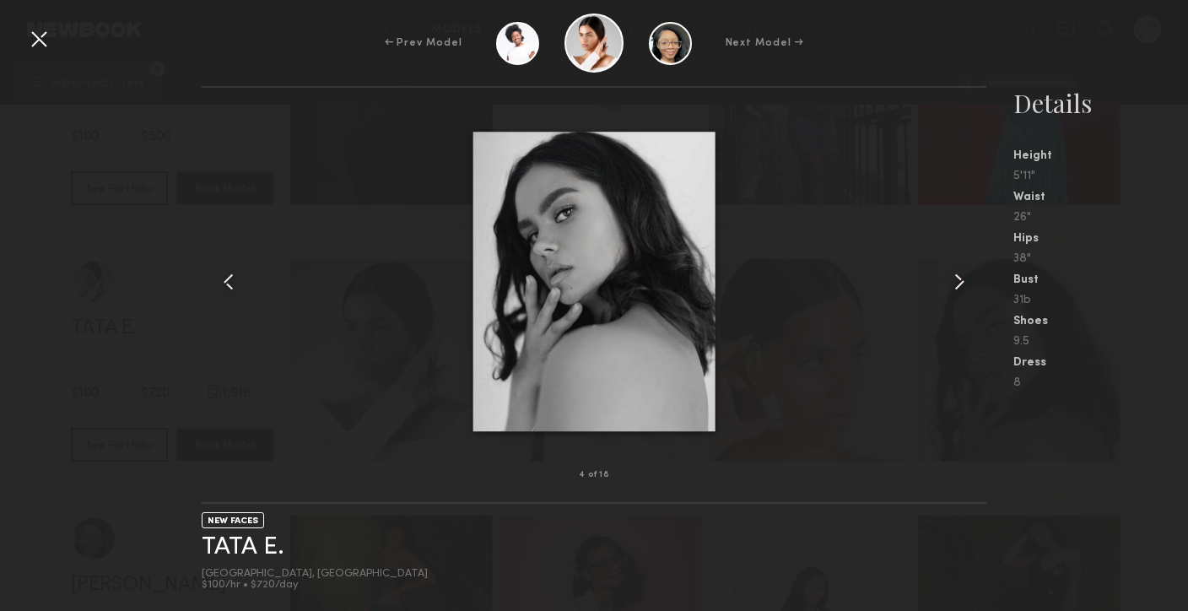
click at [955, 276] on common-icon at bounding box center [959, 281] width 27 height 27
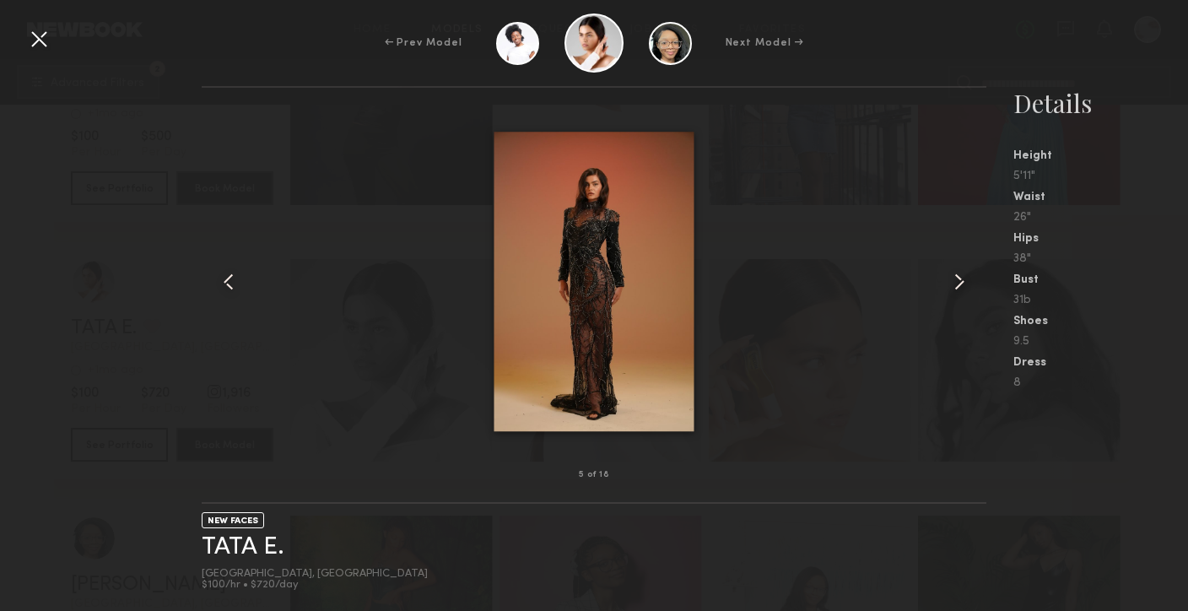
click at [955, 276] on common-icon at bounding box center [959, 281] width 27 height 27
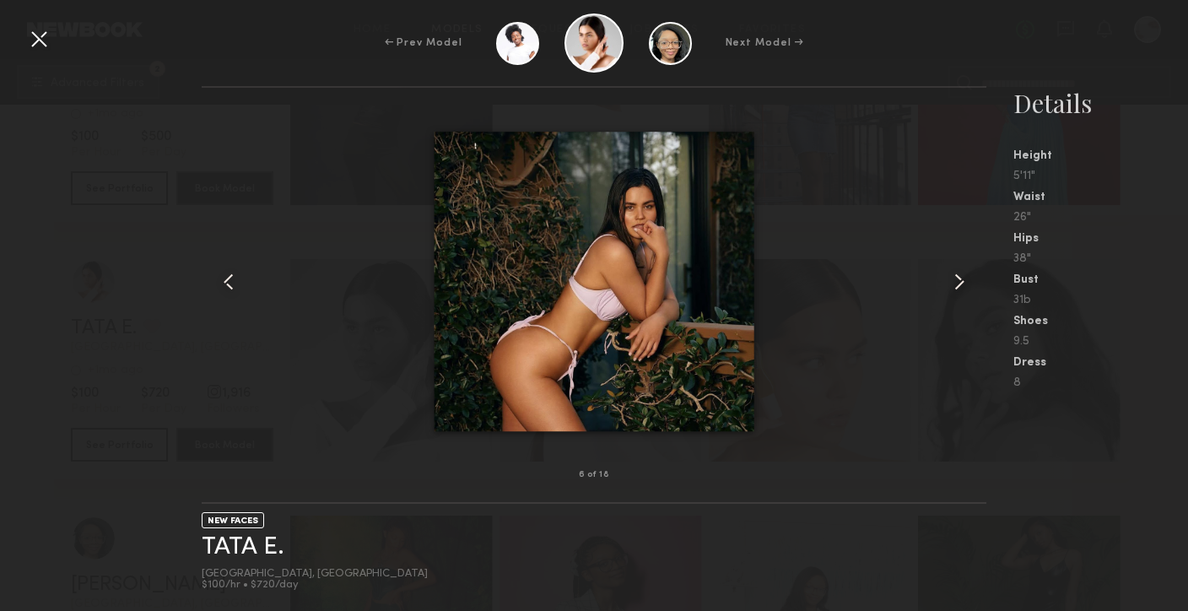
click at [955, 276] on common-icon at bounding box center [959, 281] width 27 height 27
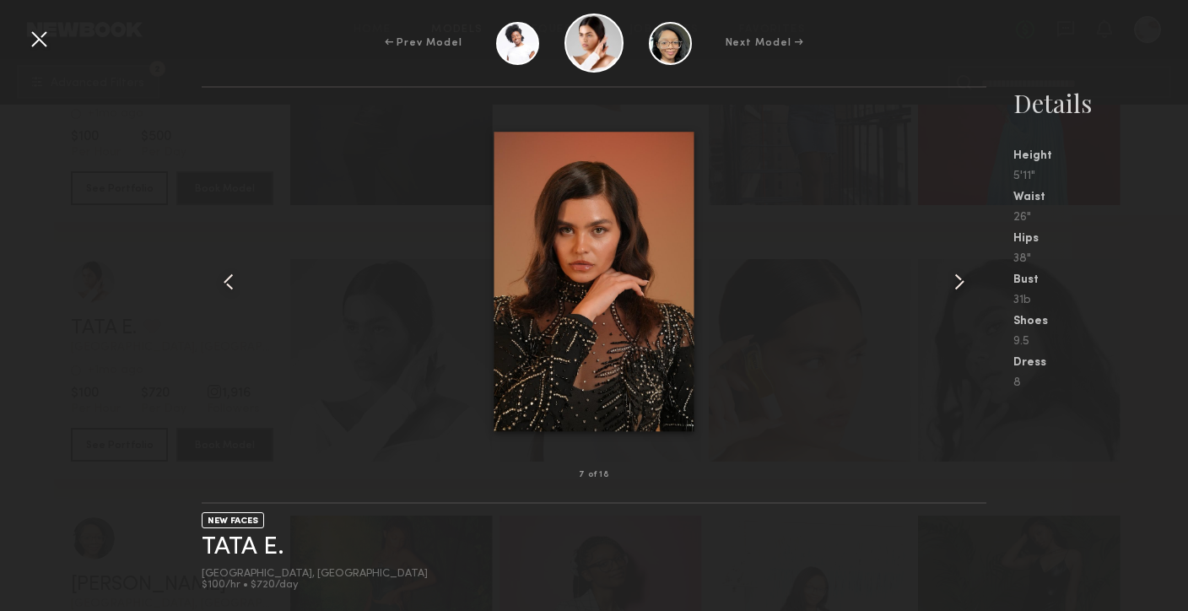
click at [955, 276] on common-icon at bounding box center [959, 281] width 27 height 27
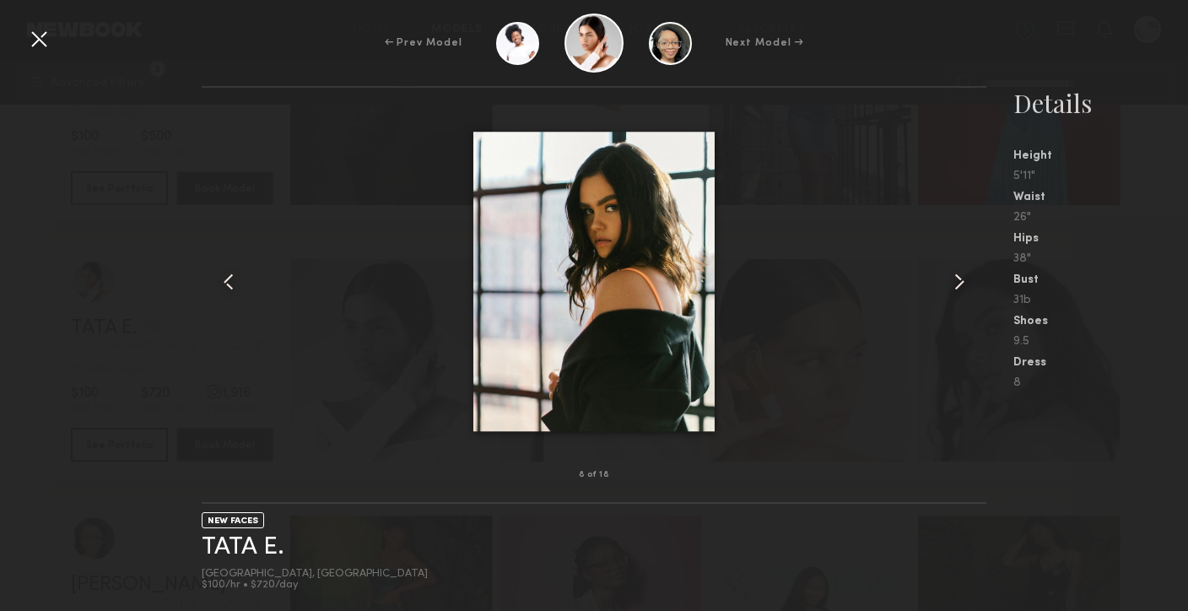
click at [40, 48] on div at bounding box center [38, 38] width 27 height 27
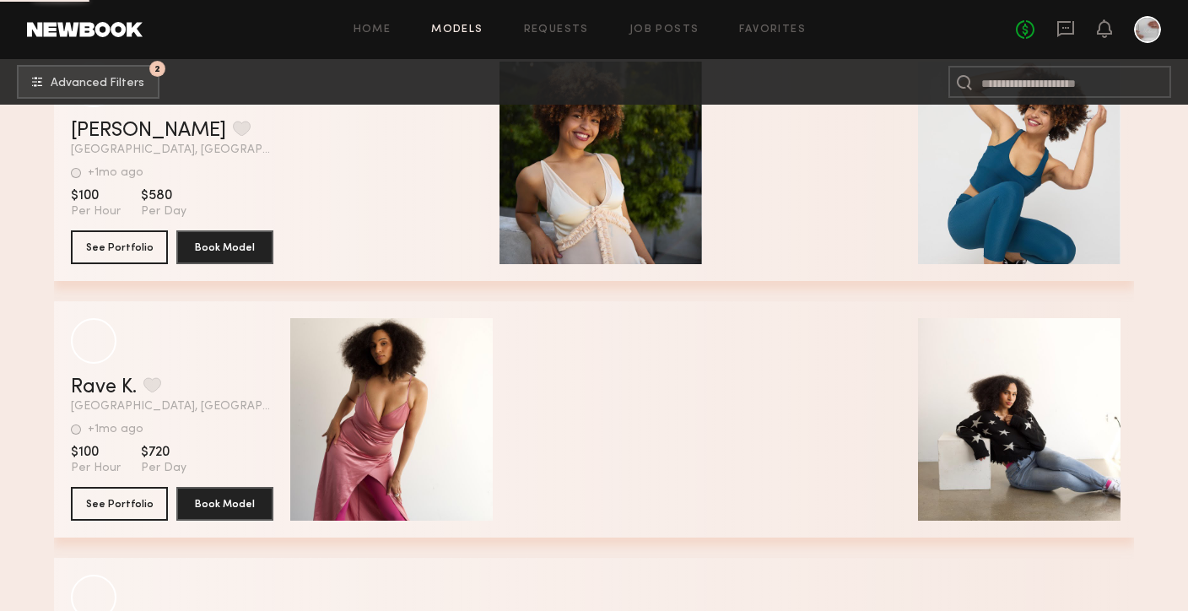
scroll to position [82148, 0]
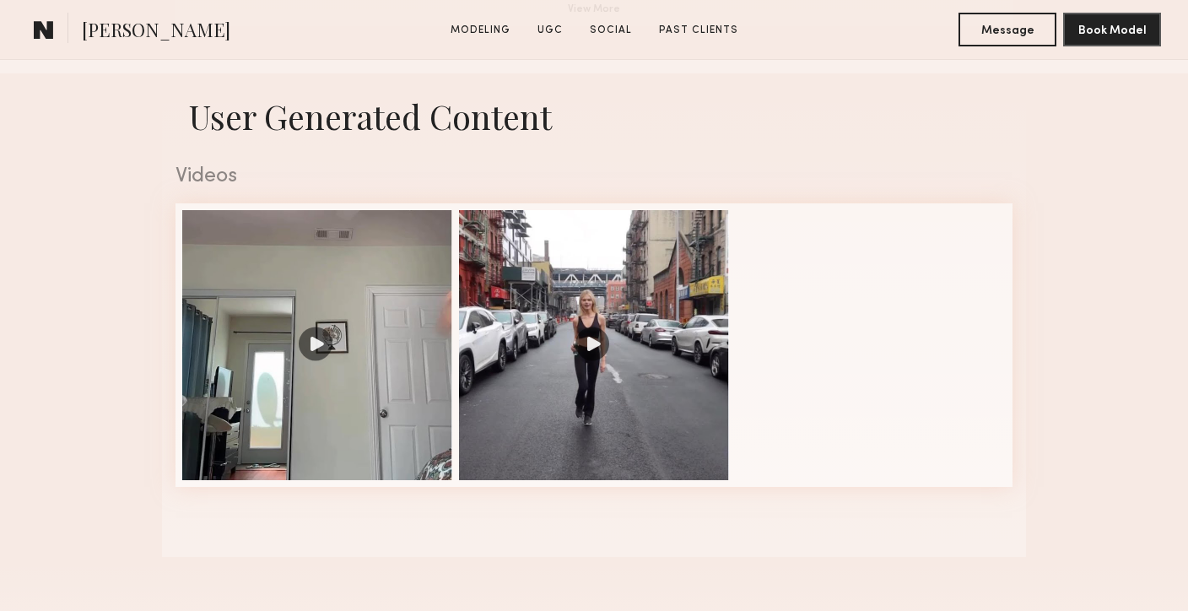
scroll to position [1628, 0]
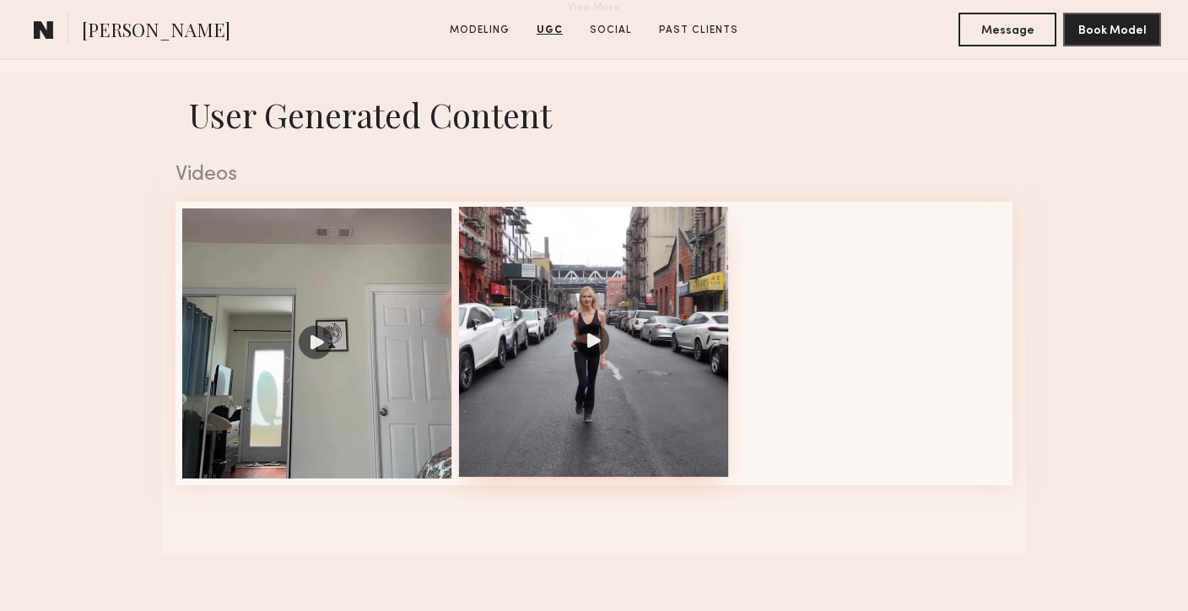
click at [586, 336] on div at bounding box center [594, 342] width 270 height 270
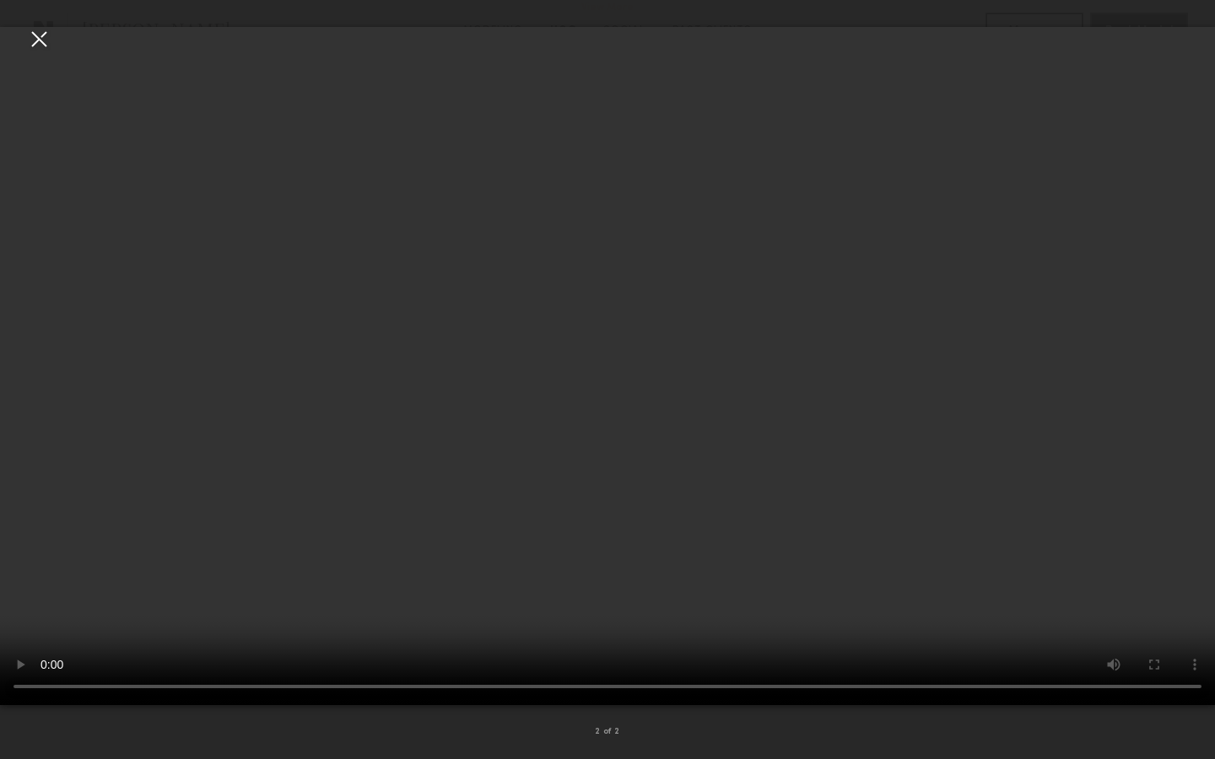
click at [1149, 531] on video at bounding box center [607, 366] width 1215 height 678
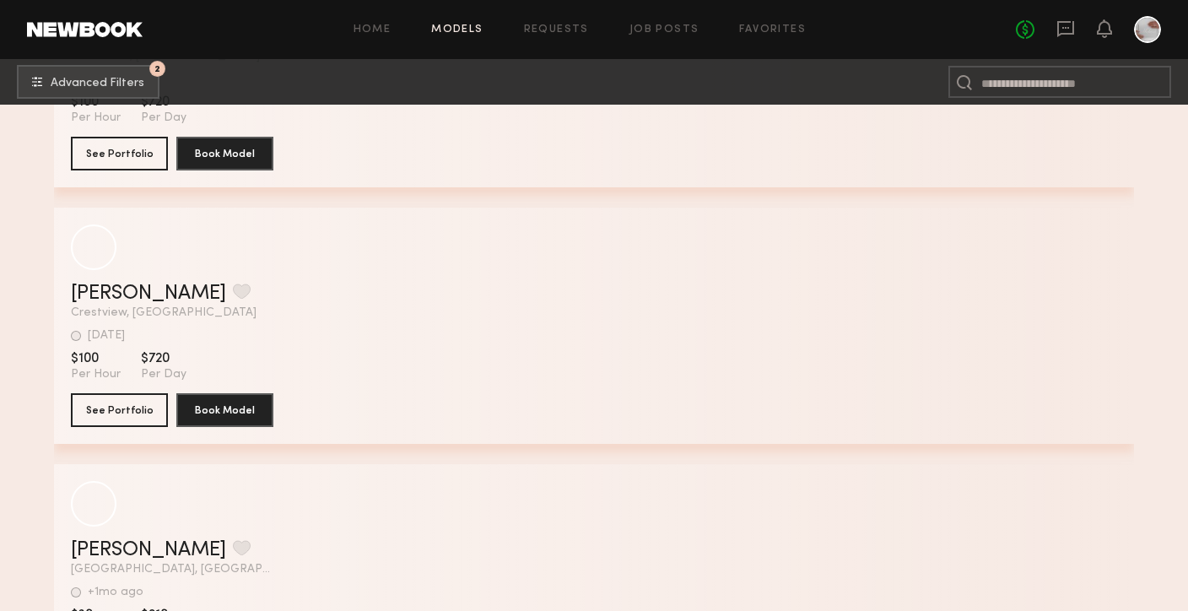
scroll to position [98650, 0]
